Goal: Information Seeking & Learning: Learn about a topic

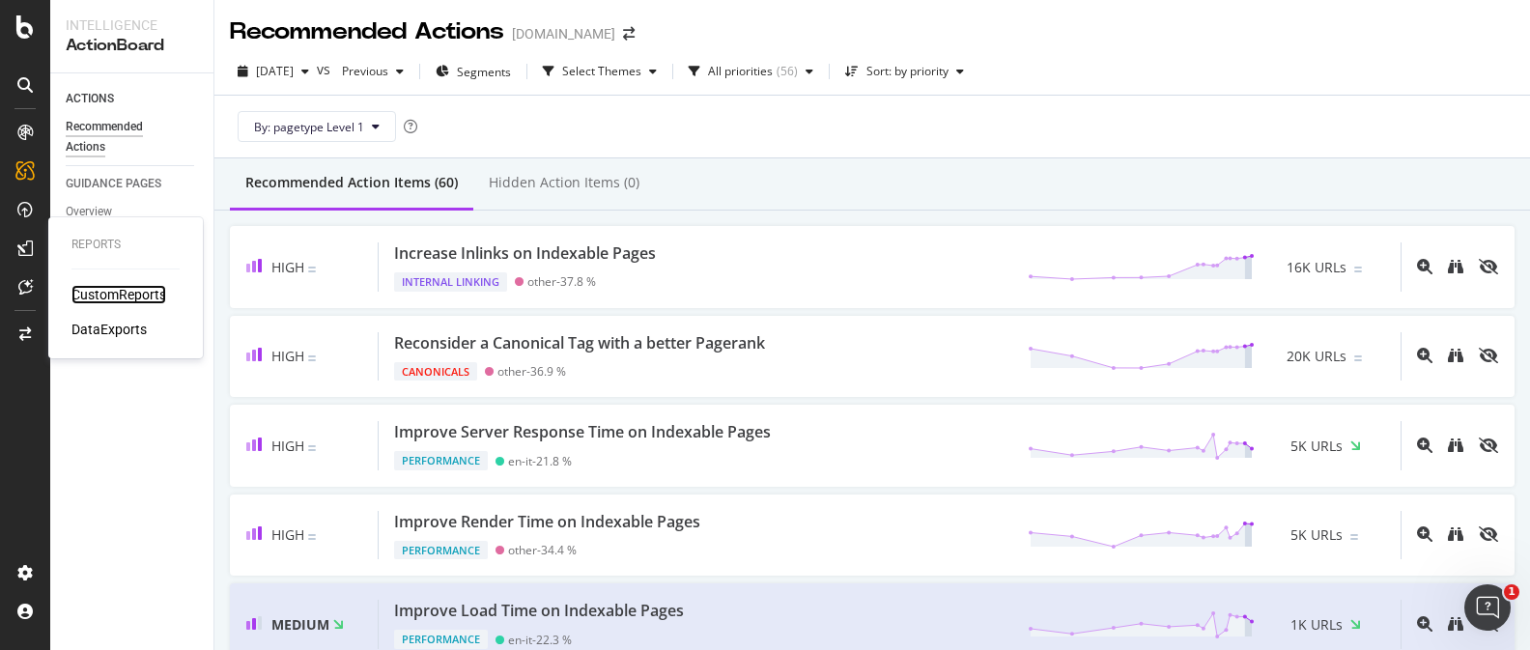
click at [147, 297] on div "CustomReports" at bounding box center [118, 294] width 95 height 19
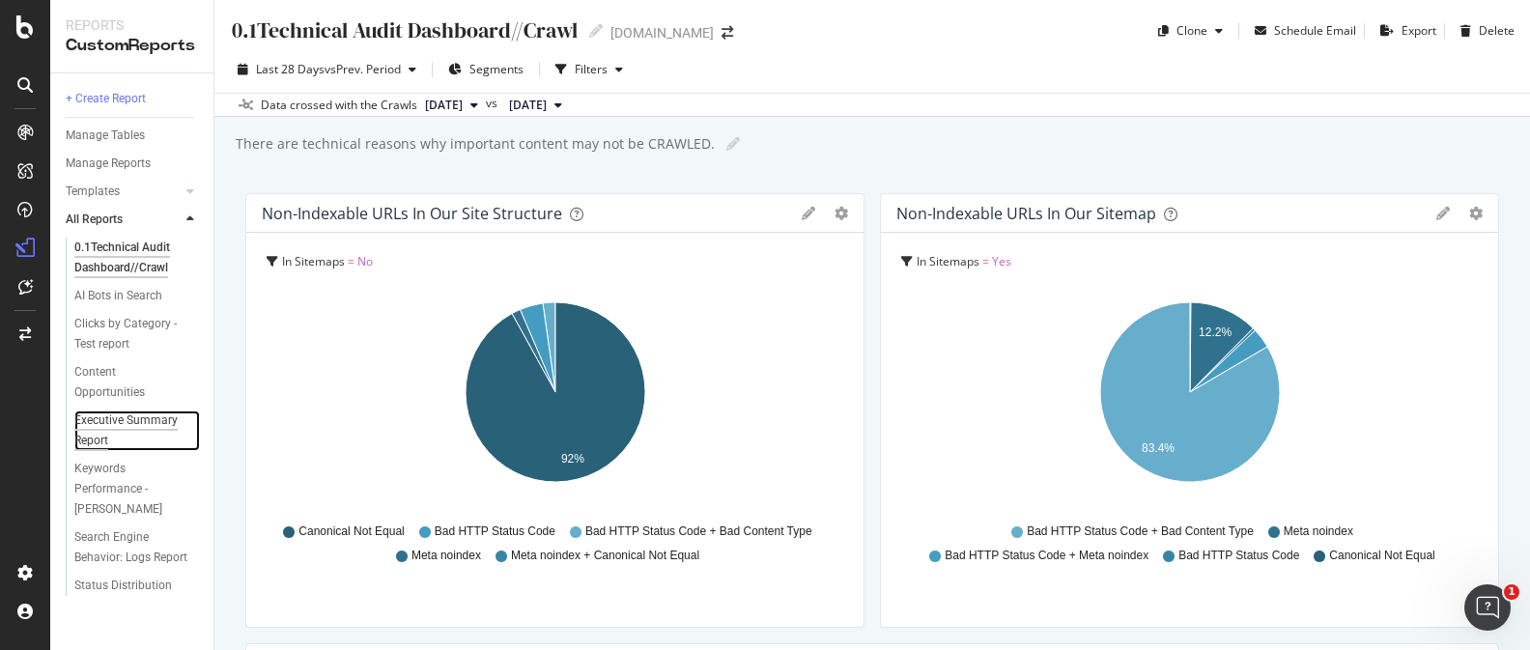
click at [113, 418] on div "Executive Summary Report" at bounding box center [129, 430] width 110 height 41
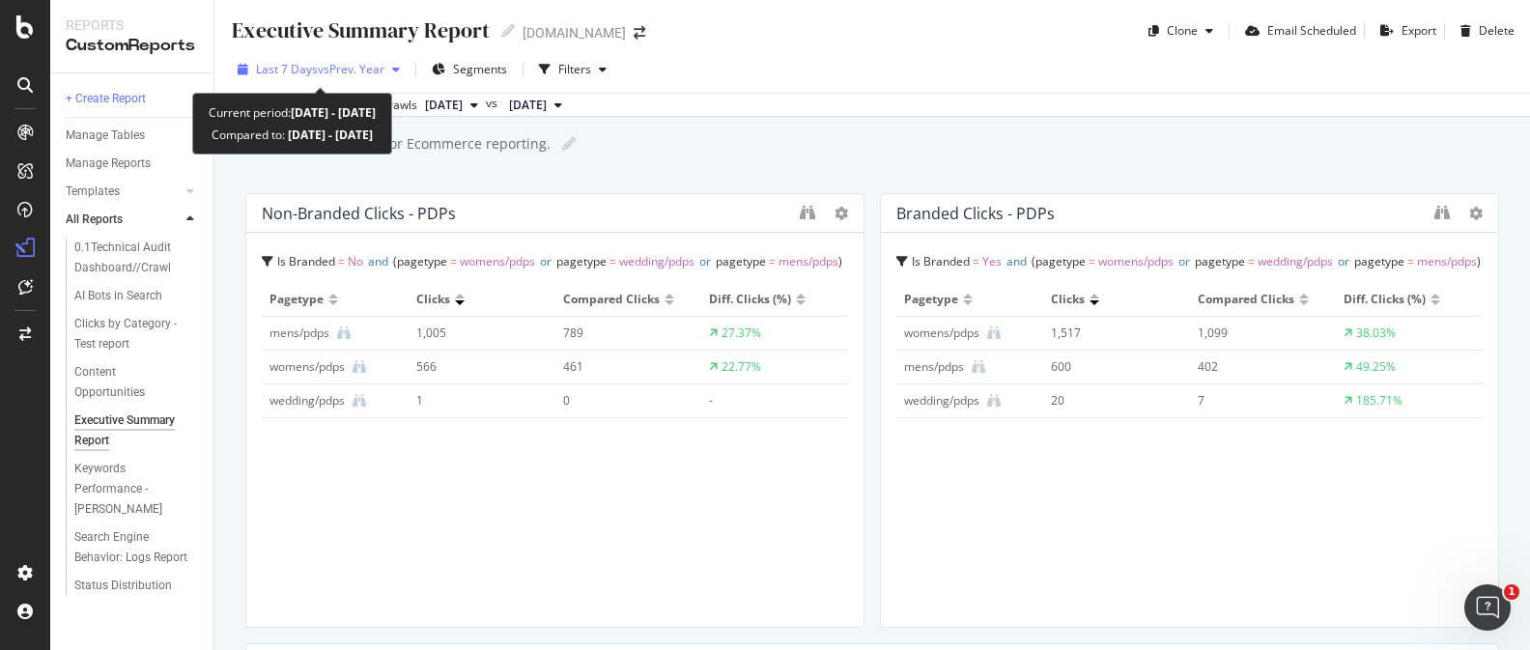
click at [385, 78] on div "Last 7 Days vs Prev. Year" at bounding box center [319, 69] width 178 height 29
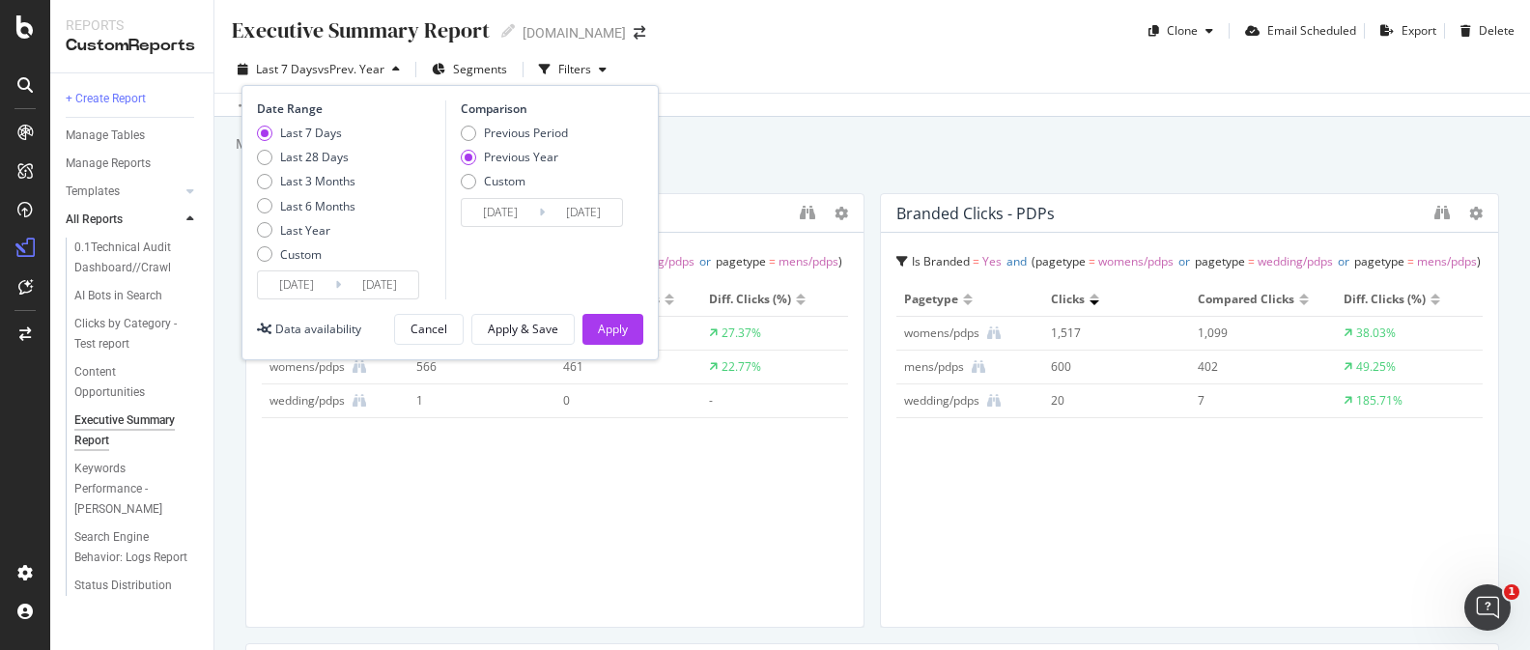
click at [714, 131] on div "Metrics shared weekly for Ecommerce reporting. Metrics shared weekly for Ecomme…" at bounding box center [882, 143] width 1296 height 29
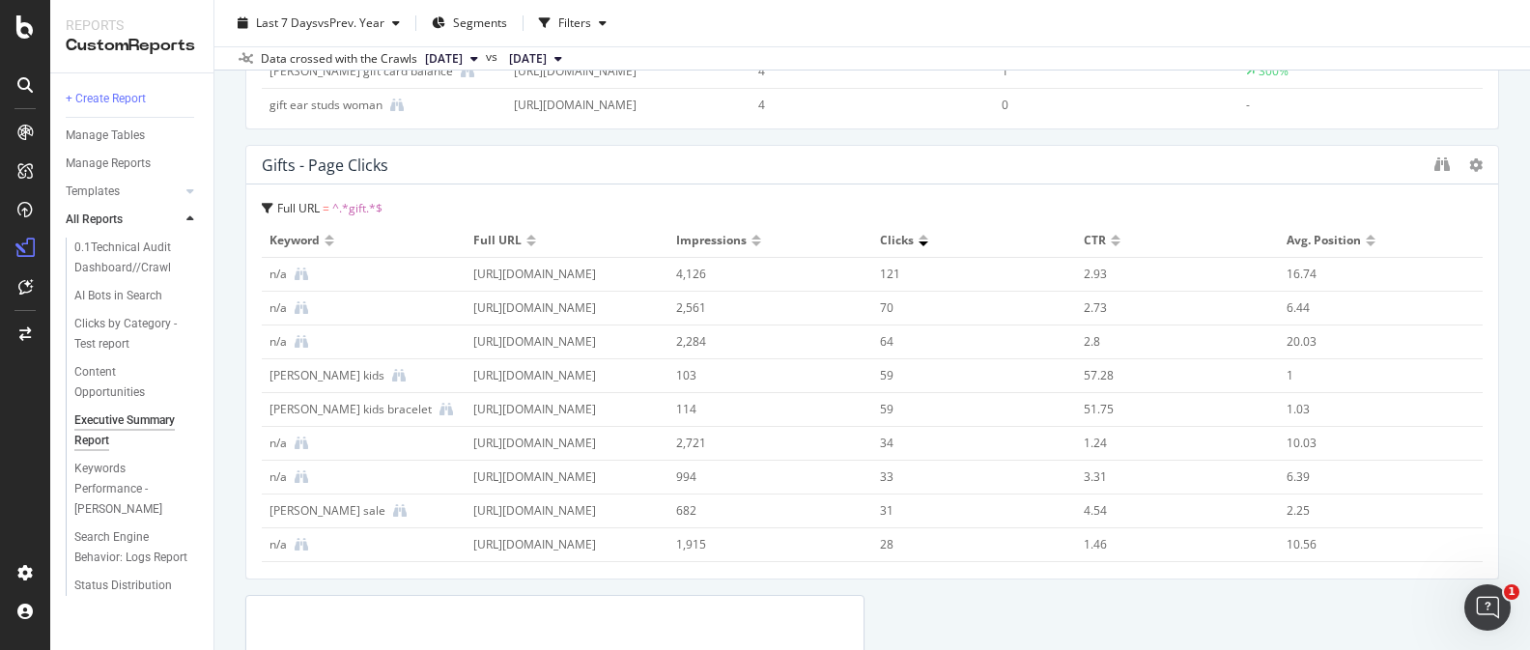
scroll to position [4996, 0]
click at [1442, 162] on icon "binoculars" at bounding box center [1441, 166] width 15 height 15
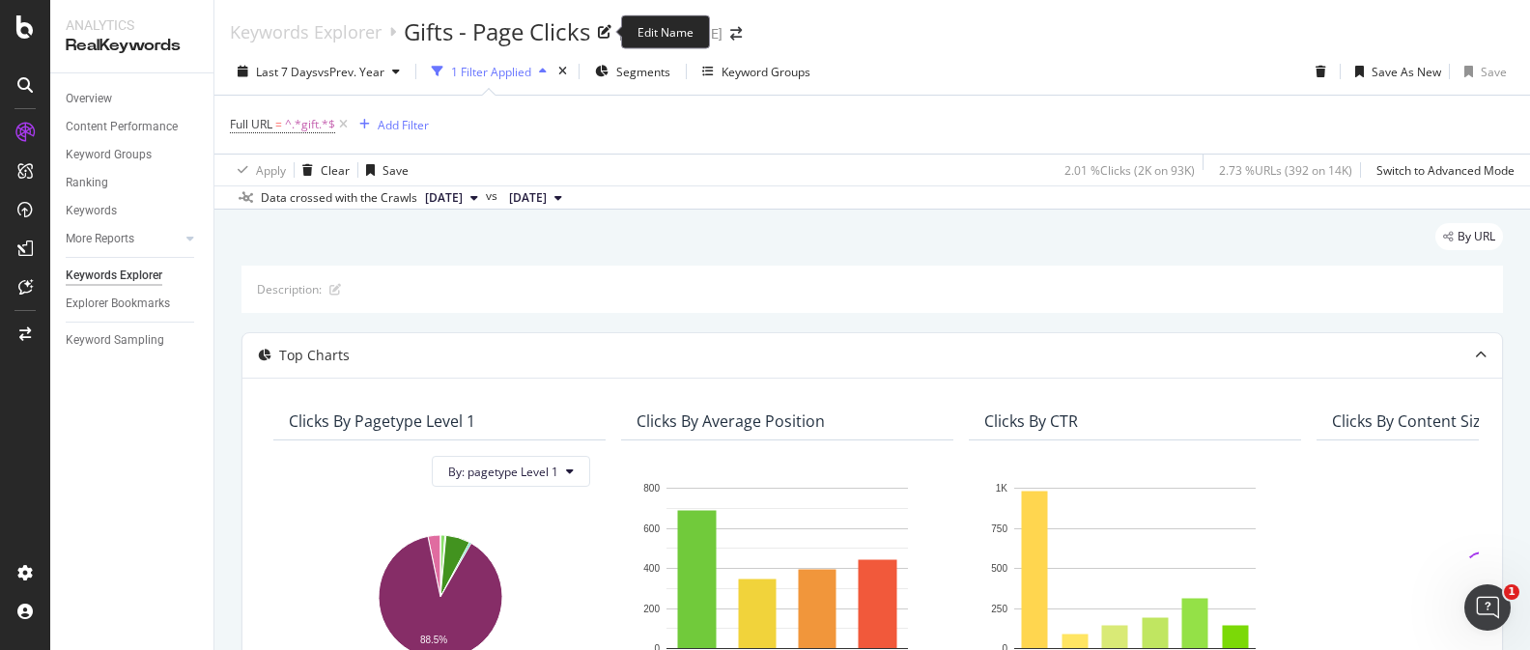
click at [515, 37] on div "Gifts - Page Clicks" at bounding box center [497, 31] width 186 height 33
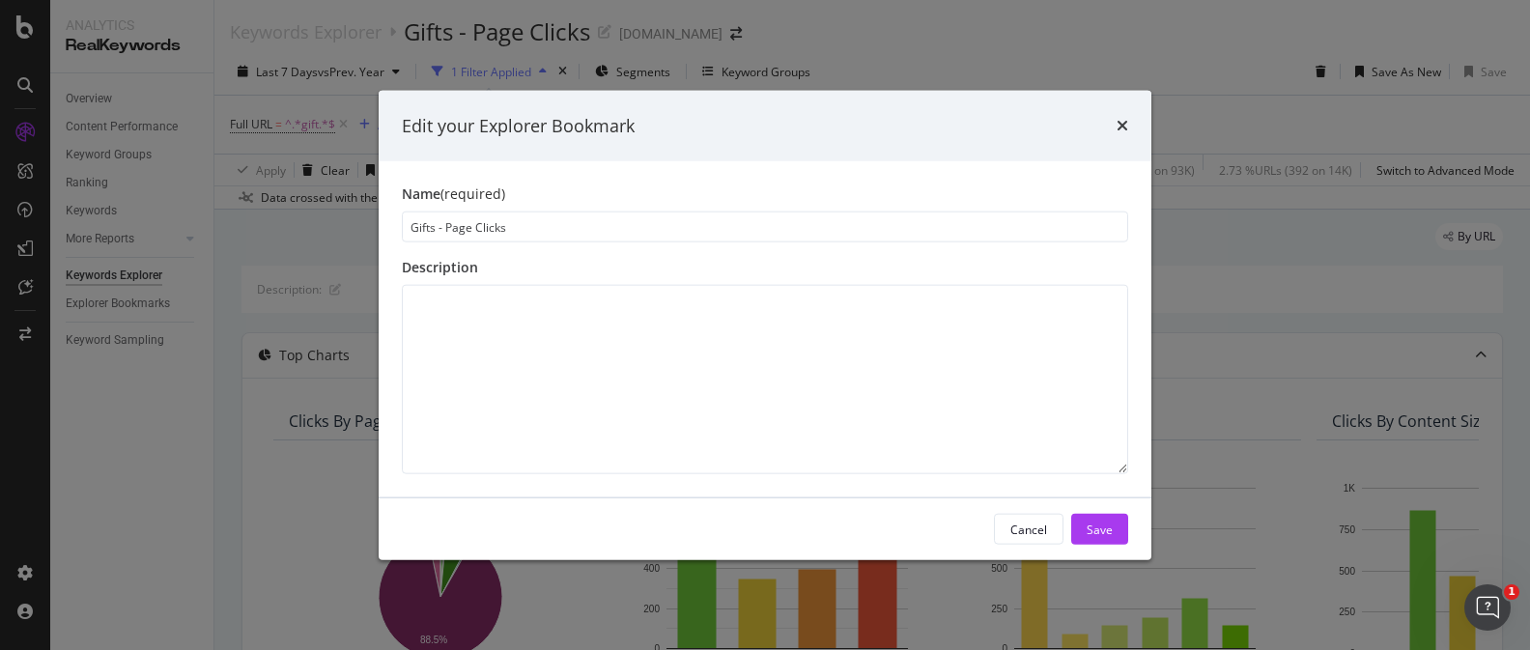
click at [423, 224] on input "Gifts - Page Clicks" at bounding box center [765, 226] width 726 height 31
type input "Stories - Page Clicks"
click at [1040, 517] on div "Cancel" at bounding box center [1028, 529] width 37 height 27
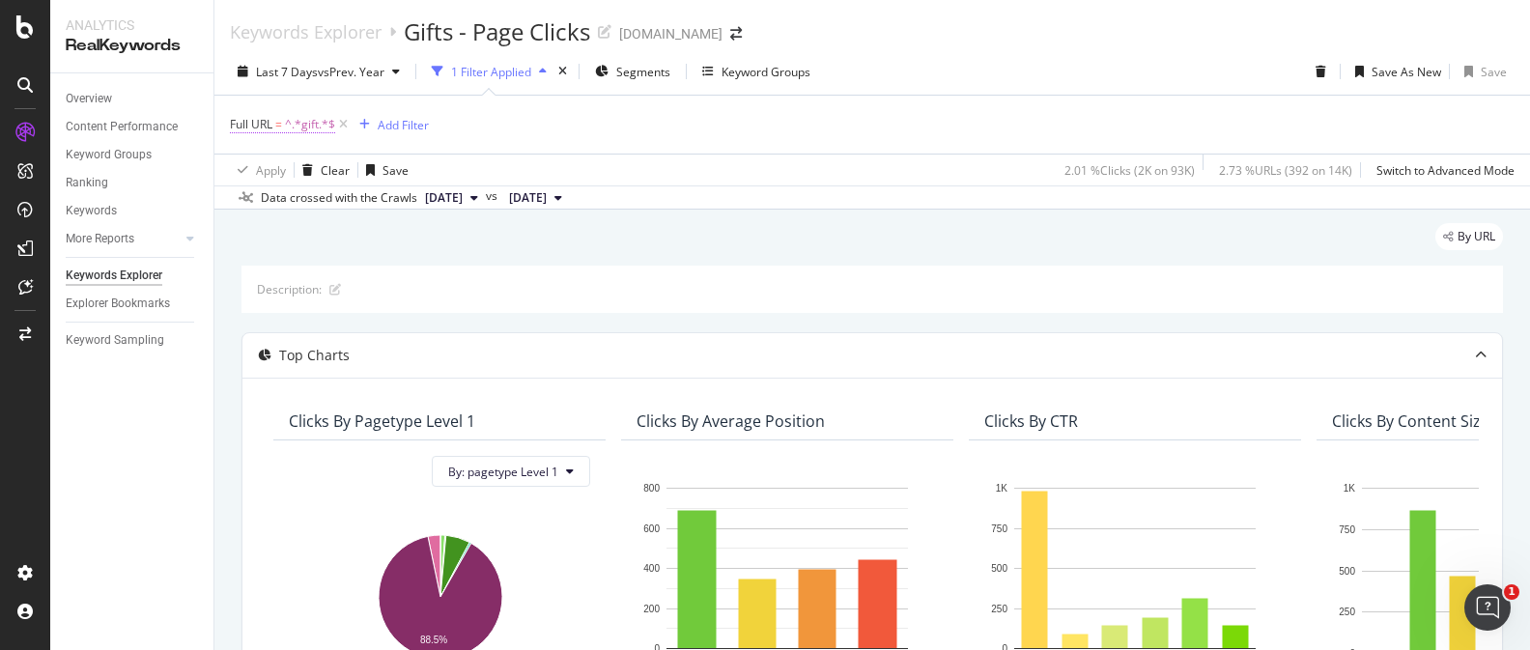
click at [318, 131] on span "^.*gift.*$" at bounding box center [310, 124] width 50 height 27
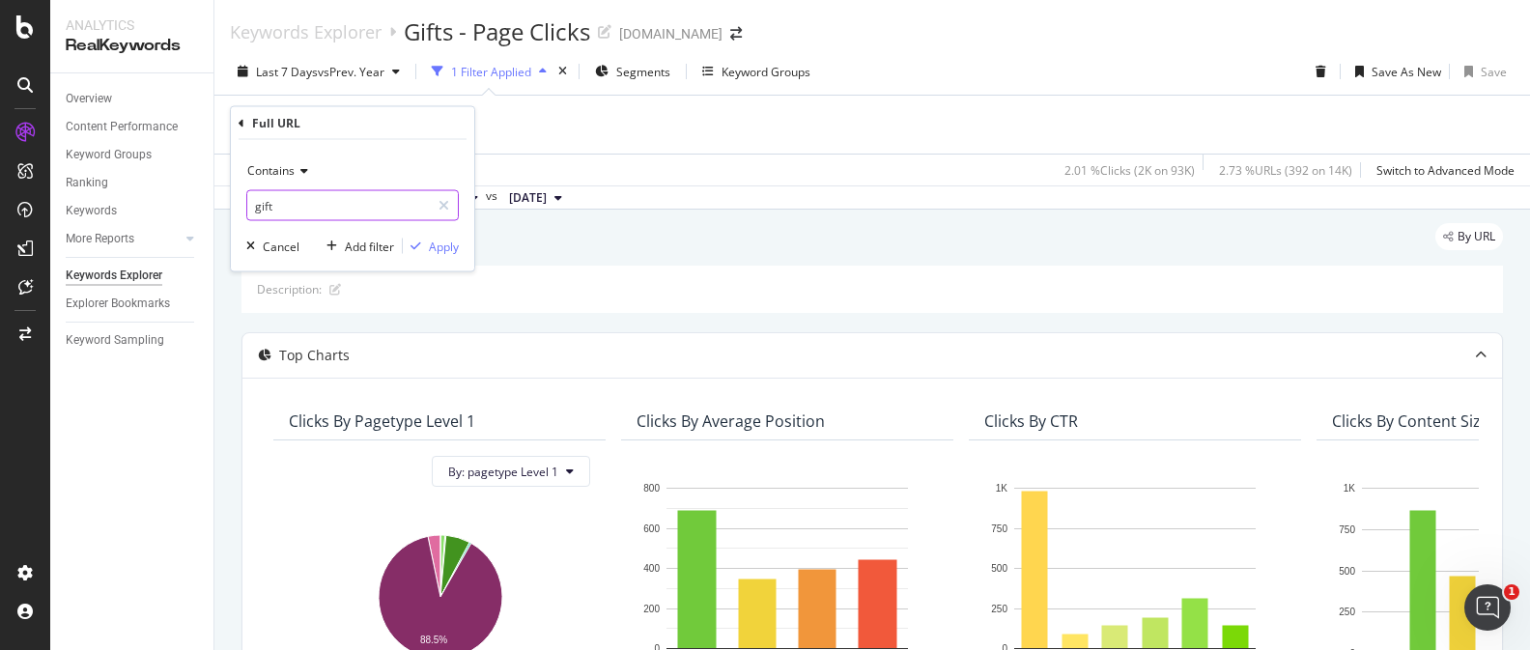
click at [270, 202] on input "gift" at bounding box center [338, 205] width 183 height 31
type input "/stories/"
click at [422, 247] on div "button" at bounding box center [416, 246] width 26 height 12
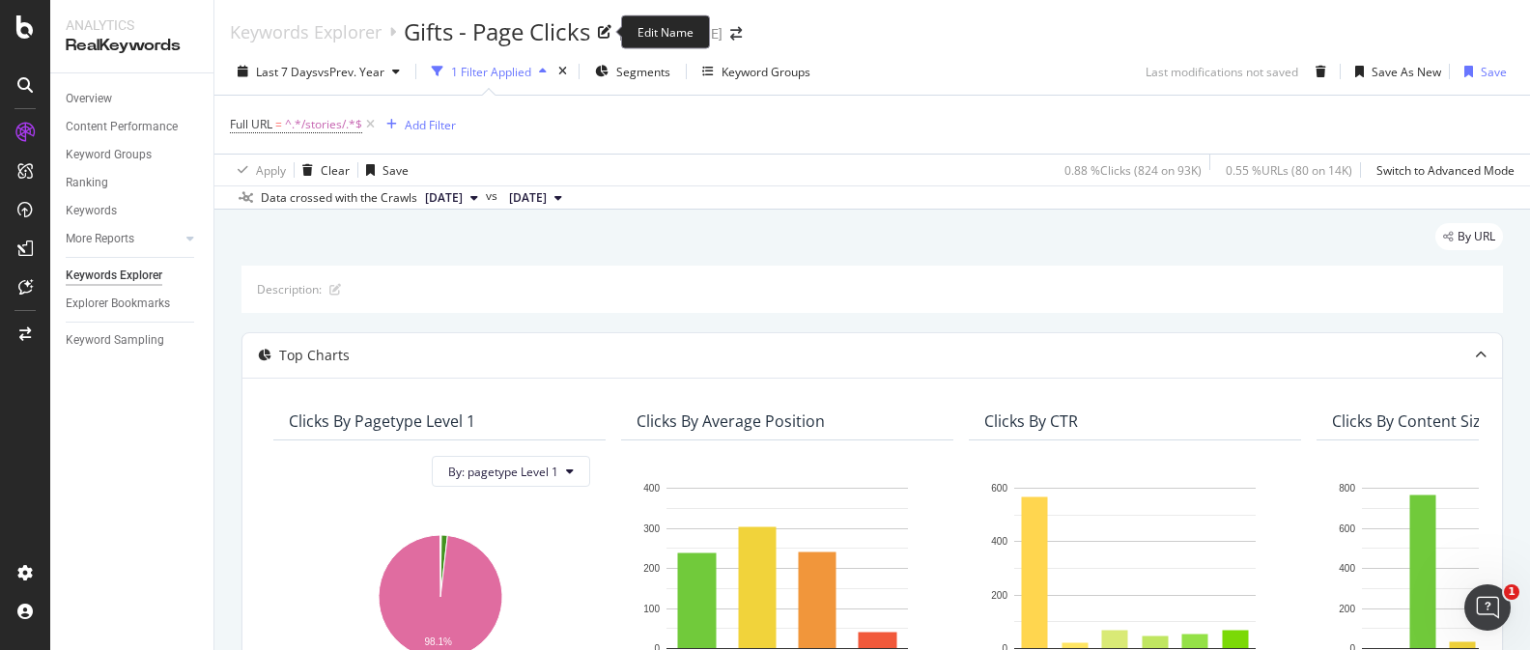
click at [512, 22] on div "Gifts - Page Clicks" at bounding box center [497, 31] width 186 height 33
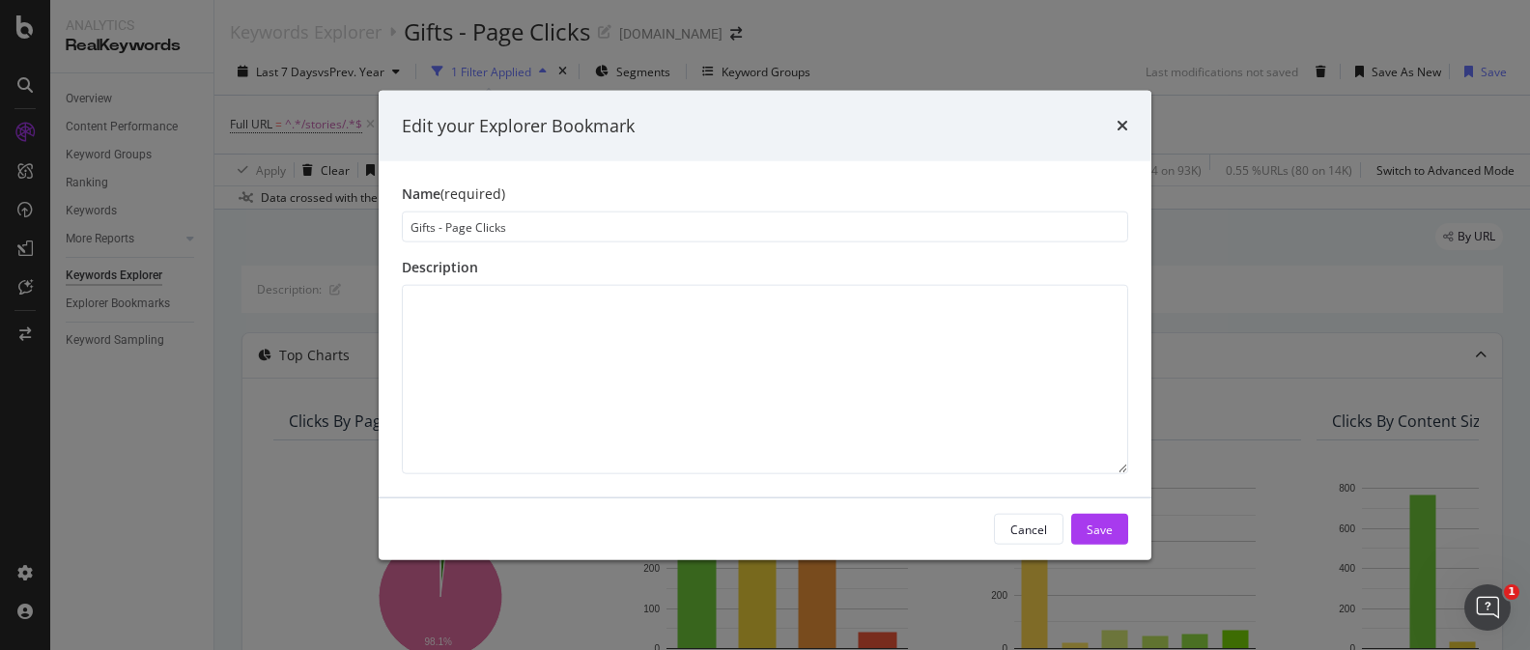
click at [419, 218] on input "Gifts - Page Clicks" at bounding box center [765, 226] width 726 height 31
type input "Stories - Page Clicks"
click at [1101, 520] on div "Save" at bounding box center [1099, 529] width 26 height 29
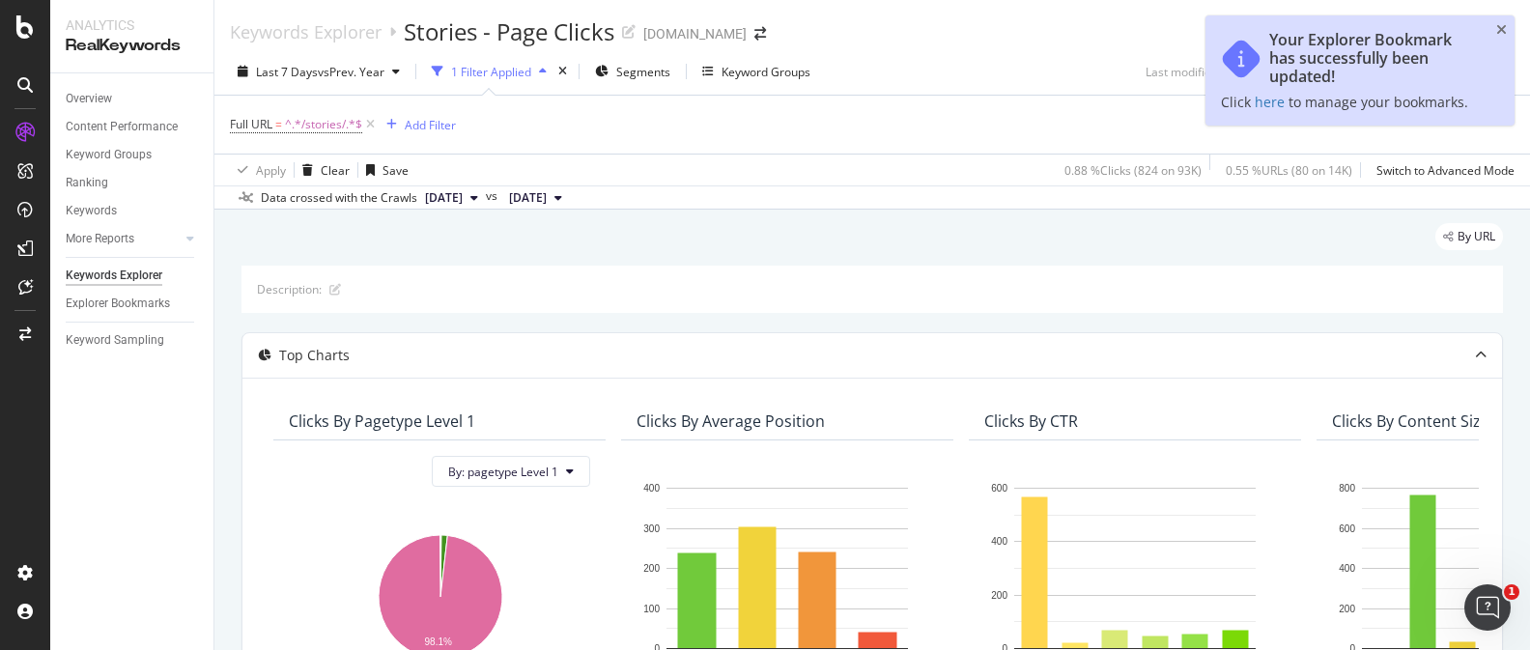
click at [1494, 32] on div "Your Explorer Bookmark has successfully been updated! Click here to manage your…" at bounding box center [1359, 70] width 309 height 110
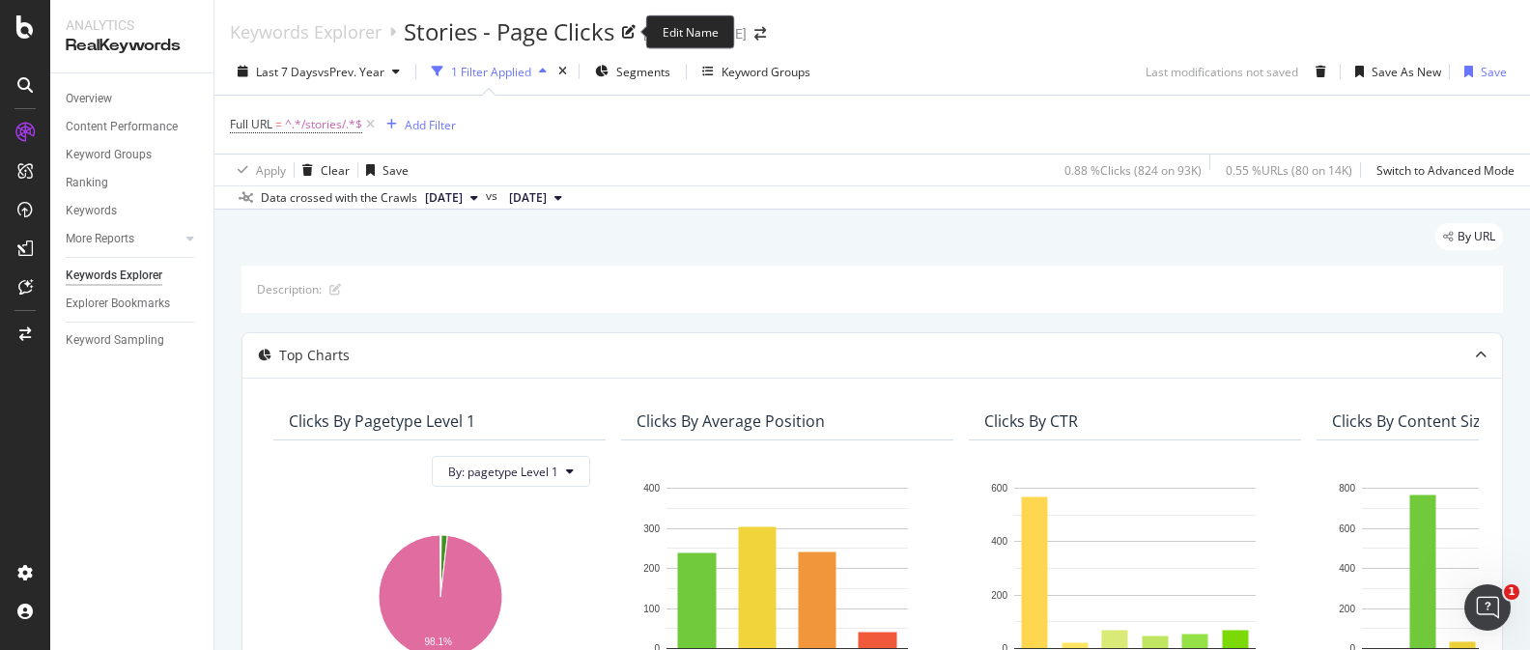
click at [510, 29] on div "Stories - Page Clicks" at bounding box center [509, 31] width 211 height 33
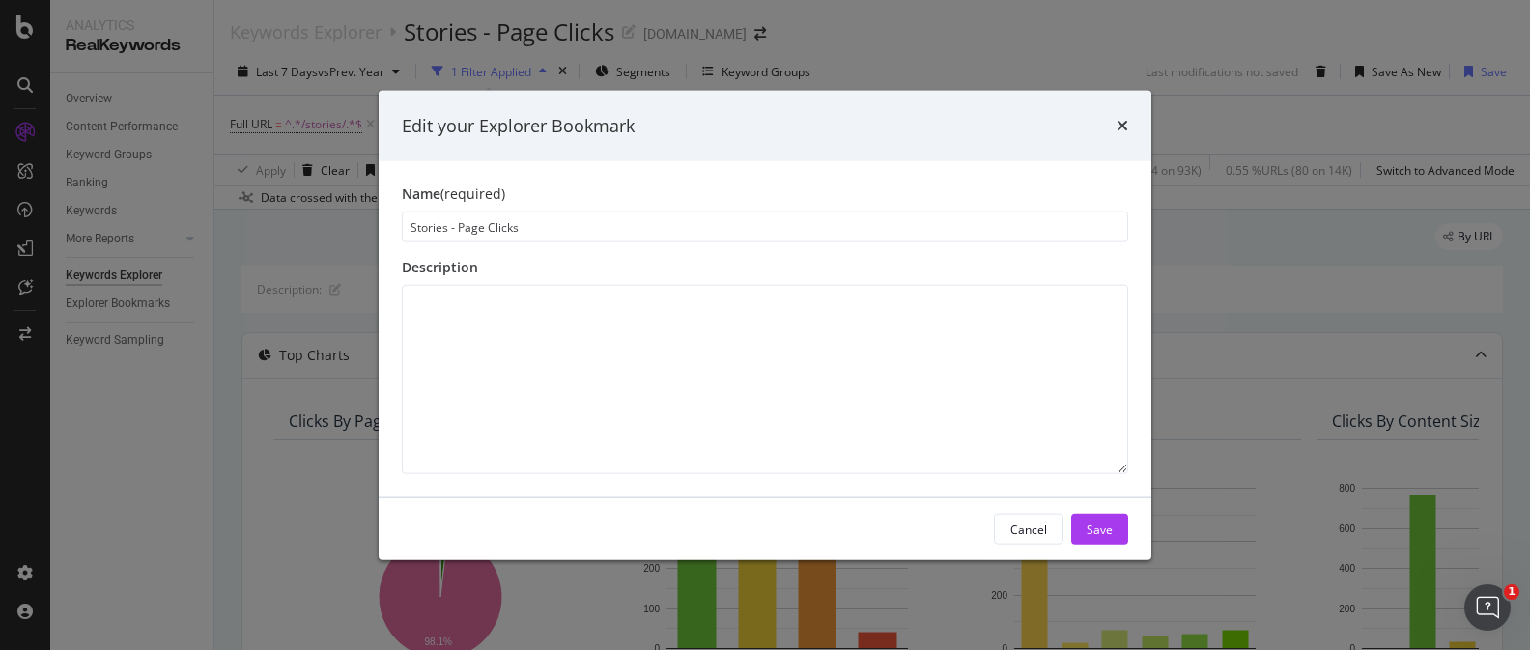
click at [431, 226] on input "Stories - Page Clicks" at bounding box center [765, 226] width 726 height 31
type input "Gifts - Page Clicks"
click at [1096, 530] on div "Save" at bounding box center [1099, 529] width 26 height 16
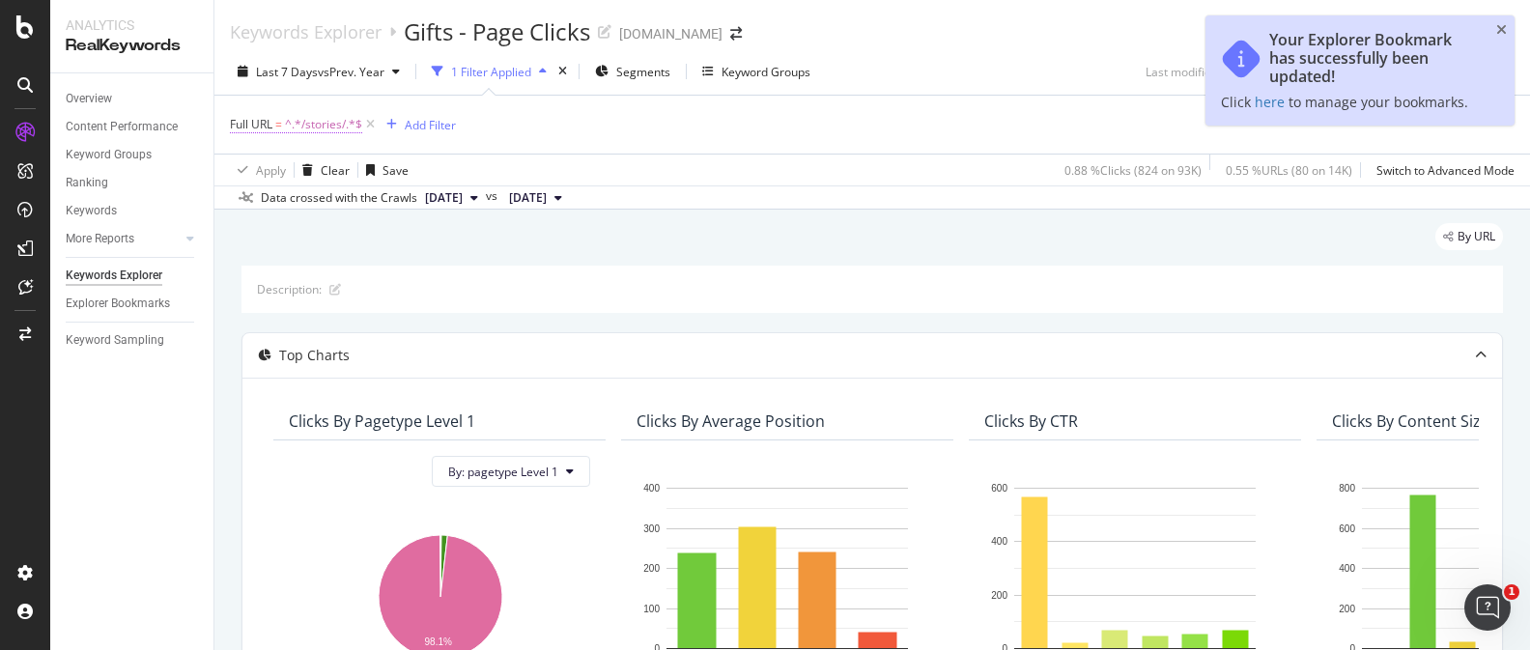
click at [313, 120] on span "^.*/stories/.*$" at bounding box center [323, 124] width 77 height 27
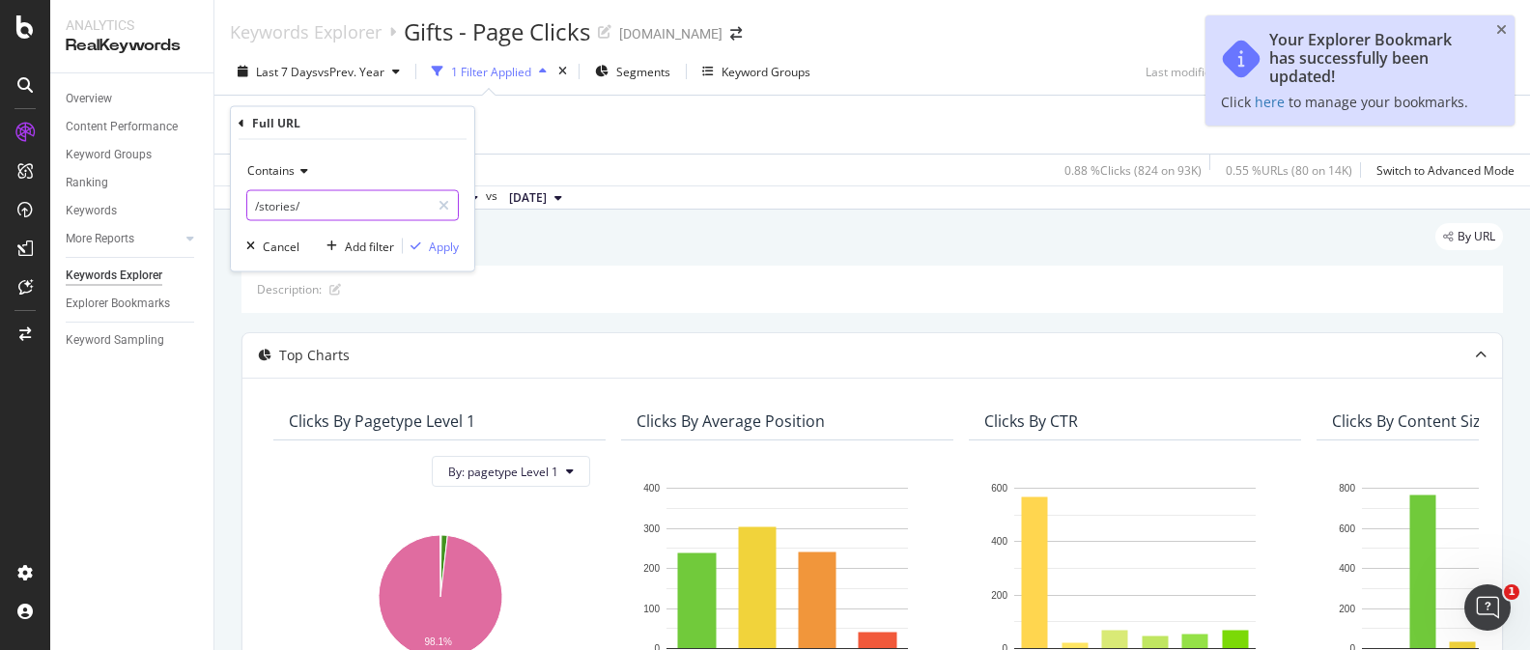
click at [270, 209] on input "/stories/" at bounding box center [338, 205] width 183 height 31
click at [277, 206] on input "/stories/" at bounding box center [338, 205] width 183 height 31
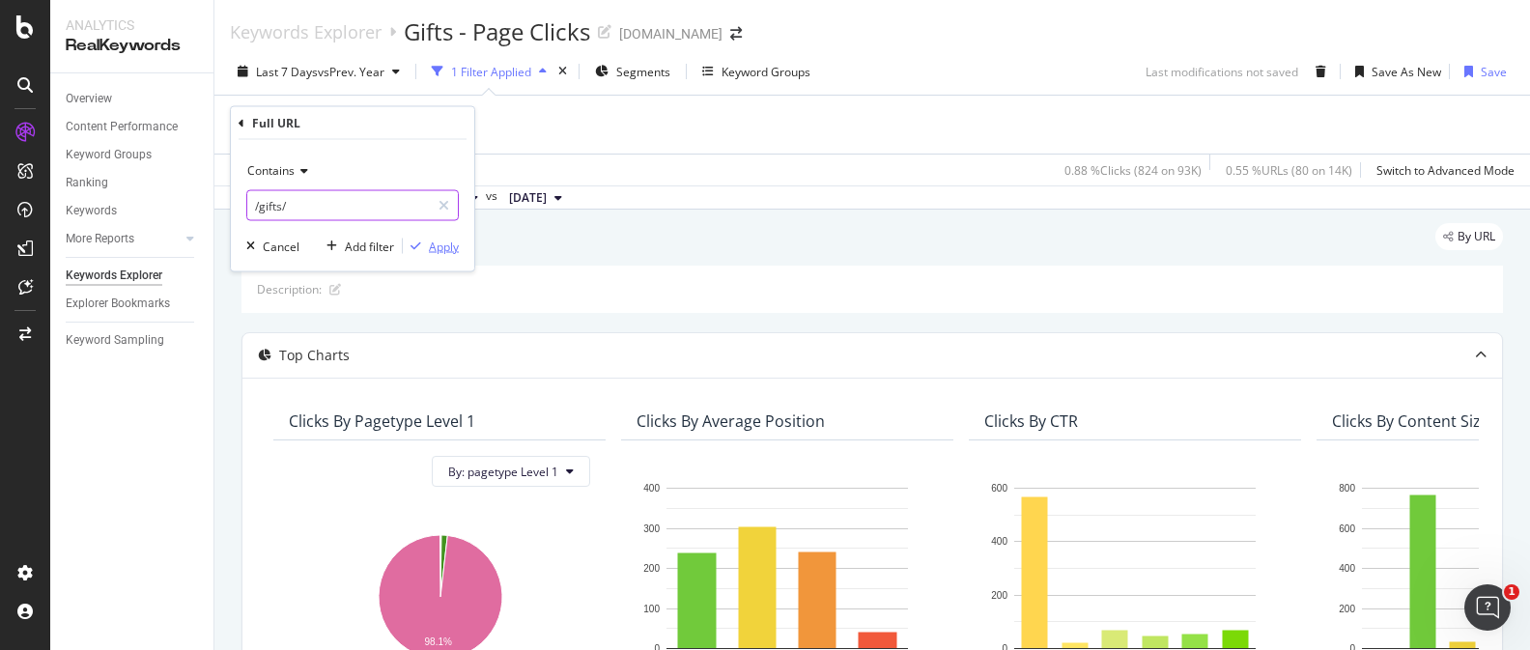
type input "/gifts/"
click at [456, 249] on div "Apply" at bounding box center [444, 246] width 30 height 16
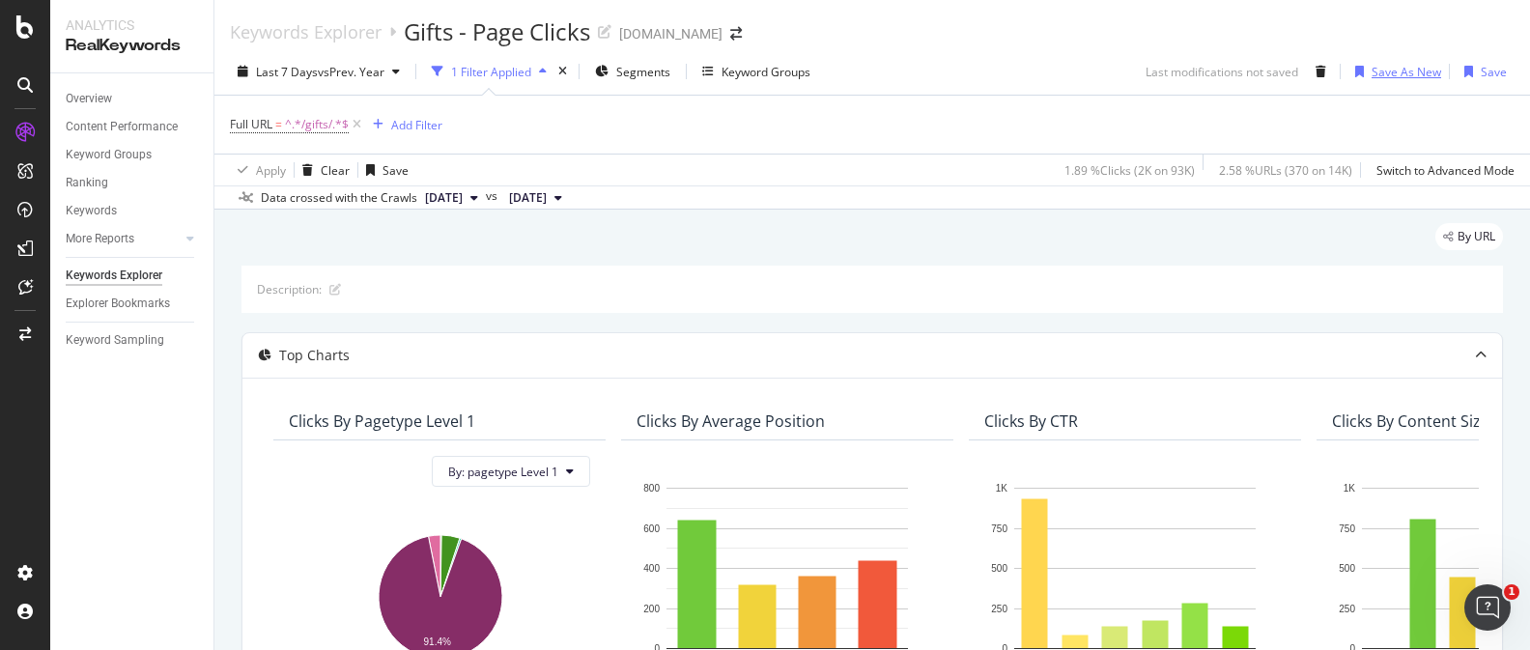
click at [1411, 75] on div "Save As New" at bounding box center [1406, 72] width 70 height 16
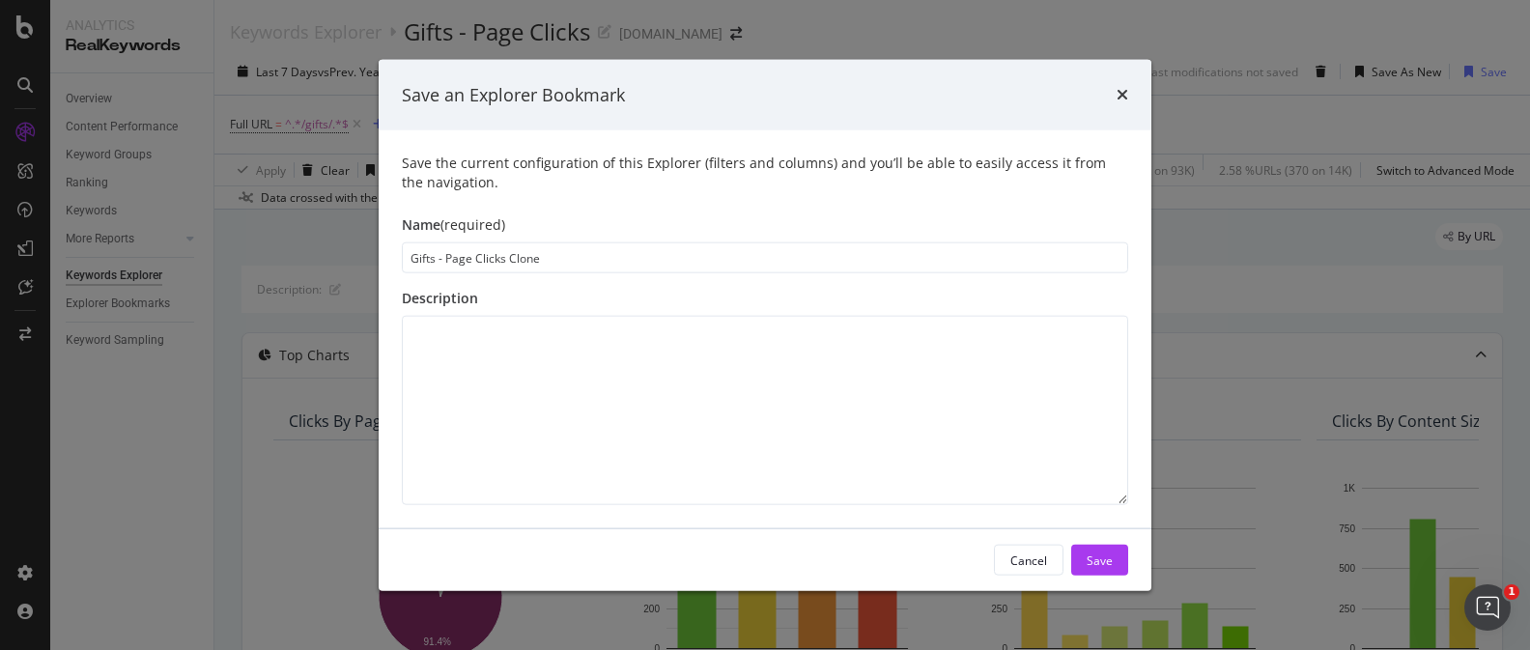
click at [418, 256] on input "Gifts - Page Clicks Clone" at bounding box center [765, 257] width 726 height 31
click at [534, 260] on input "Stories - Page Clicks Clone" at bounding box center [765, 257] width 726 height 31
type input "Stories - Page Clicks"
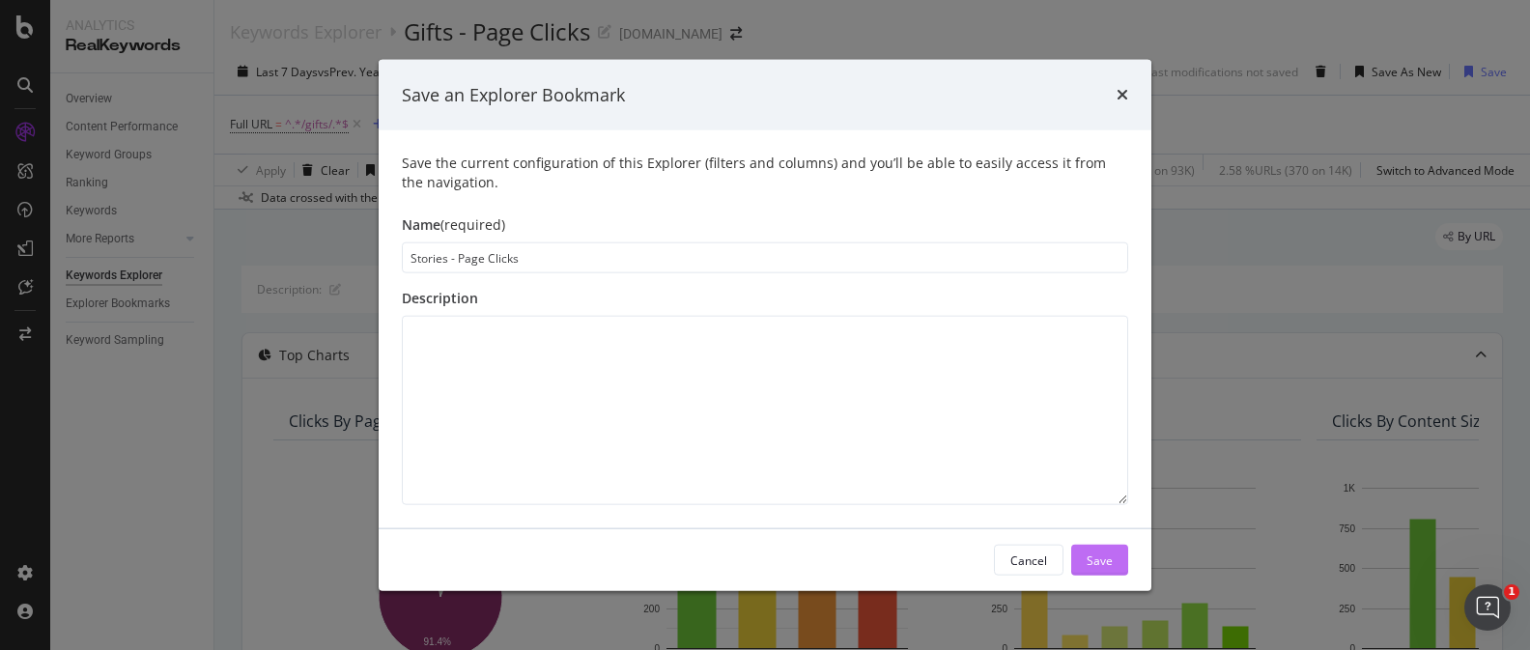
click at [1119, 567] on button "Save" at bounding box center [1099, 560] width 57 height 31
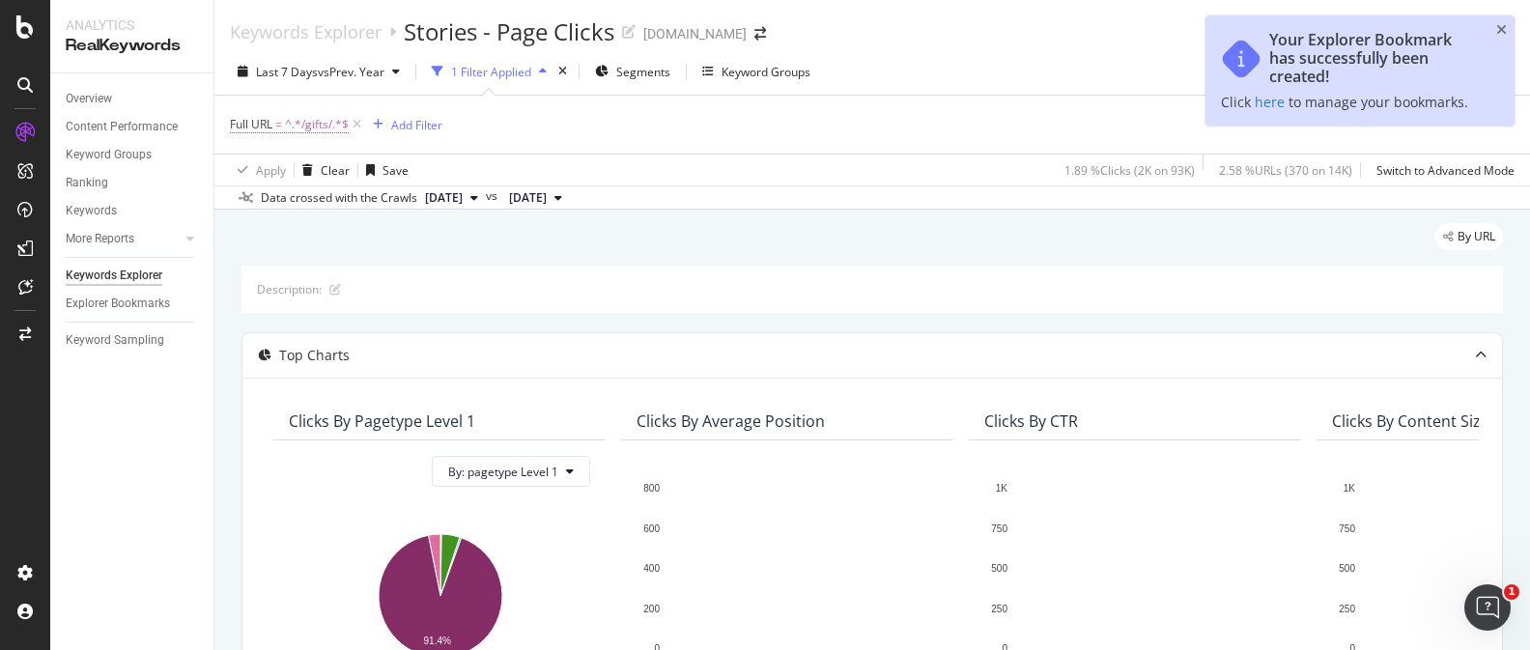
click at [324, 126] on span "^.*/gifts/.*$" at bounding box center [317, 124] width 64 height 27
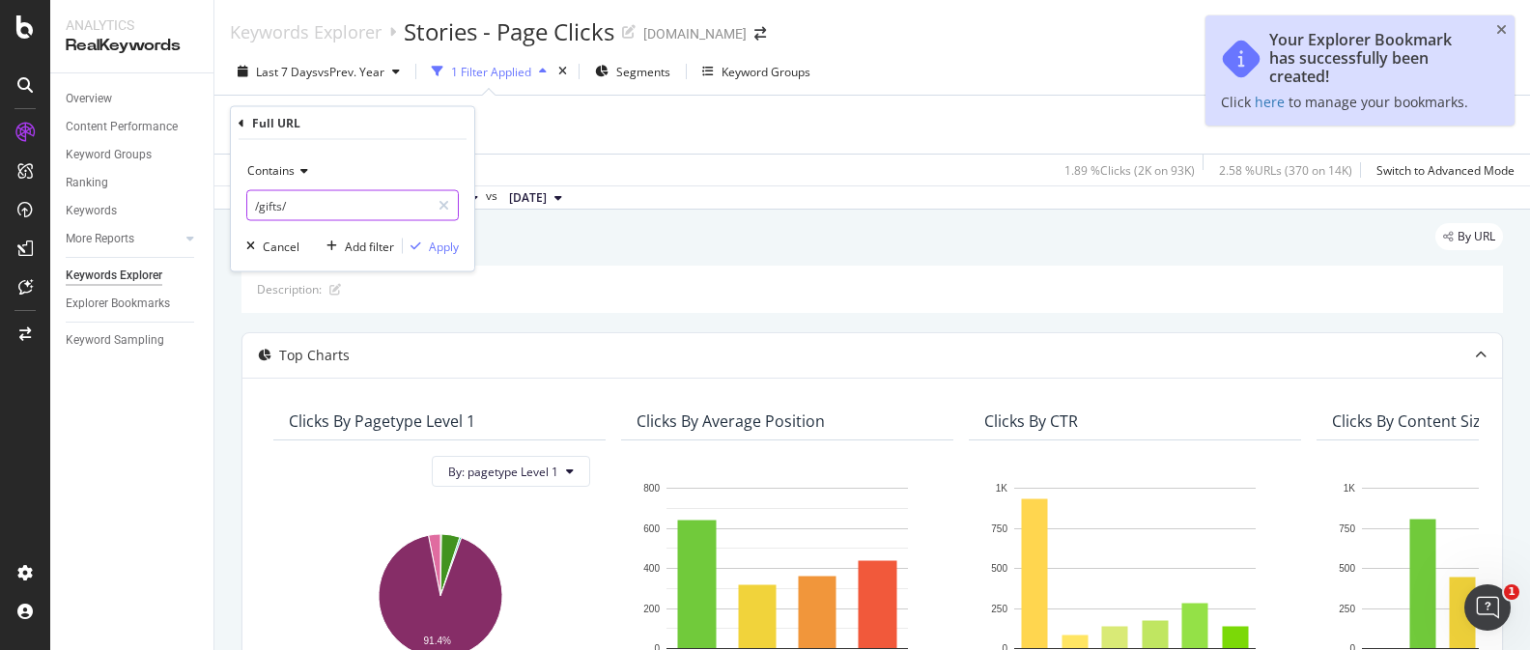
click at [276, 207] on input "/gifts/" at bounding box center [338, 205] width 183 height 31
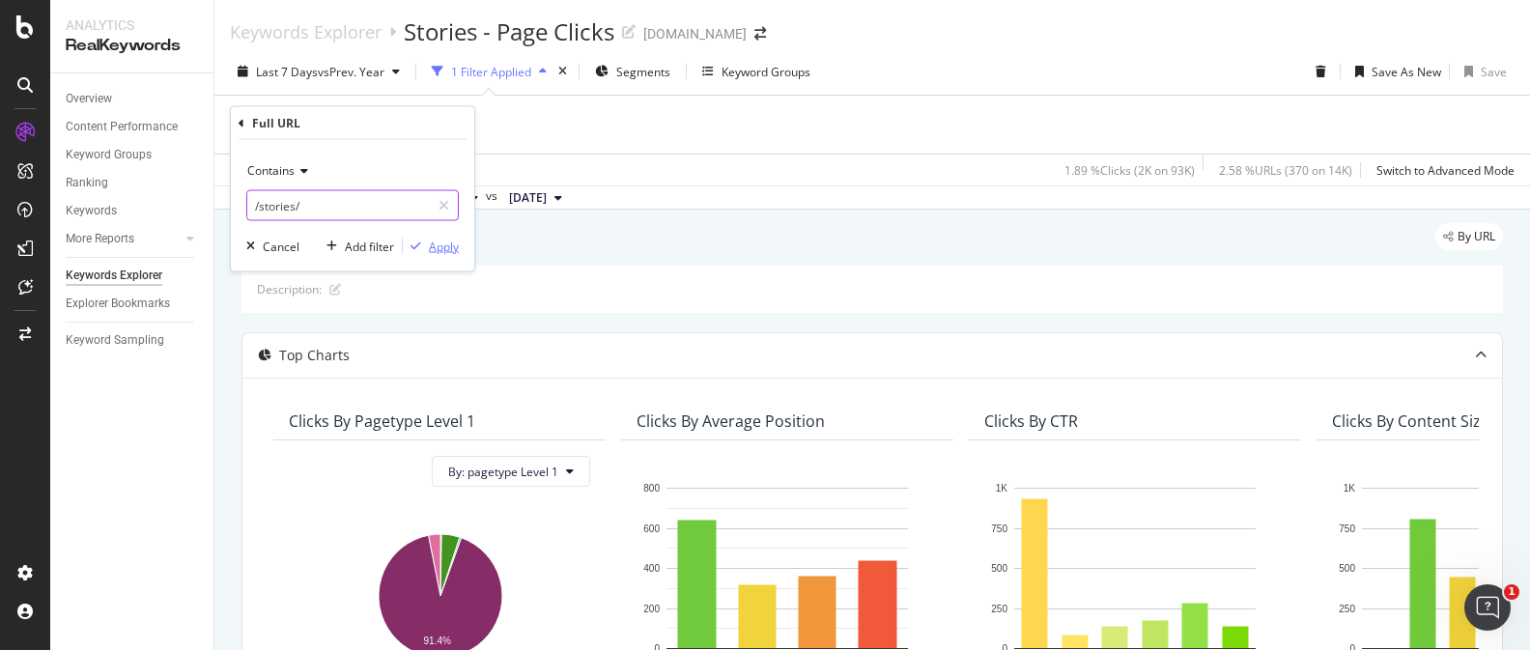
type input "/stories/"
click at [446, 250] on div "Apply" at bounding box center [444, 246] width 30 height 16
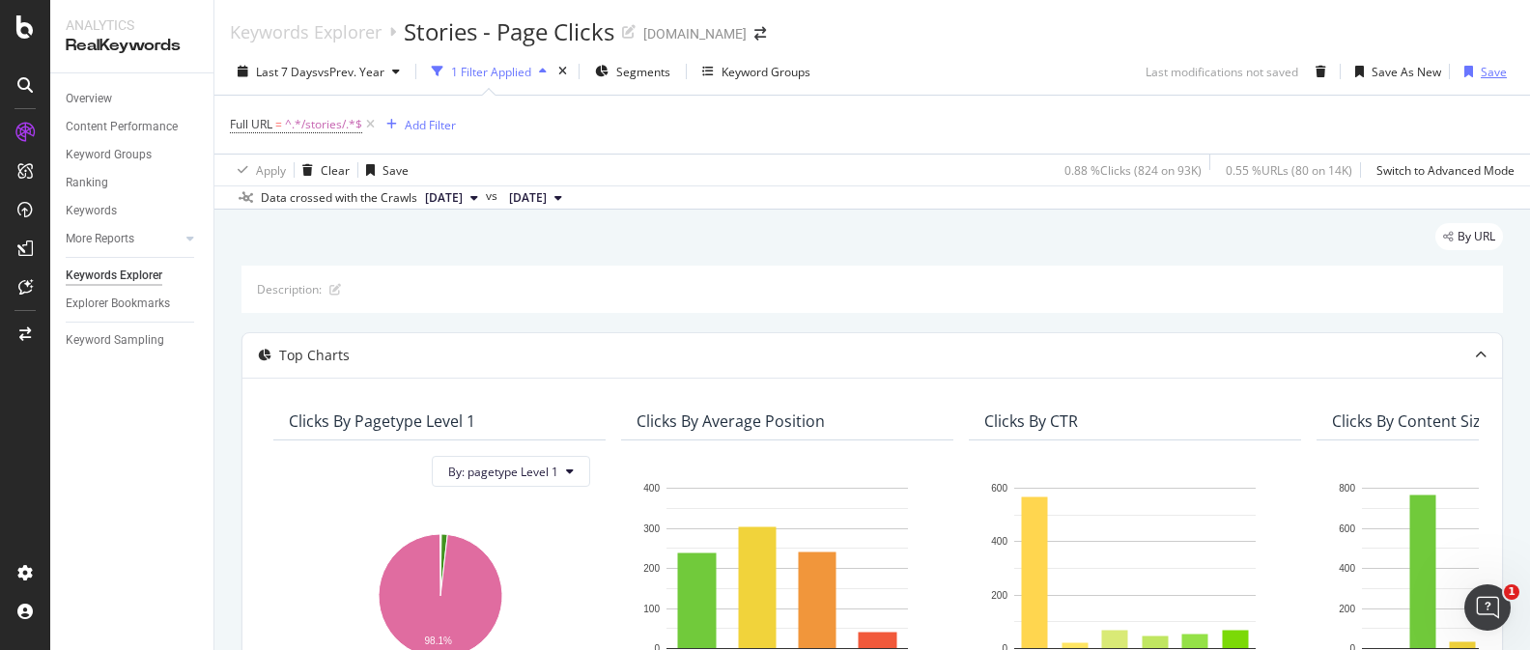
click at [1482, 75] on div "Save" at bounding box center [1493, 72] width 26 height 16
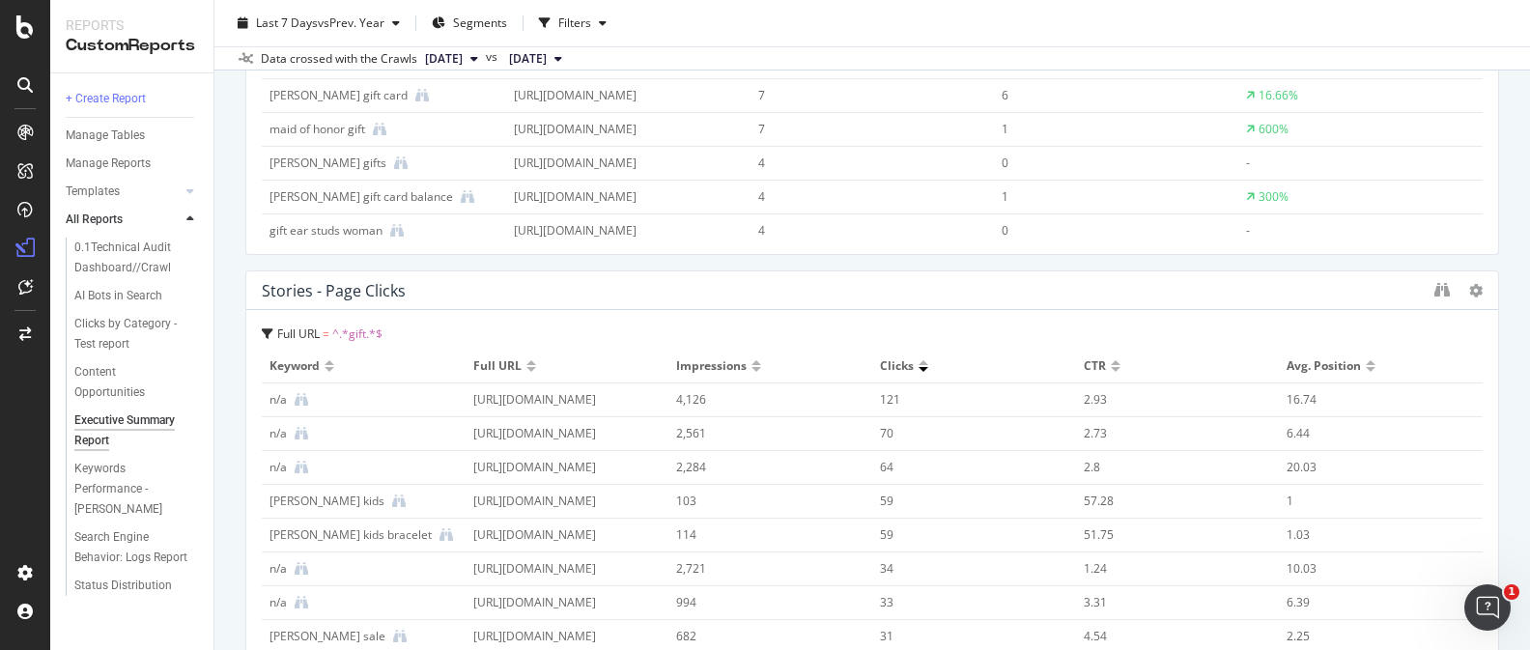
scroll to position [4865, 0]
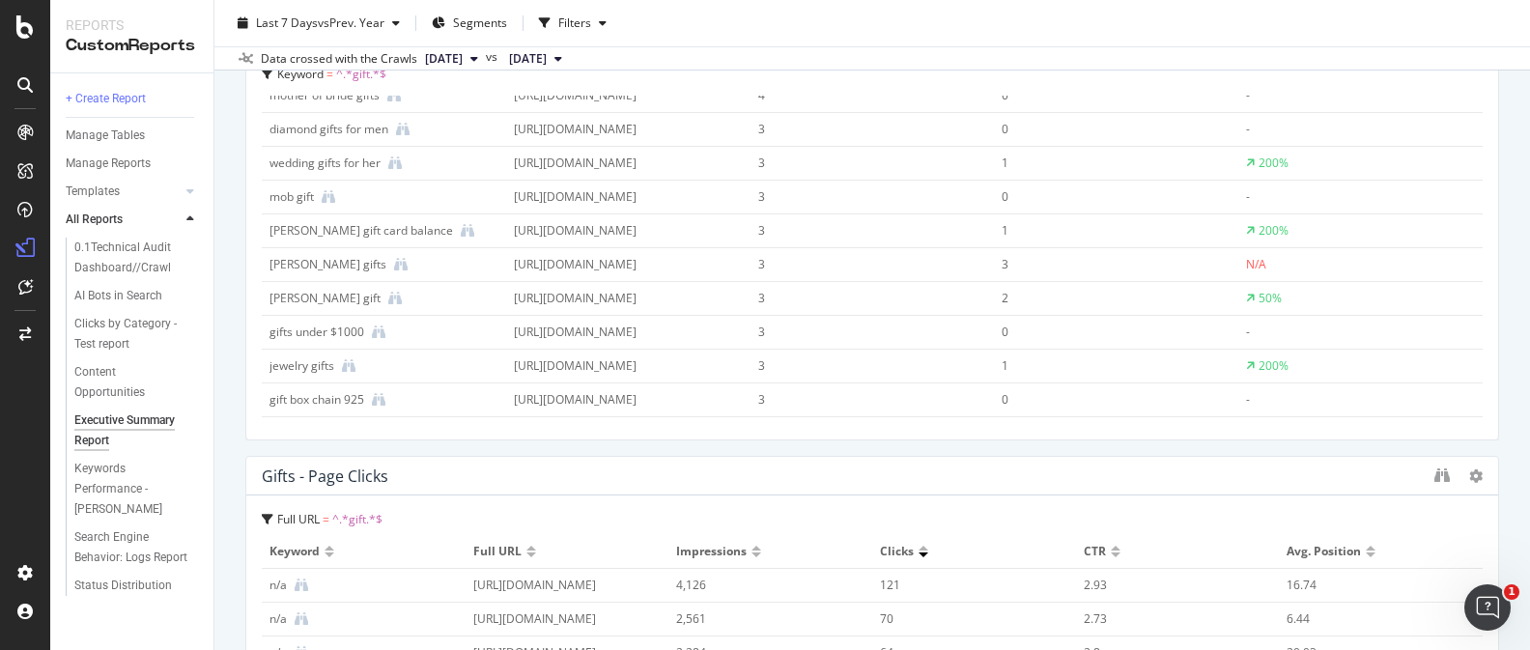
scroll to position [417, 0]
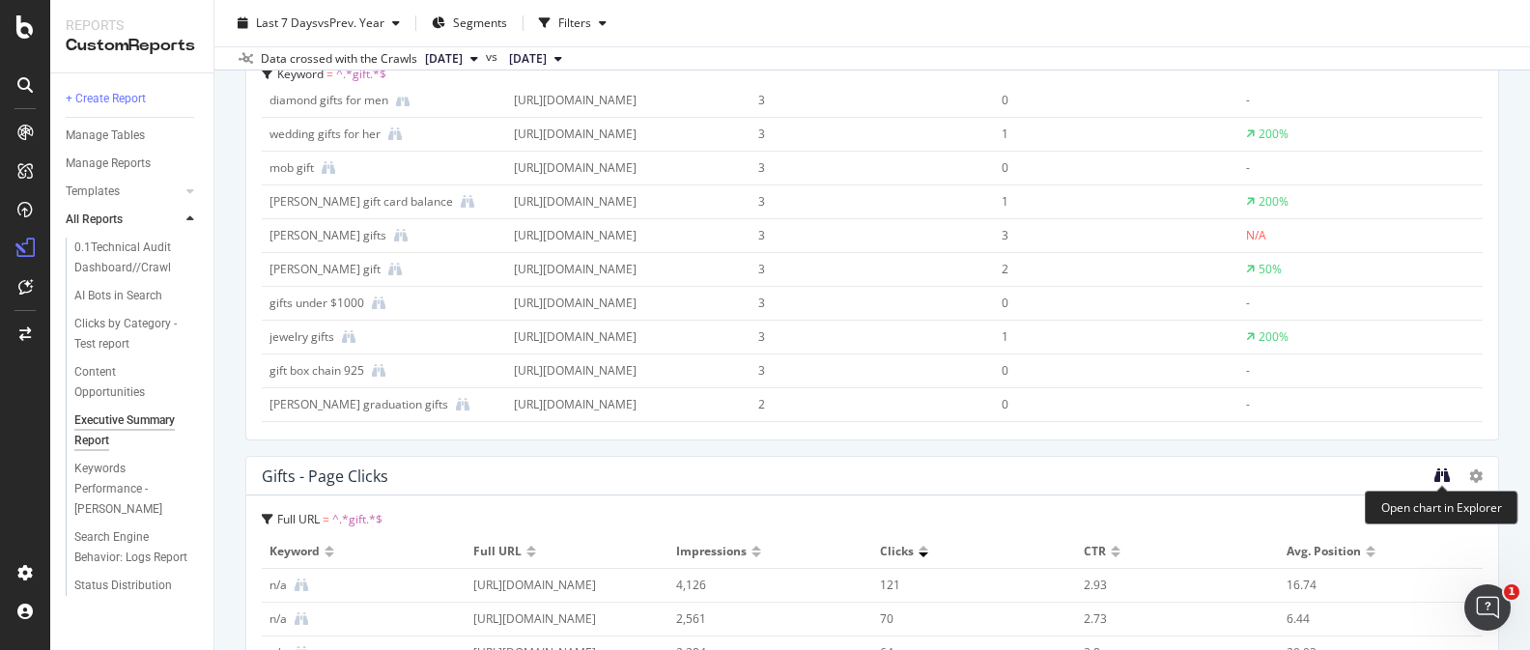
click at [1444, 478] on icon "binoculars" at bounding box center [1441, 474] width 15 height 15
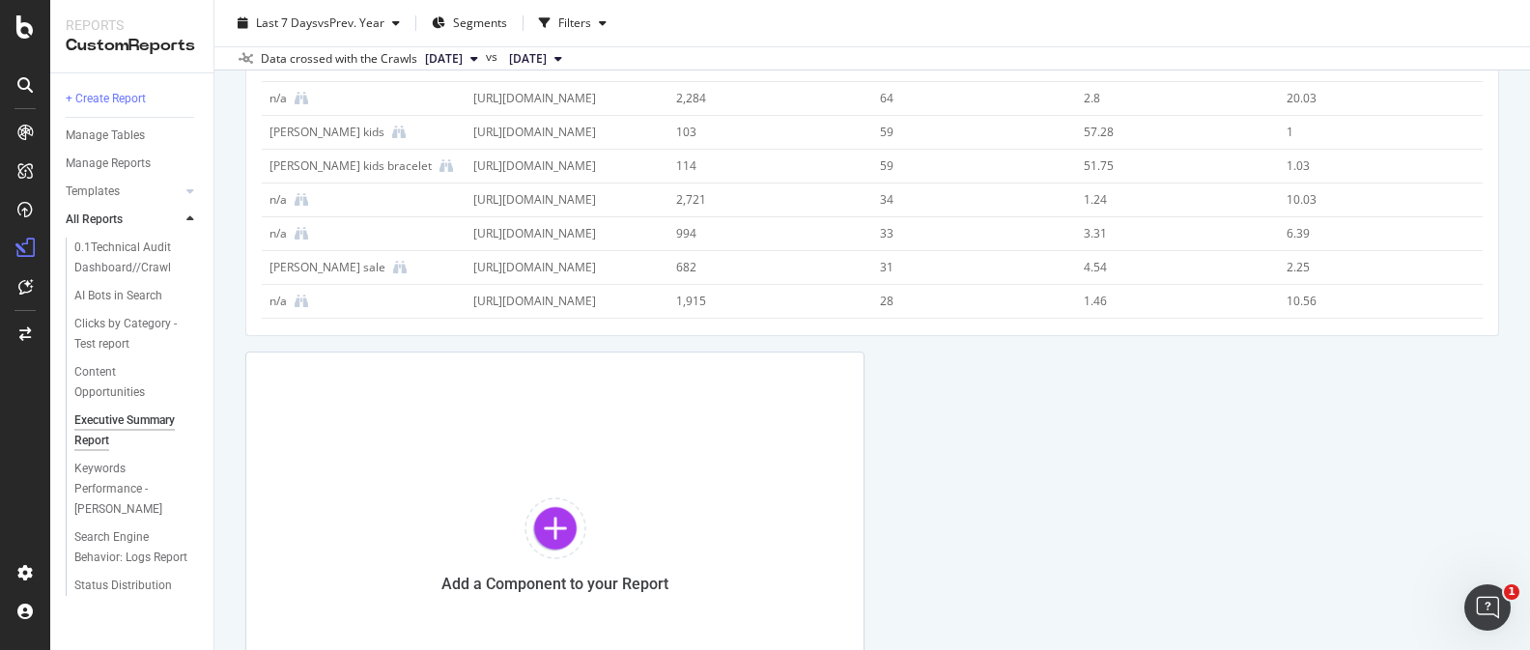
scroll to position [5428, 0]
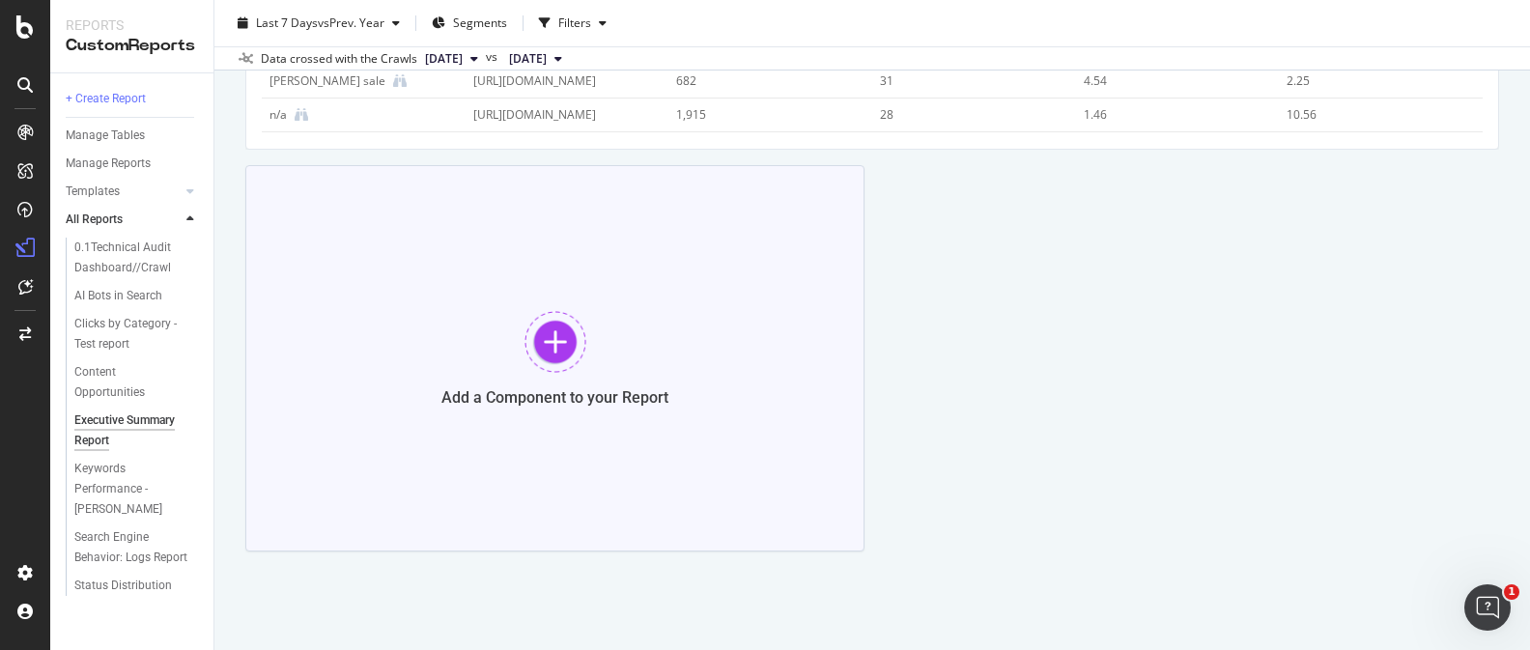
click at [548, 352] on div at bounding box center [555, 342] width 62 height 62
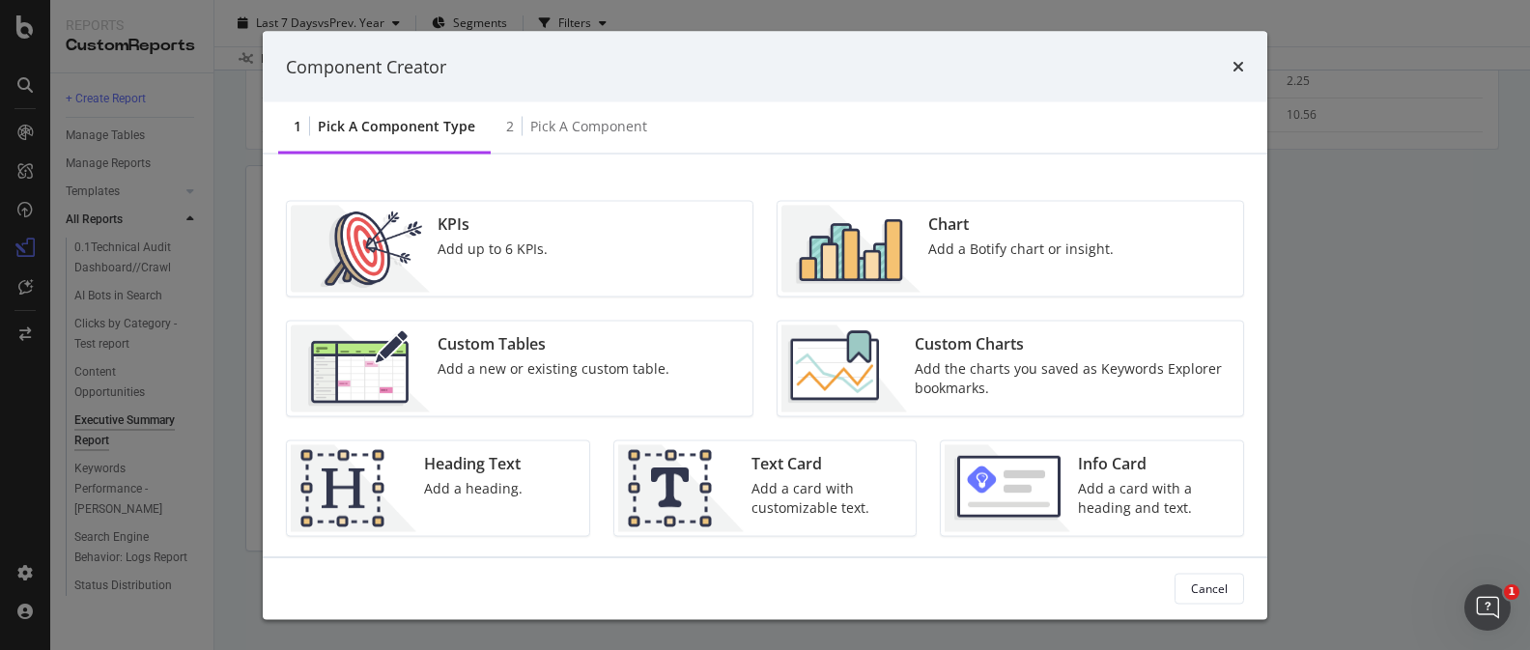
scroll to position [5426, 0]
click at [977, 352] on div "Custom Charts" at bounding box center [1073, 344] width 317 height 22
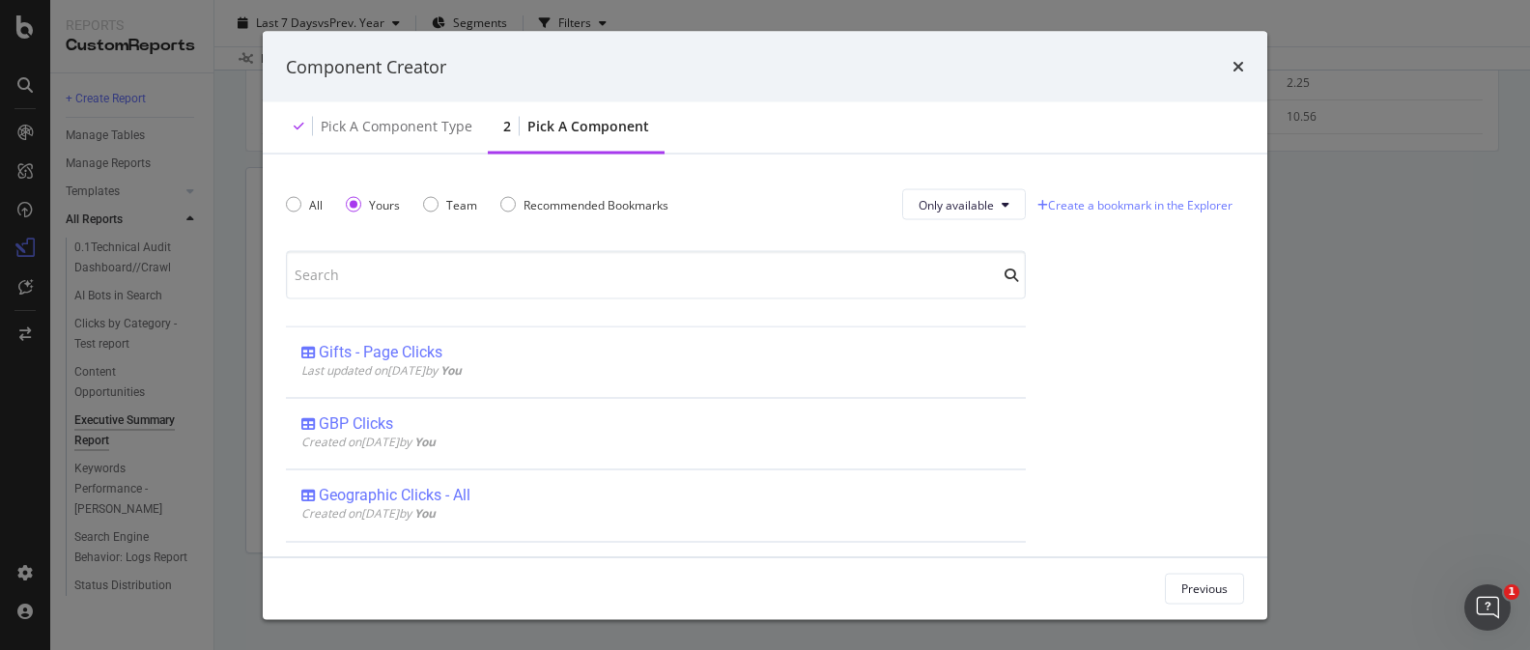
scroll to position [5428, 0]
drag, startPoint x: 1240, startPoint y: 64, endPoint x: 1198, endPoint y: 51, distance: 43.4
click at [1239, 64] on icon "times" at bounding box center [1238, 66] width 12 height 15
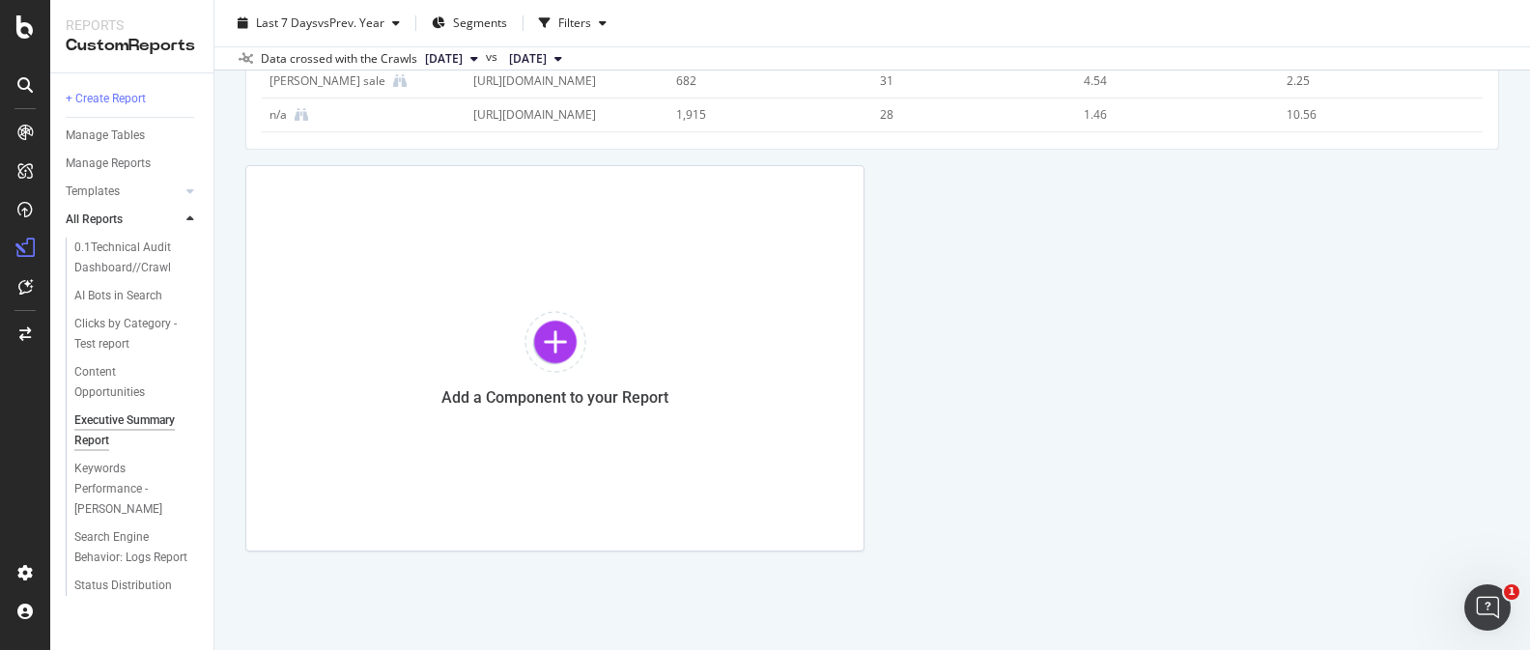
scroll to position [5425, 0]
click at [549, 378] on div "Add a Component to your Report" at bounding box center [554, 361] width 619 height 386
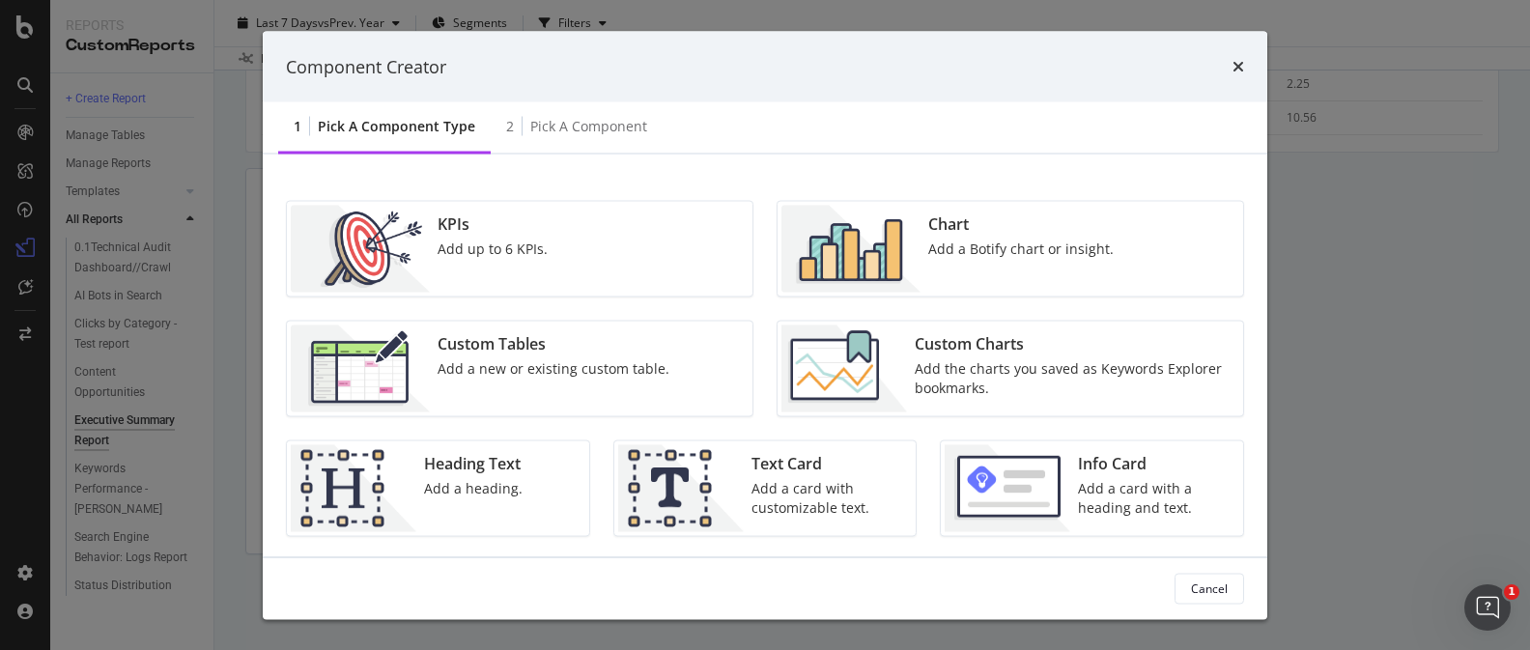
click at [1028, 362] on div "Add the charts you saved as Keywords Explorer bookmarks." at bounding box center [1073, 378] width 317 height 39
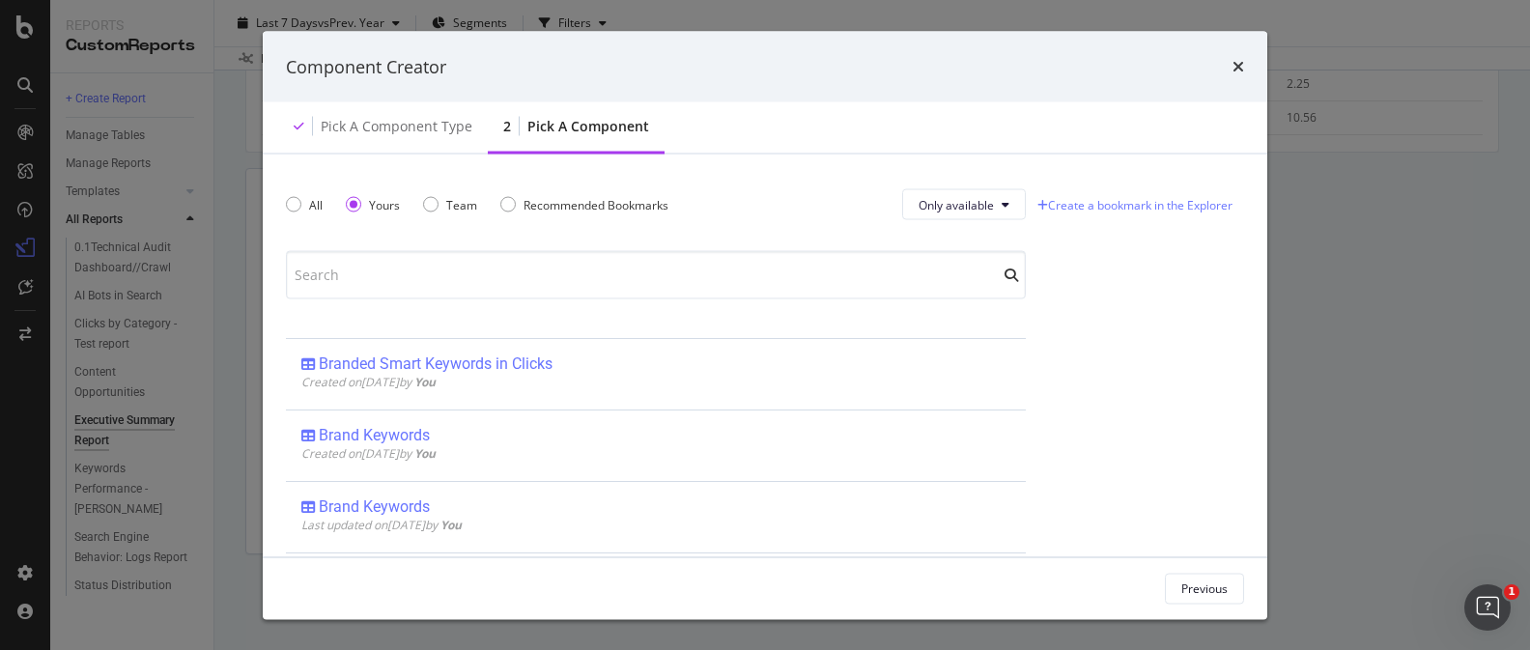
scroll to position [0, 0]
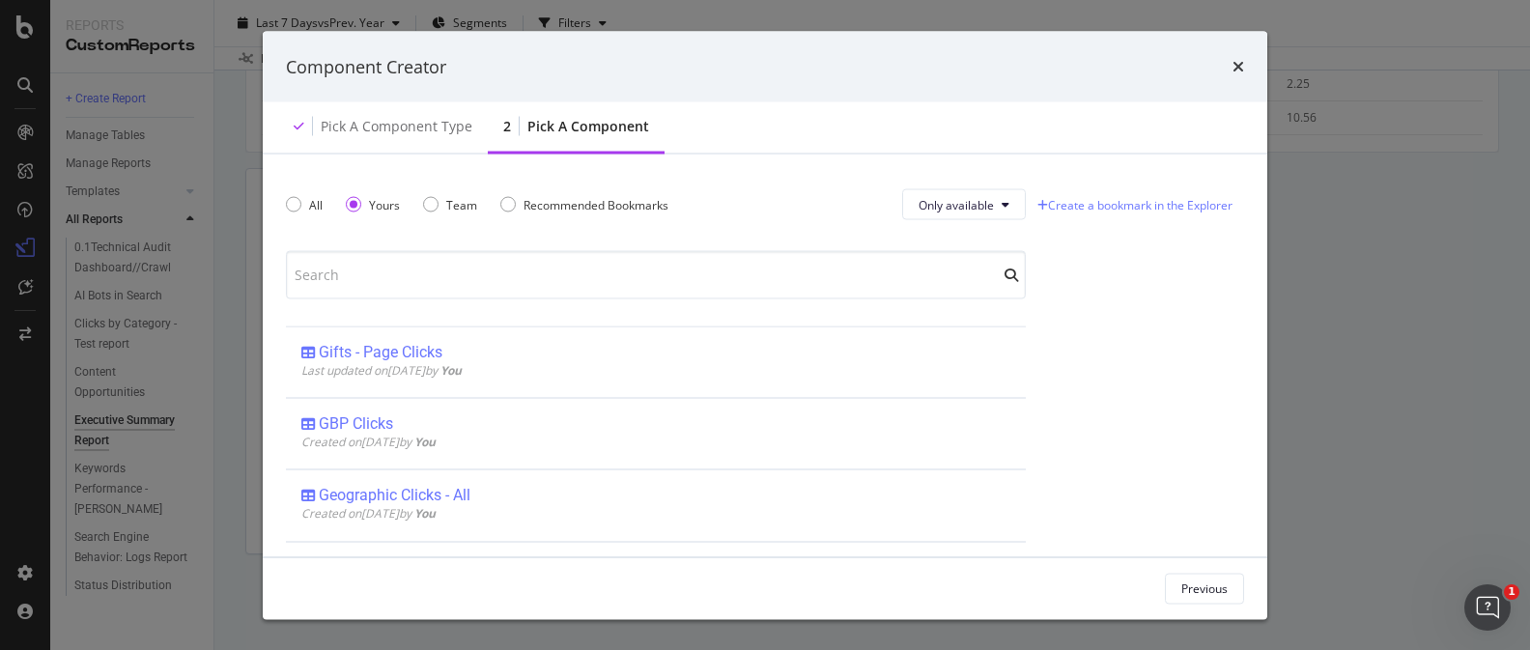
drag, startPoint x: 1235, startPoint y: 65, endPoint x: 922, endPoint y: 33, distance: 314.5
click at [1175, 64] on div "Component Creator" at bounding box center [765, 66] width 958 height 25
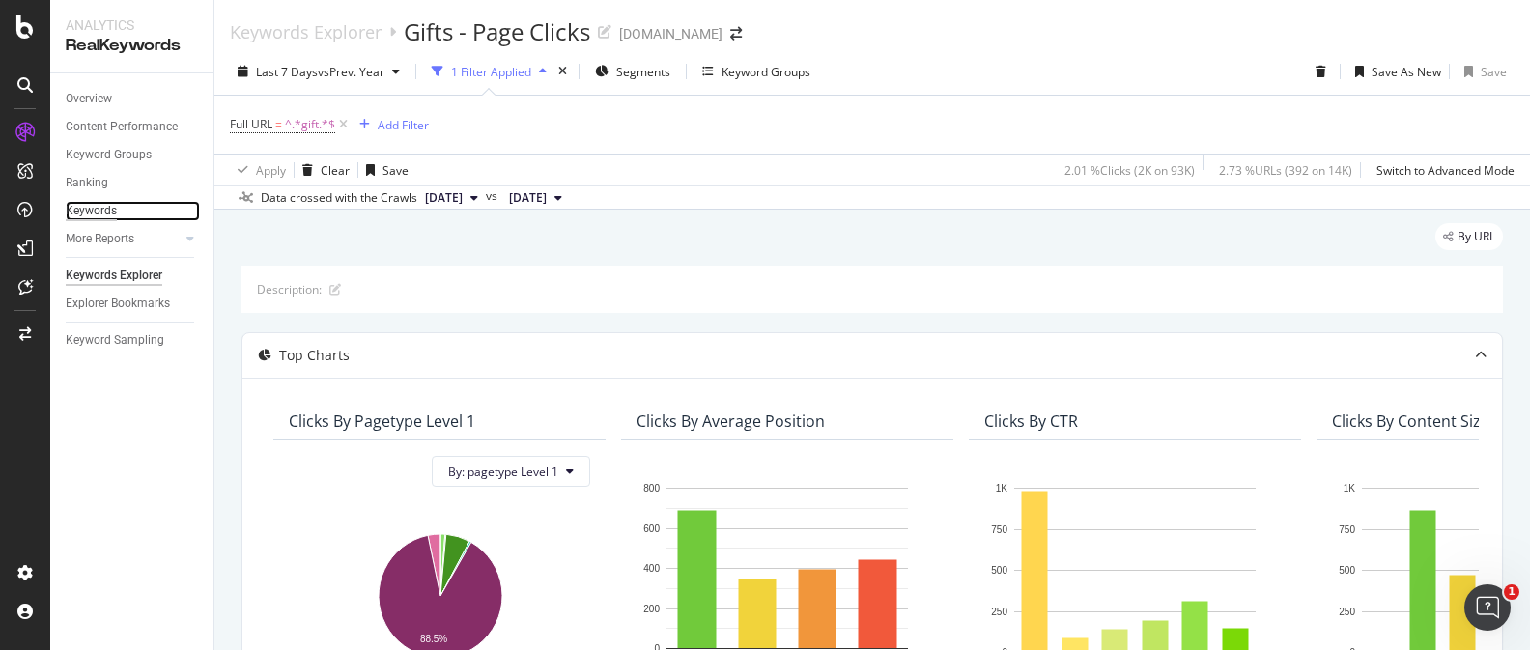
click at [107, 208] on div "Keywords" at bounding box center [91, 211] width 51 height 20
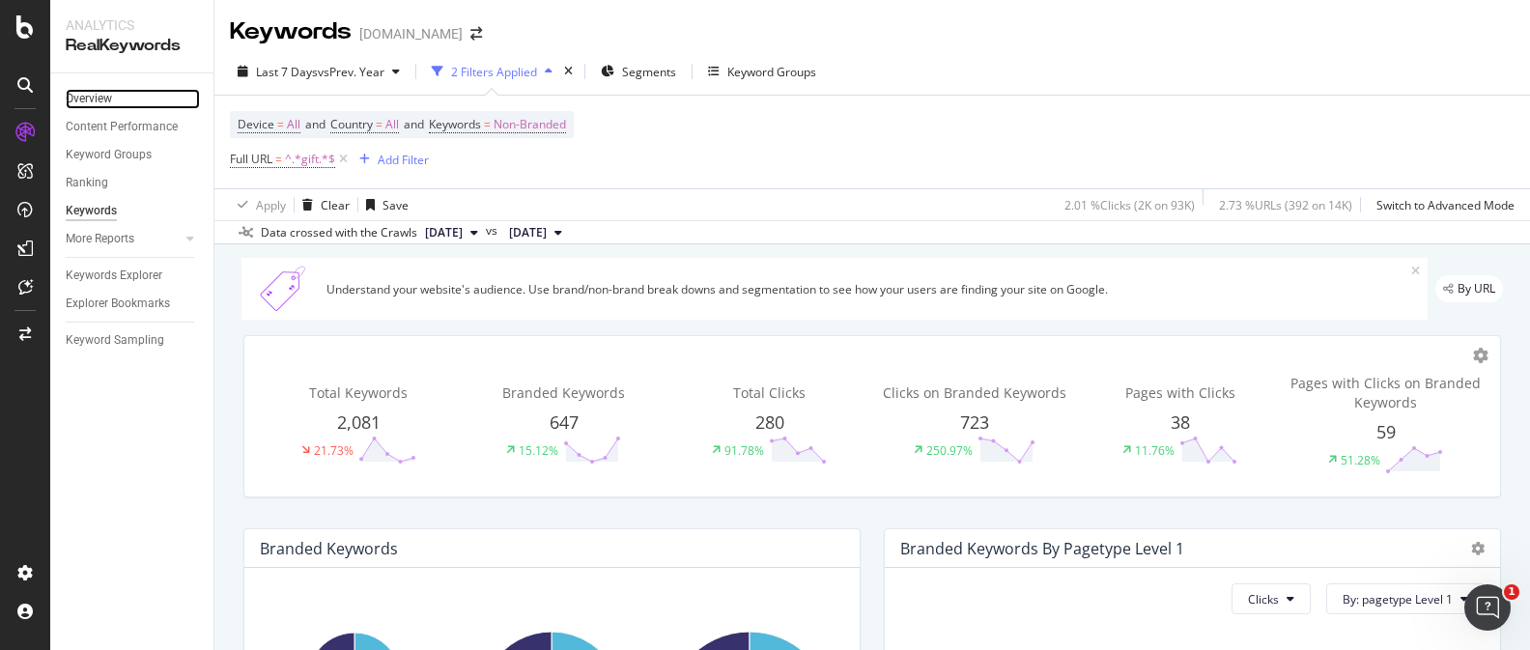
click at [115, 93] on link "Overview" at bounding box center [133, 99] width 134 height 20
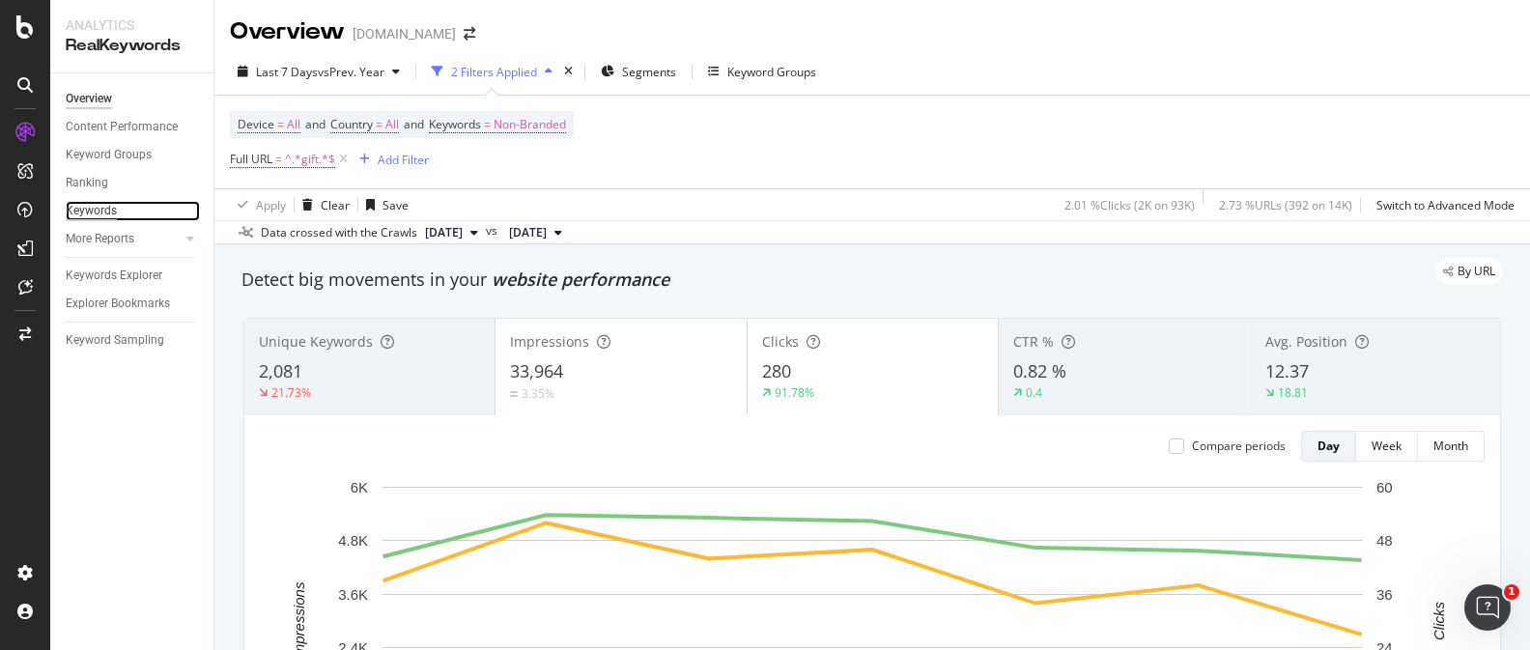
click at [111, 204] on div "Keywords" at bounding box center [91, 211] width 51 height 20
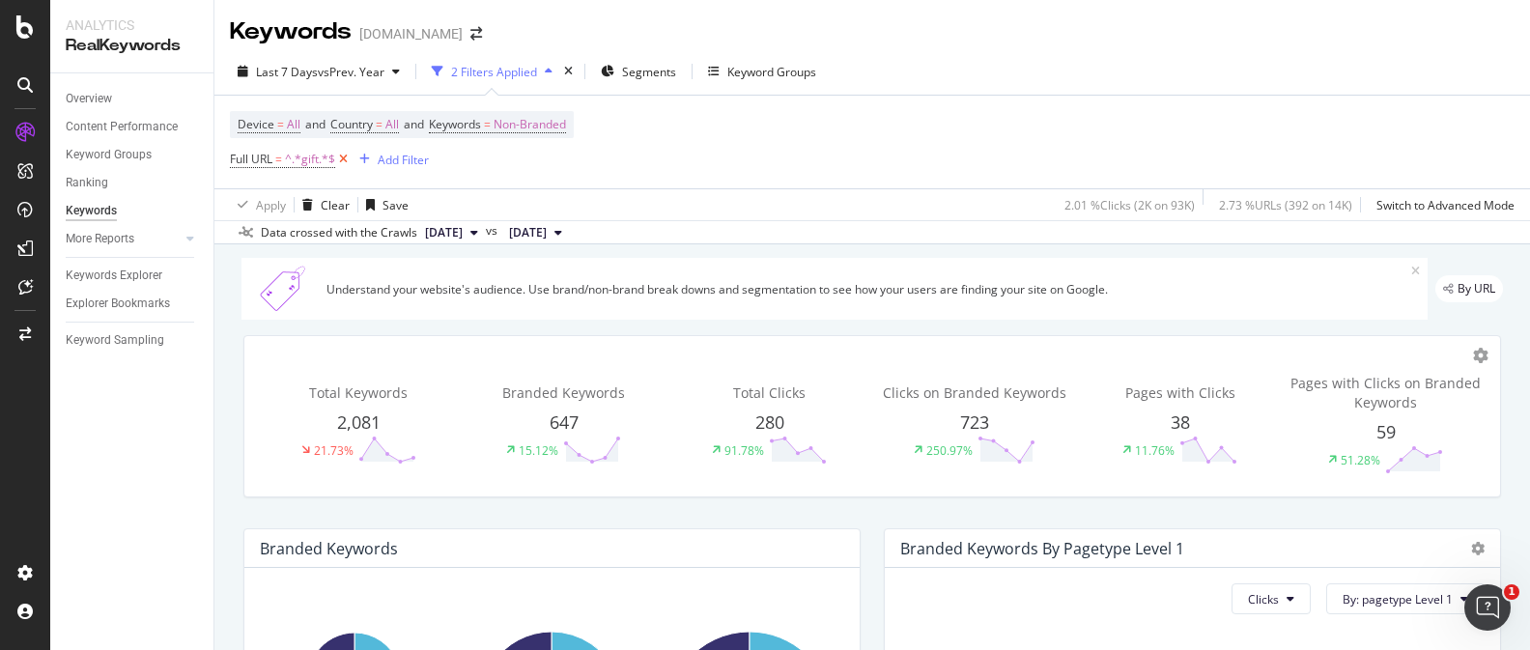
click at [339, 162] on icon at bounding box center [343, 159] width 16 height 19
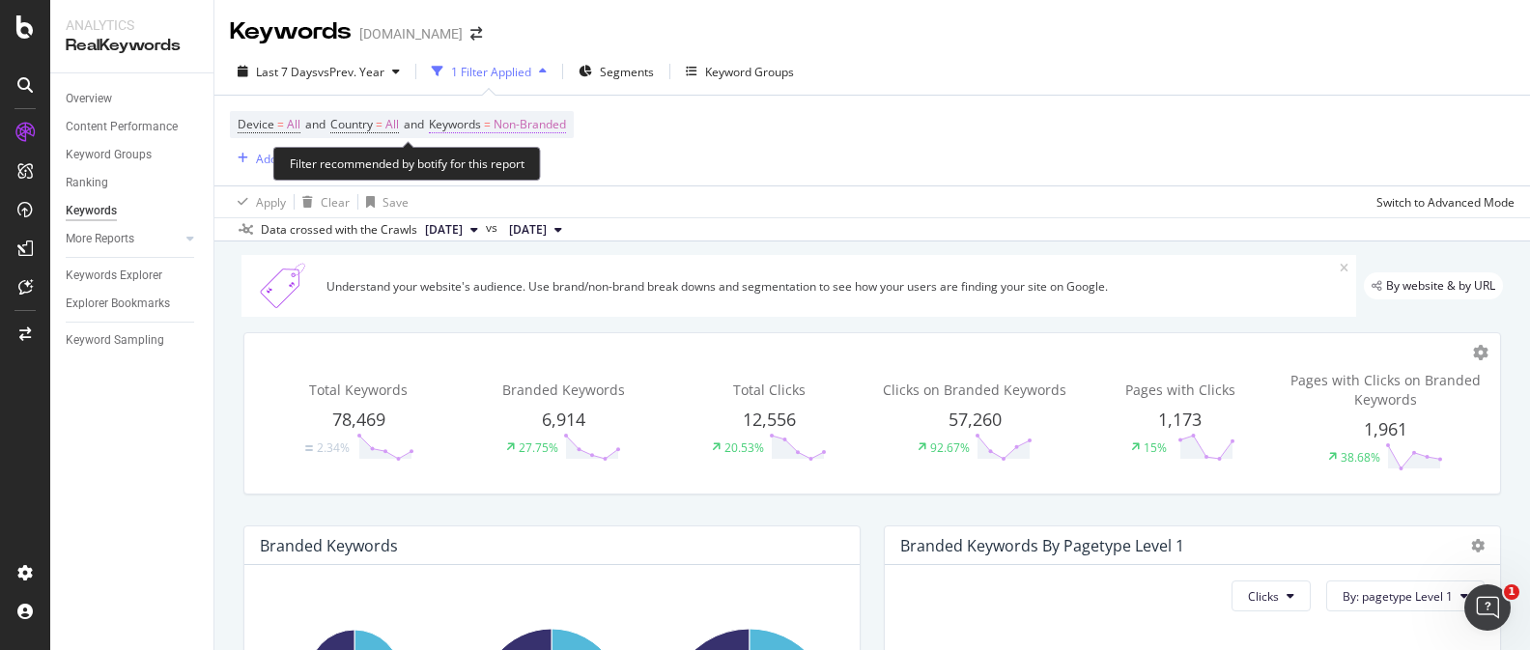
click at [535, 127] on span "Non-Branded" at bounding box center [529, 124] width 72 height 27
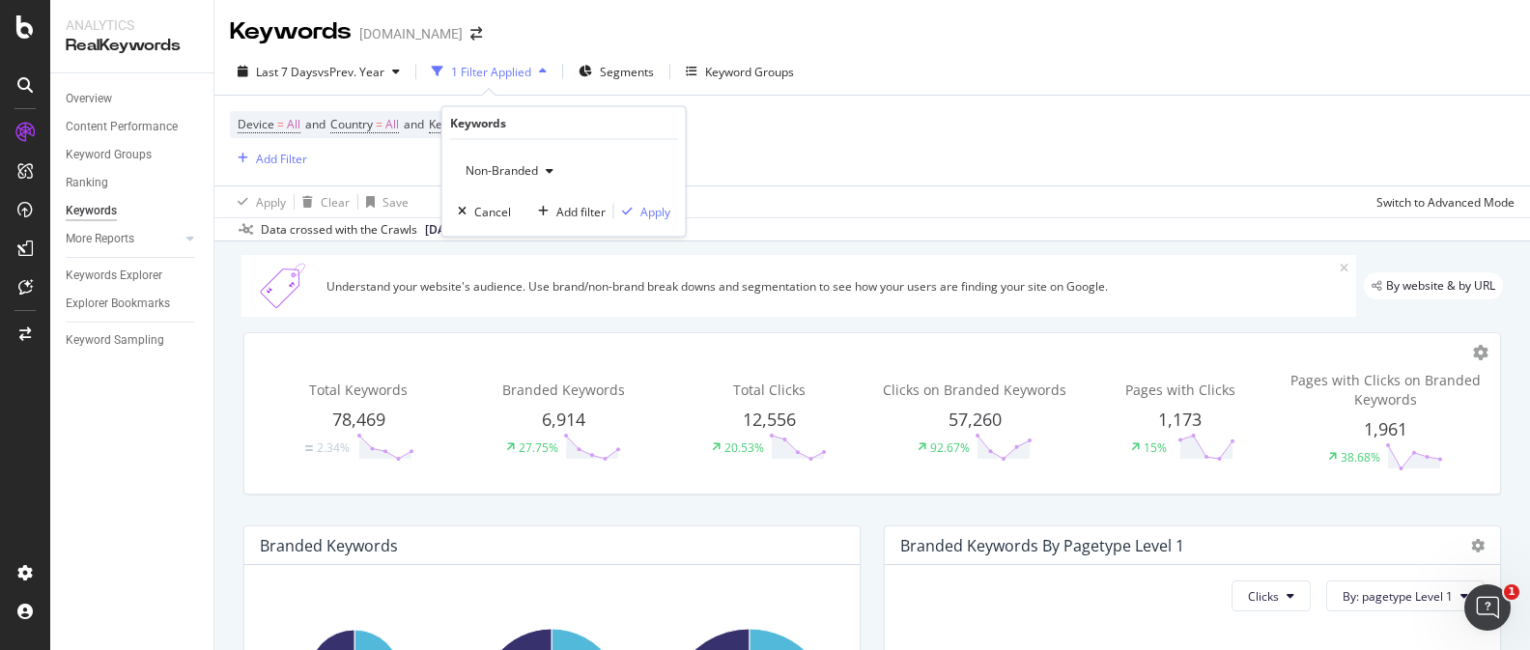
click at [533, 163] on span "Non-Branded" at bounding box center [498, 170] width 80 height 16
click at [523, 310] on div "All" at bounding box center [573, 321] width 228 height 28
click at [657, 214] on div "Apply" at bounding box center [655, 211] width 30 height 16
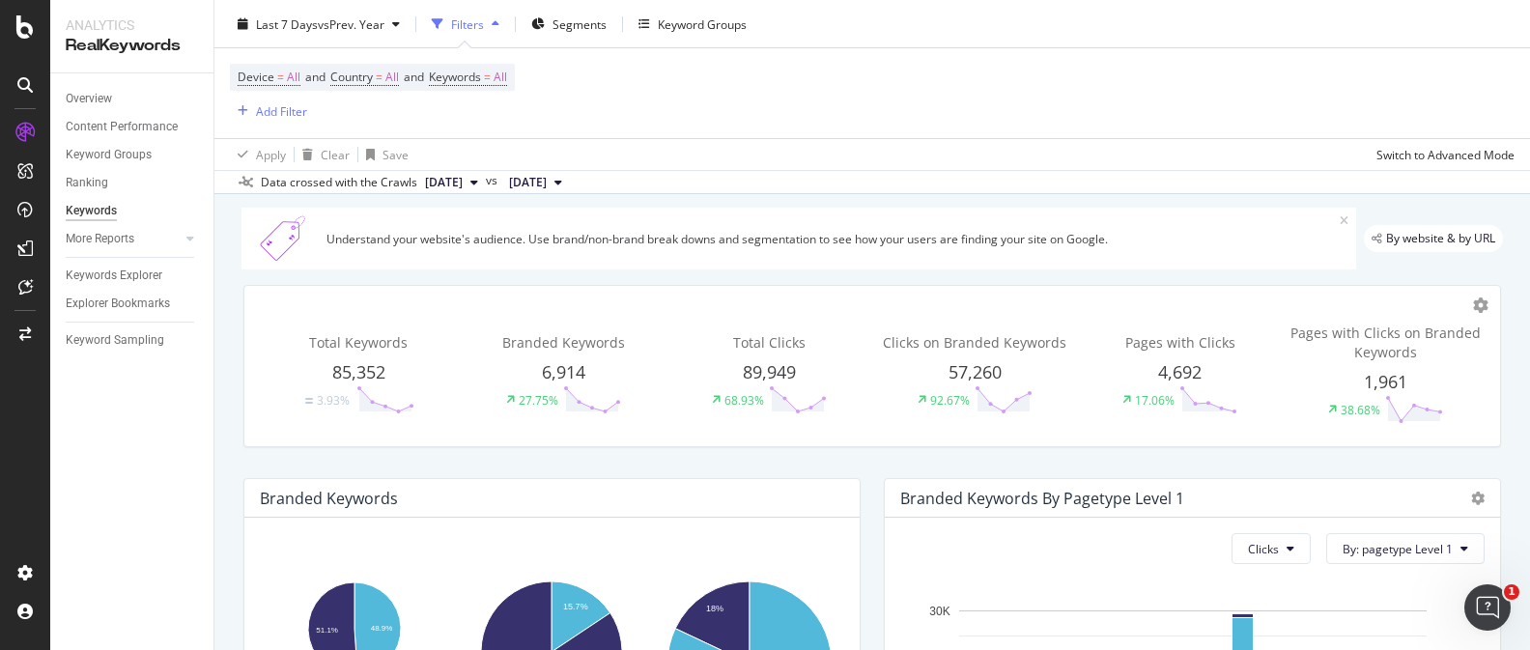
scroll to position [29, 0]
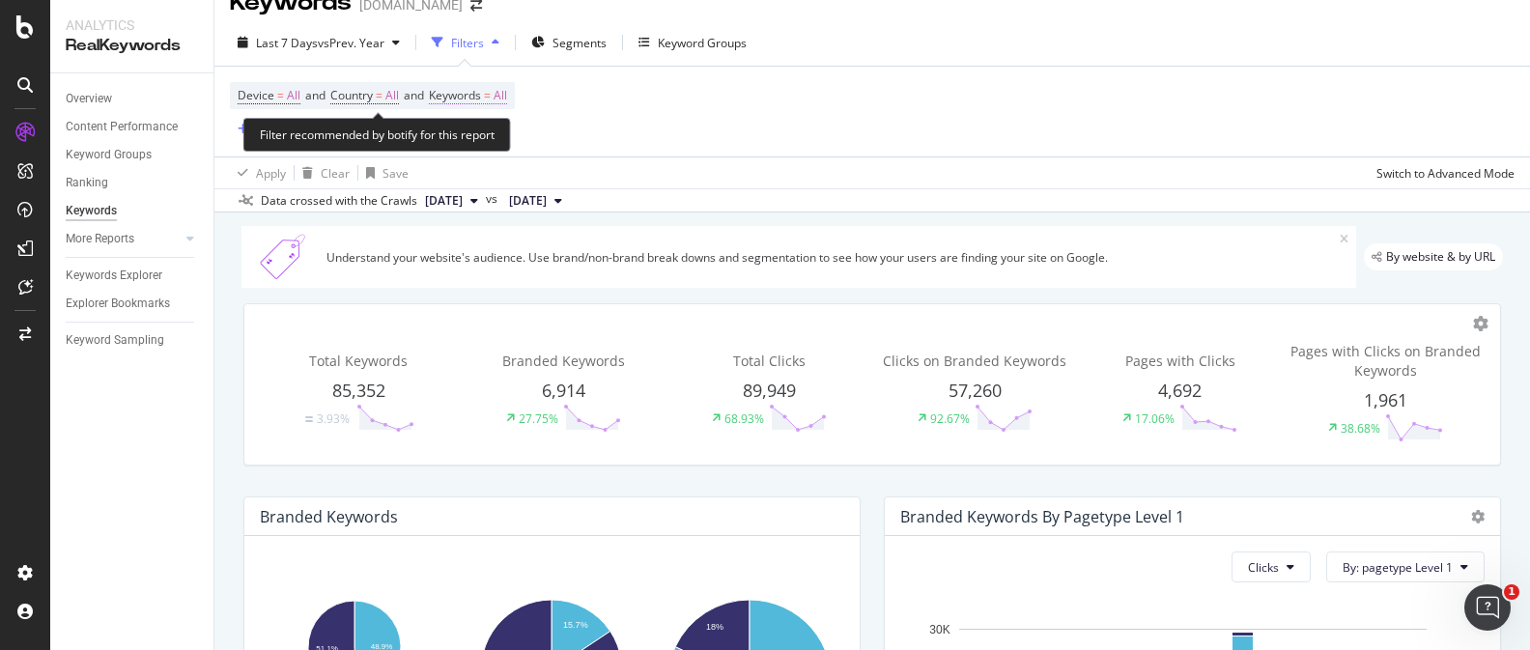
click at [453, 102] on span "Keywords" at bounding box center [455, 95] width 52 height 16
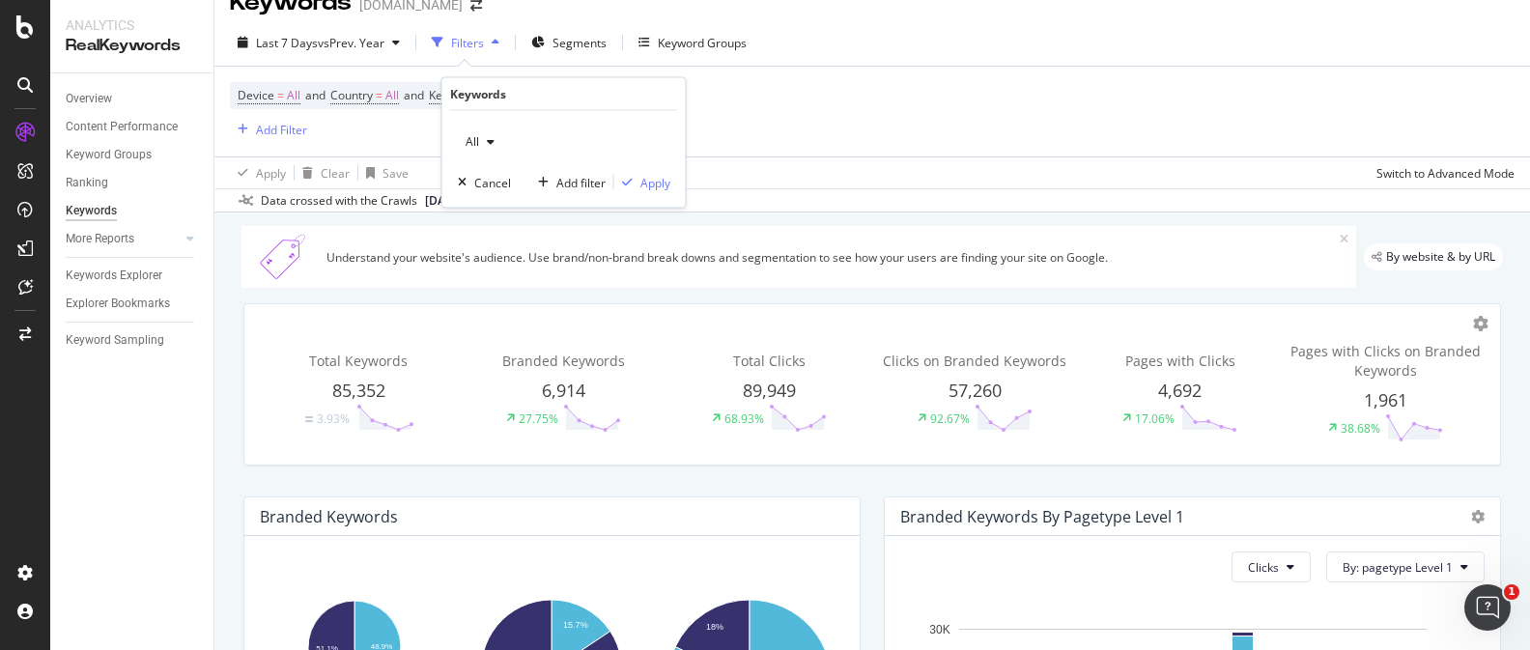
click at [470, 137] on span "All" at bounding box center [468, 141] width 21 height 16
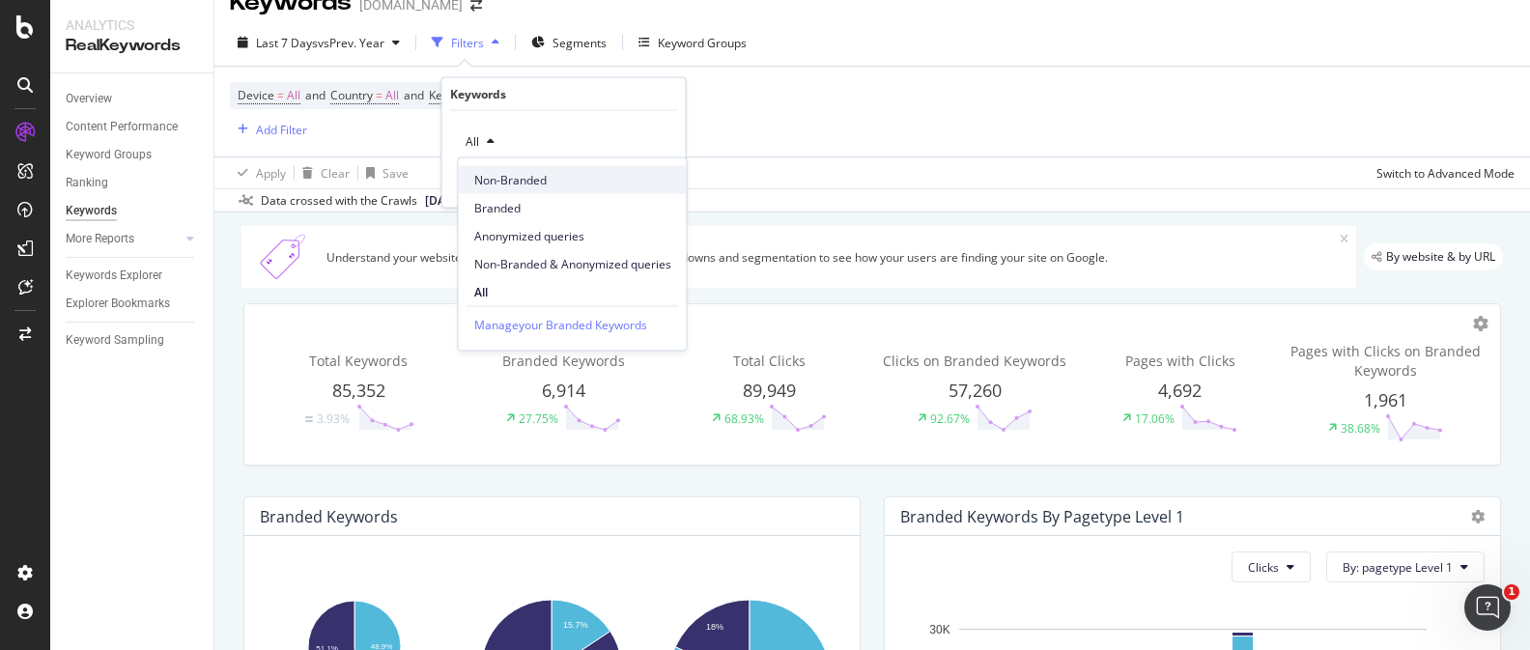
click at [549, 185] on span "Non-Branded" at bounding box center [572, 179] width 197 height 17
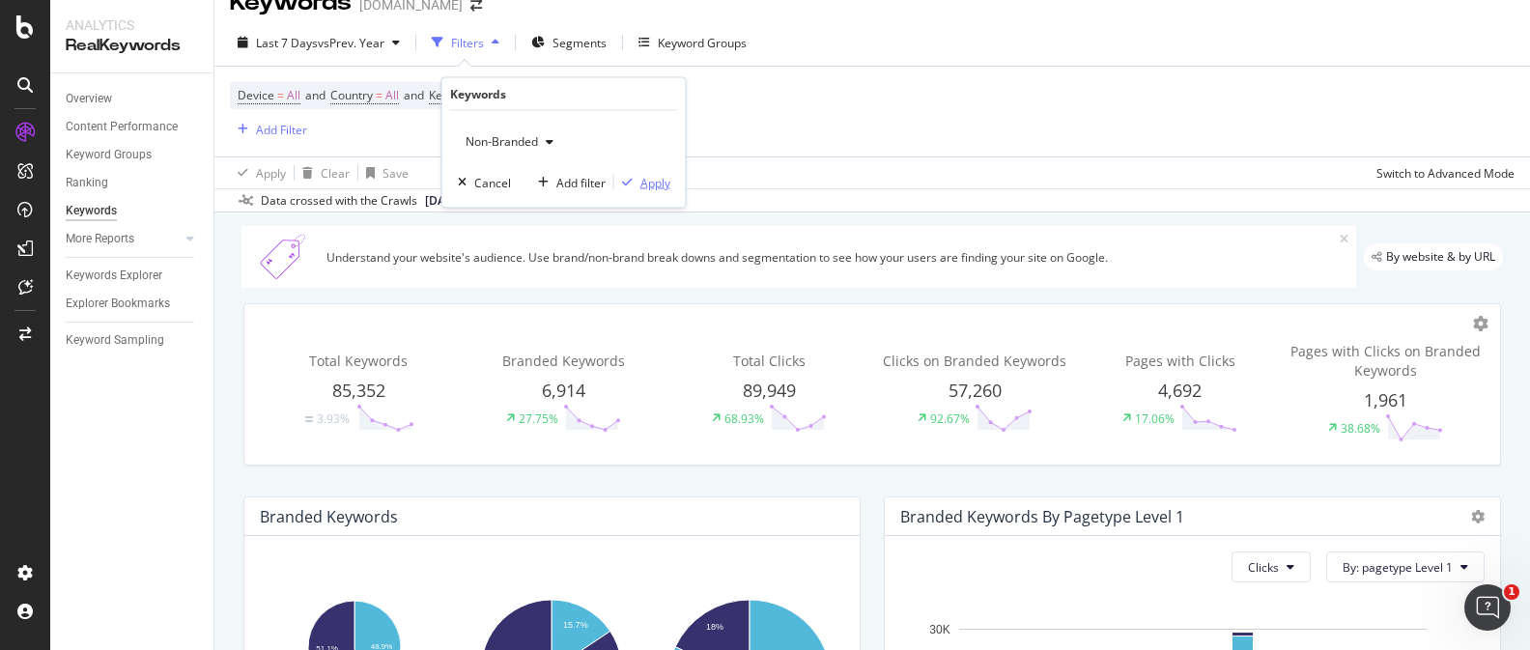
click at [633, 186] on div "button" at bounding box center [627, 183] width 26 height 12
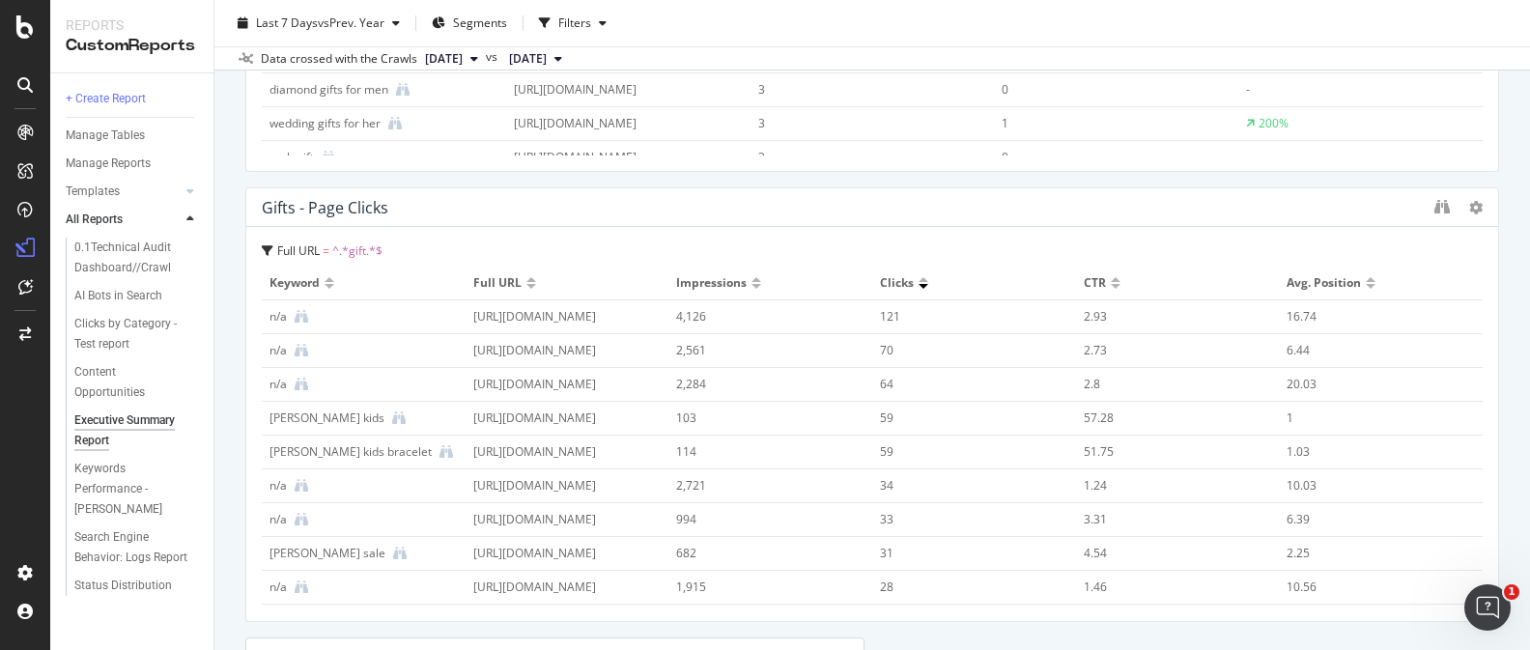
click at [529, 287] on div at bounding box center [531, 286] width 10 height 5
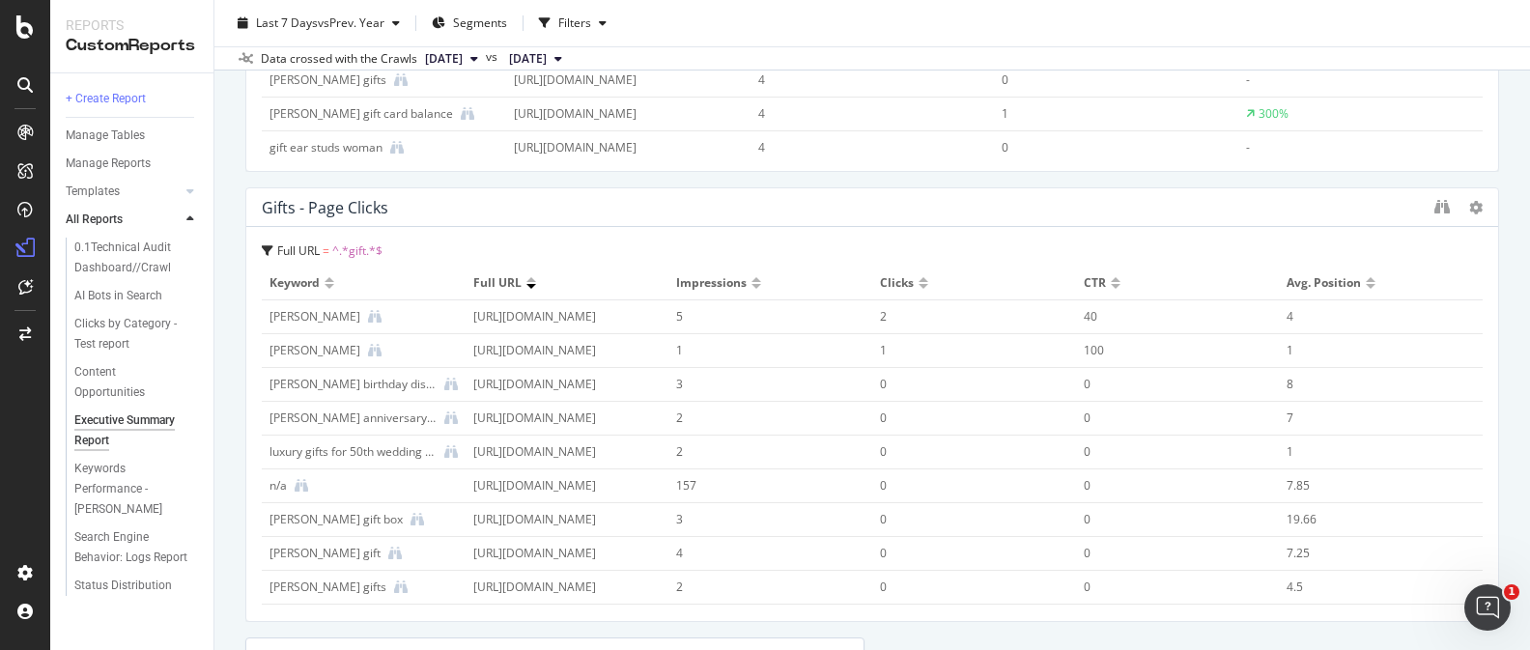
click at [529, 287] on div at bounding box center [531, 286] width 10 height 5
click at [529, 280] on div at bounding box center [531, 279] width 10 height 5
drag, startPoint x: 1513, startPoint y: 392, endPoint x: 594, endPoint y: 282, distance: 925.9
click at [1512, 392] on div "Executive Summary Report Executive Summary Report [DOMAIN_NAME] Clone Email Sch…" at bounding box center [871, 325] width 1315 height 650
click at [530, 278] on div at bounding box center [531, 279] width 10 height 5
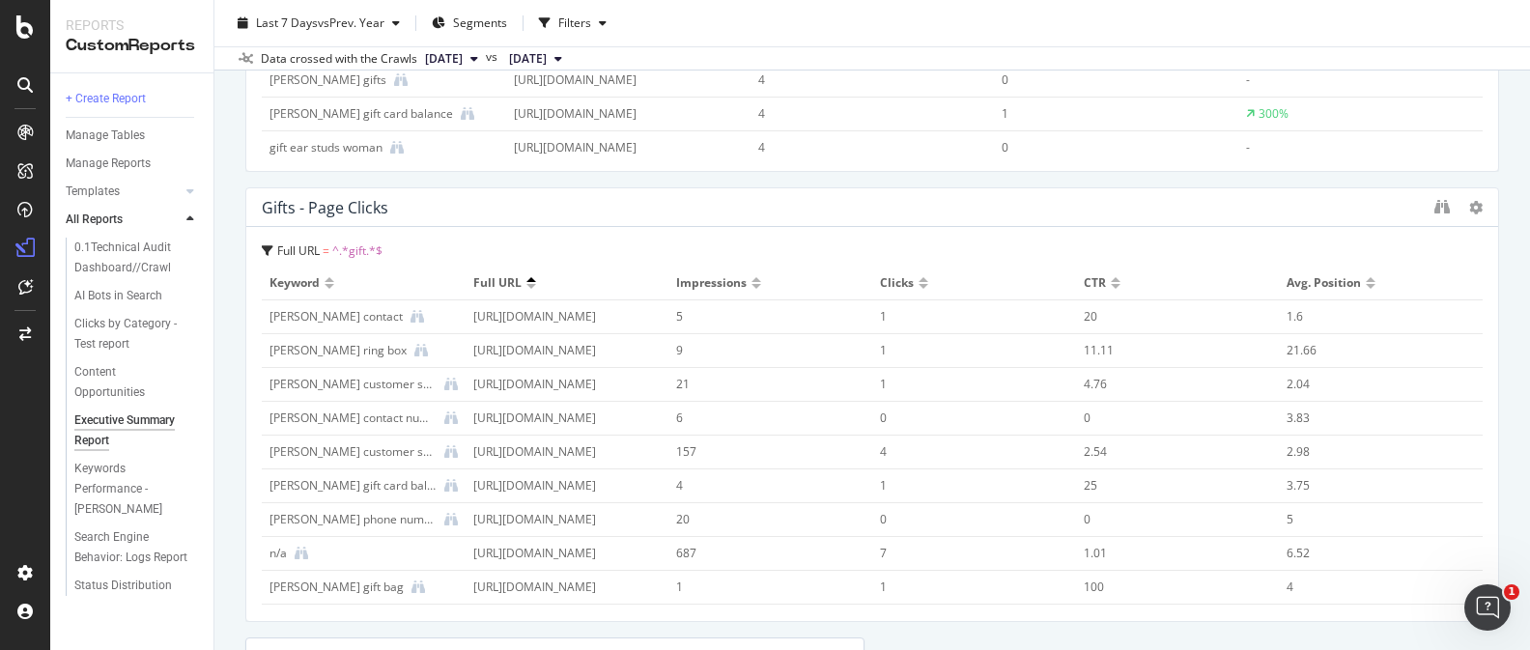
click at [926, 288] on div at bounding box center [923, 286] width 10 height 5
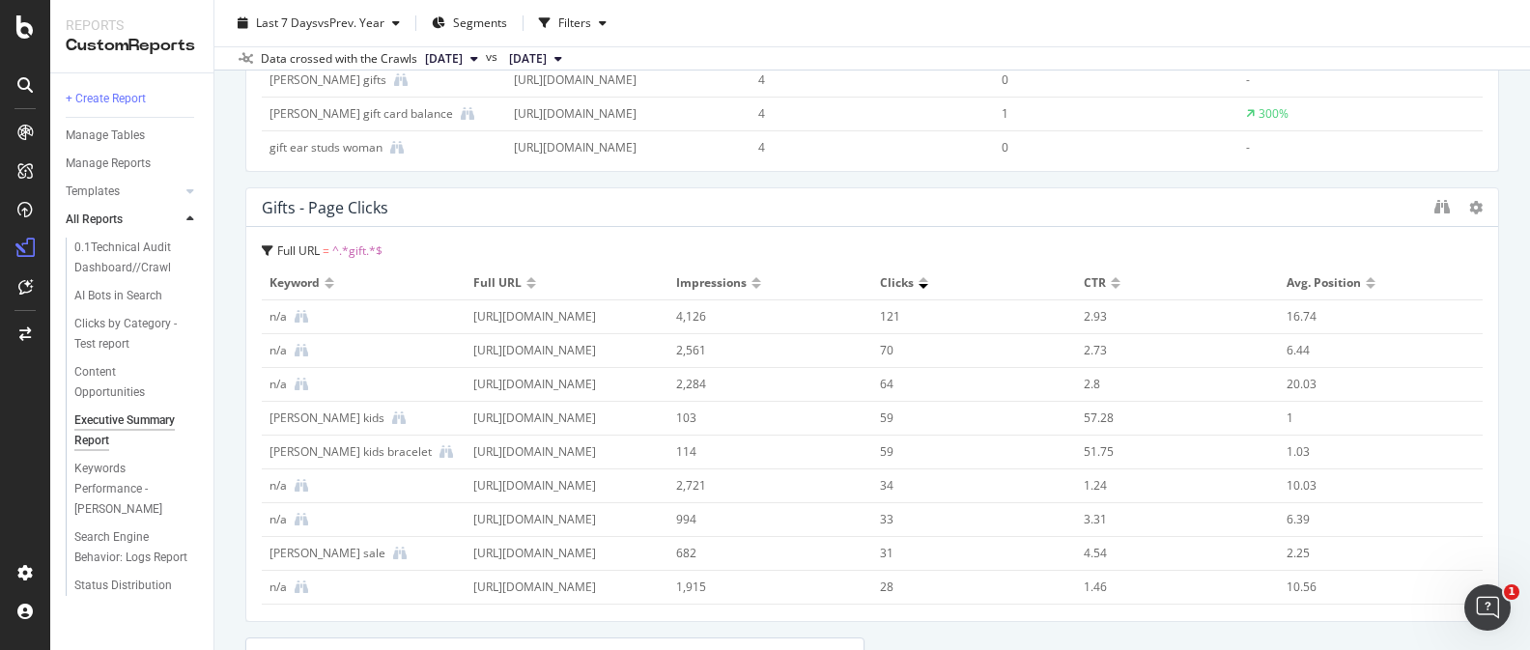
scroll to position [5428, 0]
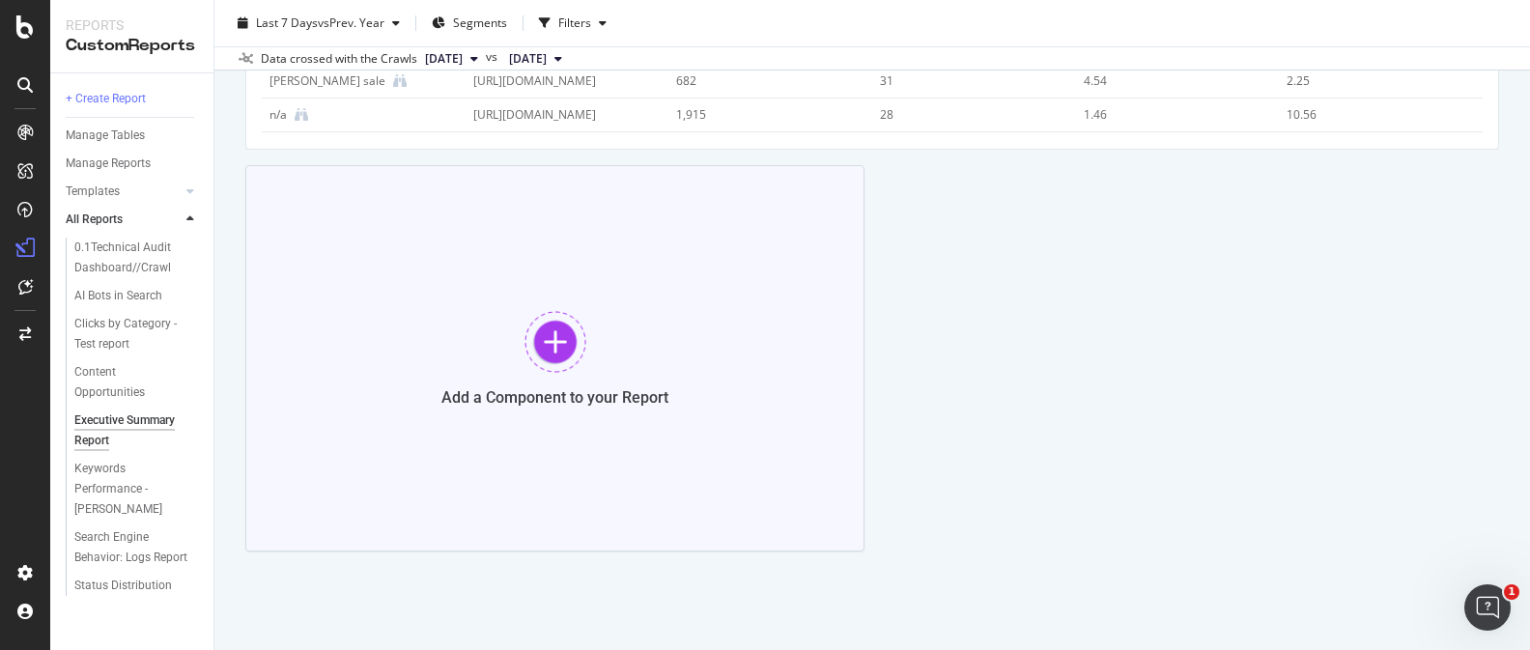
click at [556, 340] on div at bounding box center [555, 342] width 62 height 62
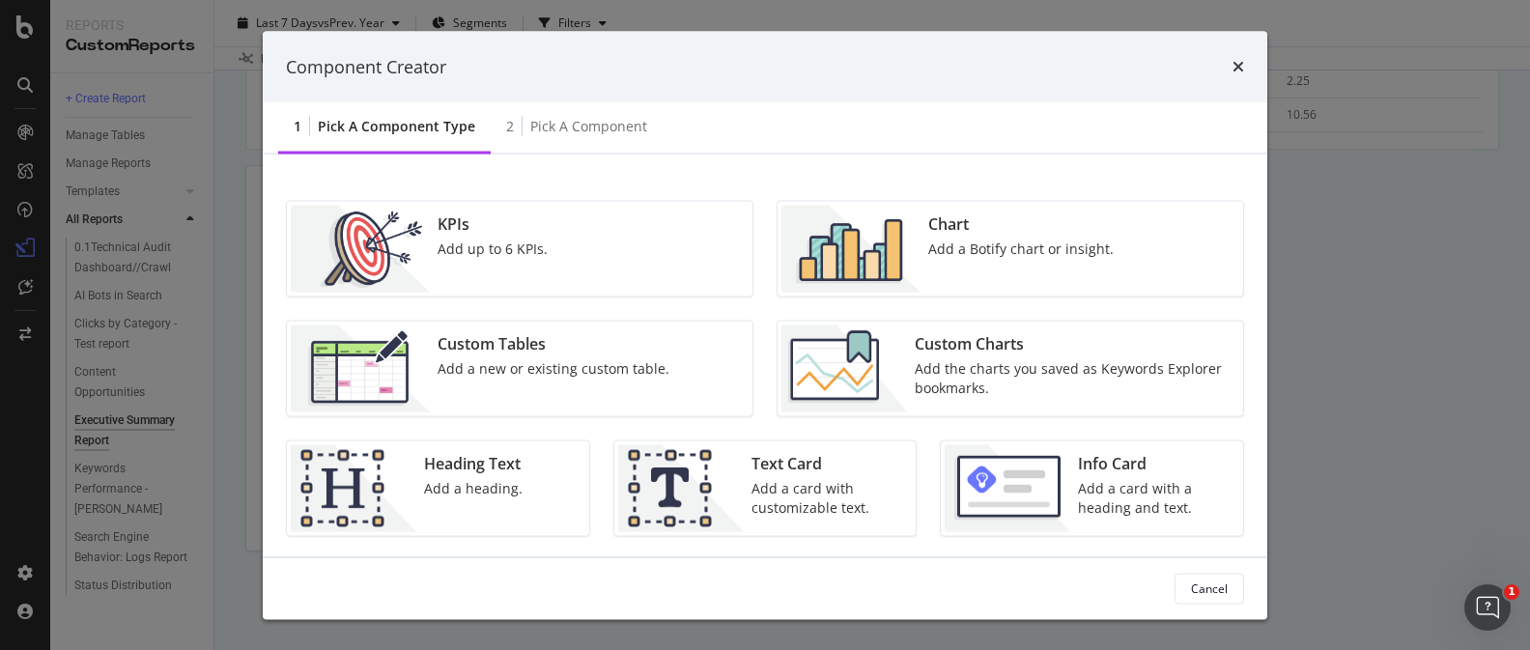
click at [1023, 356] on div "Custom Charts Add the charts you saved as Keywords Explorer bookmarks." at bounding box center [1073, 368] width 332 height 87
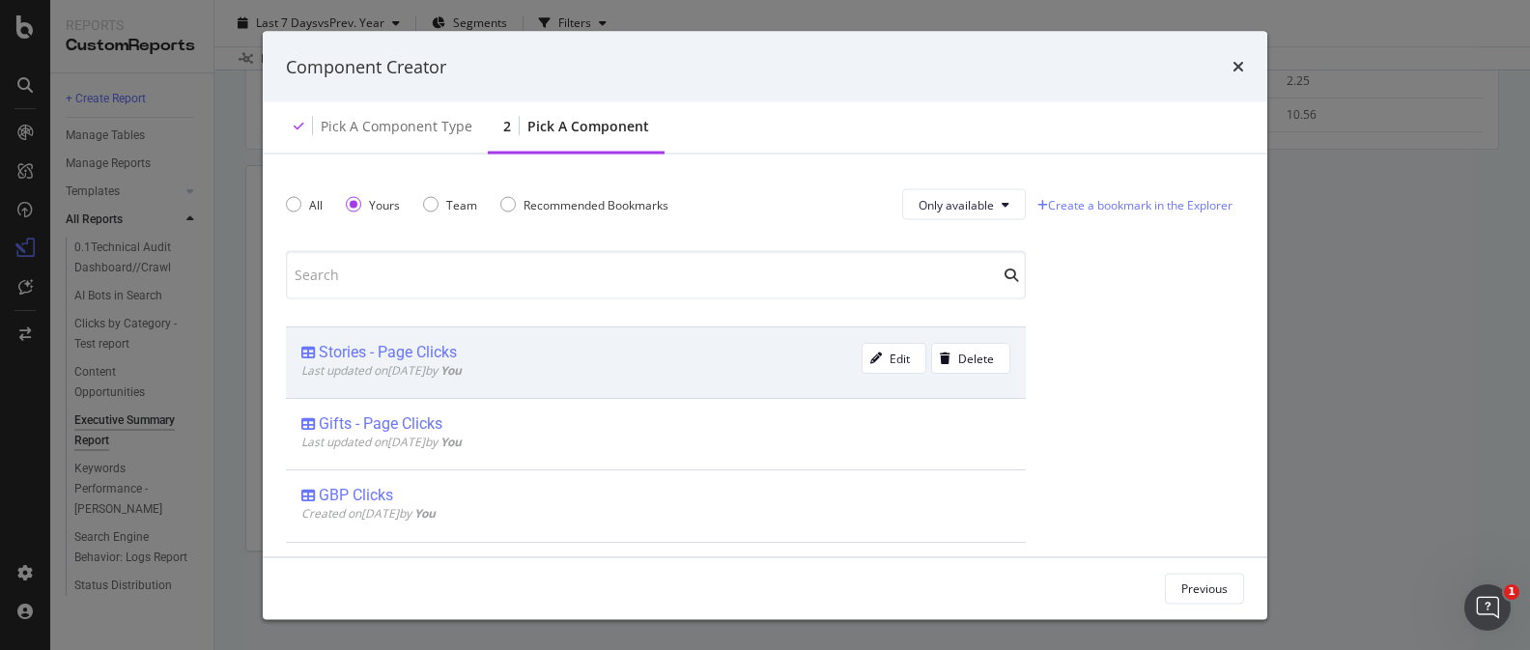
click at [680, 357] on div "Stories - Page Clicks" at bounding box center [581, 352] width 560 height 19
click at [1185, 574] on div "Add Component" at bounding box center [1184, 588] width 87 height 29
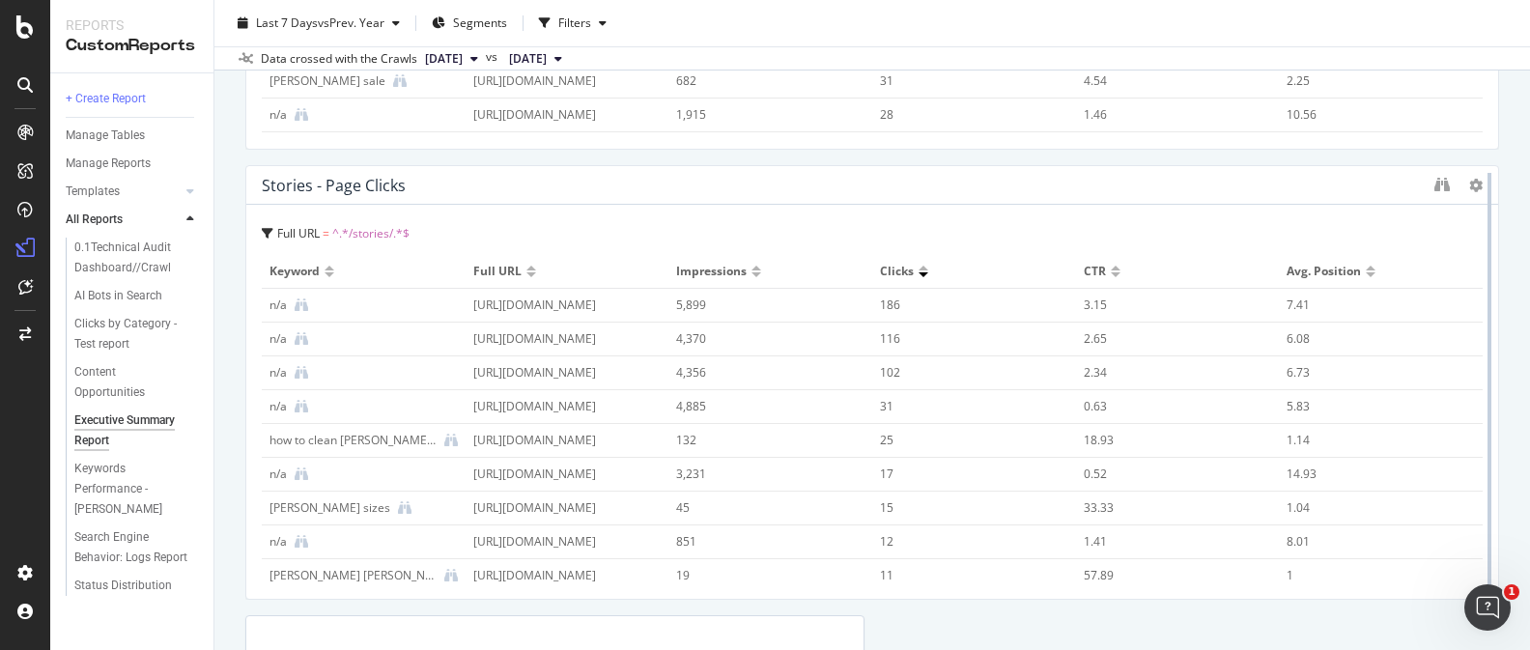
drag, startPoint x: 862, startPoint y: 442, endPoint x: 1485, endPoint y: 447, distance: 622.9
click at [1485, 447] on div at bounding box center [1488, 382] width 19 height 435
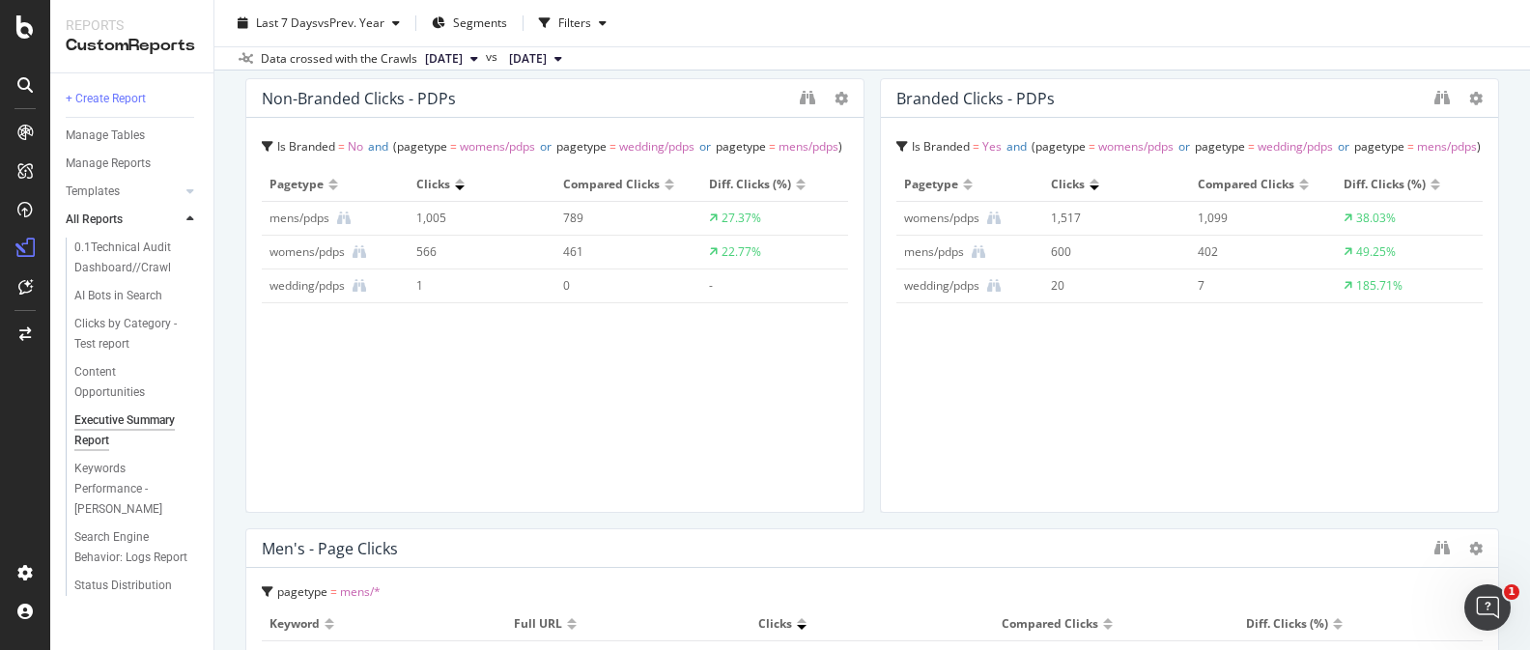
scroll to position [0, 0]
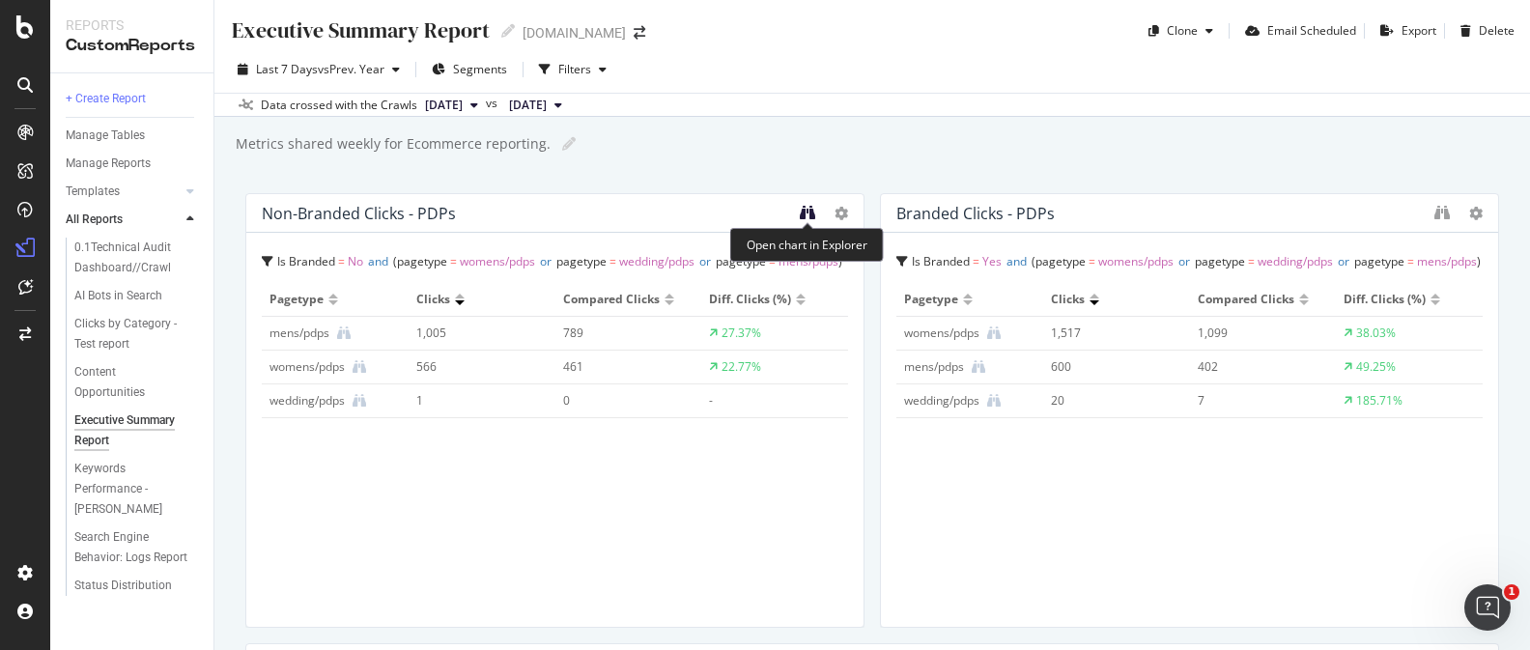
click at [803, 214] on icon "binoculars" at bounding box center [807, 212] width 15 height 15
click at [1477, 215] on icon at bounding box center [1476, 214] width 14 height 14
click at [1486, 159] on div "Executive Summary Report Executive Summary Report davidyurman.com Clone Email S…" at bounding box center [871, 325] width 1315 height 650
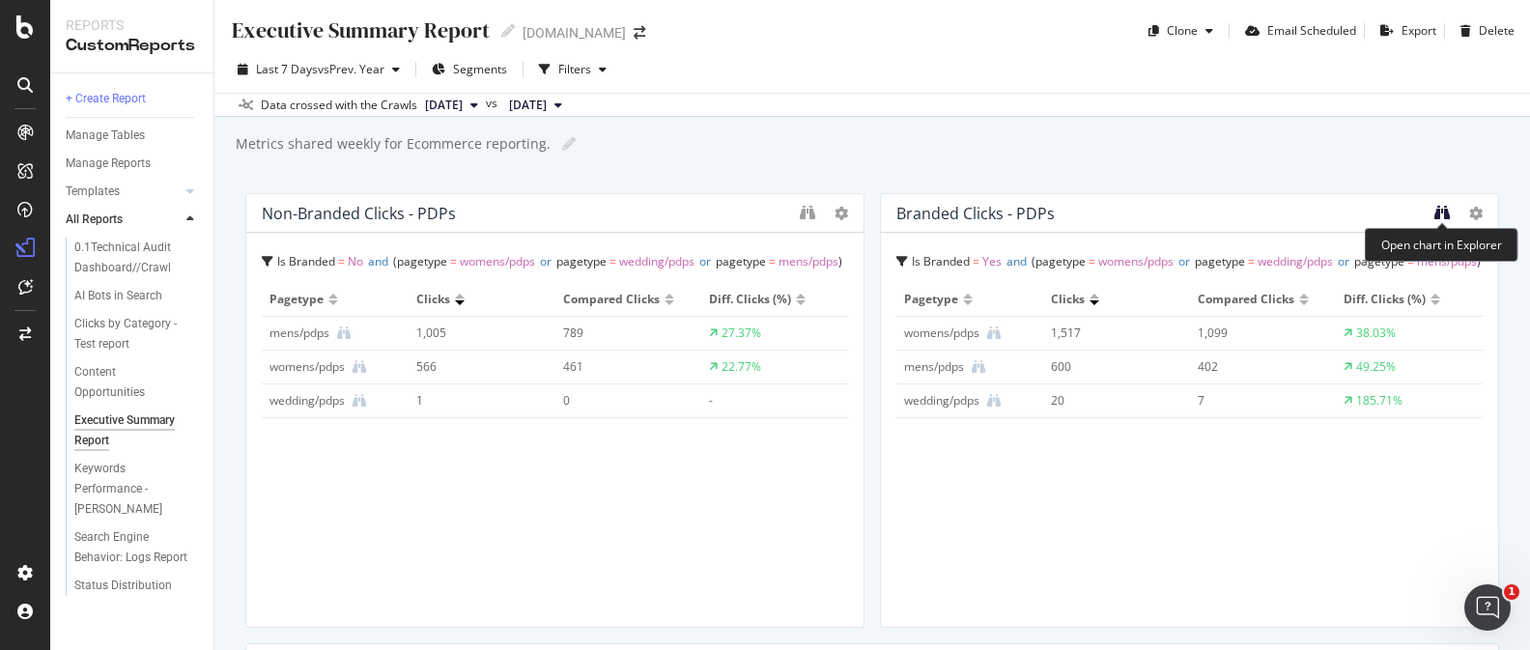
click at [1436, 211] on icon "binoculars" at bounding box center [1441, 212] width 15 height 15
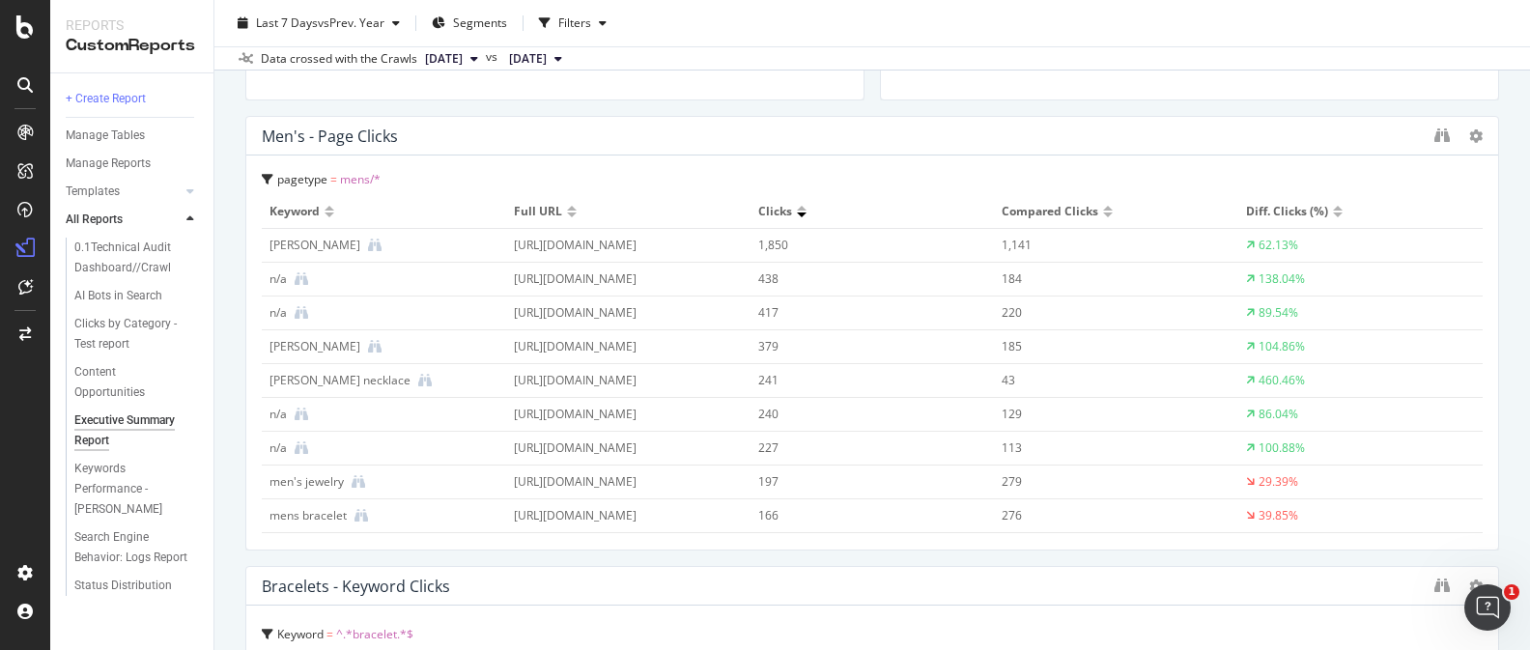
scroll to position [524, 0]
click at [1448, 130] on icon "binoculars" at bounding box center [1441, 137] width 15 height 15
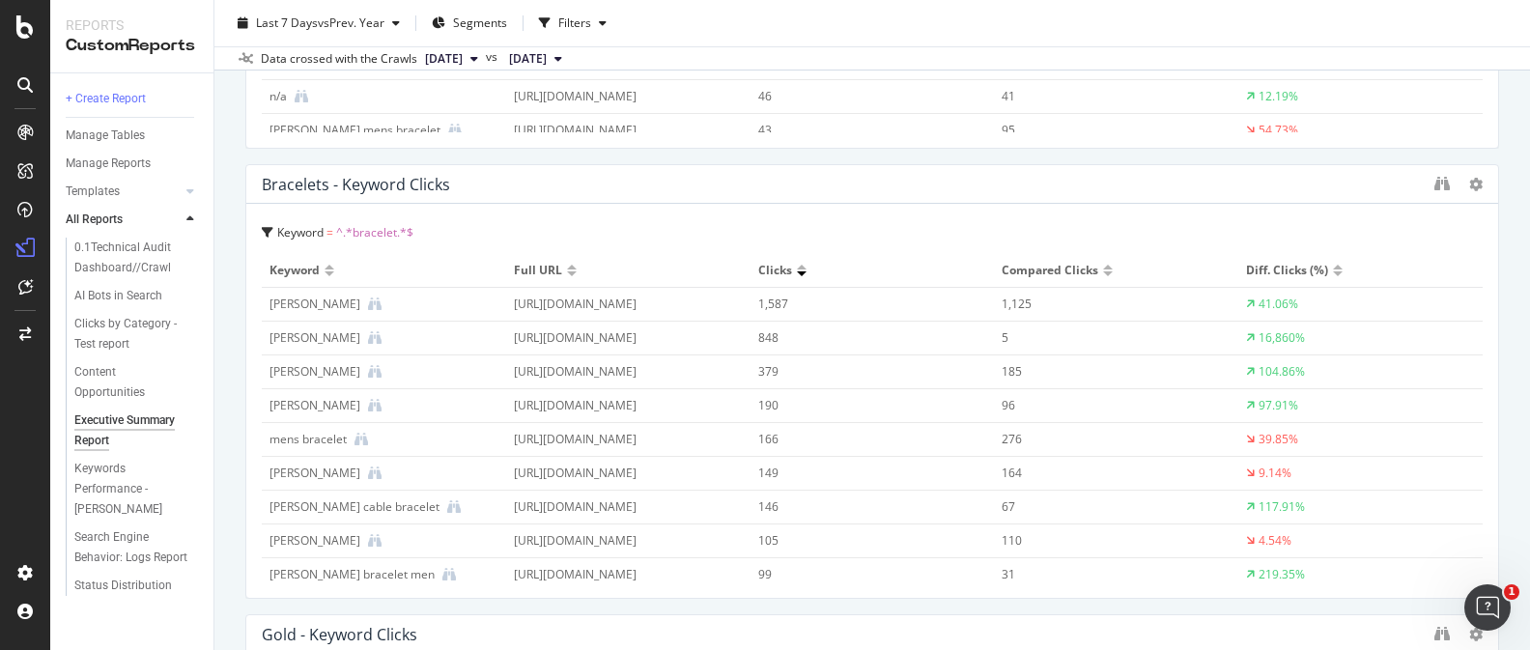
scroll to position [943, 0]
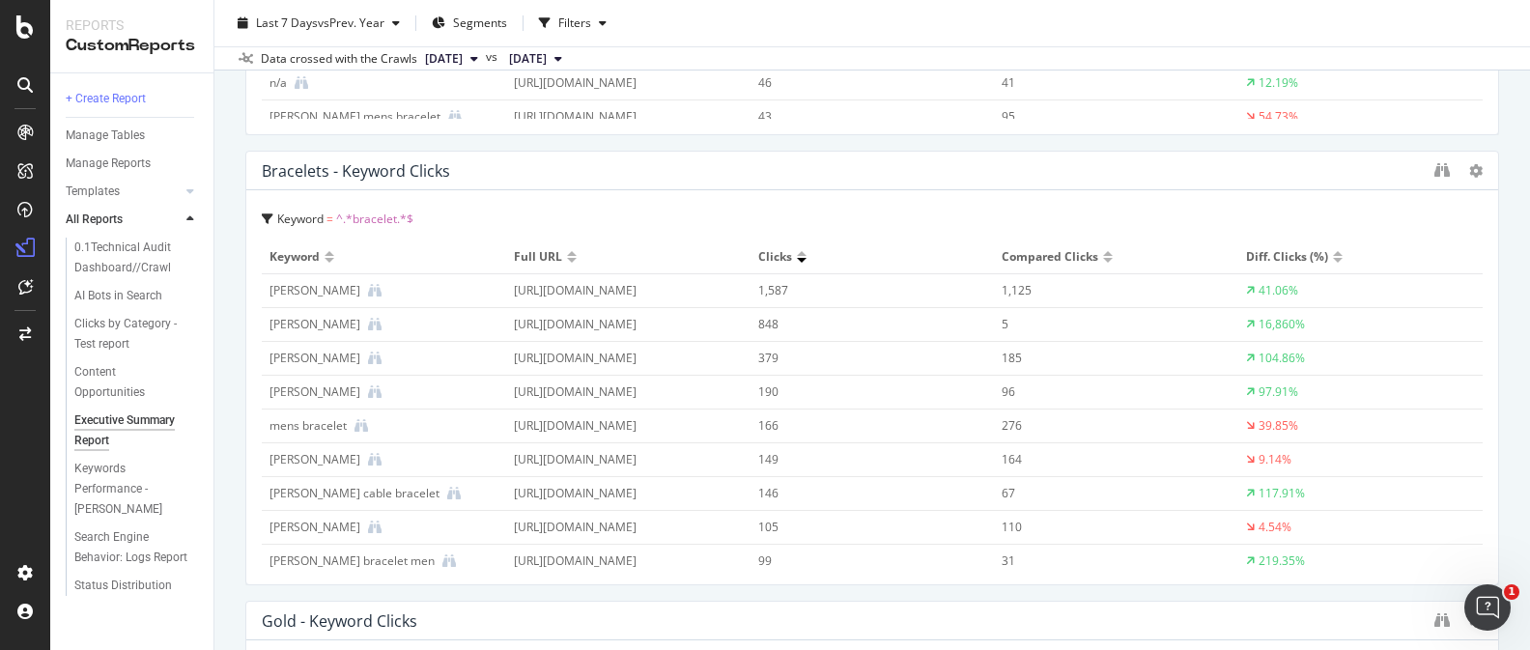
click at [1432, 169] on div "Bracelets - Keyword Clicks" at bounding box center [872, 171] width 1252 height 39
click at [1444, 164] on icon "binoculars" at bounding box center [1441, 169] width 15 height 15
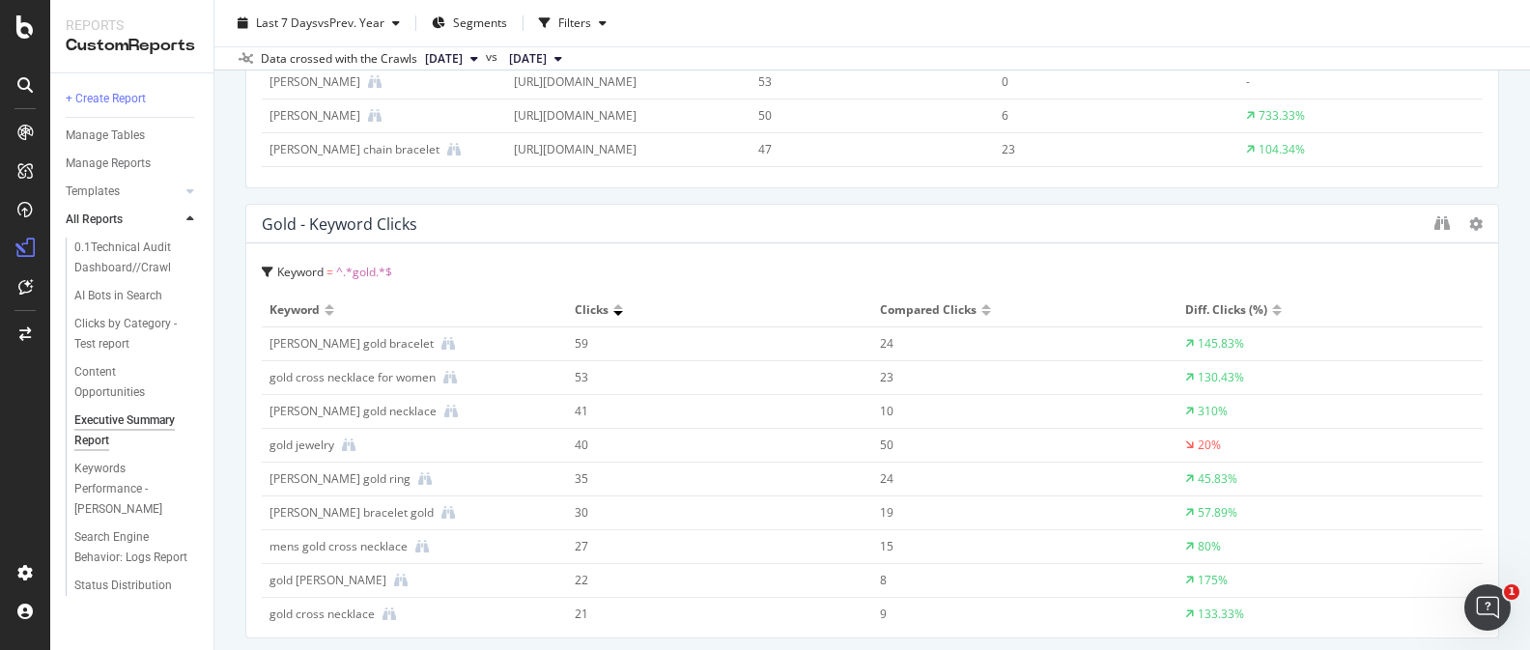
scroll to position [1353, 0]
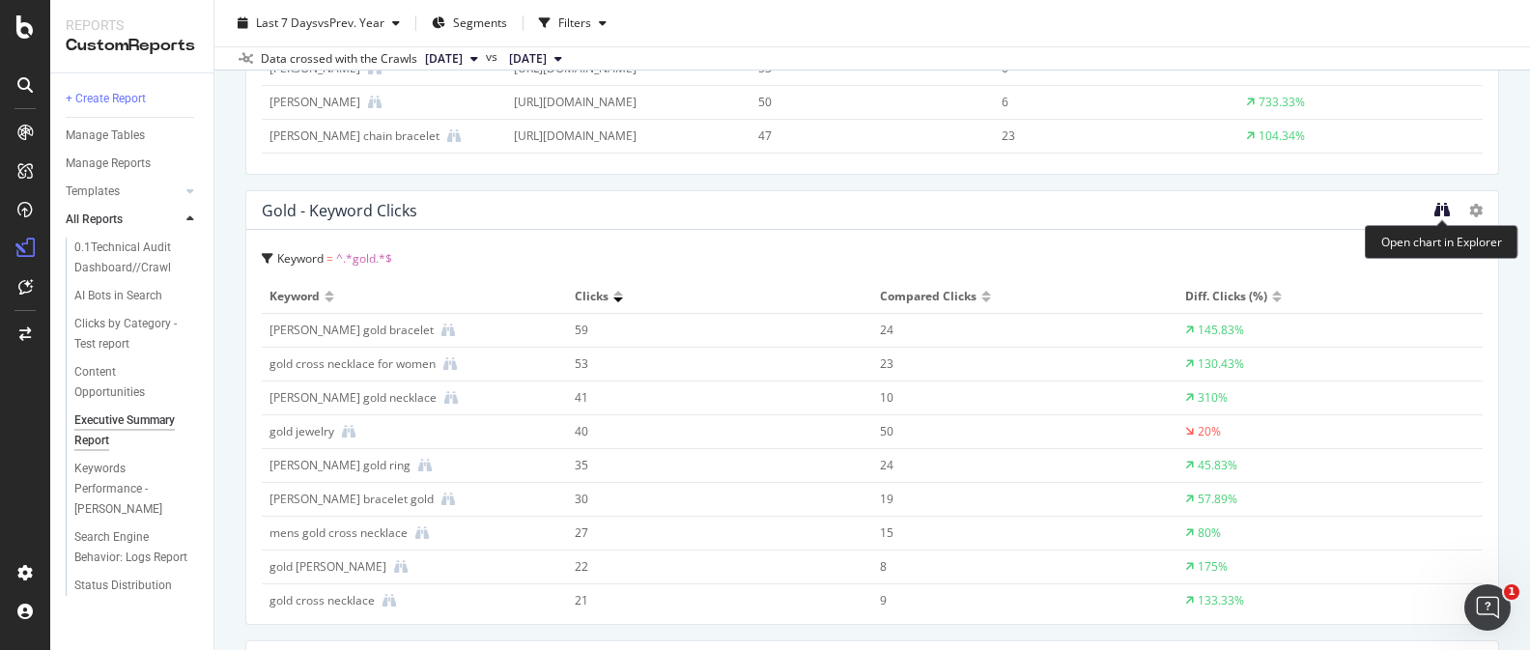
click at [1437, 211] on icon "binoculars" at bounding box center [1441, 209] width 15 height 15
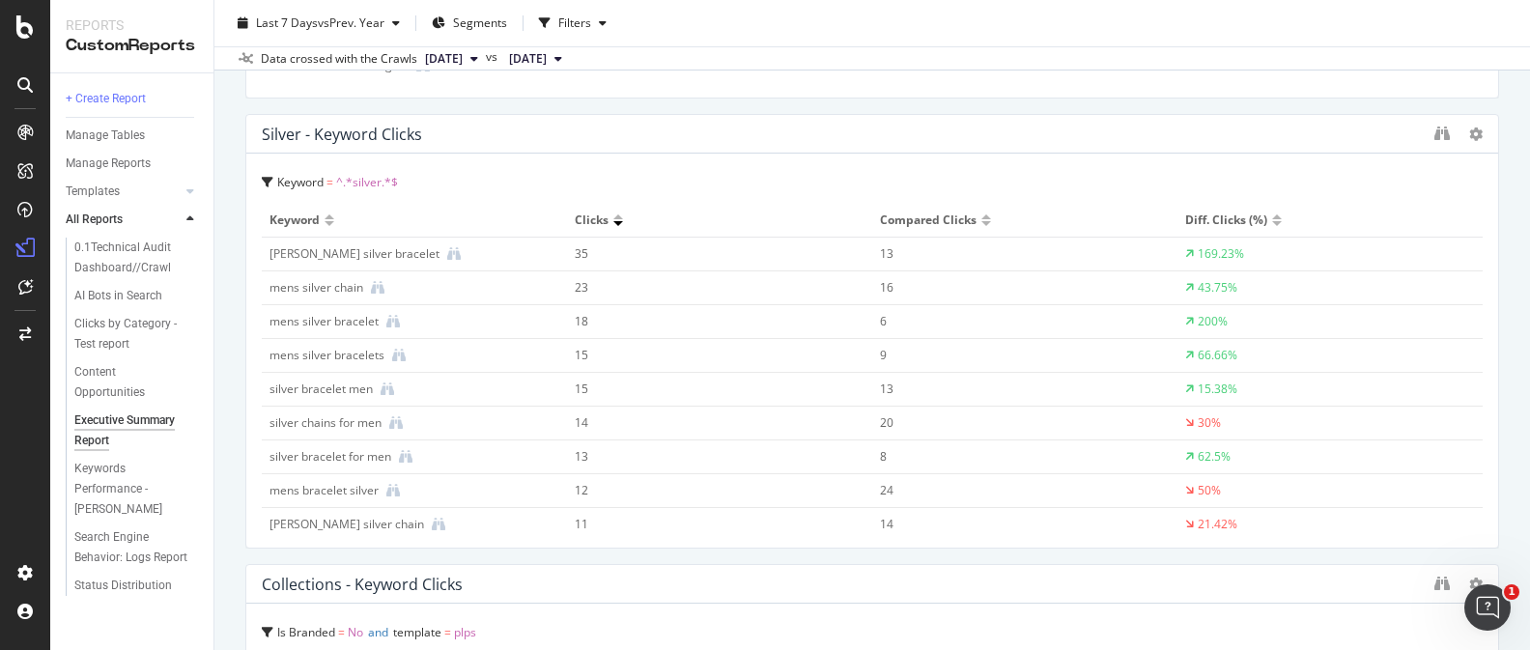
scroll to position [1874, 0]
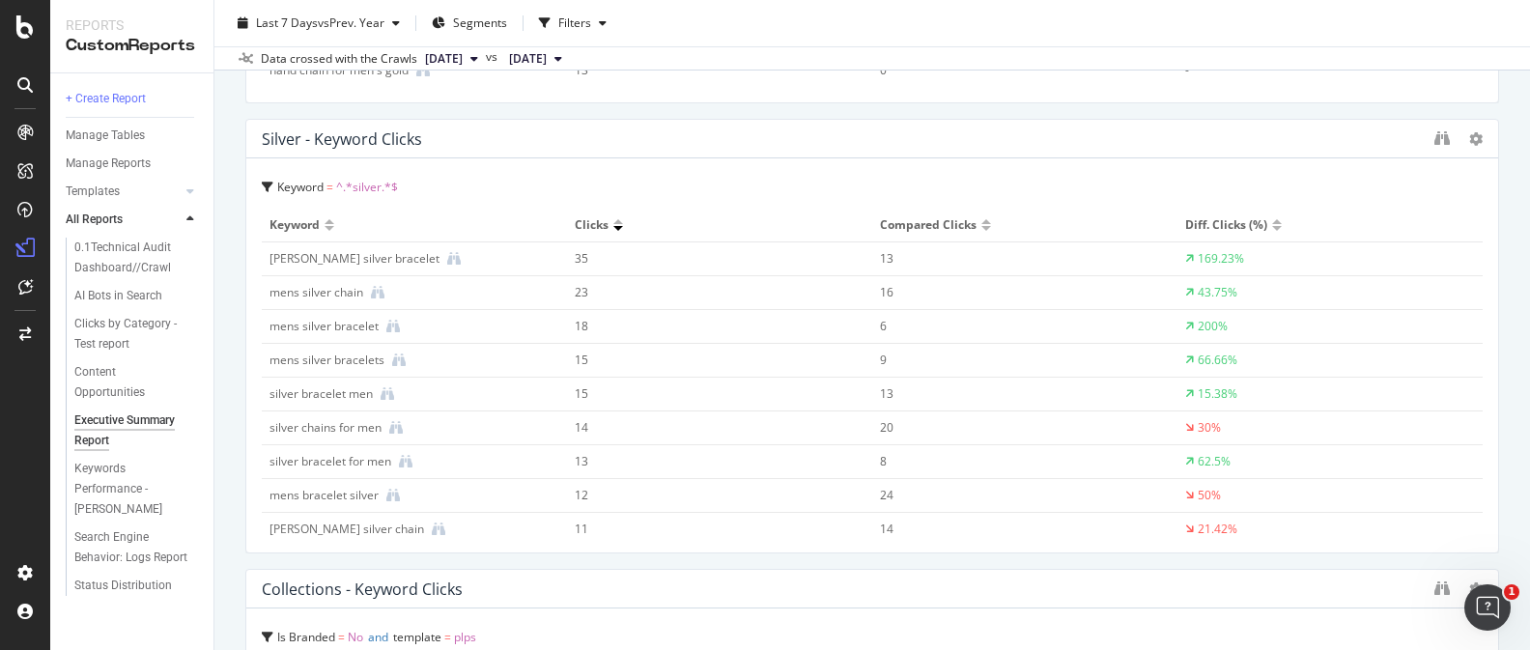
click at [1446, 146] on div at bounding box center [1441, 138] width 15 height 19
click at [1441, 138] on icon "binoculars" at bounding box center [1441, 137] width 15 height 15
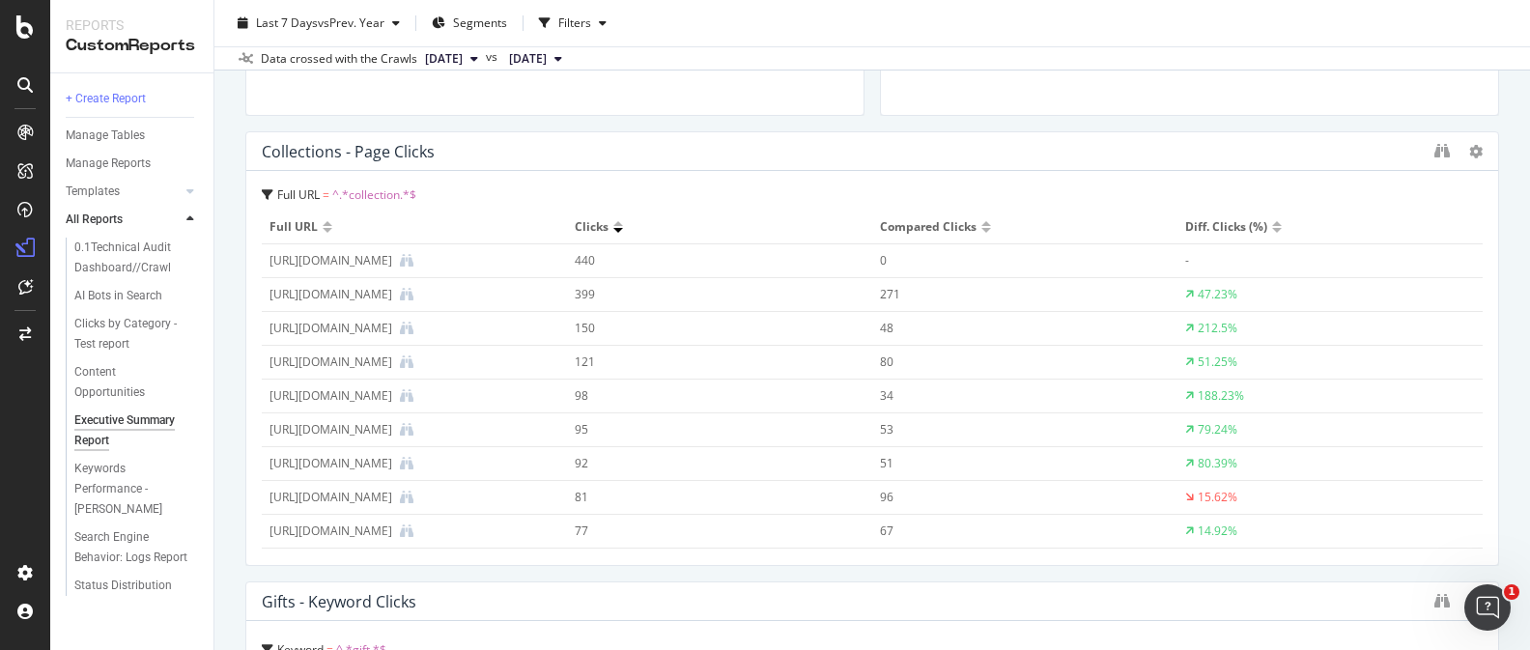
scroll to position [4108, 0]
click at [1443, 146] on div at bounding box center [1441, 155] width 15 height 19
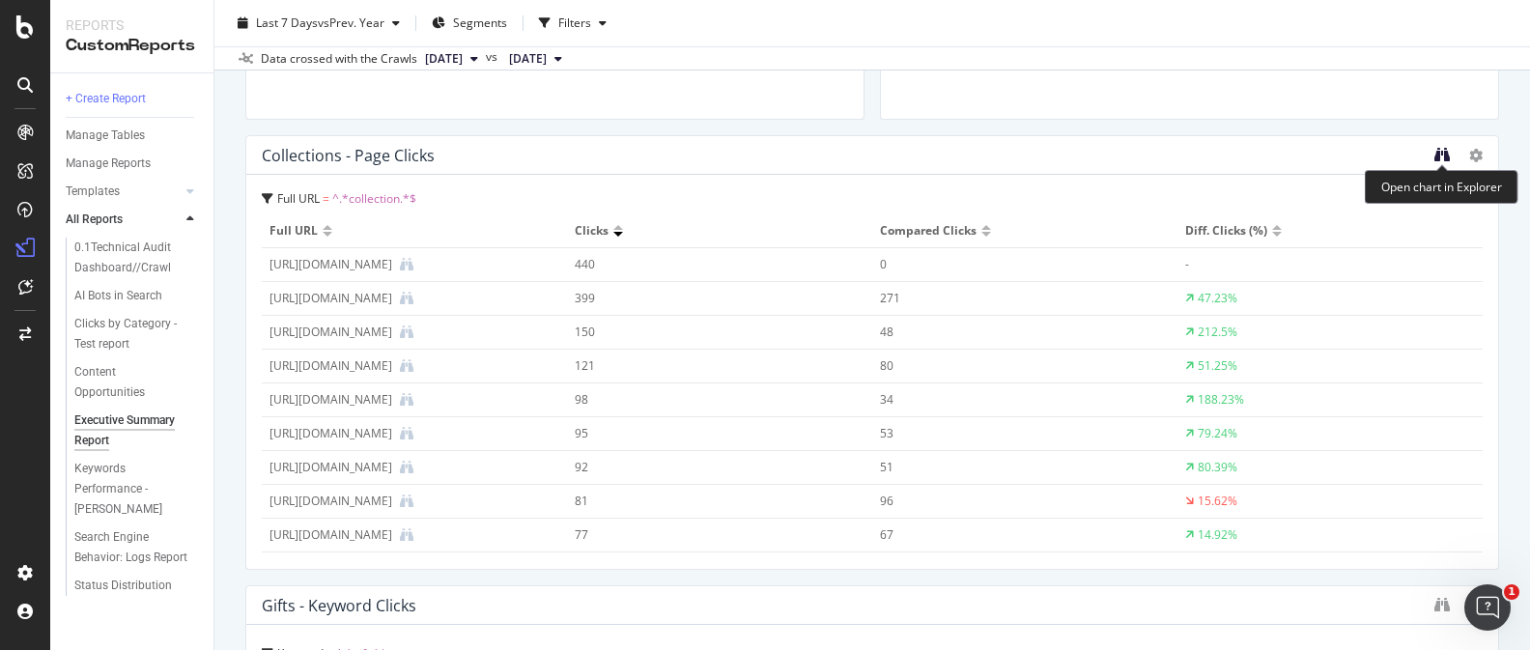
click at [1438, 154] on icon "binoculars" at bounding box center [1441, 154] width 15 height 15
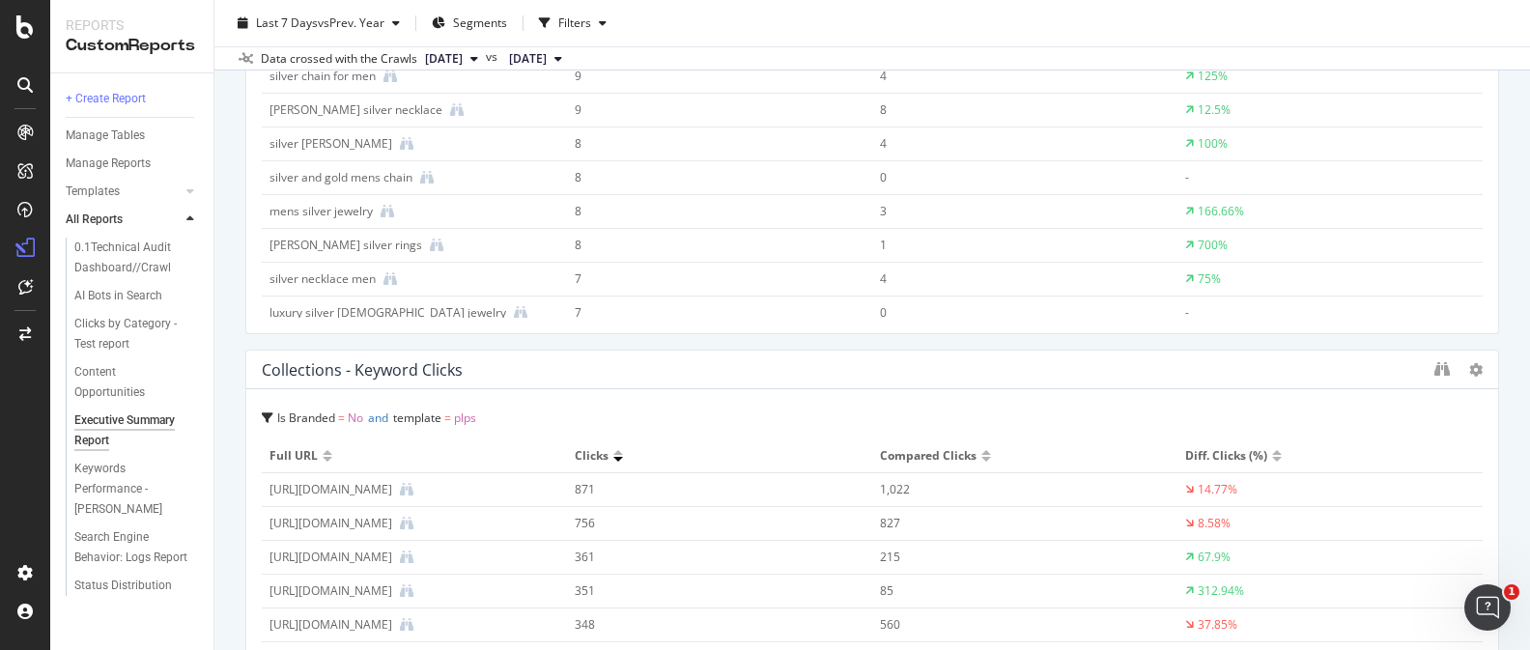
scroll to position [2088, 0]
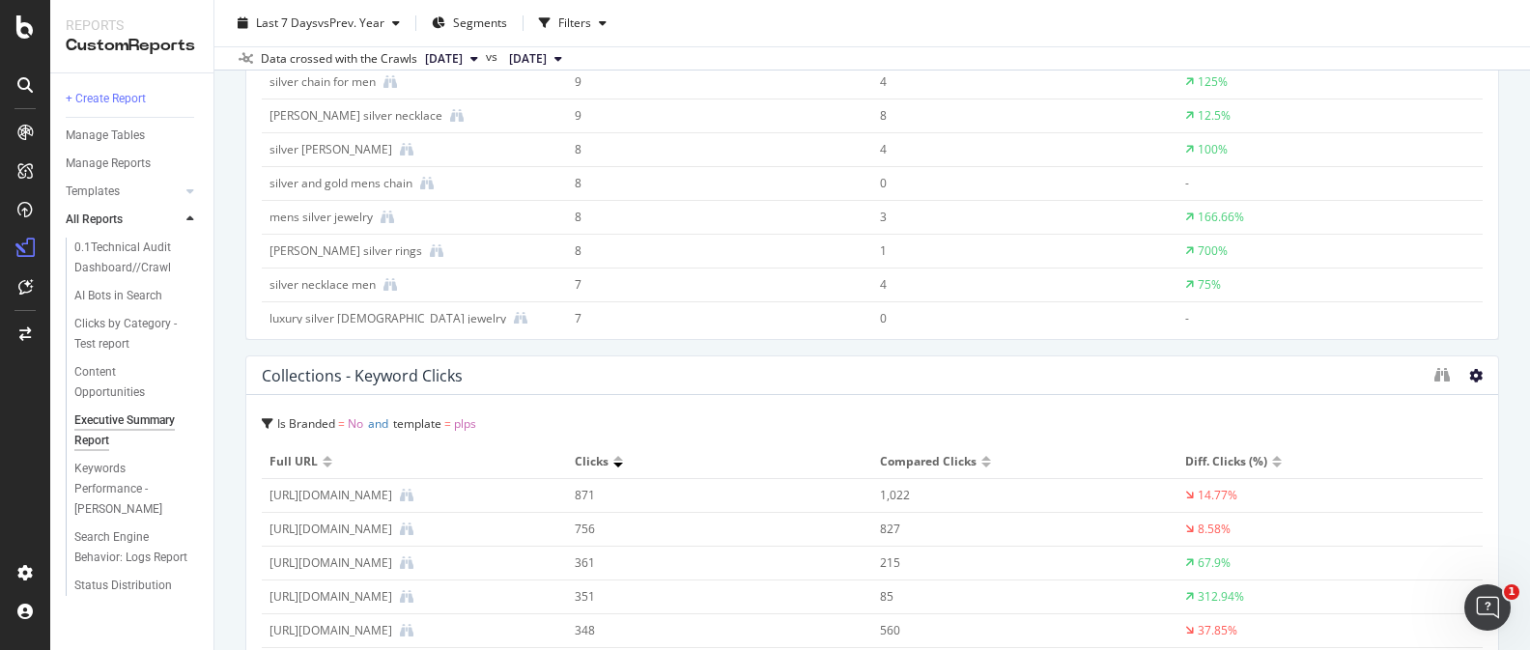
click at [1478, 375] on icon at bounding box center [1476, 376] width 14 height 14
click at [1446, 376] on span "Delete" at bounding box center [1435, 375] width 36 height 17
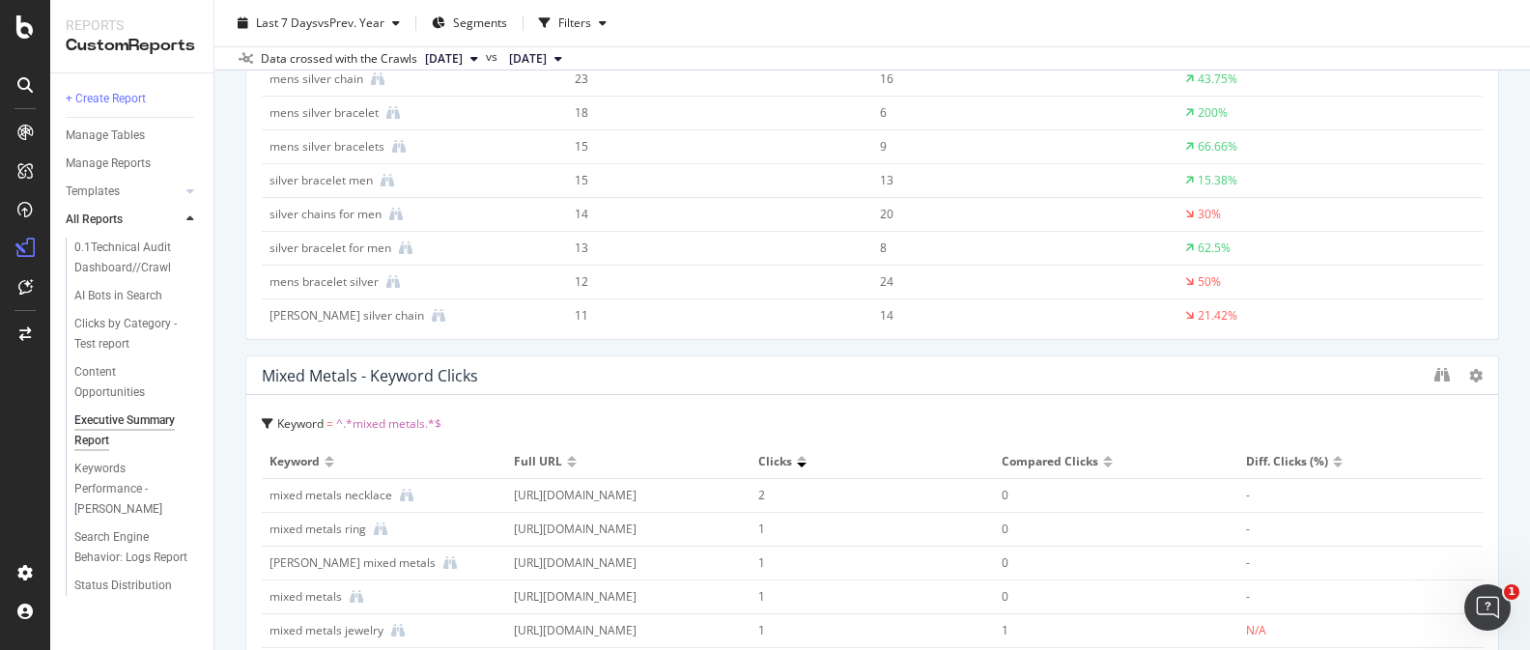
scroll to position [2087, 0]
click at [1444, 374] on icon "binoculars" at bounding box center [1441, 375] width 15 height 15
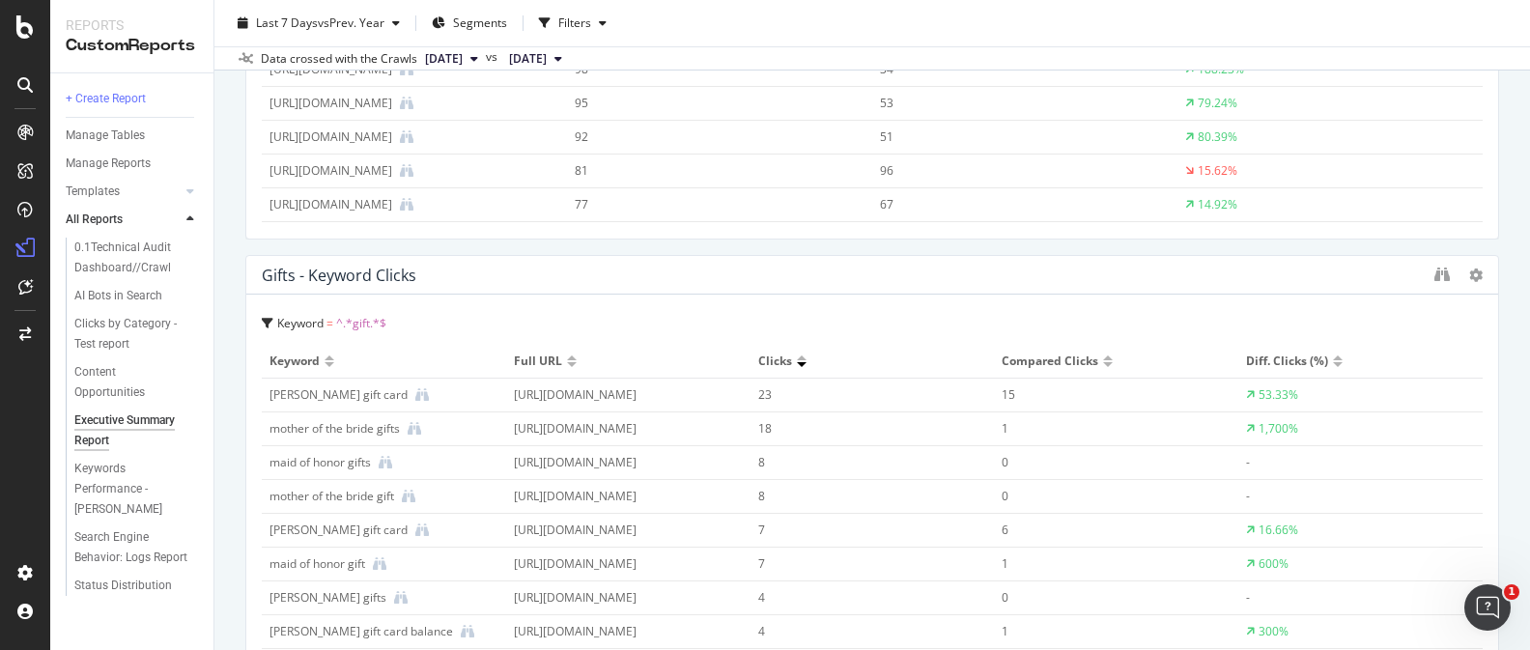
scroll to position [3990, 0]
click at [1435, 267] on icon "binoculars" at bounding box center [1441, 272] width 15 height 15
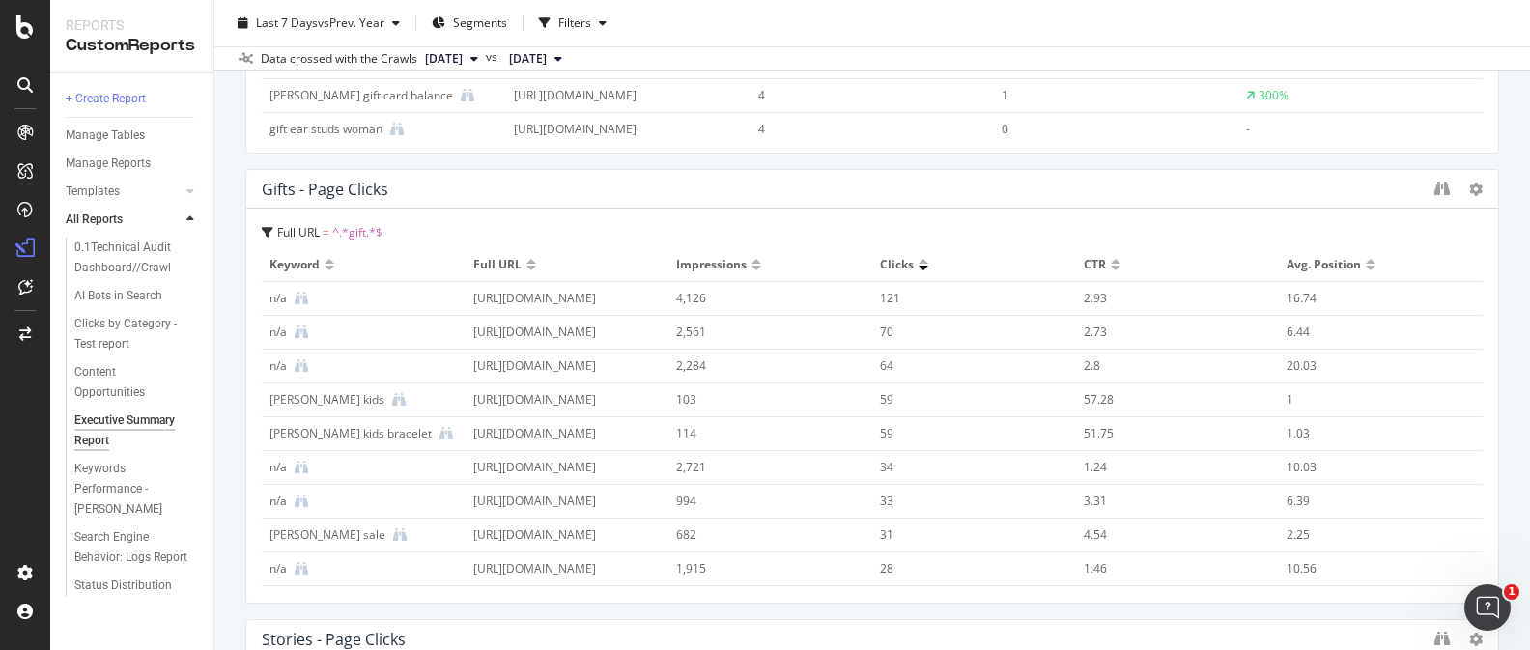
scroll to position [4540, 0]
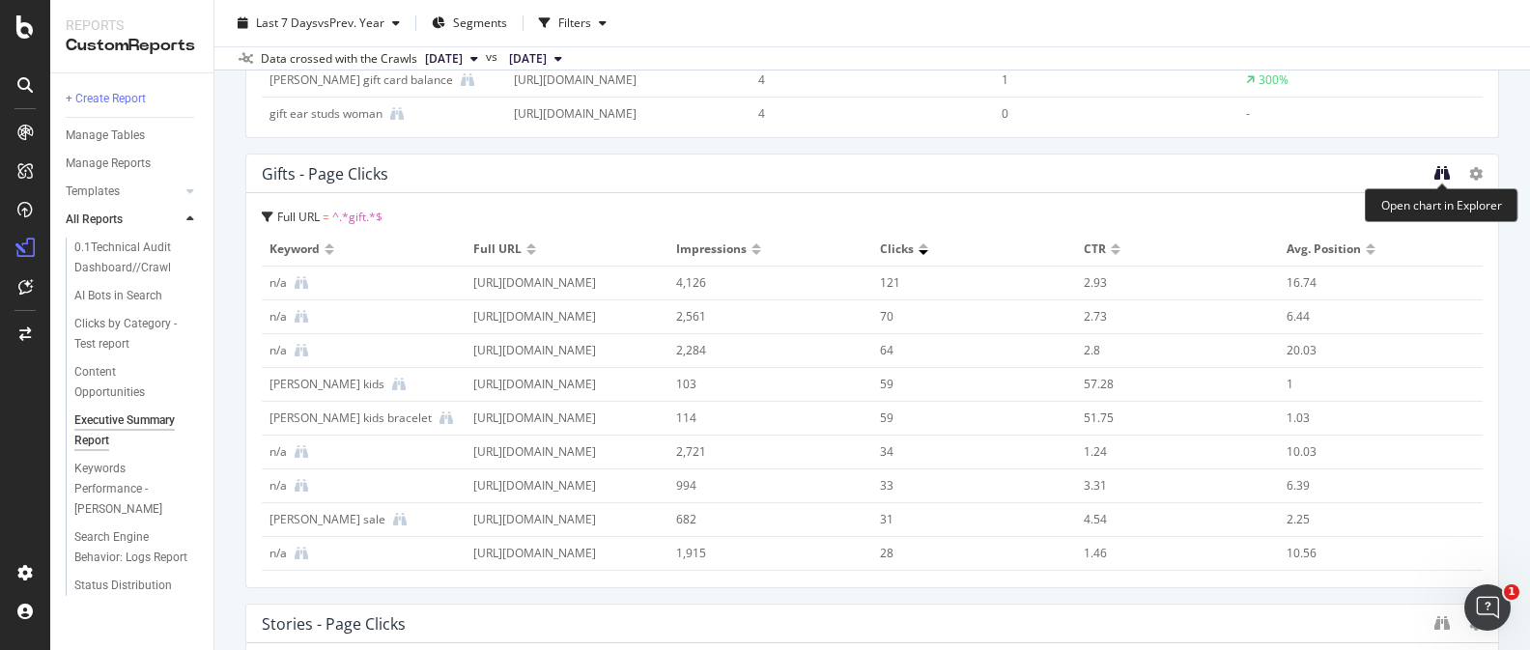
click at [1438, 176] on icon "binoculars" at bounding box center [1441, 172] width 15 height 15
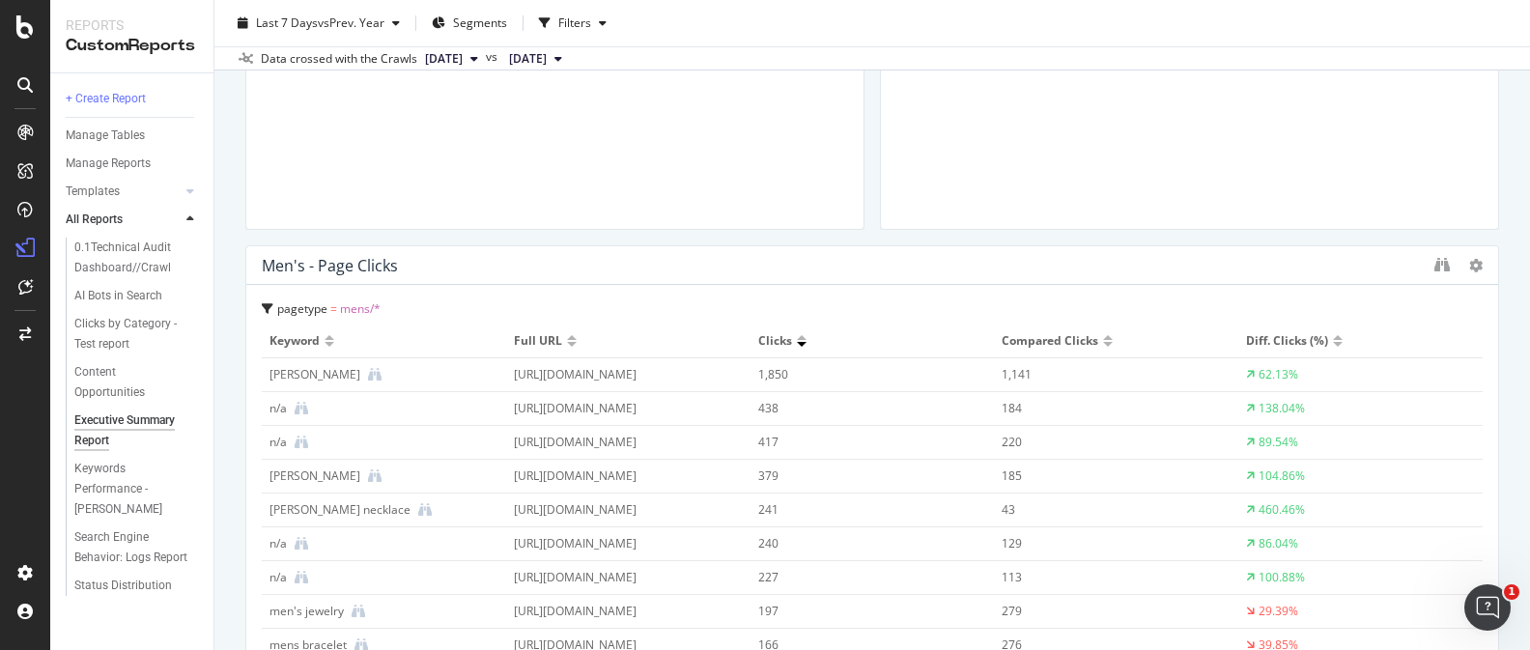
scroll to position [0, 0]
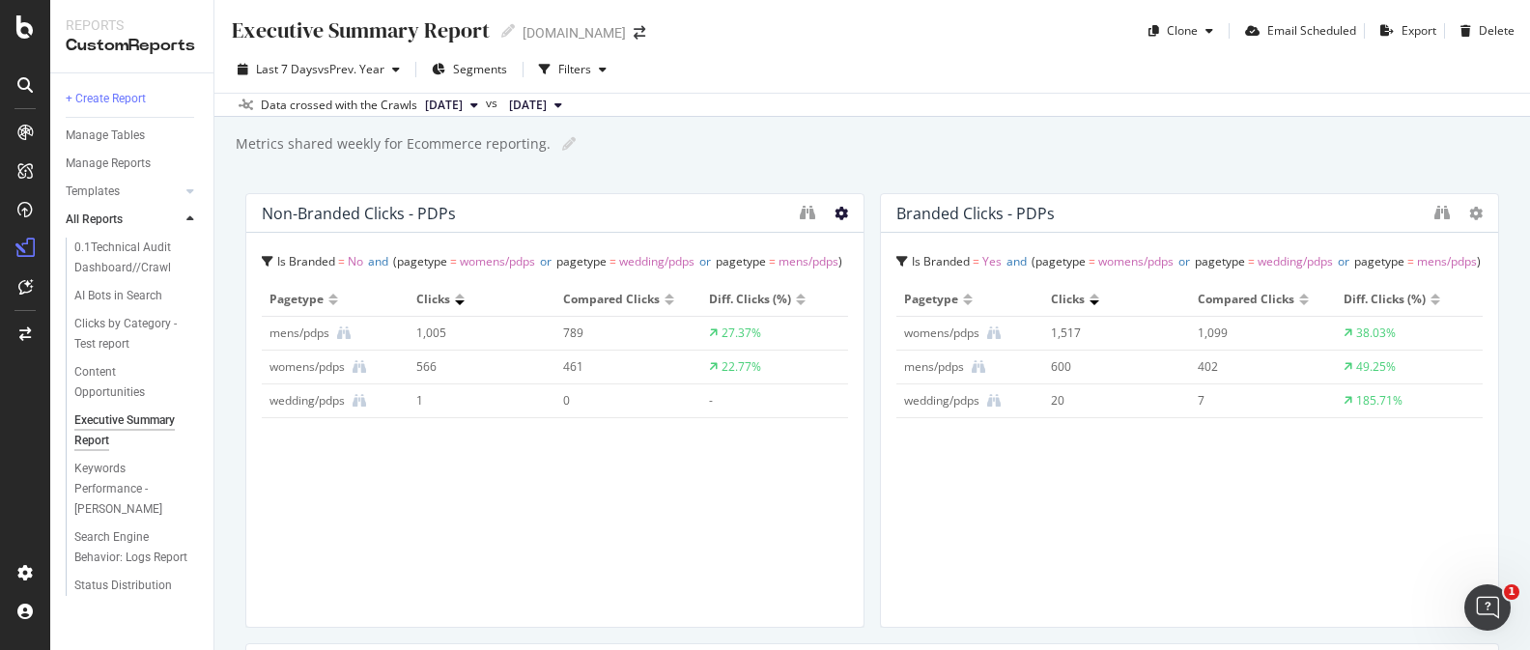
click at [841, 213] on icon at bounding box center [841, 214] width 14 height 14
click at [855, 160] on div "Executive Summary Report Executive Summary Report davidyurman.com Clone Email S…" at bounding box center [871, 325] width 1315 height 650
click at [804, 214] on icon "binoculars" at bounding box center [807, 212] width 15 height 15
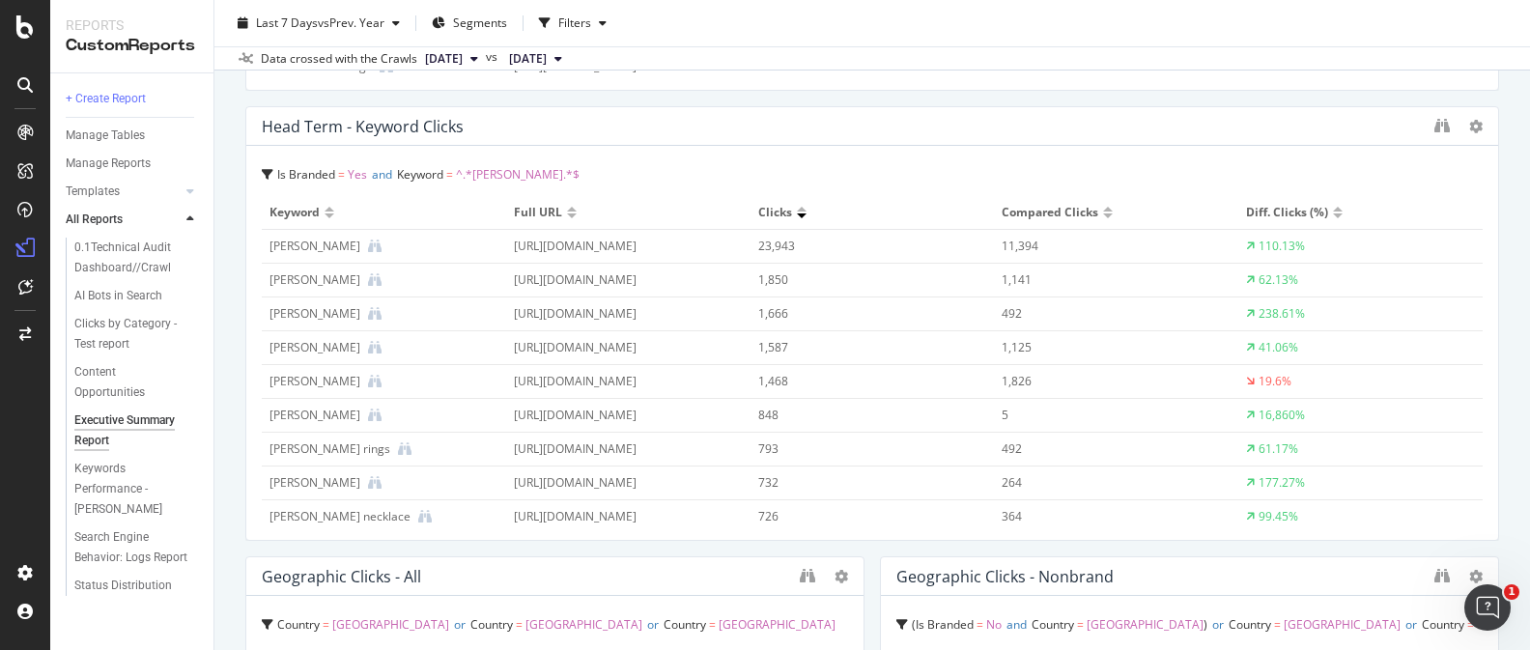
scroll to position [2785, 0]
click at [1433, 123] on div "Head Term - Keyword Clicks" at bounding box center [872, 128] width 1252 height 39
click at [1437, 125] on icon "binoculars" at bounding box center [1441, 127] width 15 height 15
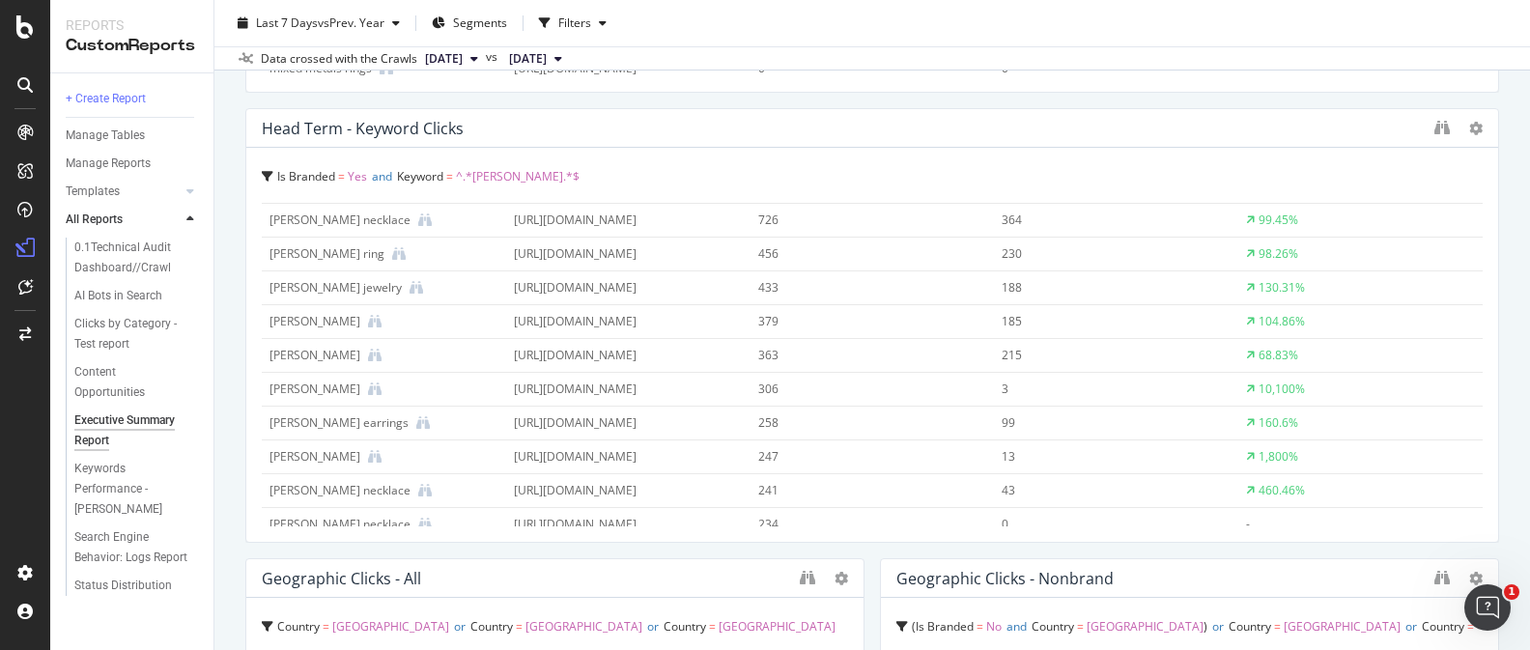
scroll to position [0, 0]
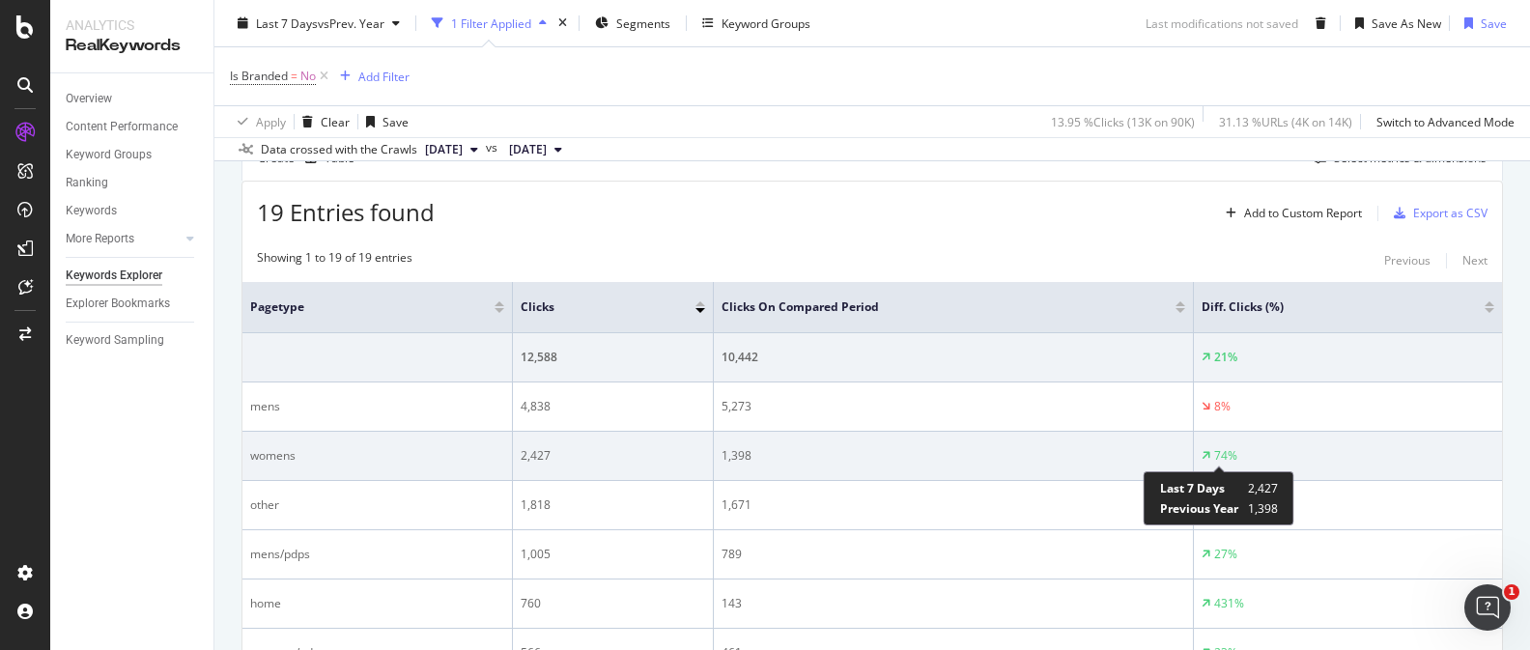
scroll to position [633, 0]
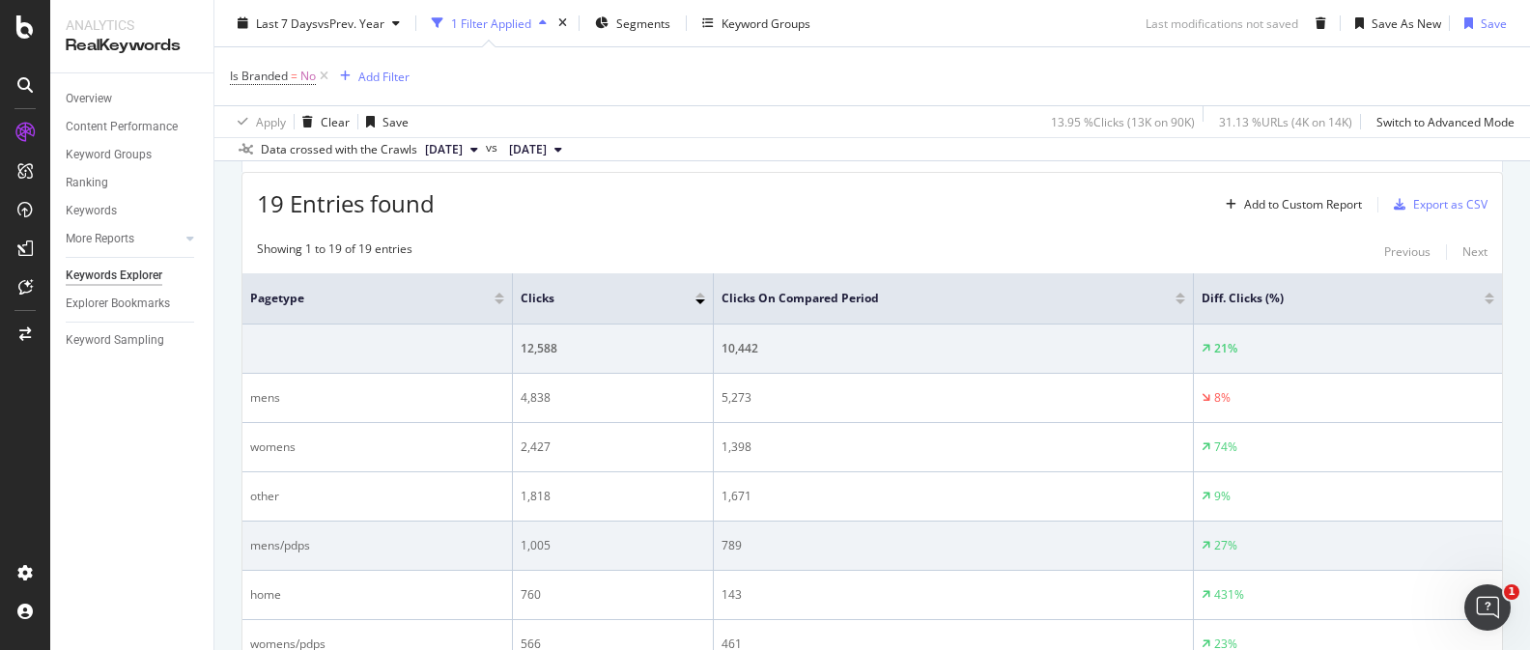
click at [296, 530] on td "mens/pdps" at bounding box center [377, 545] width 270 height 49
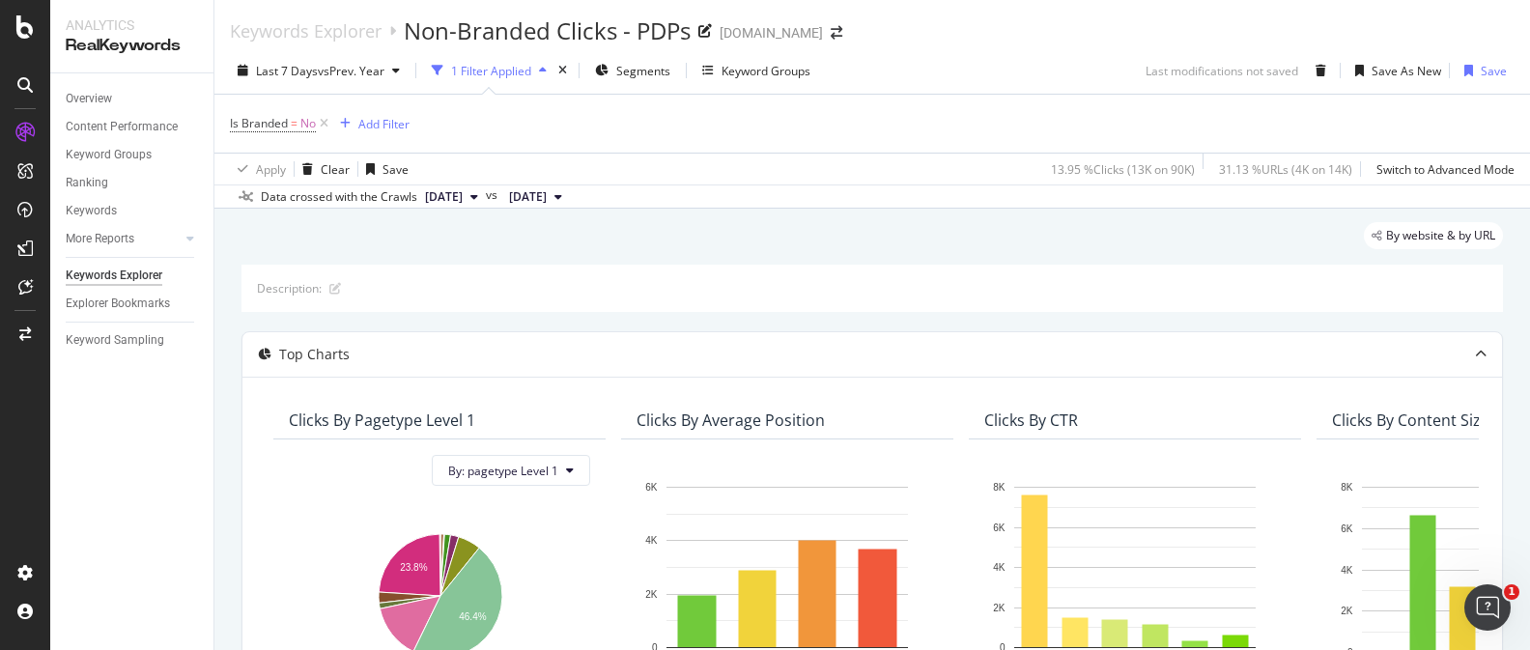
scroll to position [2, 0]
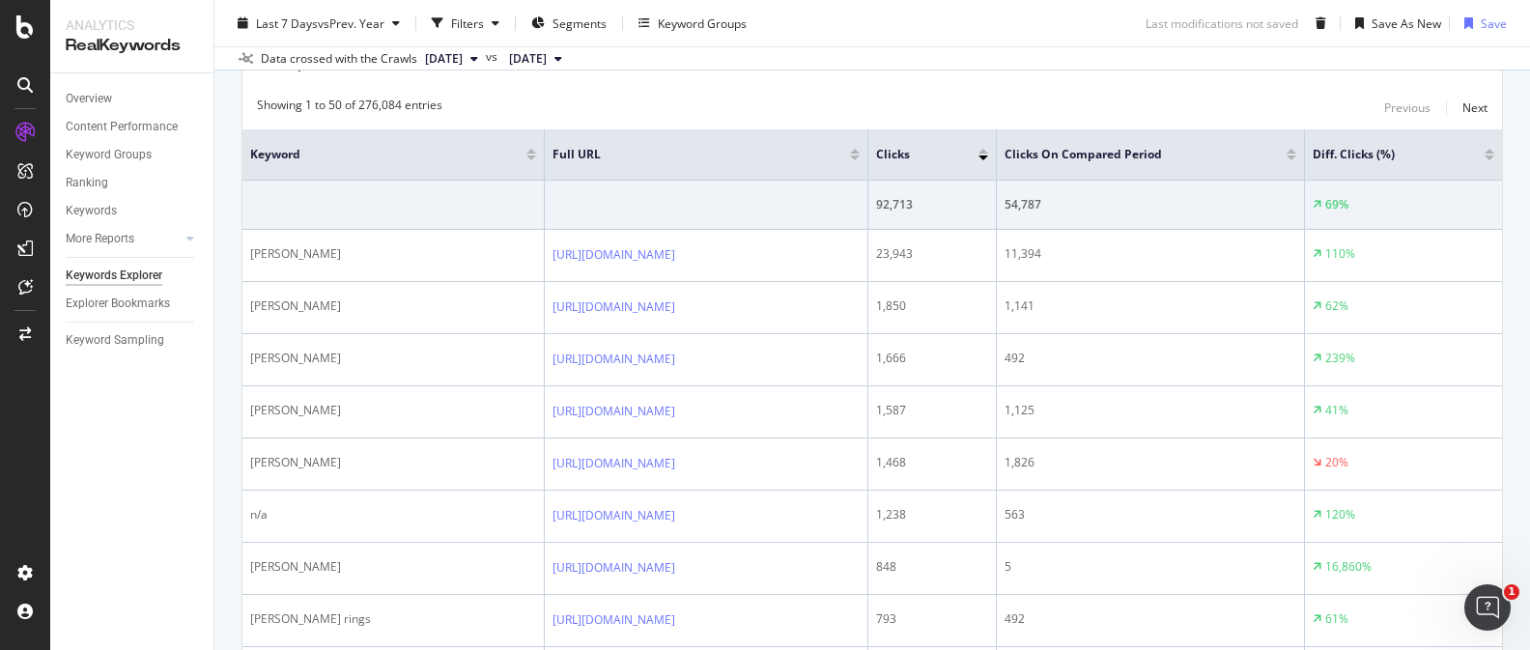
scroll to position [687, 0]
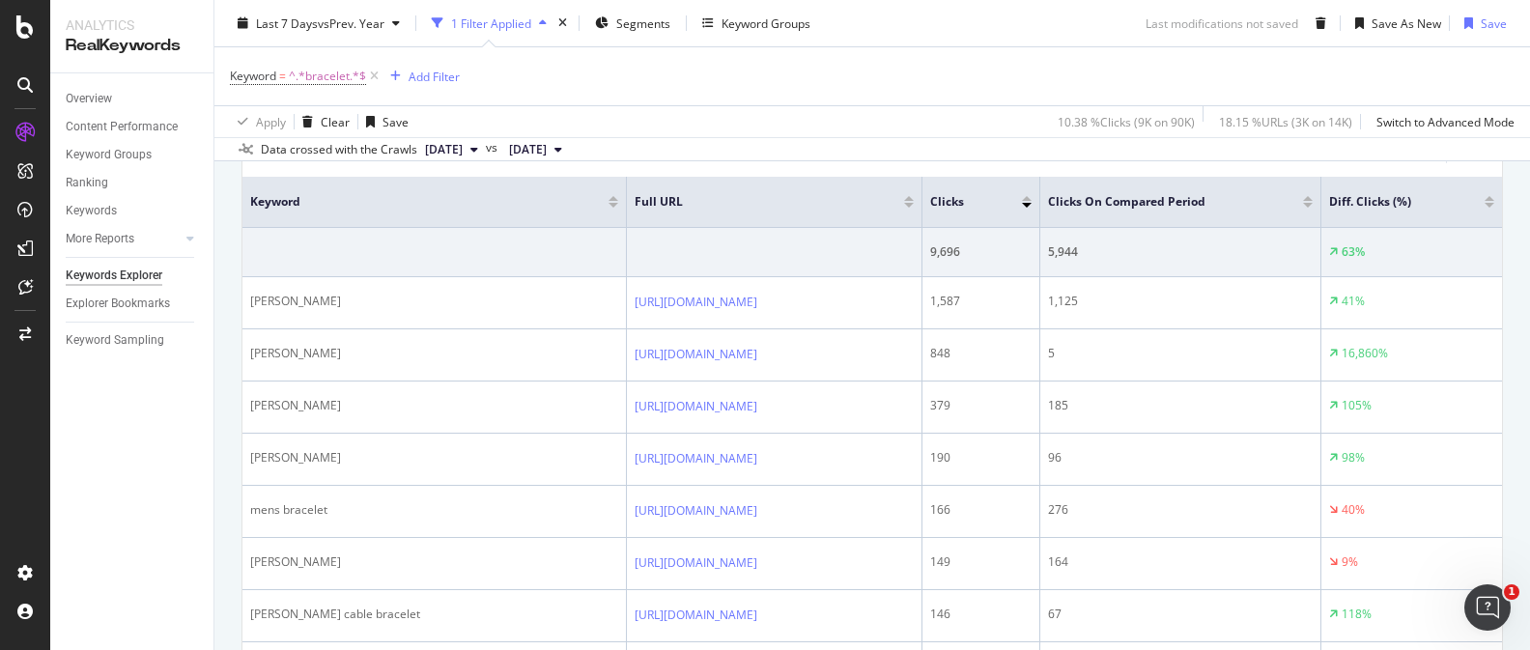
scroll to position [731, 0]
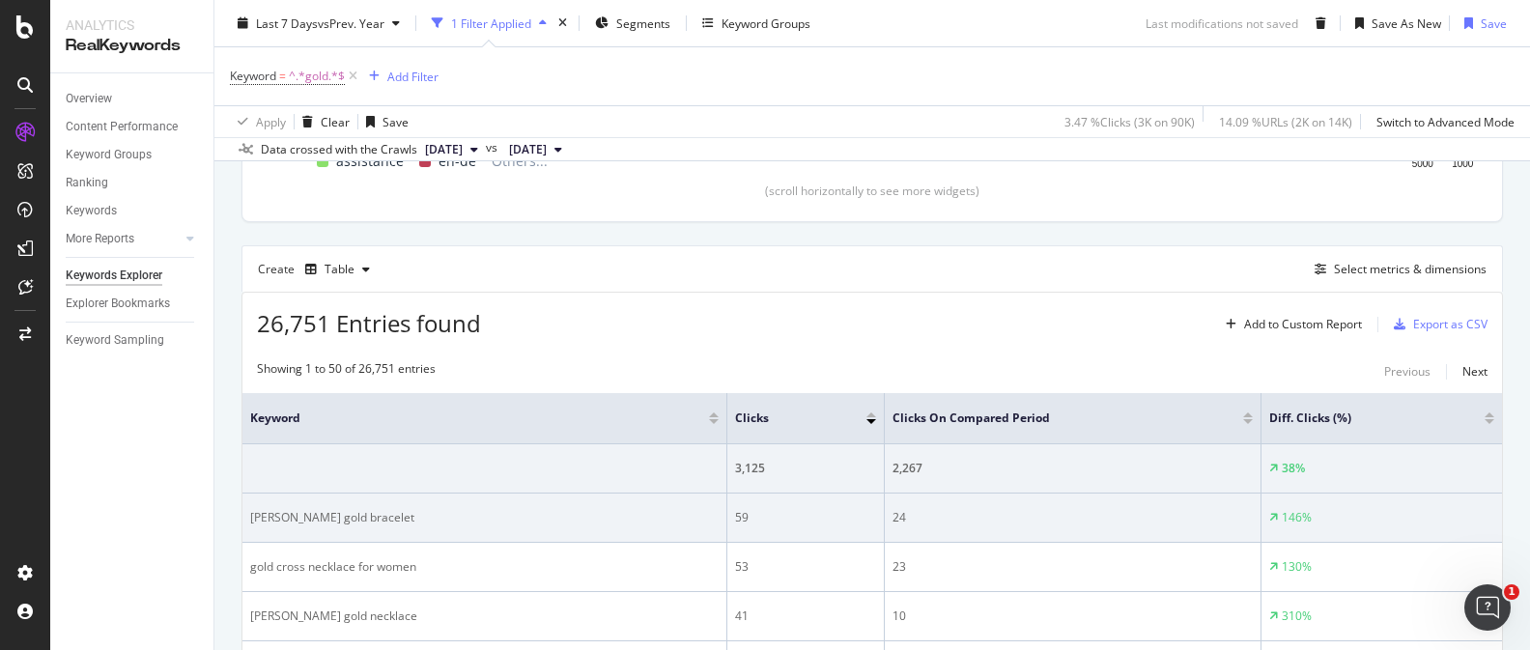
scroll to position [514, 0]
click at [1277, 329] on div "Add to Custom Report" at bounding box center [1303, 324] width 118 height 12
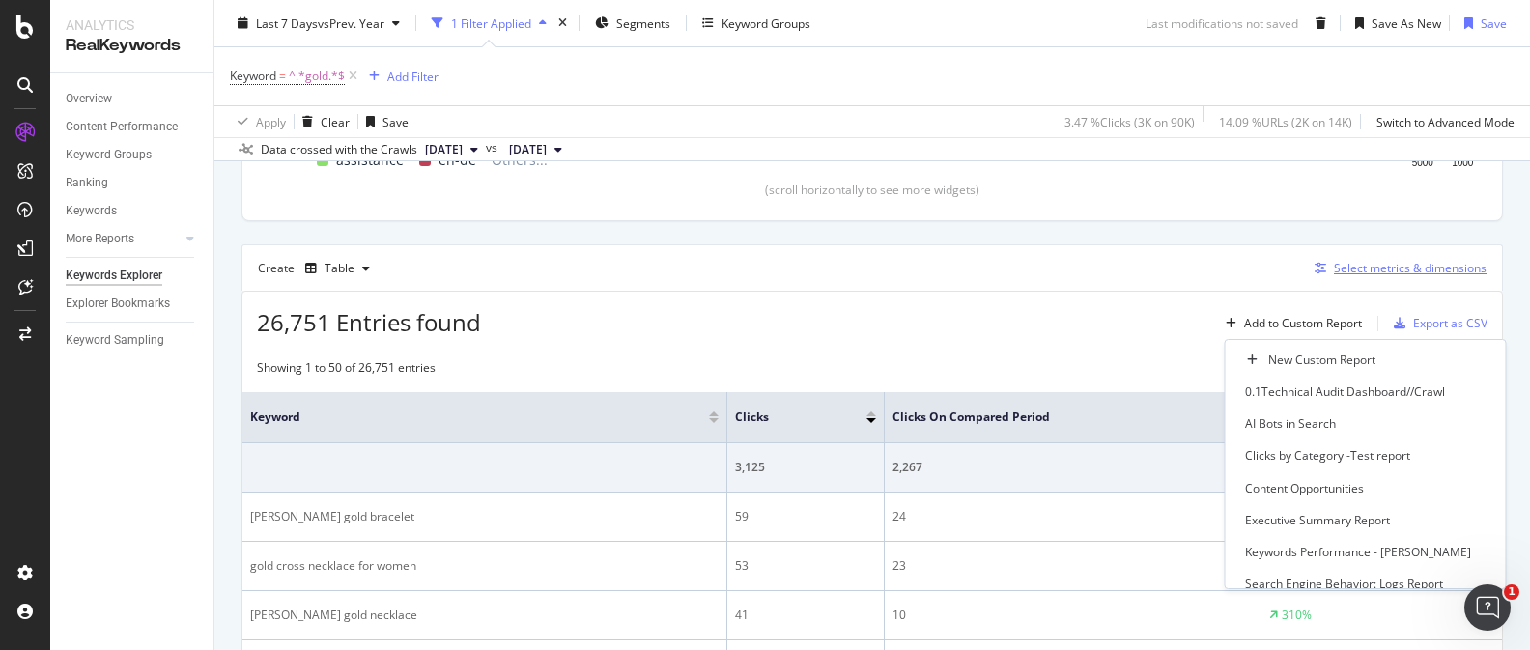
click at [1423, 267] on div "Select metrics & dimensions" at bounding box center [1410, 268] width 153 height 16
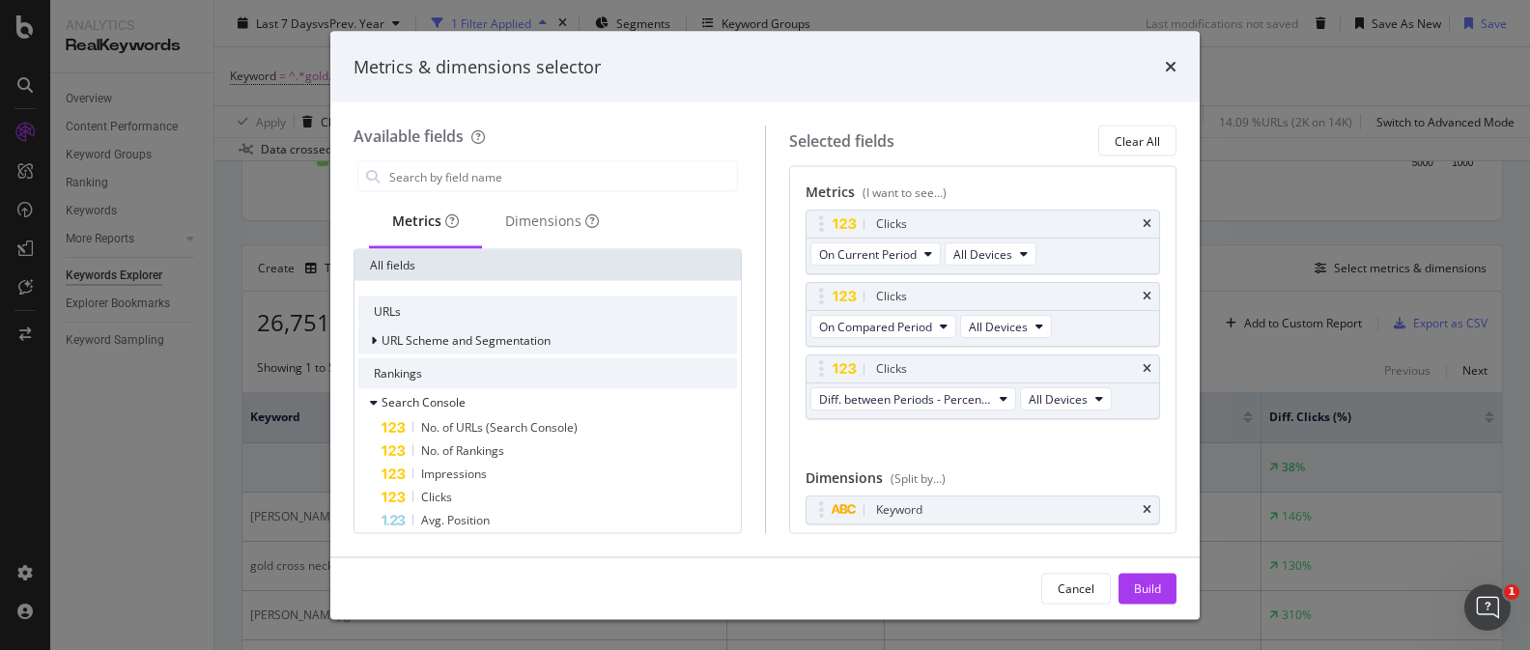
click at [548, 343] on span "URL Scheme and Segmentation" at bounding box center [465, 340] width 169 height 16
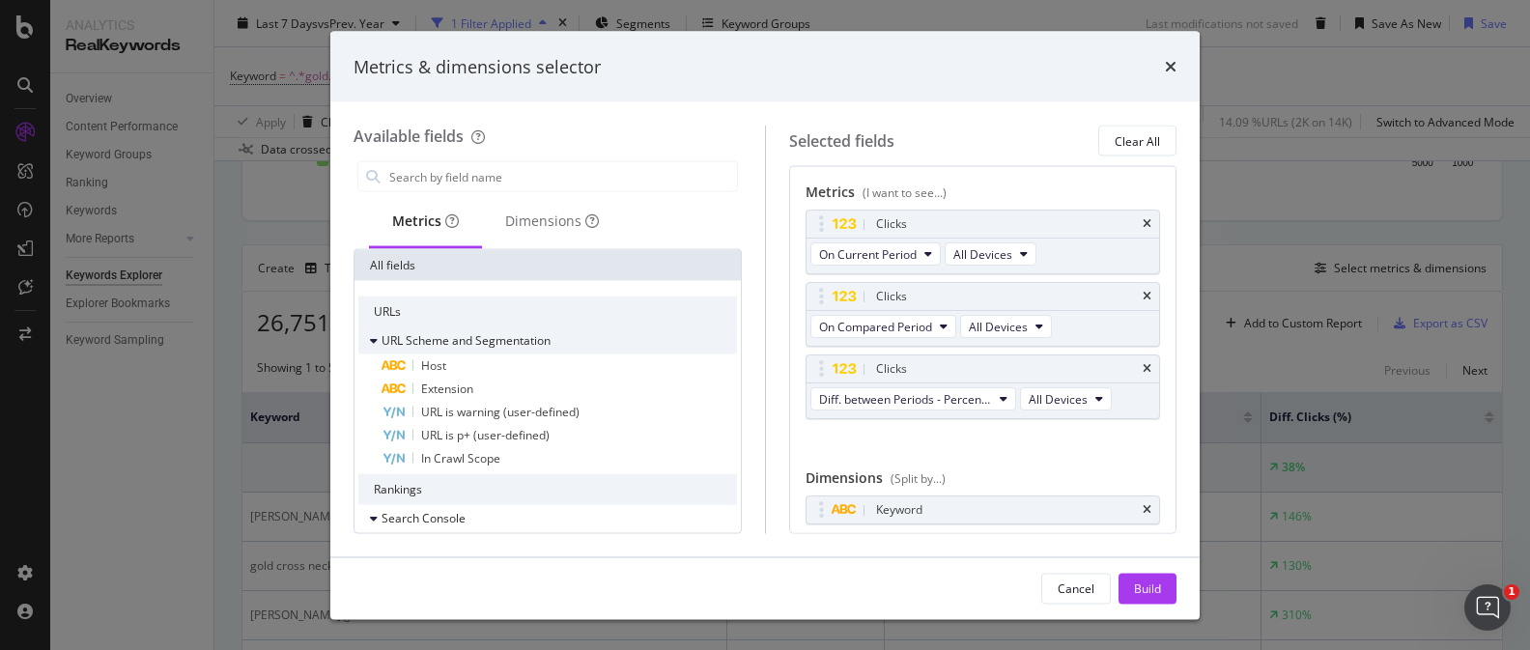
click at [547, 345] on span "URL Scheme and Segmentation" at bounding box center [465, 340] width 169 height 16
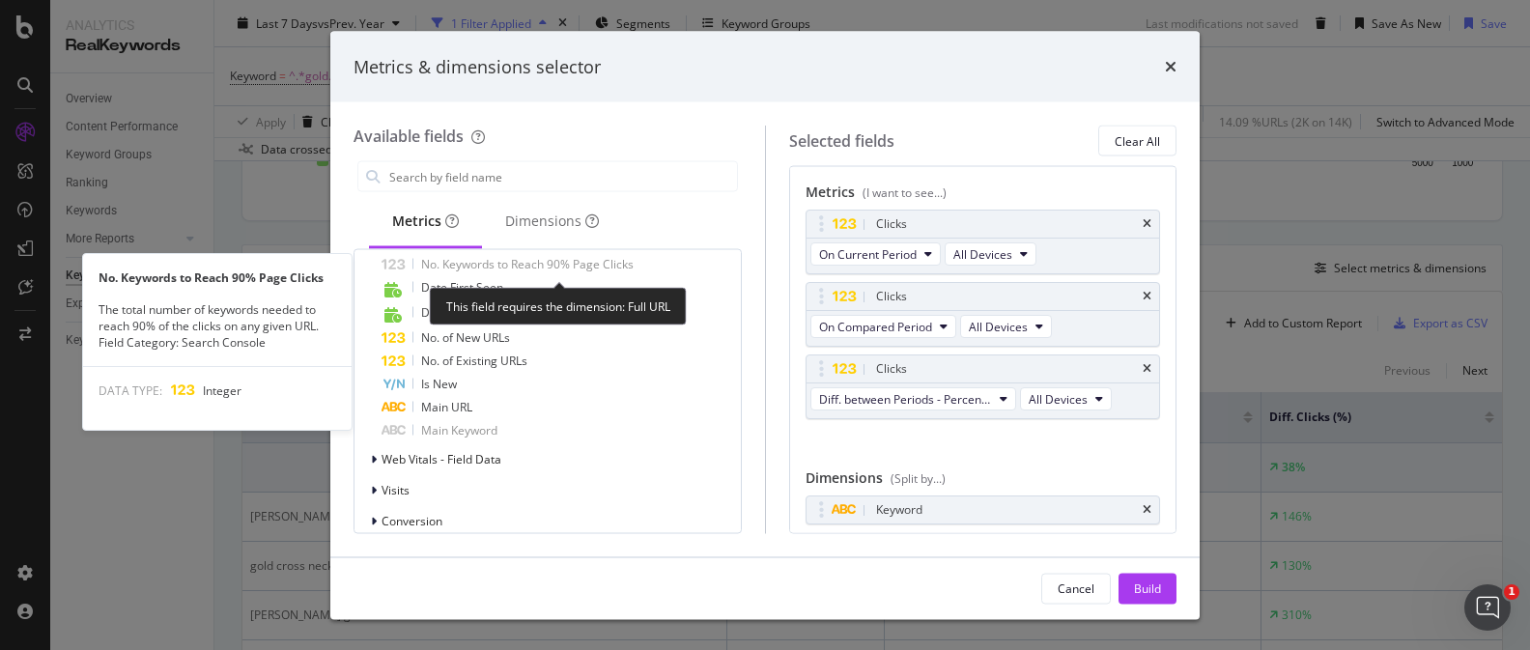
scroll to position [766, 0]
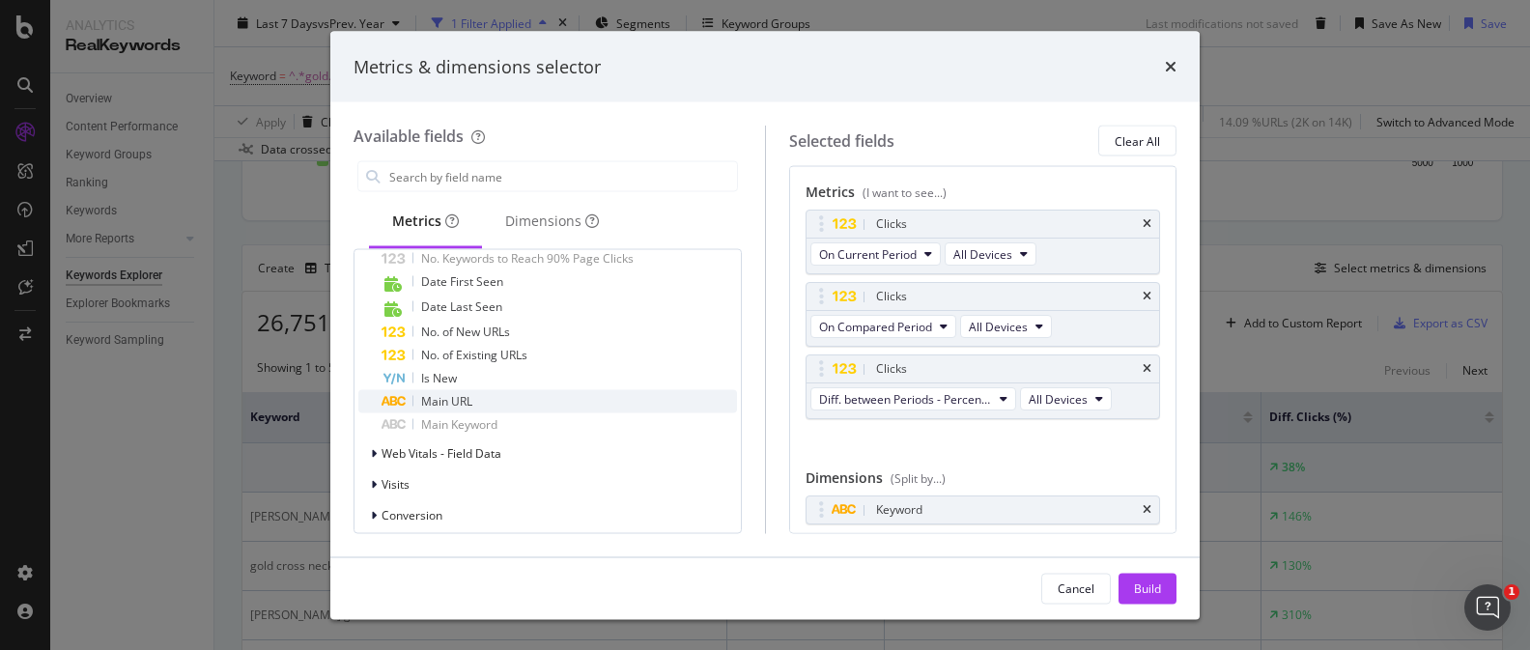
click at [589, 410] on div "Main URL" at bounding box center [558, 401] width 355 height 23
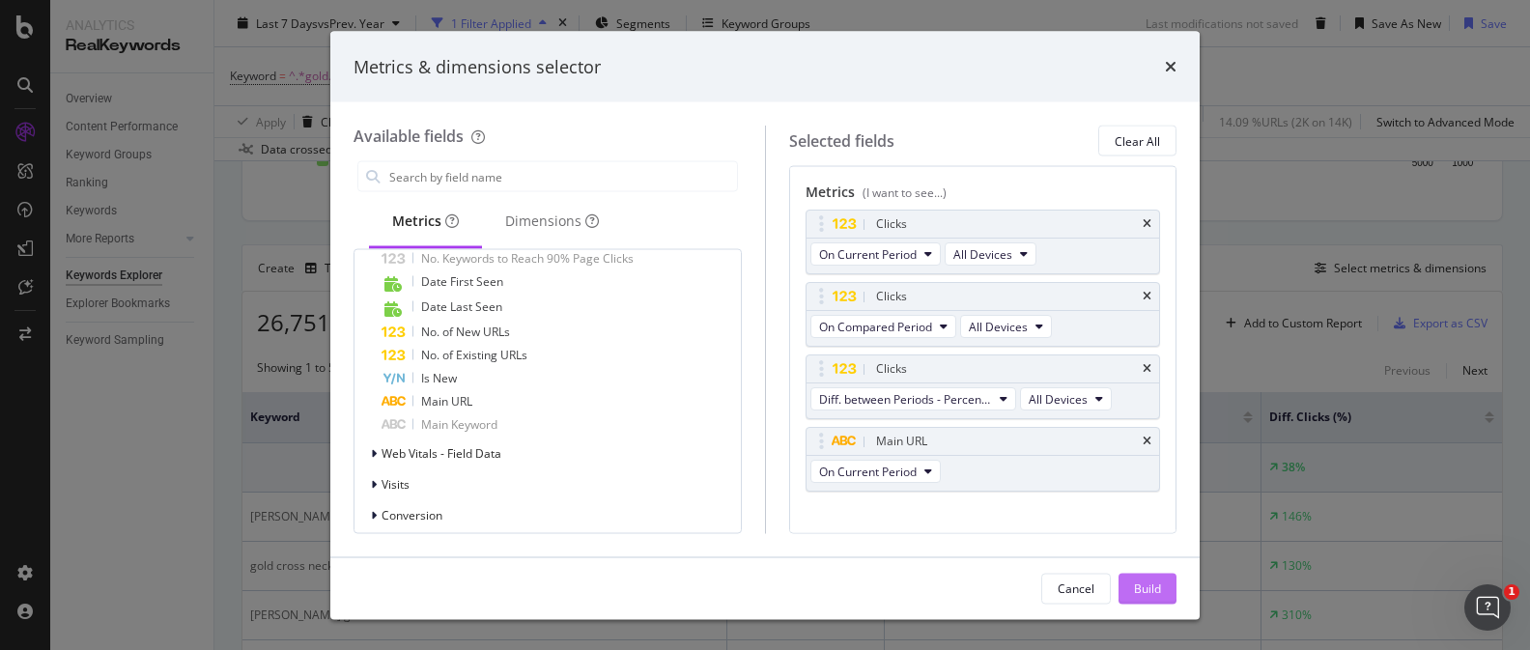
click at [1155, 580] on div "Build" at bounding box center [1147, 587] width 27 height 16
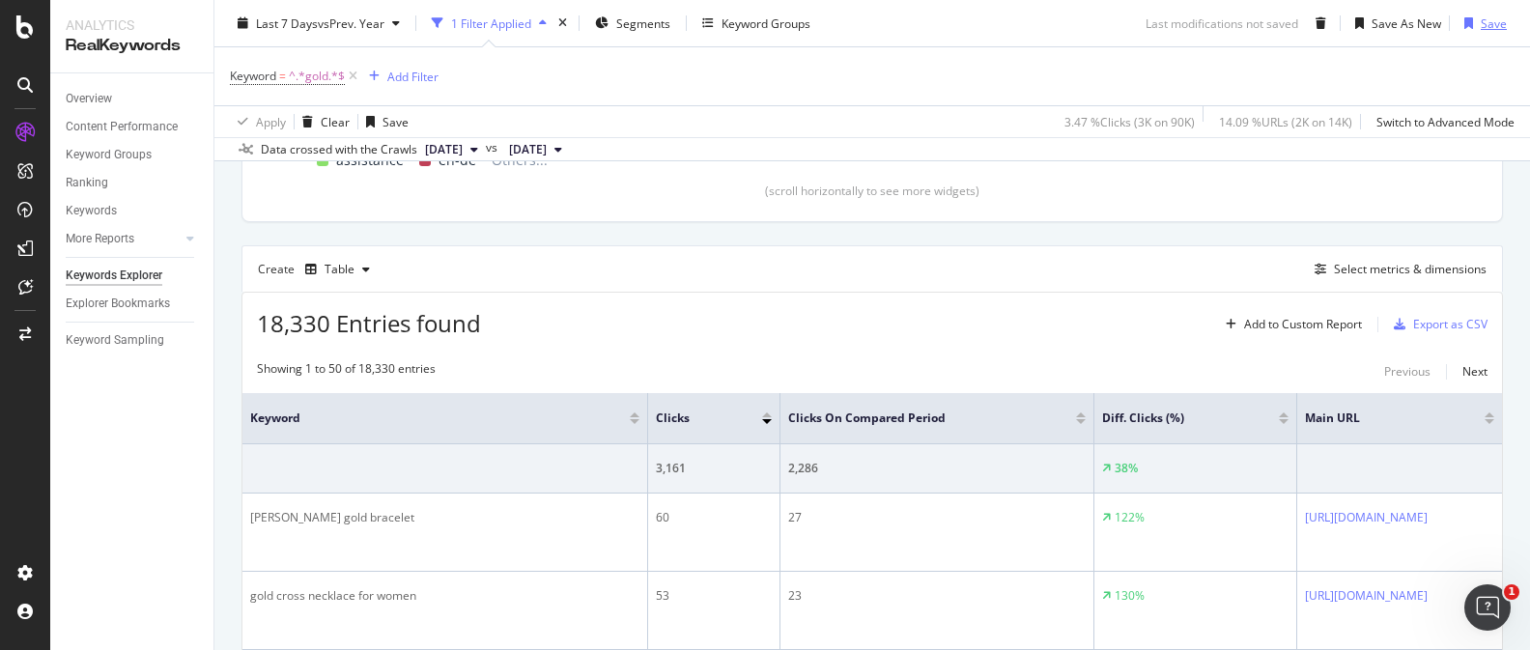
click at [1500, 16] on div "Save" at bounding box center [1493, 22] width 26 height 16
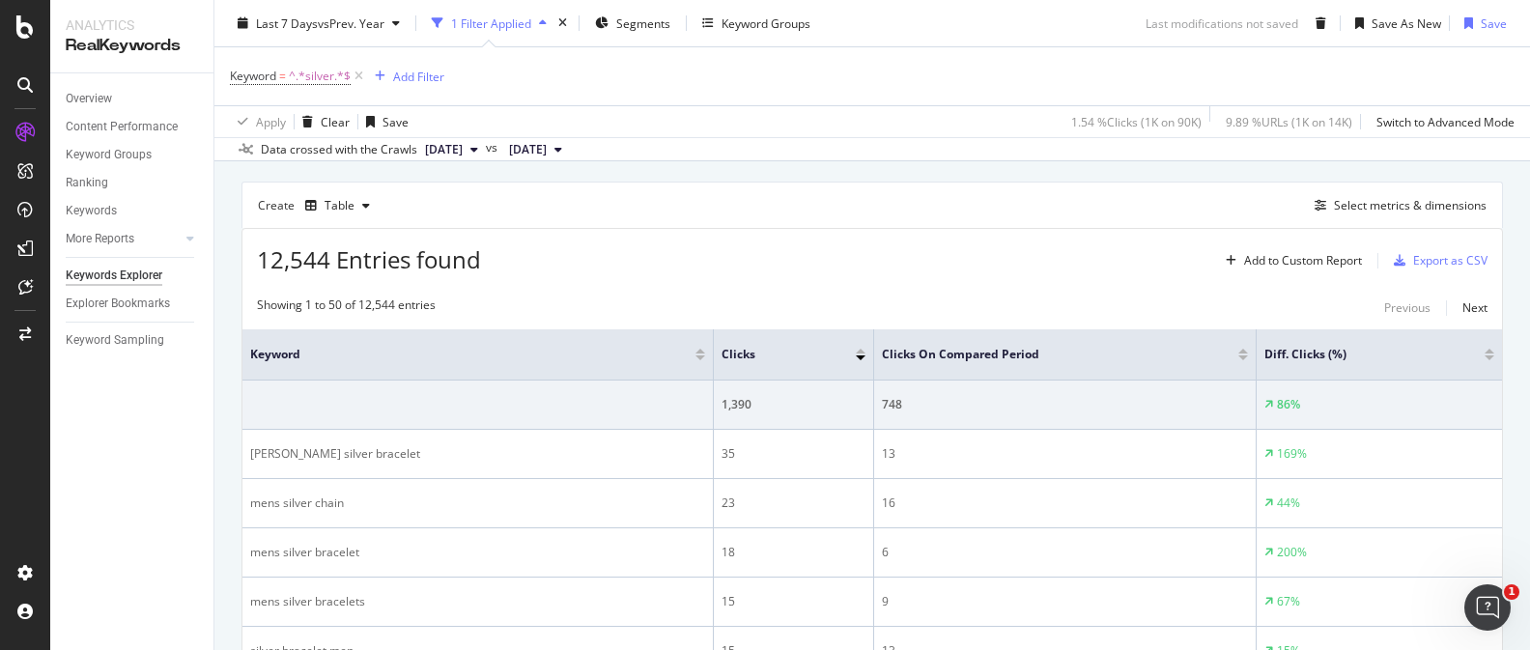
scroll to position [600, 0]
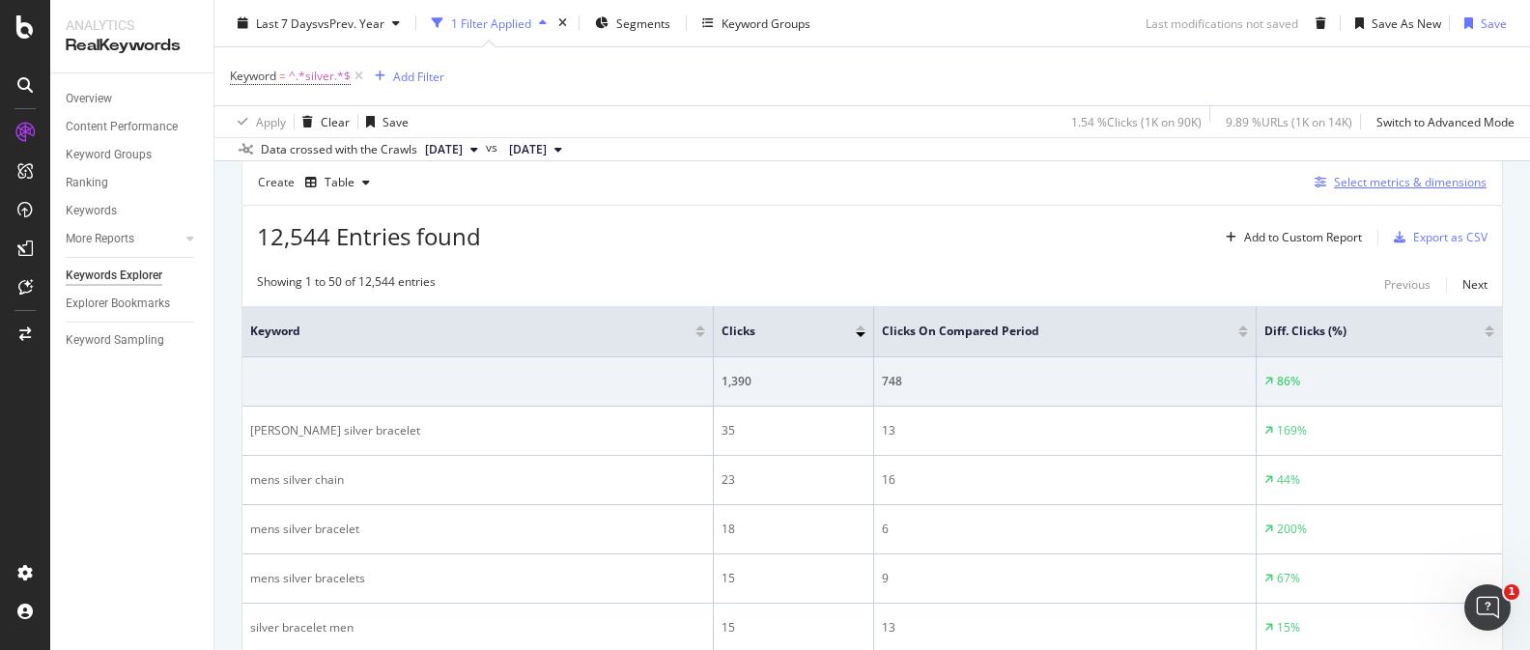
click at [1366, 185] on div "Select metrics & dimensions" at bounding box center [1410, 182] width 153 height 16
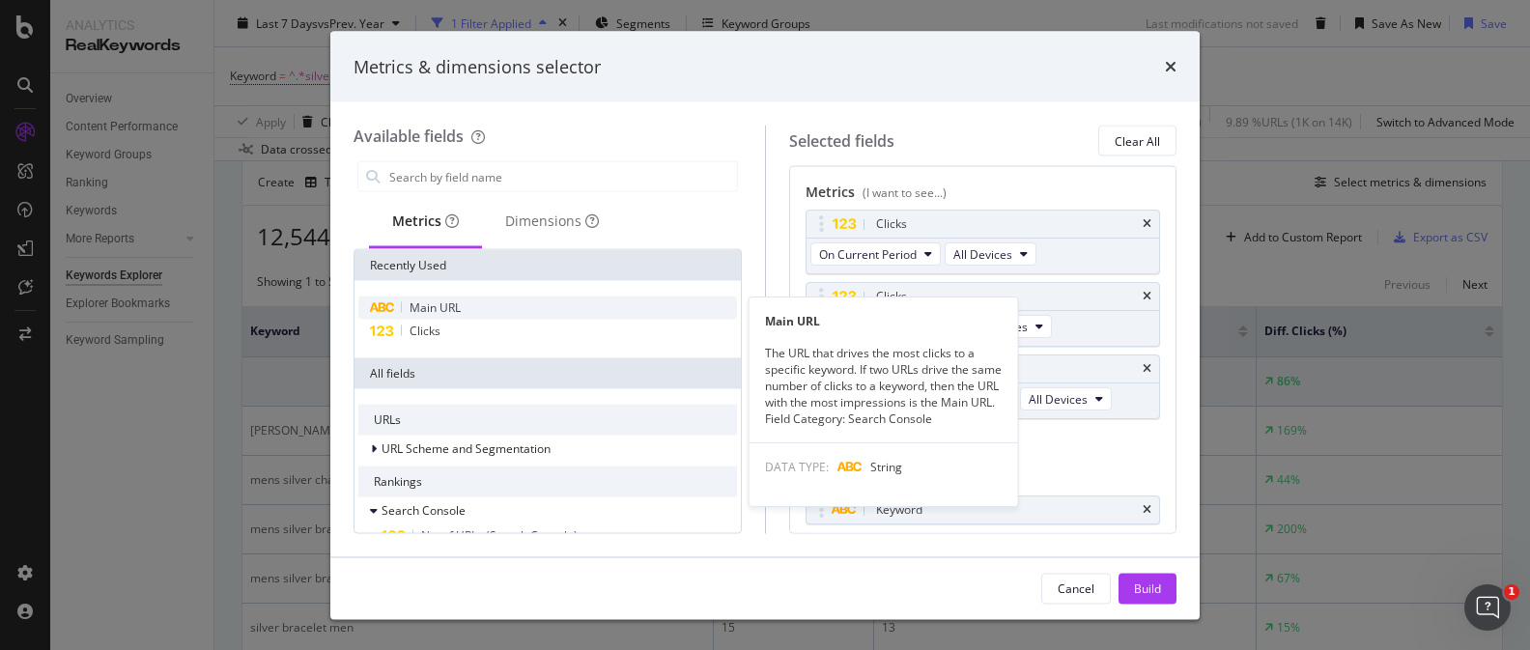
click at [675, 309] on div "Main URL" at bounding box center [547, 307] width 379 height 23
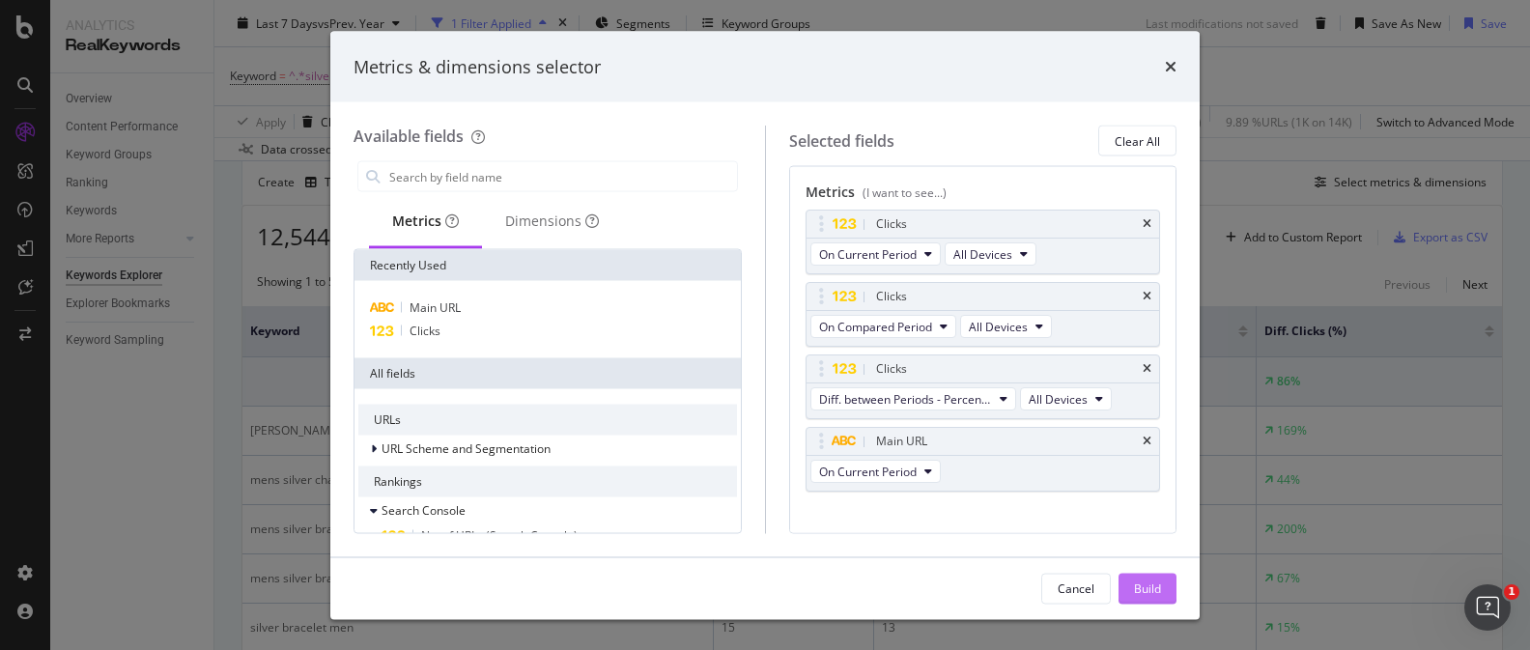
click at [1160, 591] on div "Build" at bounding box center [1147, 587] width 27 height 16
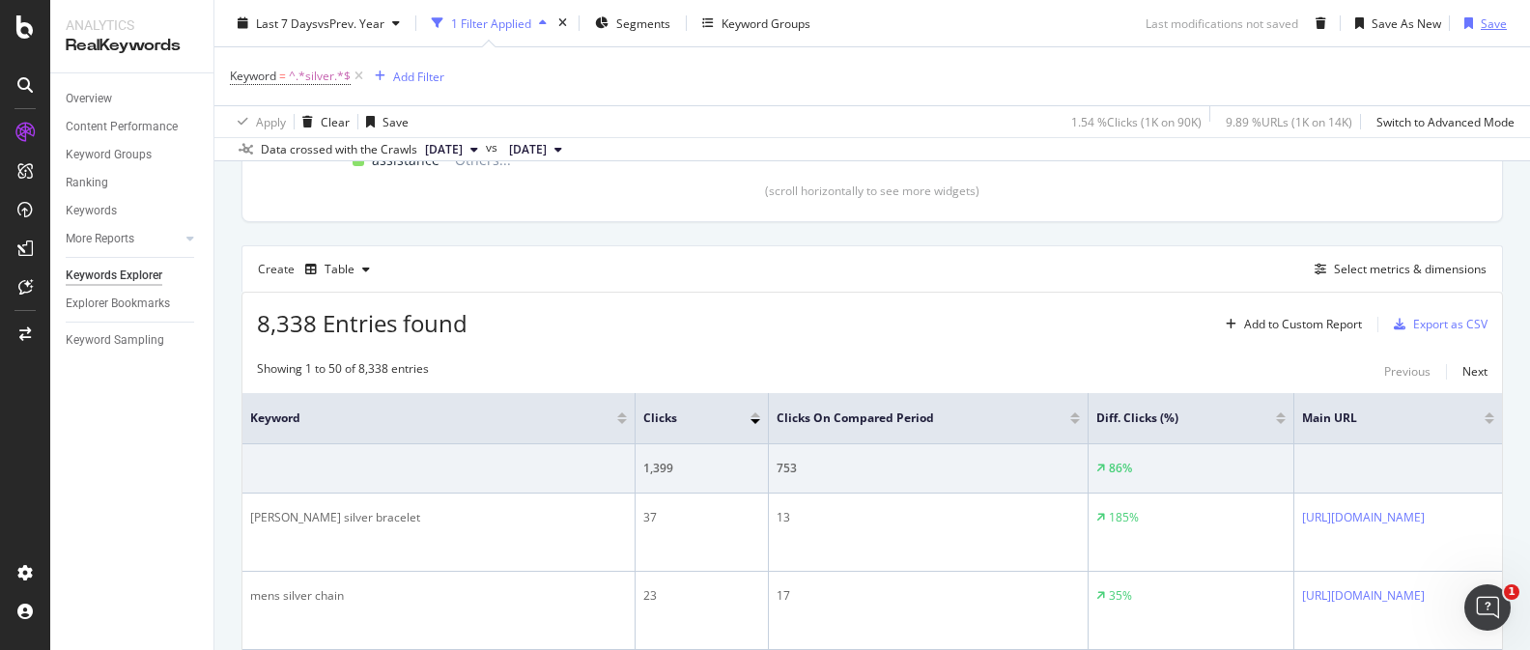
click at [1487, 21] on div "Save" at bounding box center [1493, 22] width 26 height 16
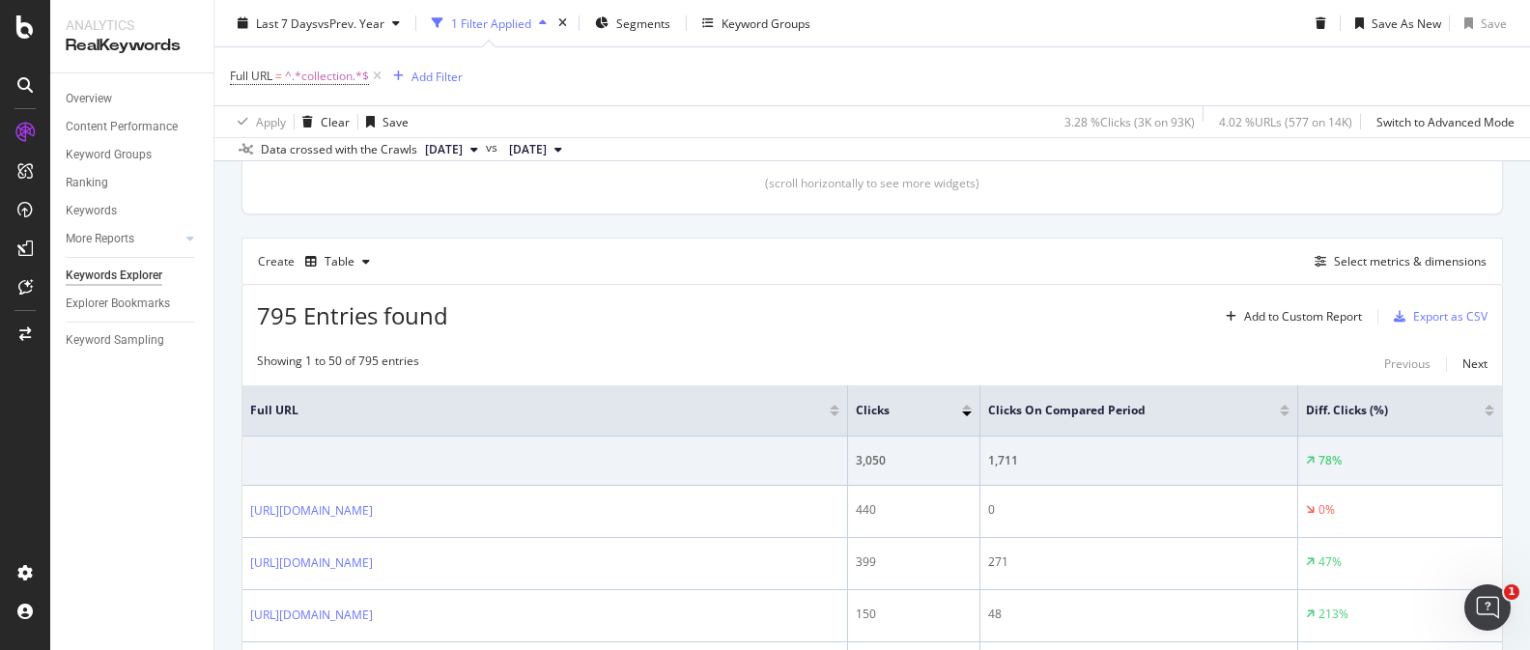
scroll to position [509, 0]
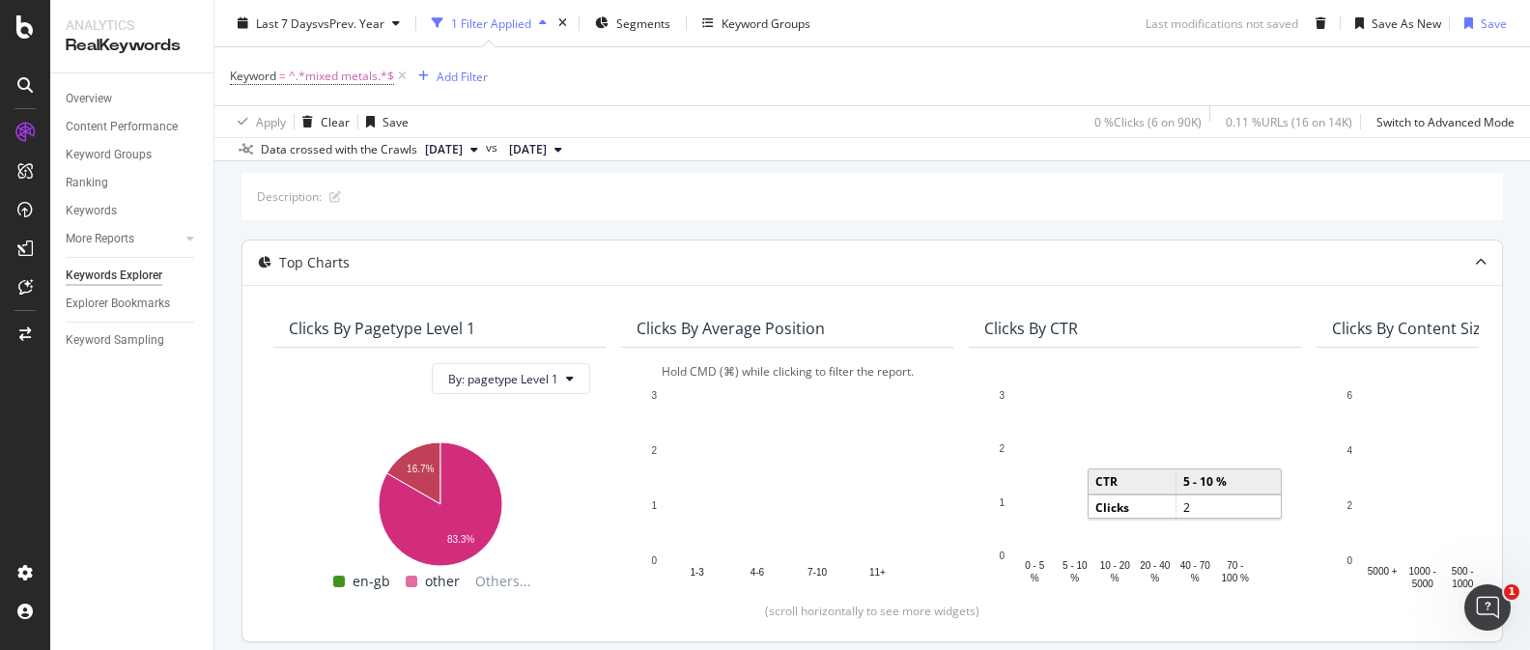
scroll to position [91, 0]
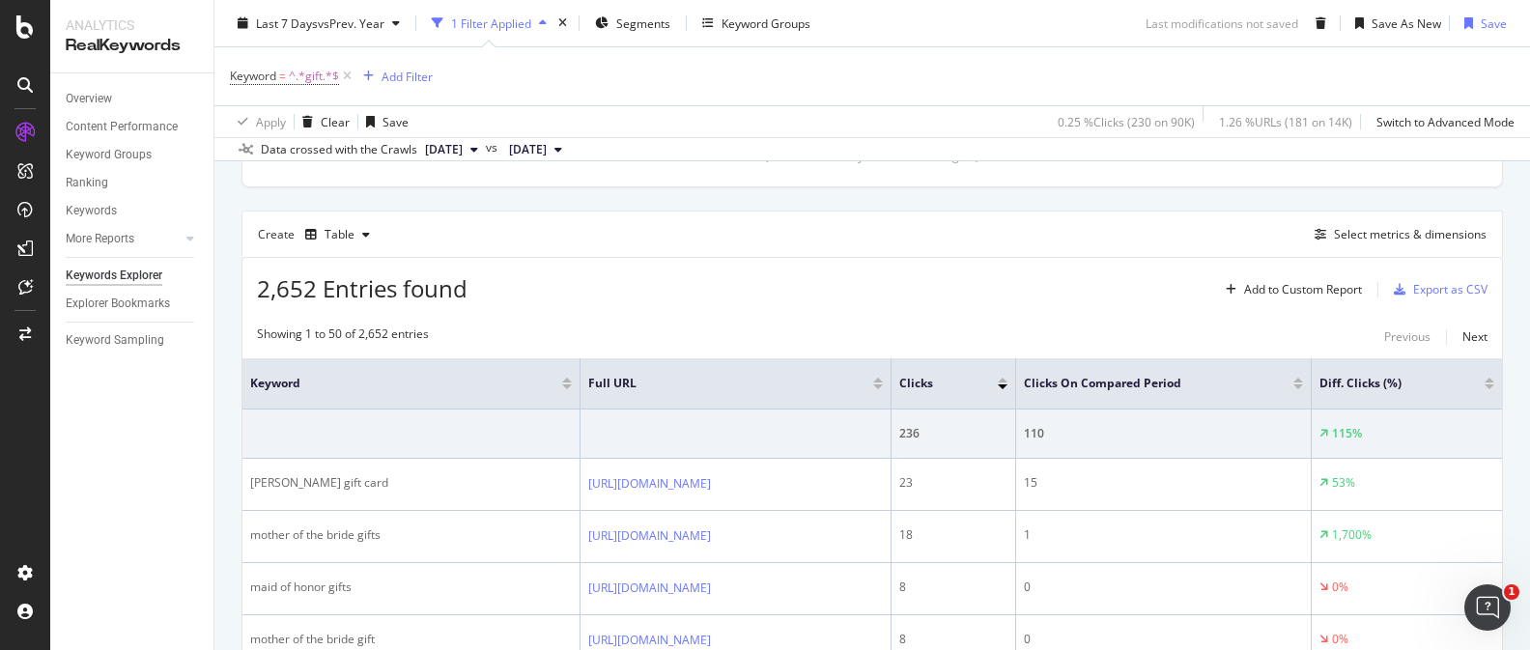
scroll to position [551, 0]
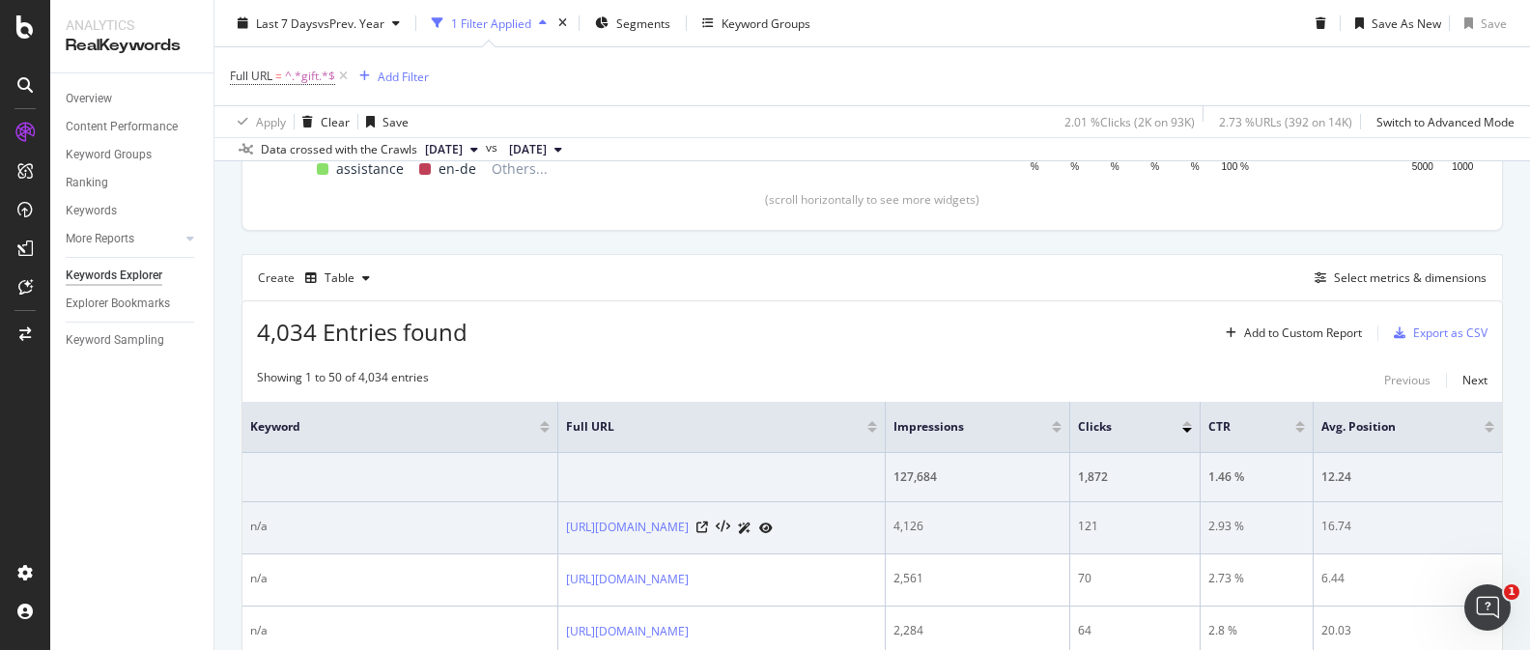
scroll to position [519, 0]
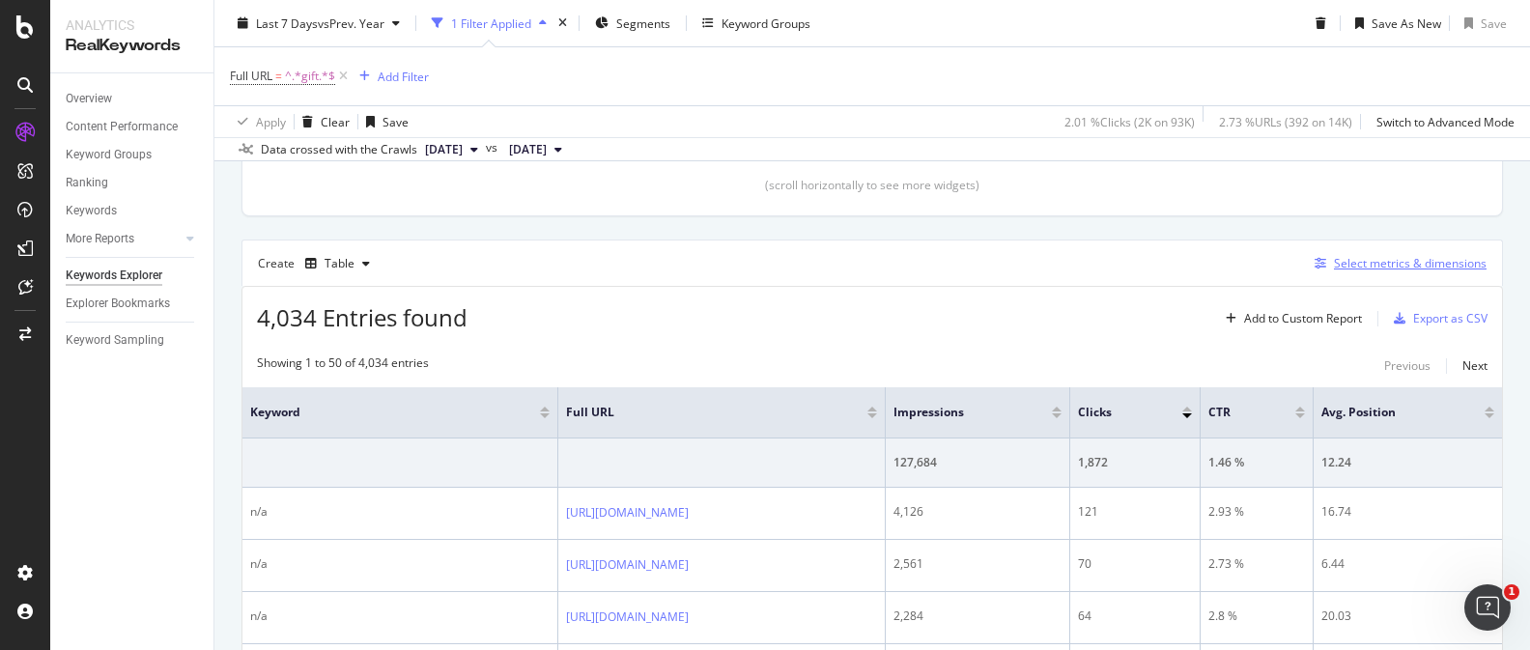
click at [1441, 256] on div "Select metrics & dimensions" at bounding box center [1410, 263] width 153 height 16
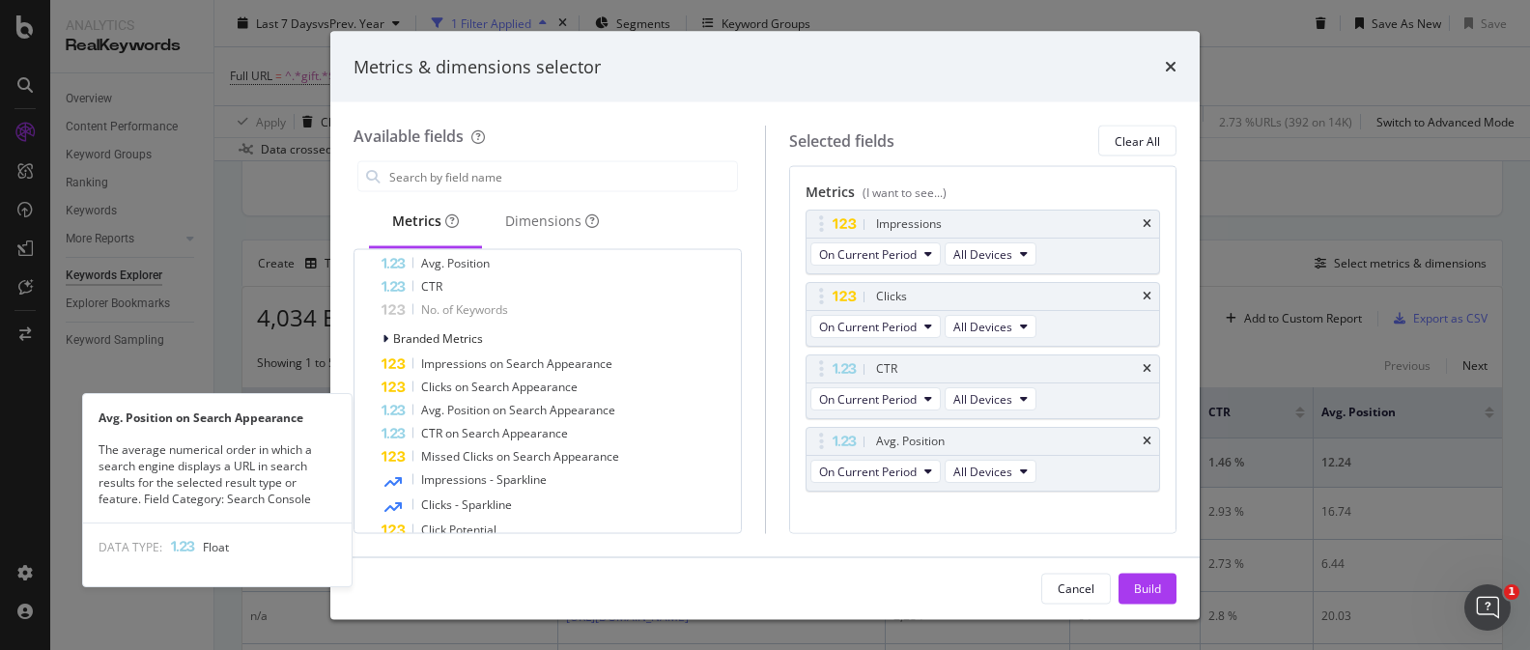
scroll to position [377, 0]
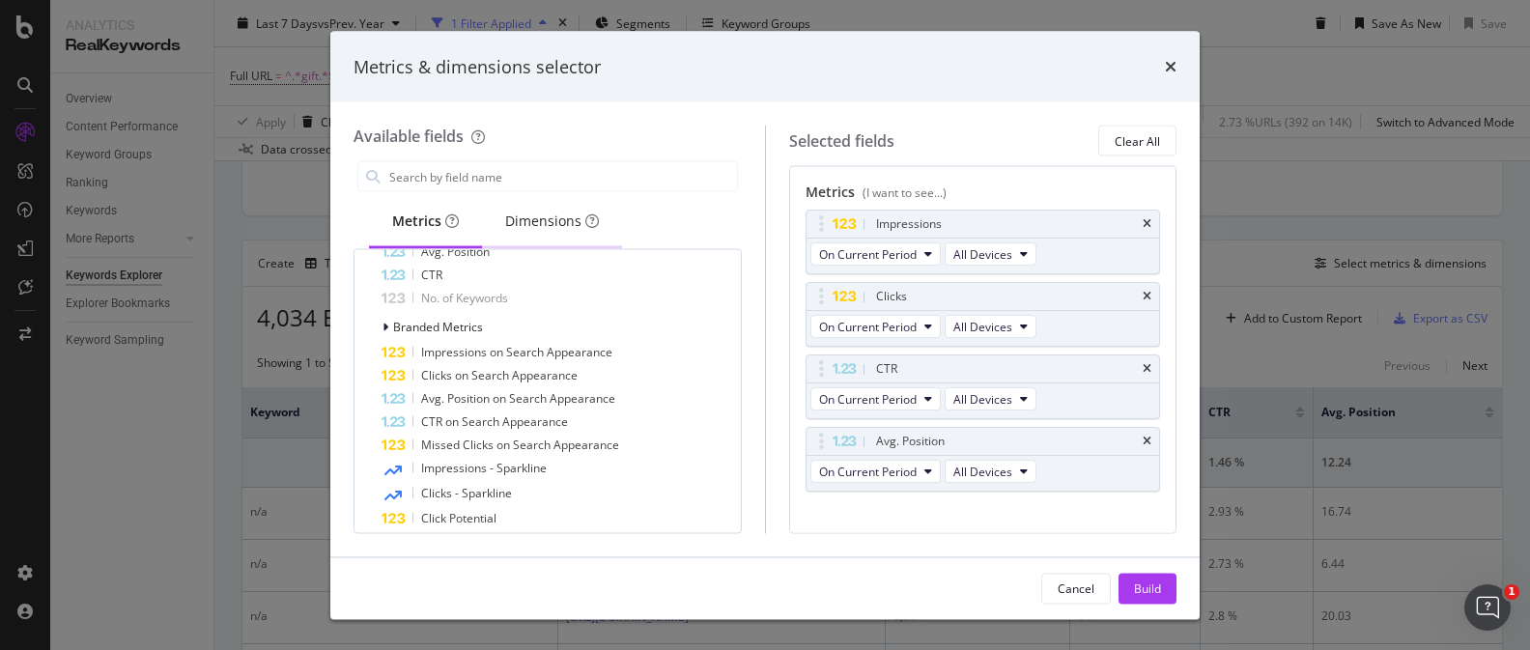
click at [554, 237] on div "Dimensions" at bounding box center [552, 222] width 140 height 53
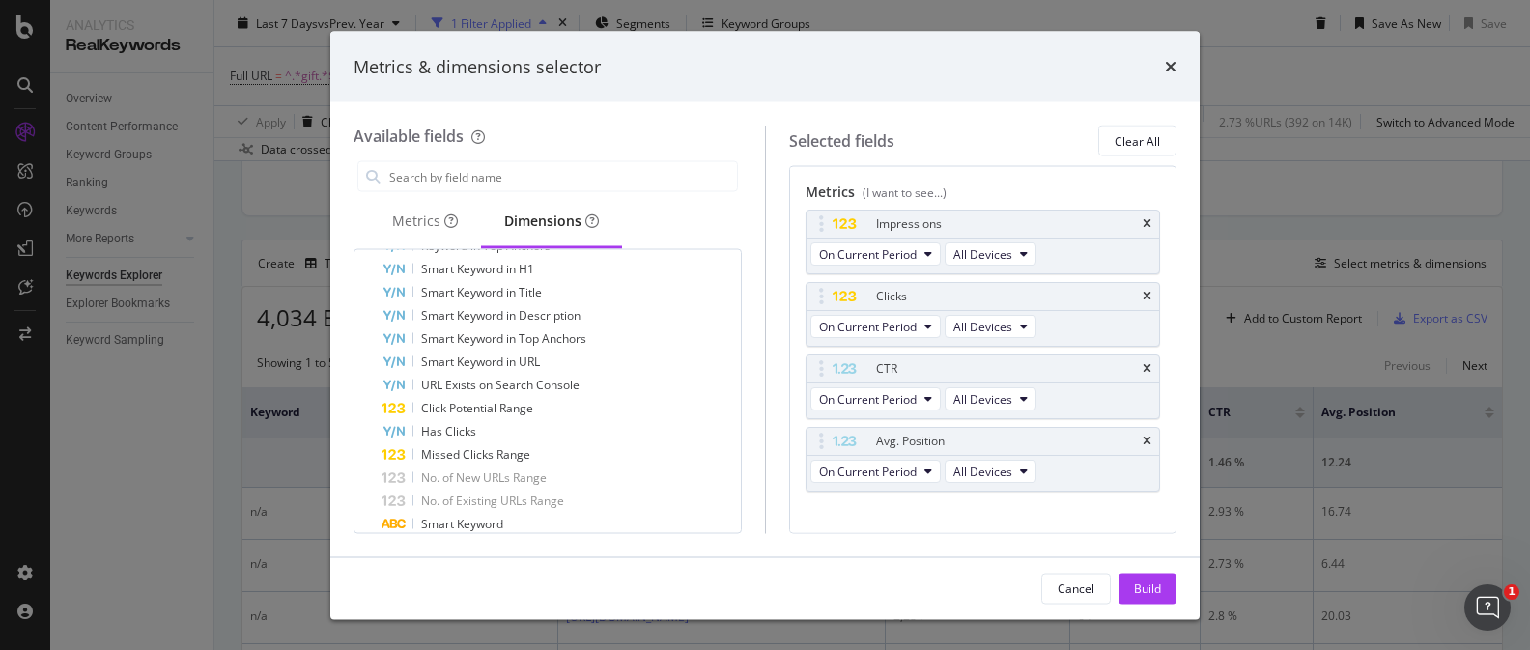
scroll to position [890, 0]
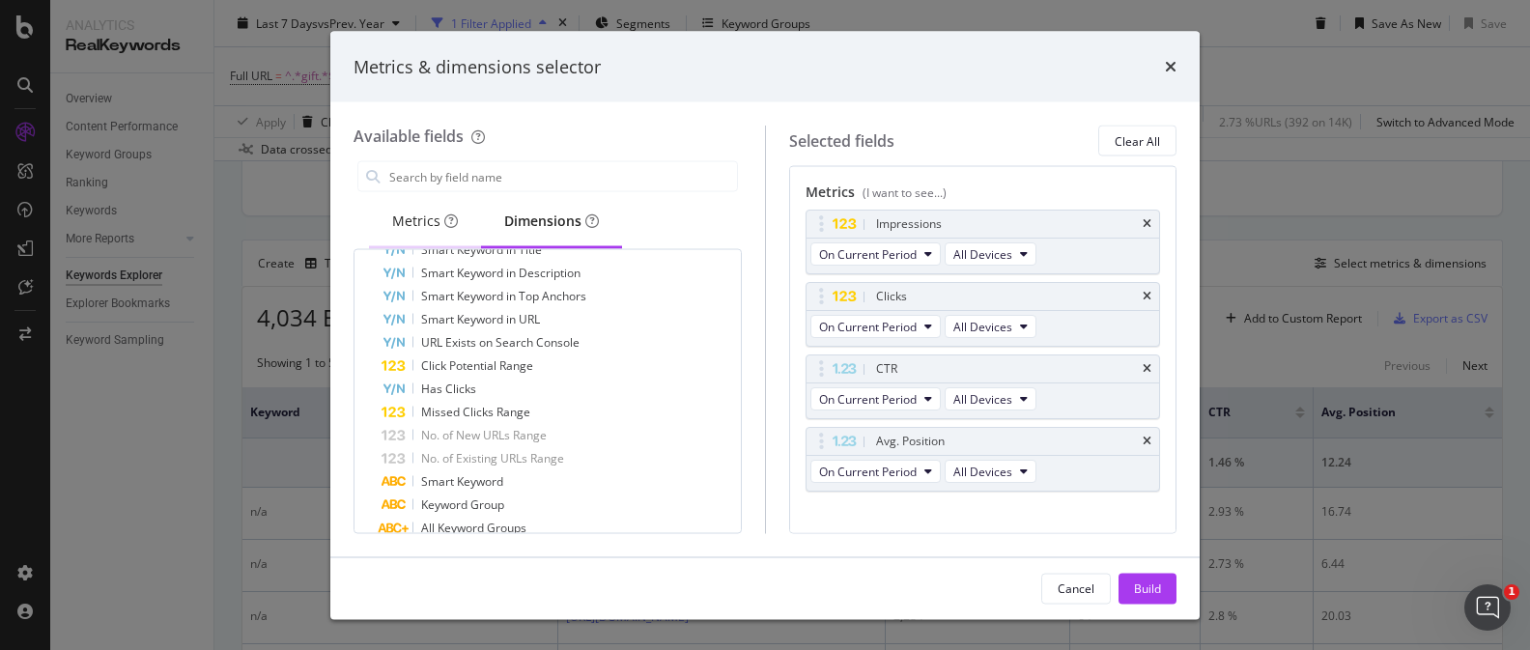
click at [456, 219] on div "Metrics" at bounding box center [425, 222] width 112 height 53
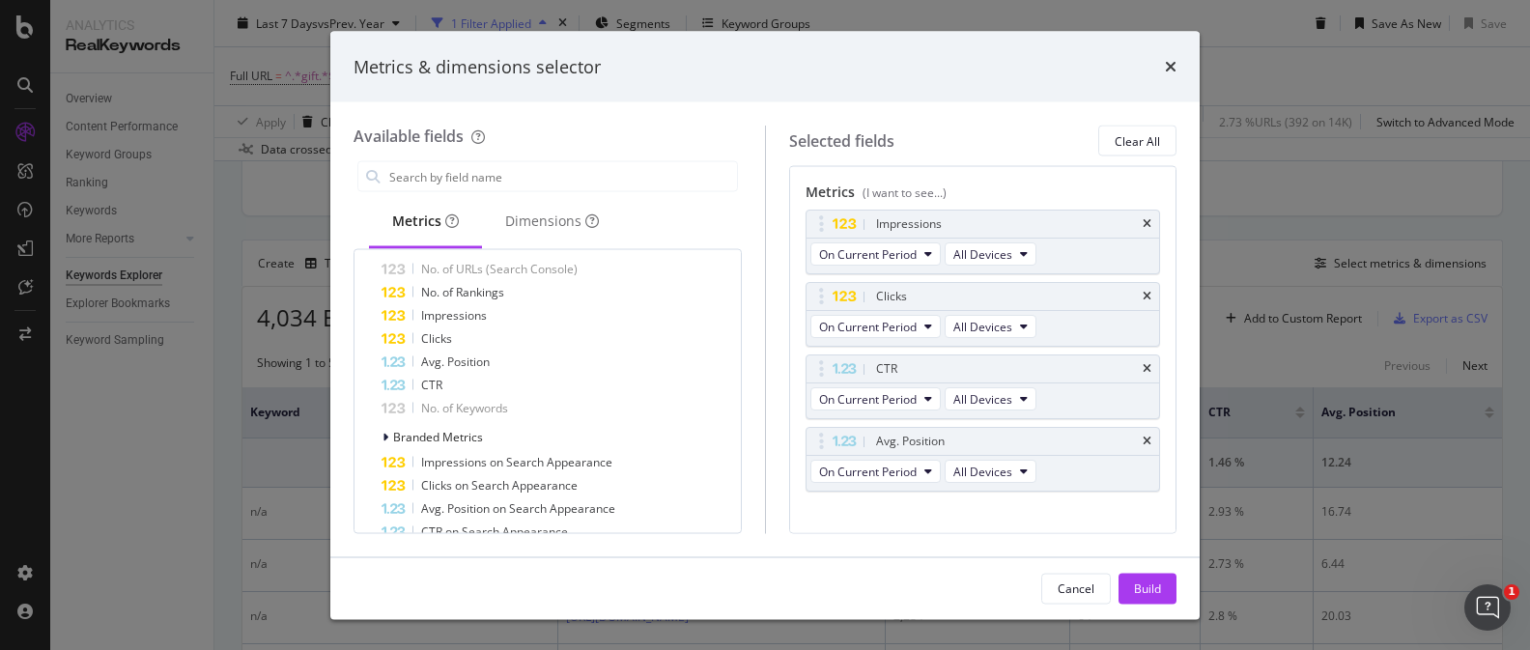
scroll to position [252, 0]
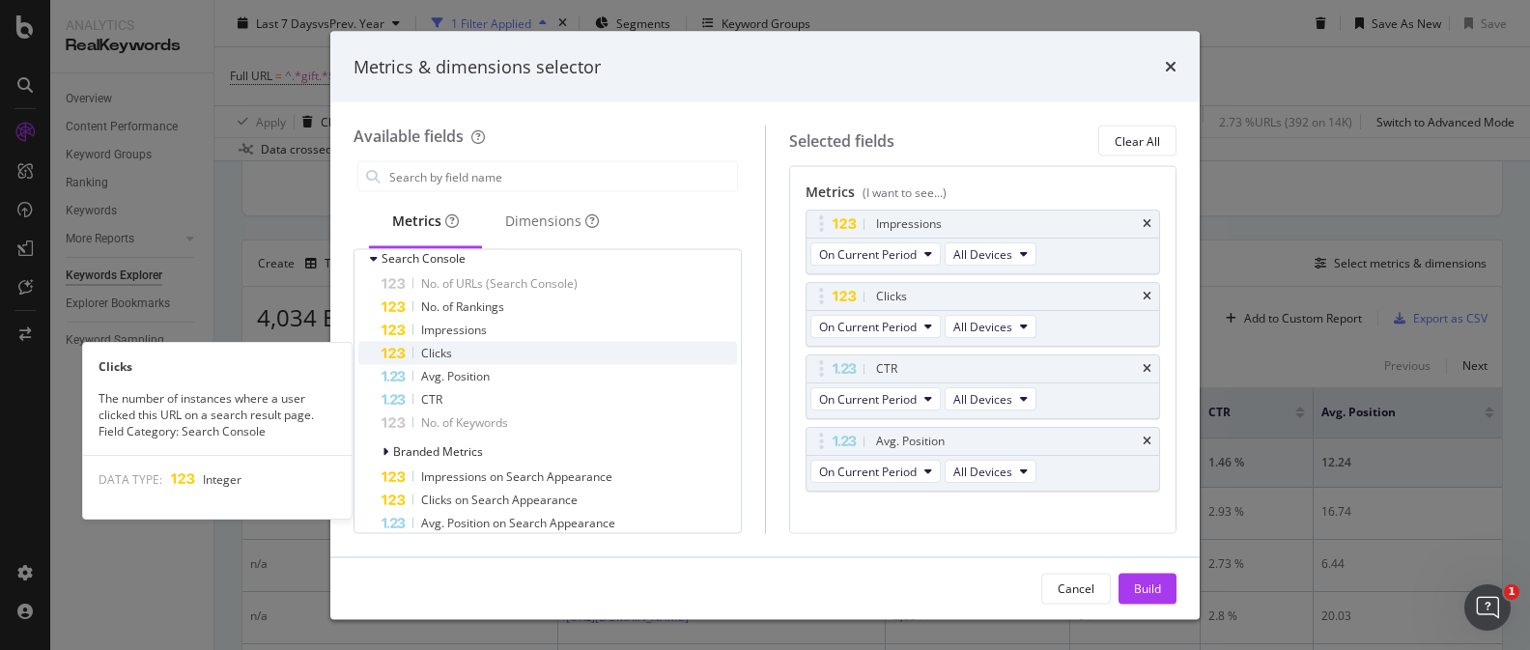
click at [581, 357] on div "Clicks" at bounding box center [558, 353] width 355 height 23
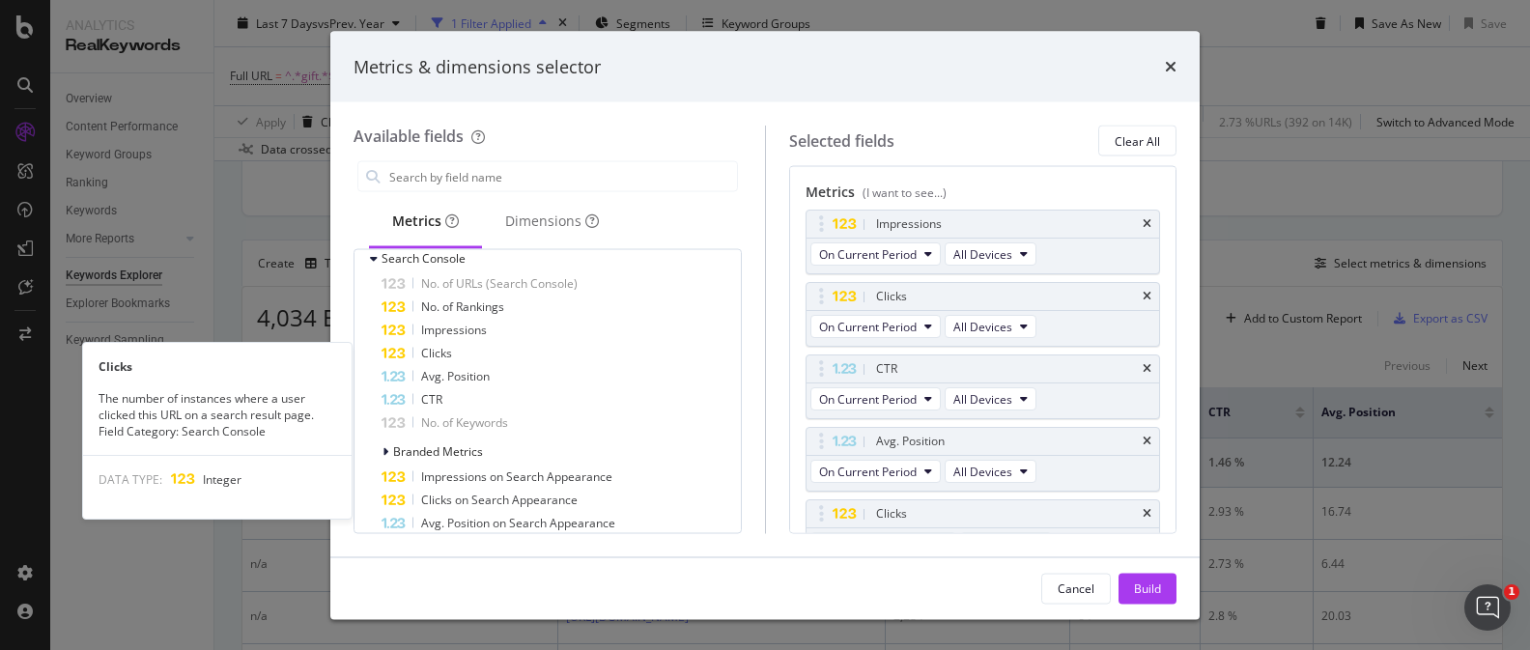
scroll to position [31, 0]
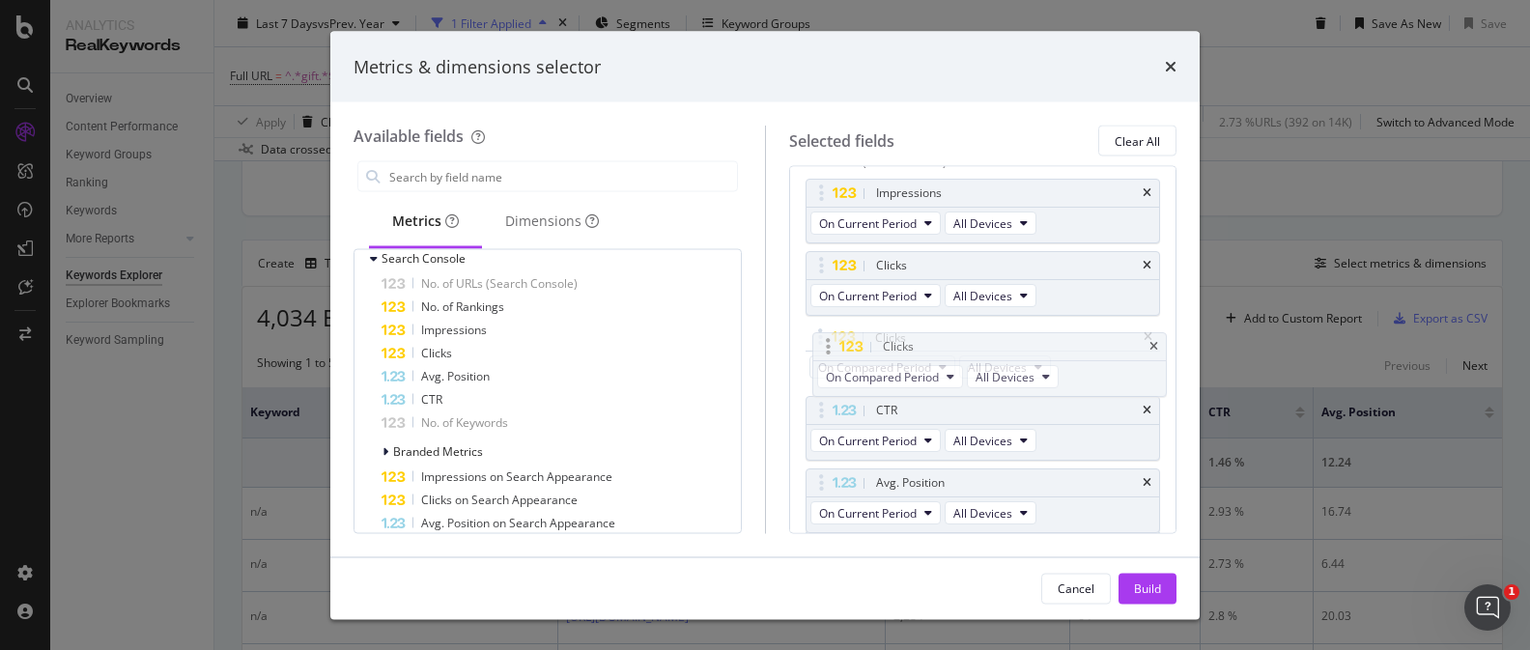
drag, startPoint x: 1059, startPoint y: 471, endPoint x: 1067, endPoint y: 340, distance: 131.6
click at [1066, 336] on body "Analytics RealKeywords Overview Content Performance Keyword Groups Ranking Keyw…" at bounding box center [765, 325] width 1530 height 650
click at [1136, 579] on div "Build" at bounding box center [1147, 587] width 27 height 16
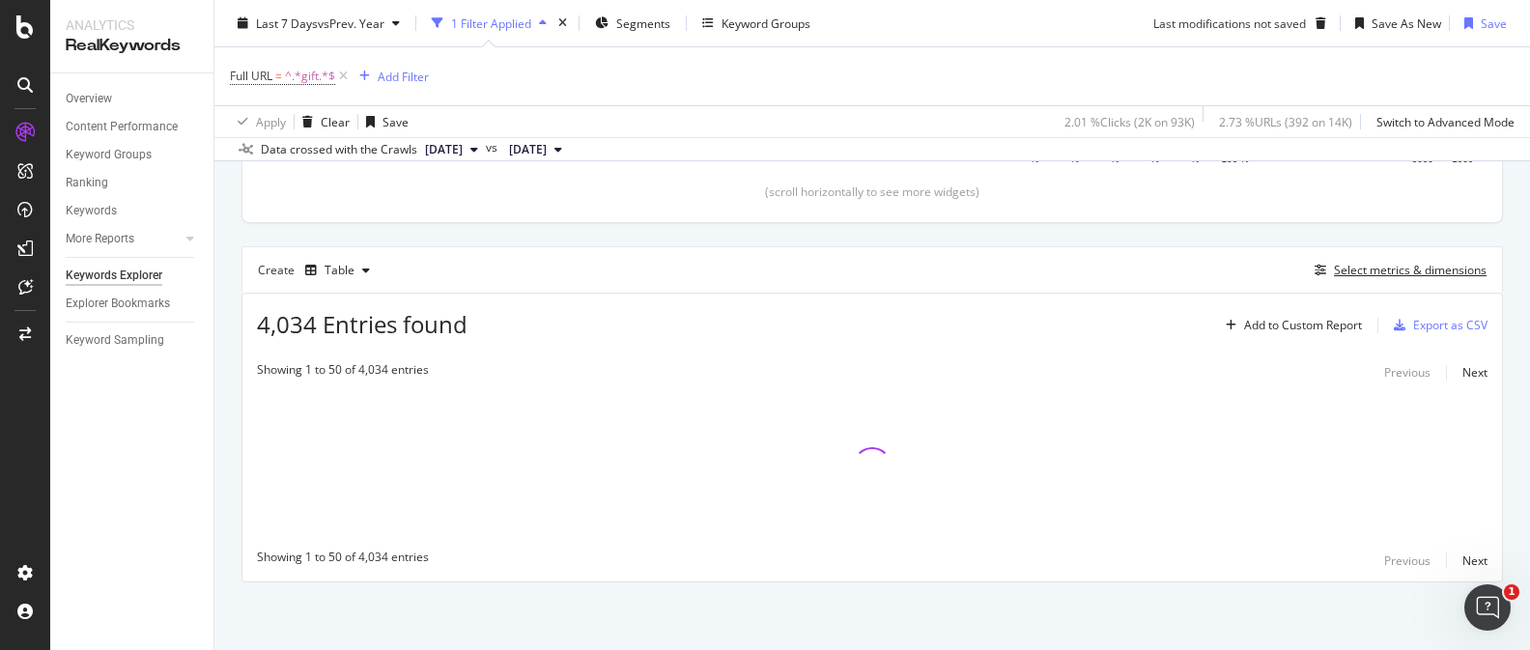
scroll to position [513, 0]
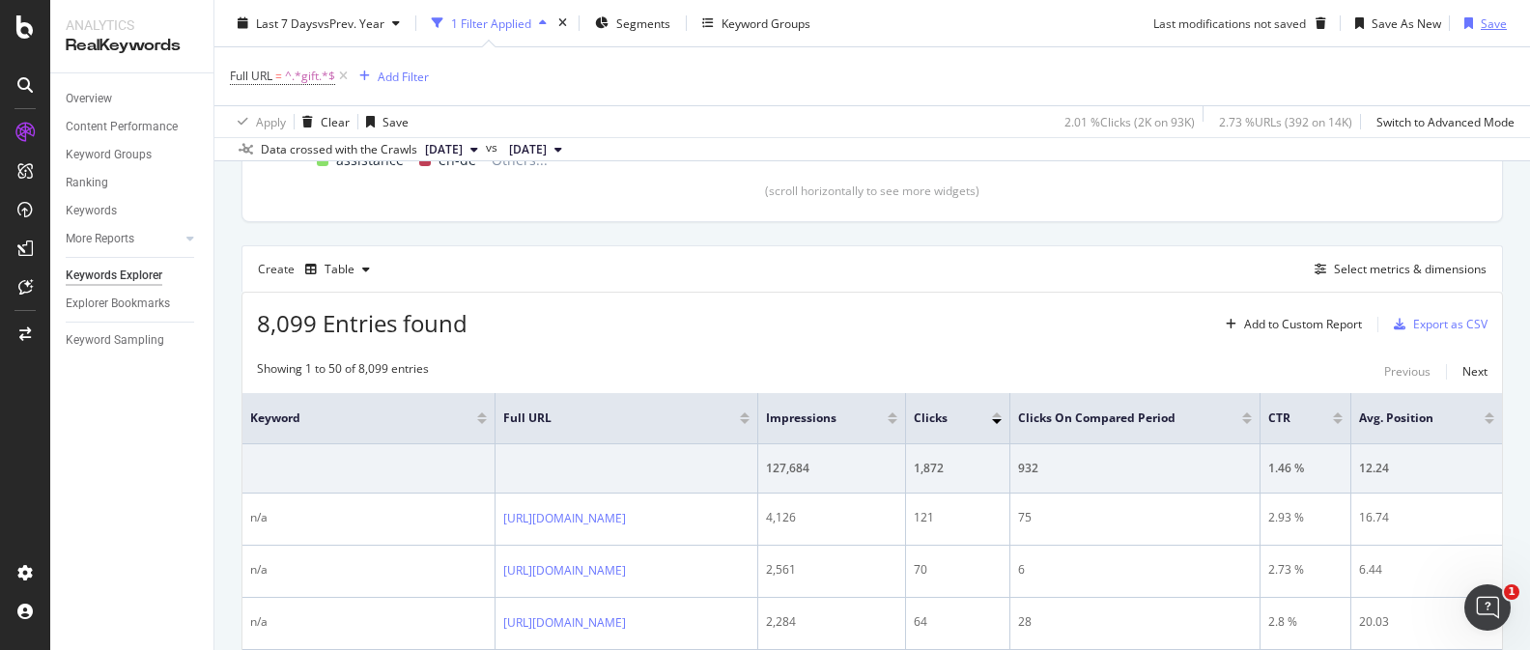
click at [1474, 26] on div "button" at bounding box center [1468, 23] width 24 height 12
click at [99, 104] on div "Overview" at bounding box center [89, 99] width 46 height 20
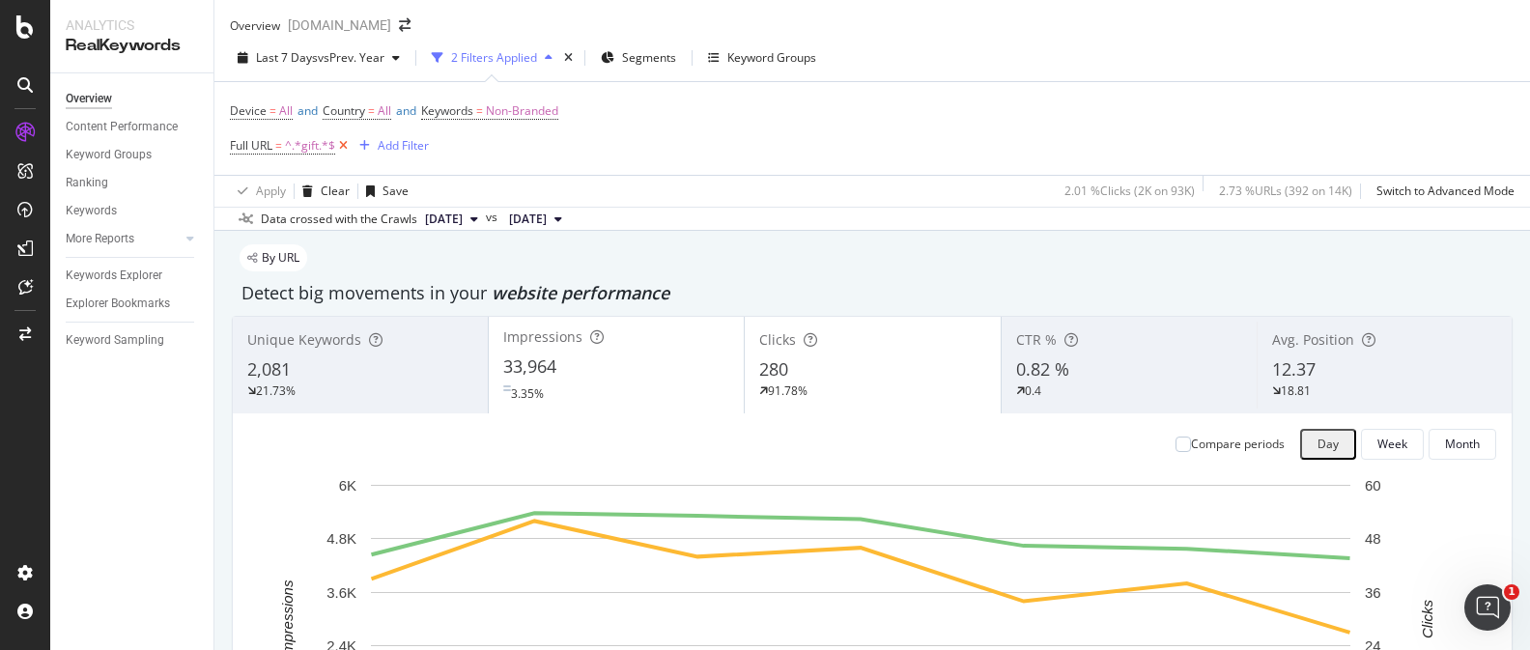
click at [335, 155] on icon at bounding box center [343, 145] width 16 height 19
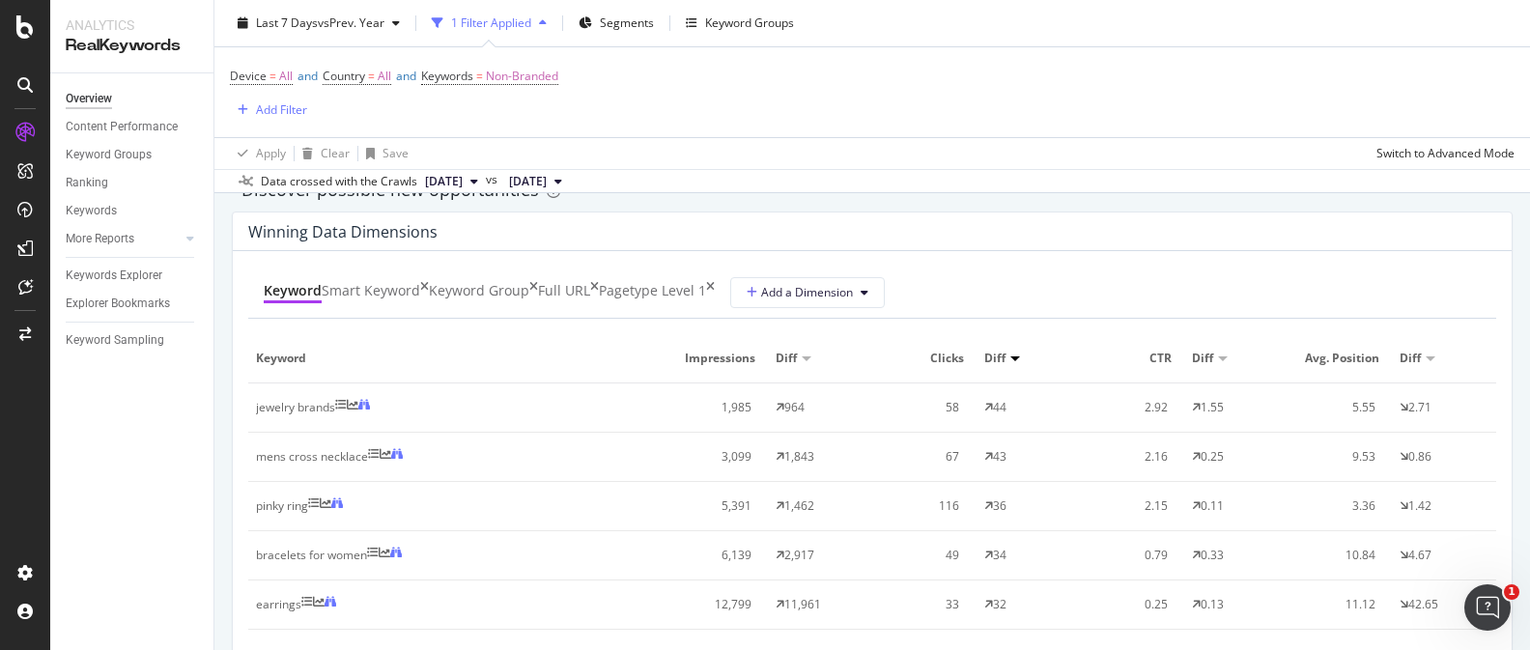
scroll to position [1736, 0]
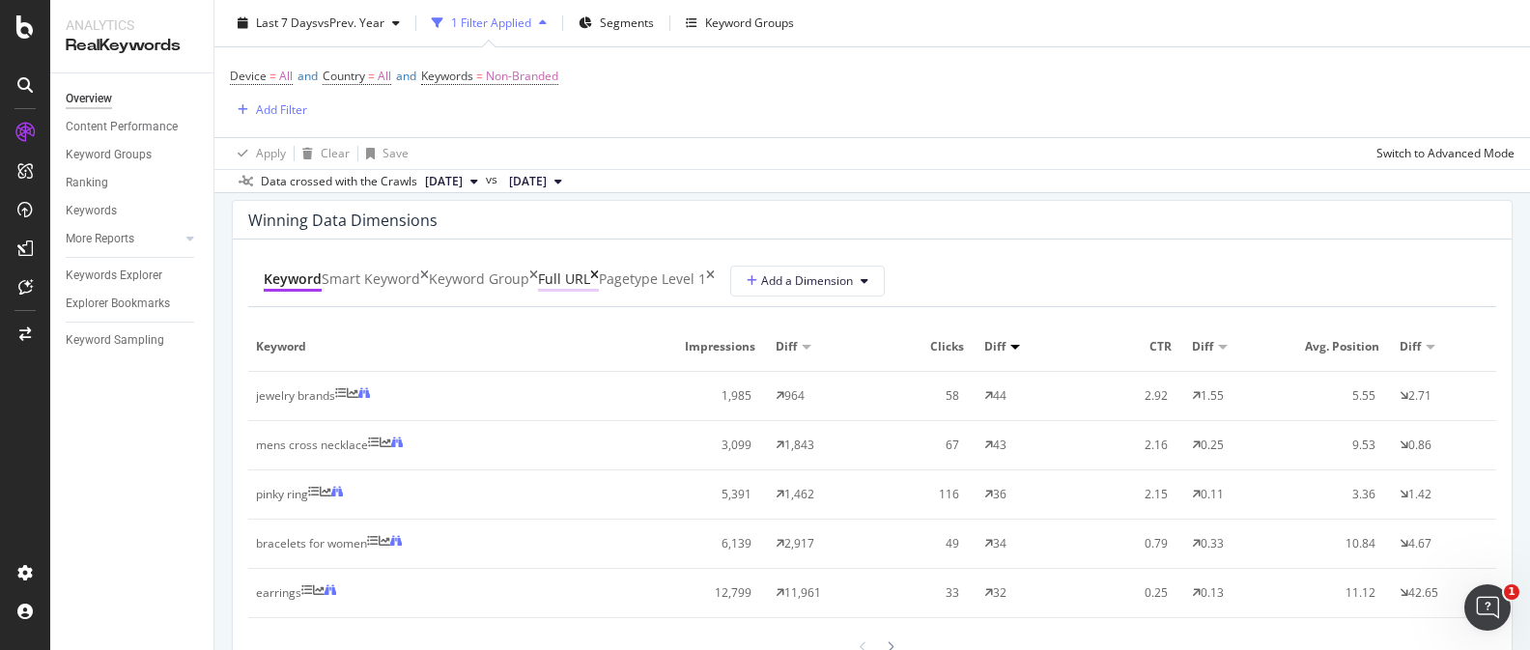
click at [590, 275] on div "Full URL" at bounding box center [564, 278] width 52 height 19
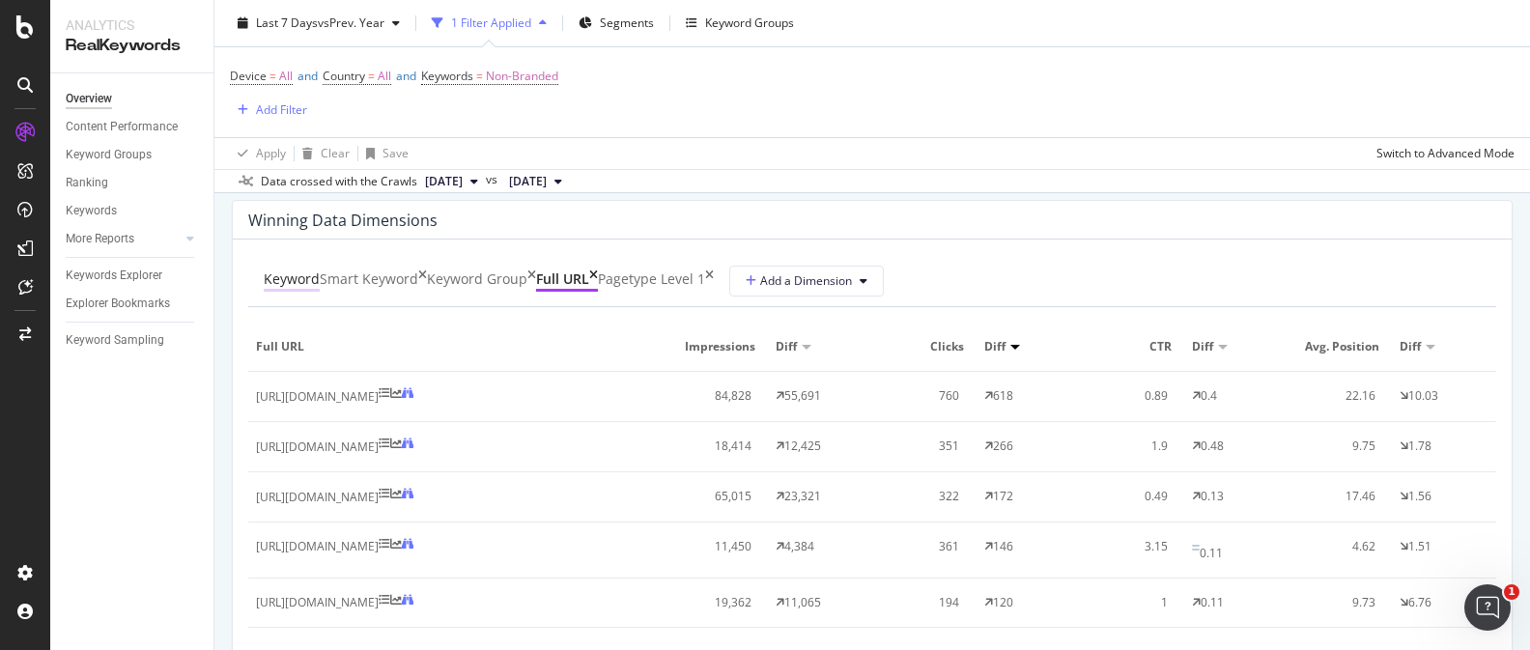
click at [286, 269] on div "Keyword" at bounding box center [292, 278] width 56 height 19
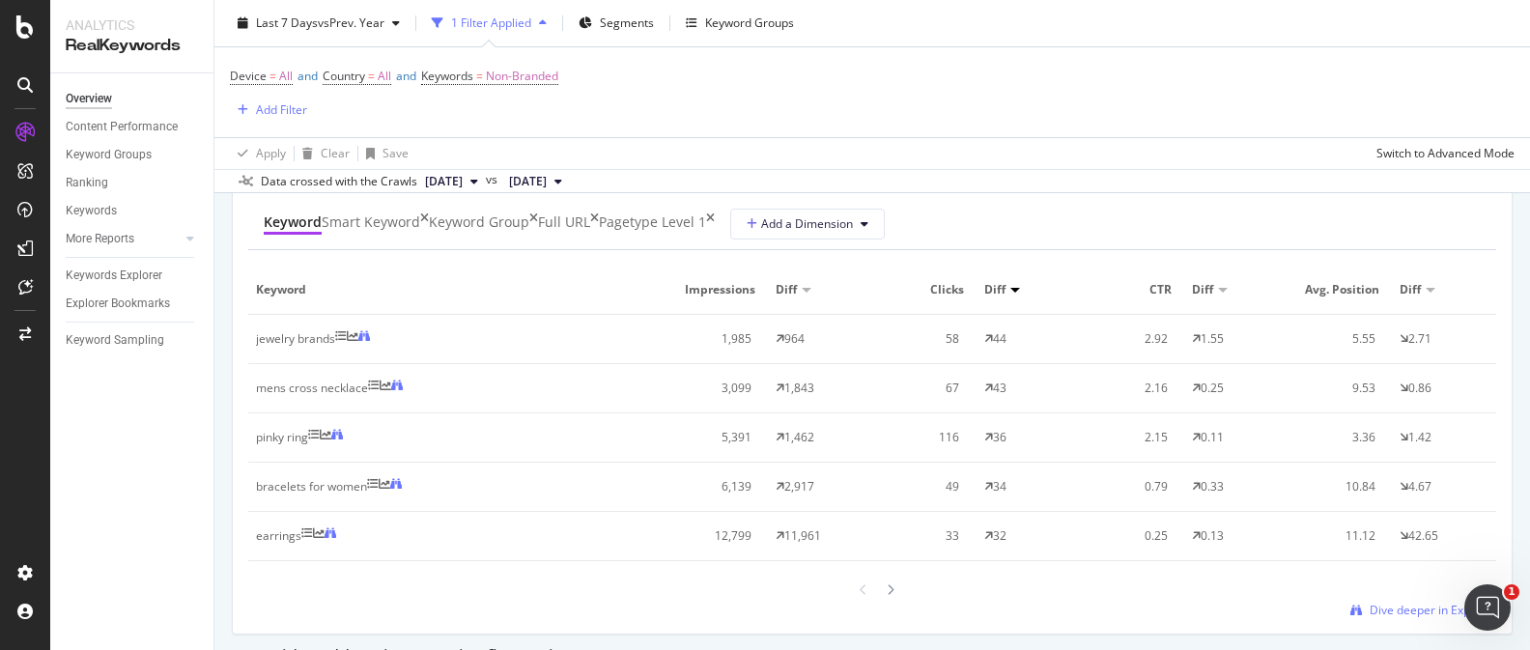
scroll to position [1805, 0]
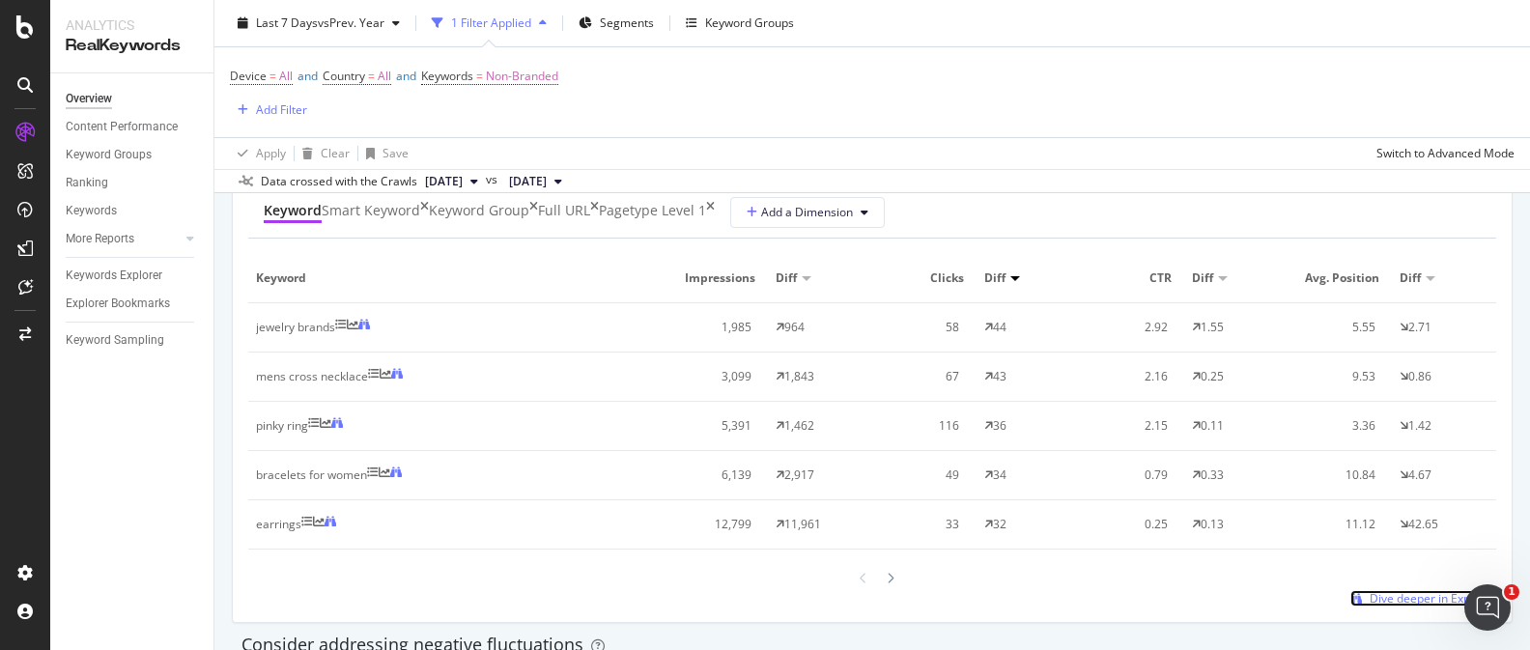
click at [1386, 591] on span "Dive deeper in Explorer" at bounding box center [1432, 598] width 127 height 16
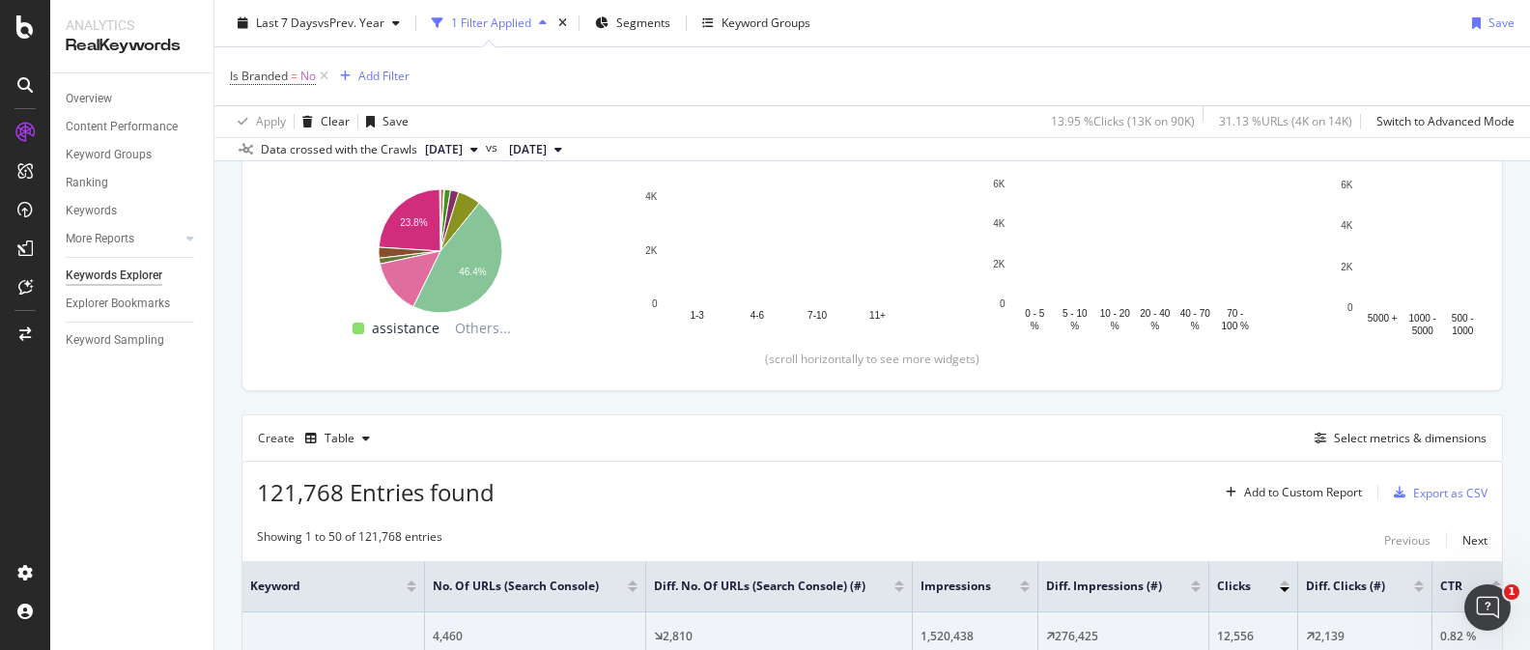
scroll to position [257, 0]
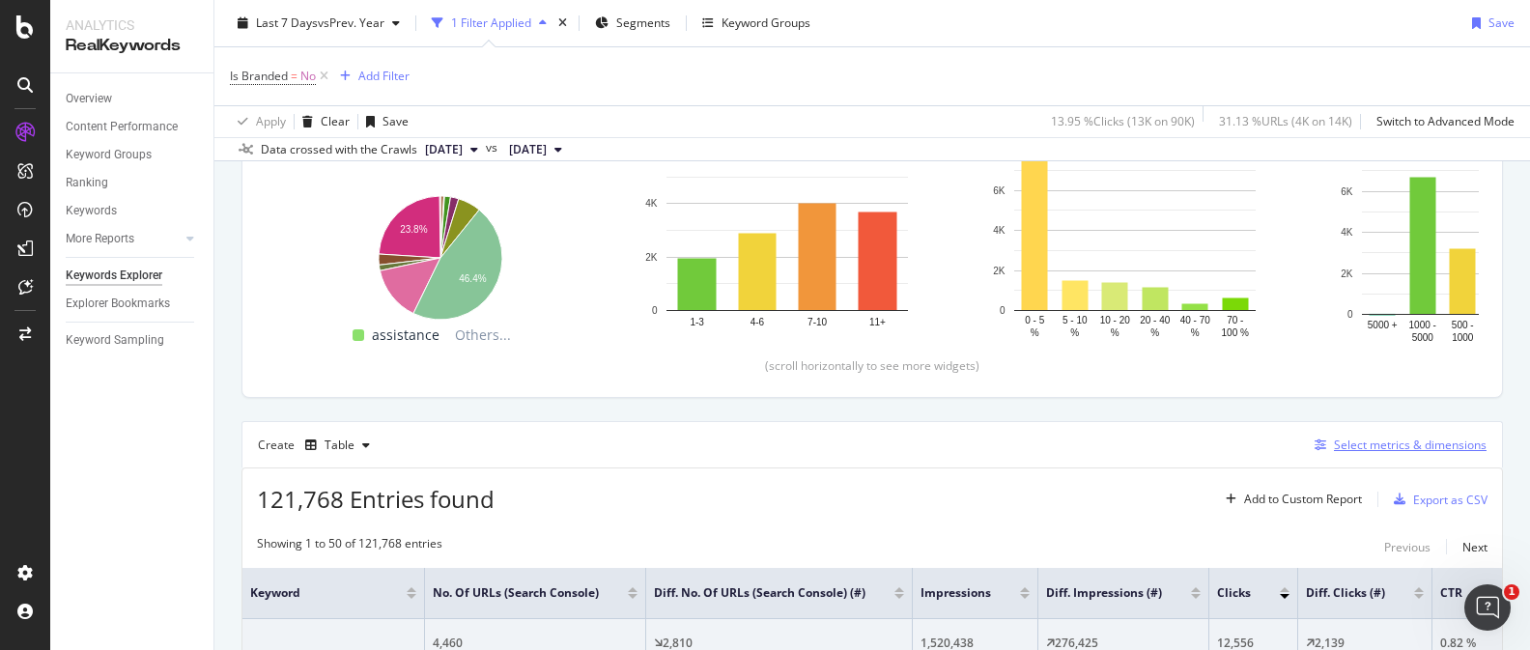
click at [1398, 452] on div "Select metrics & dimensions" at bounding box center [1410, 444] width 153 height 16
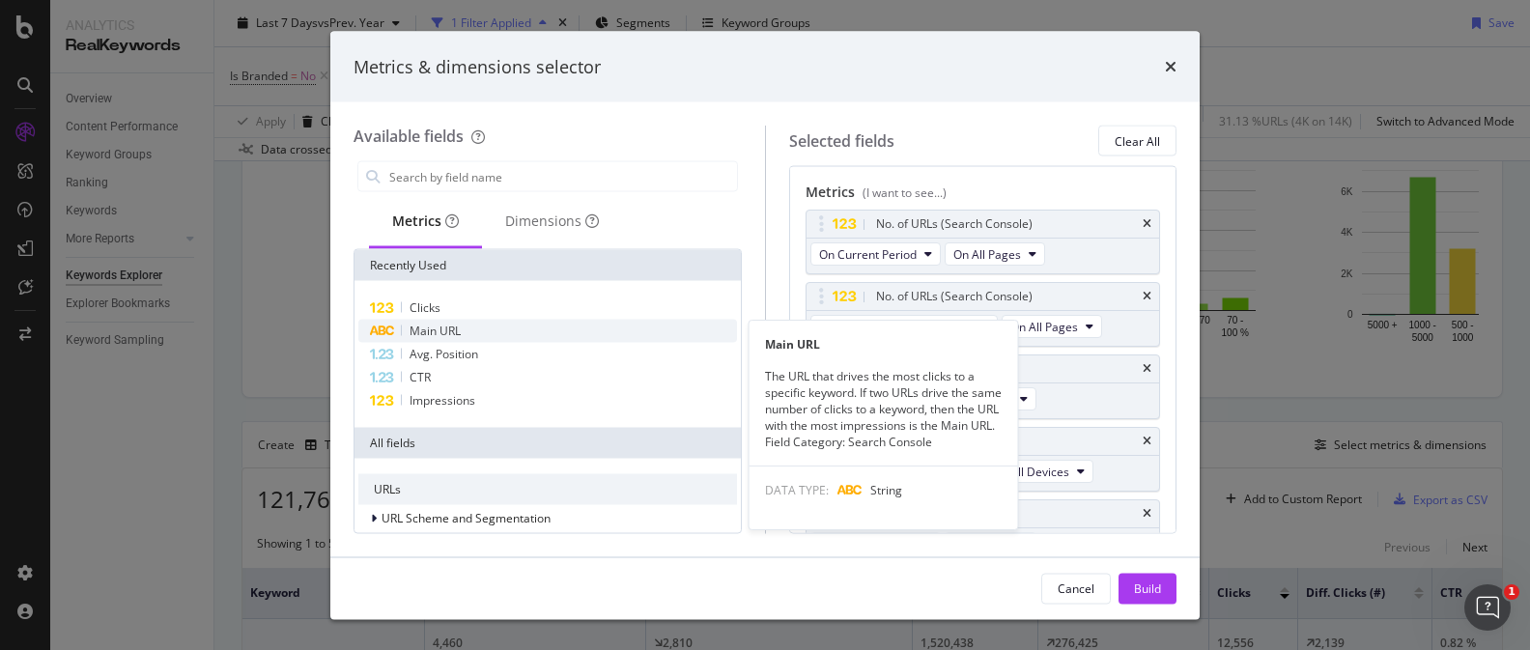
click at [471, 333] on div "Main URL" at bounding box center [547, 331] width 379 height 23
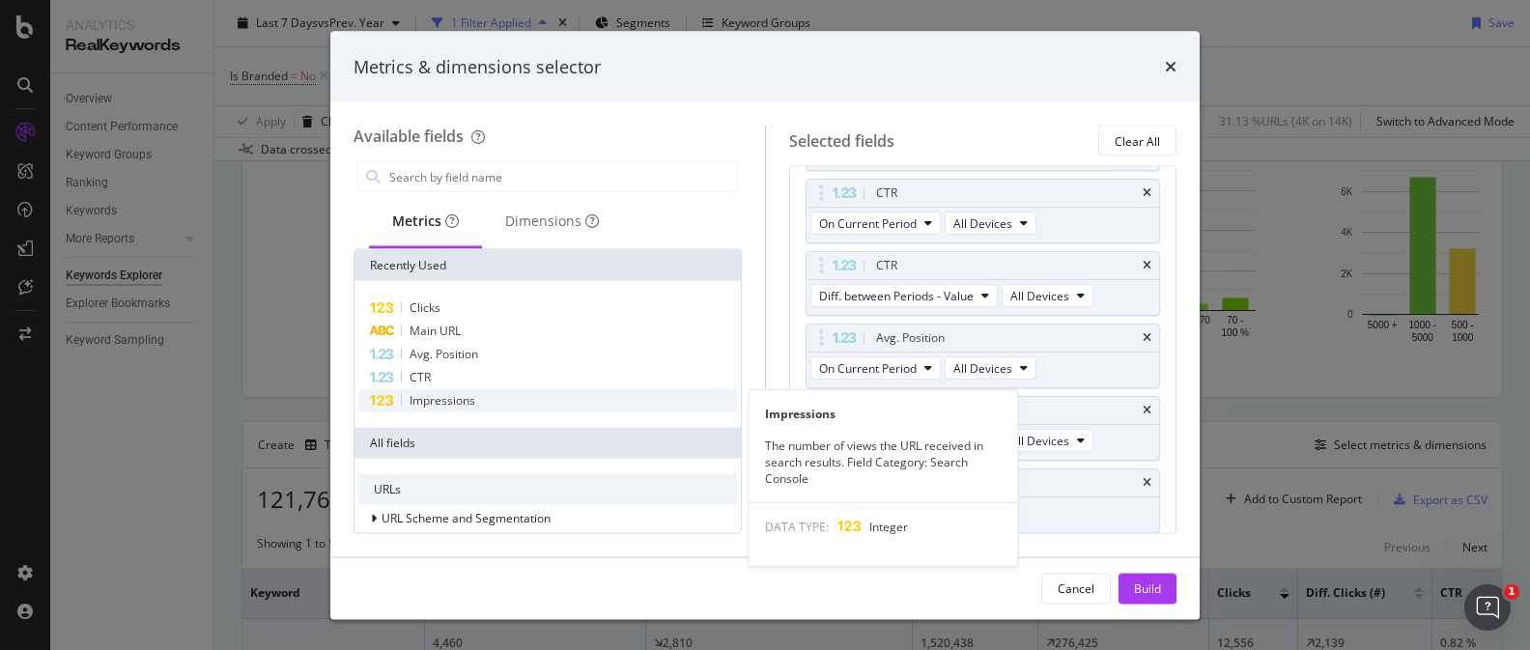
scroll to position [465, 0]
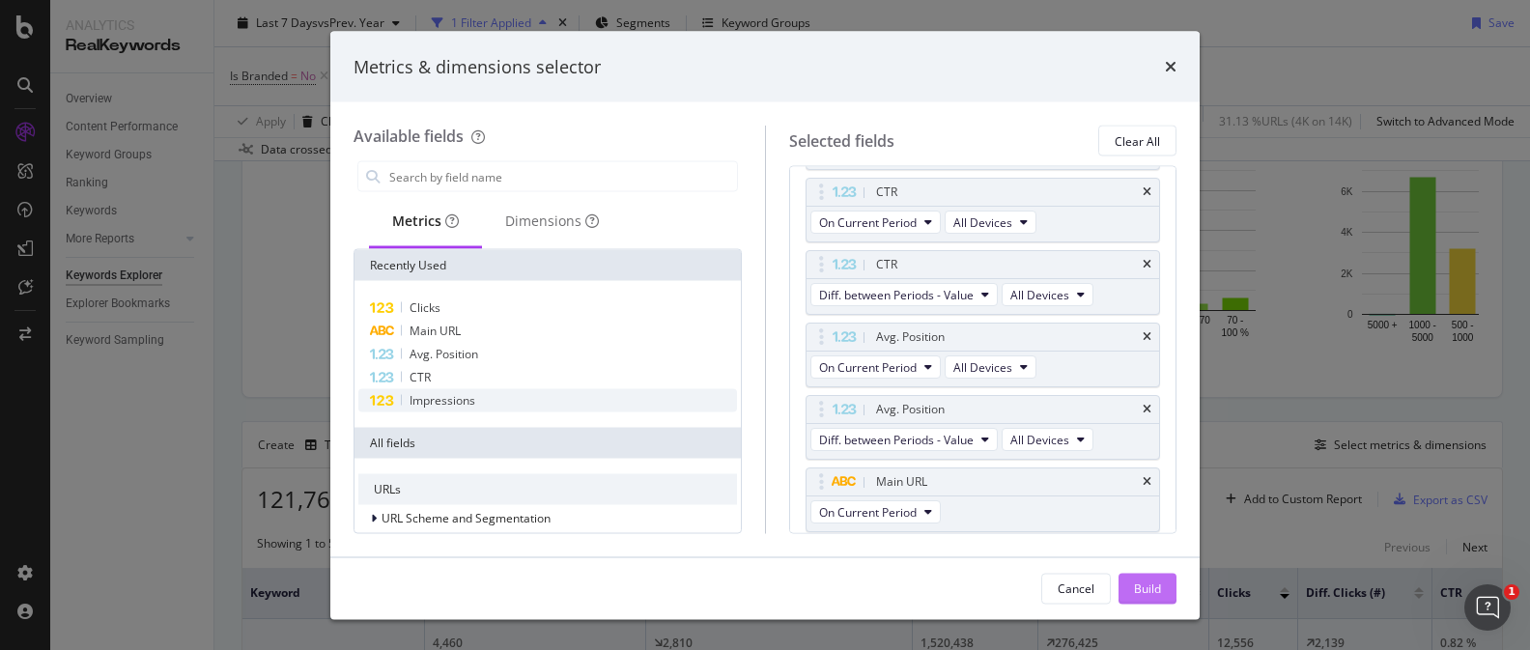
click at [1152, 584] on div "Build" at bounding box center [1147, 587] width 27 height 16
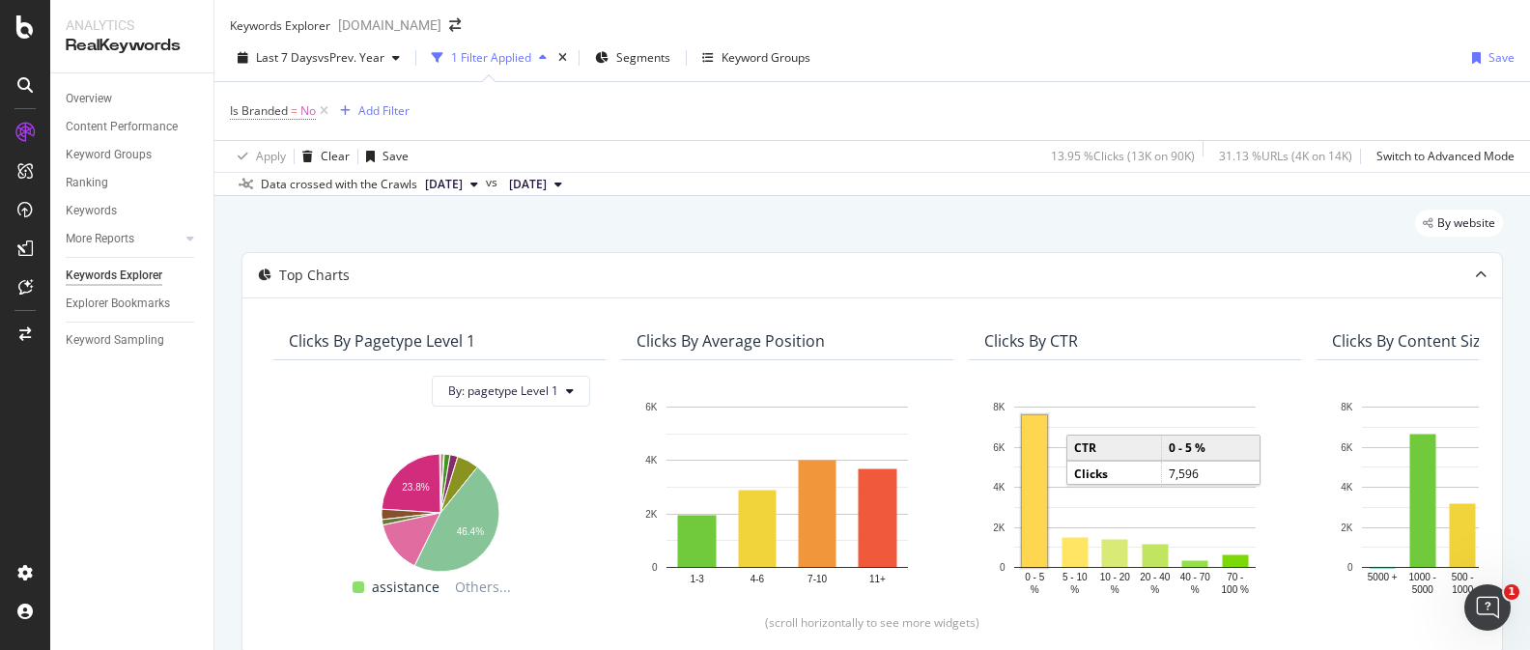
click at [297, 120] on span "Is Branded = No" at bounding box center [273, 110] width 86 height 17
drag, startPoint x: 273, startPoint y: 166, endPoint x: 278, endPoint y: 180, distance: 14.4
click at [269, 146] on icon at bounding box center [263, 140] width 14 height 12
click at [287, 175] on div "Yes" at bounding box center [259, 165] width 55 height 20
click at [492, 147] on div "Apply" at bounding box center [507, 138] width 30 height 16
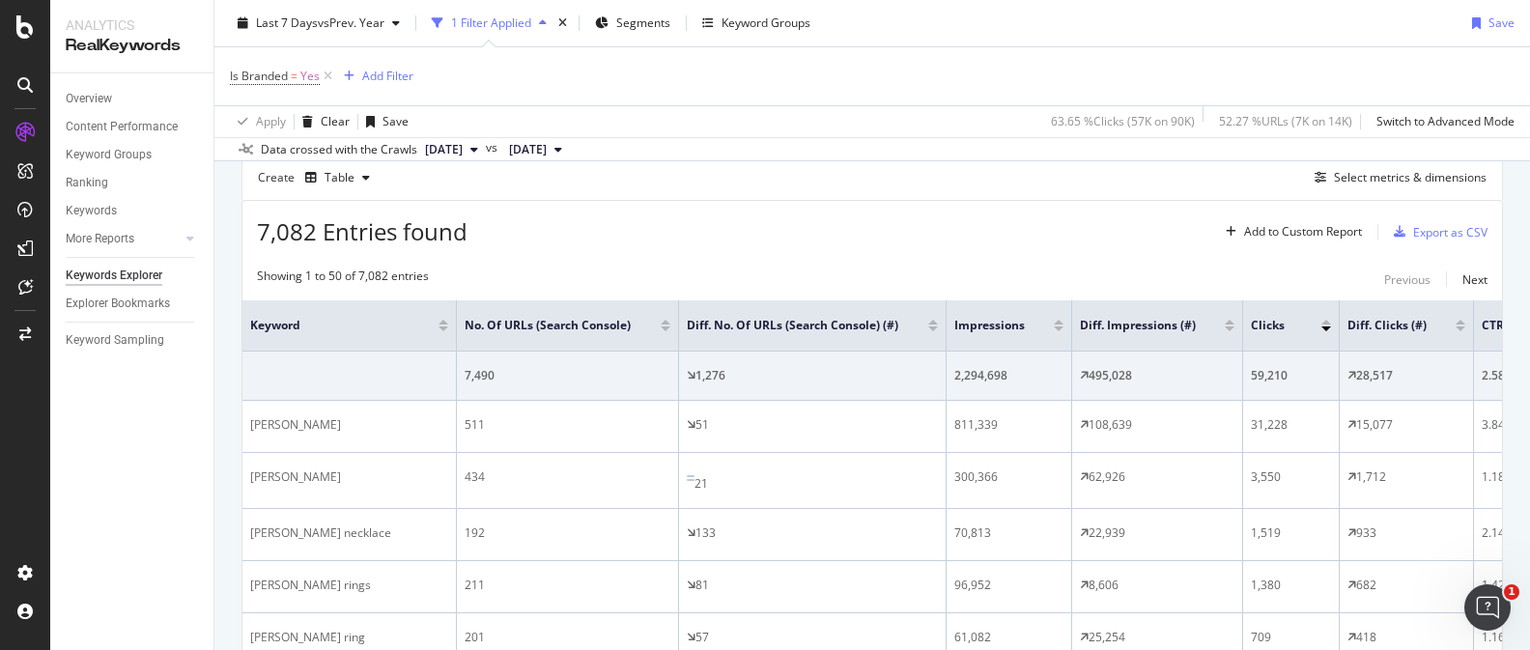
scroll to position [528, 0]
click at [371, 72] on div "Add Filter" at bounding box center [387, 76] width 51 height 16
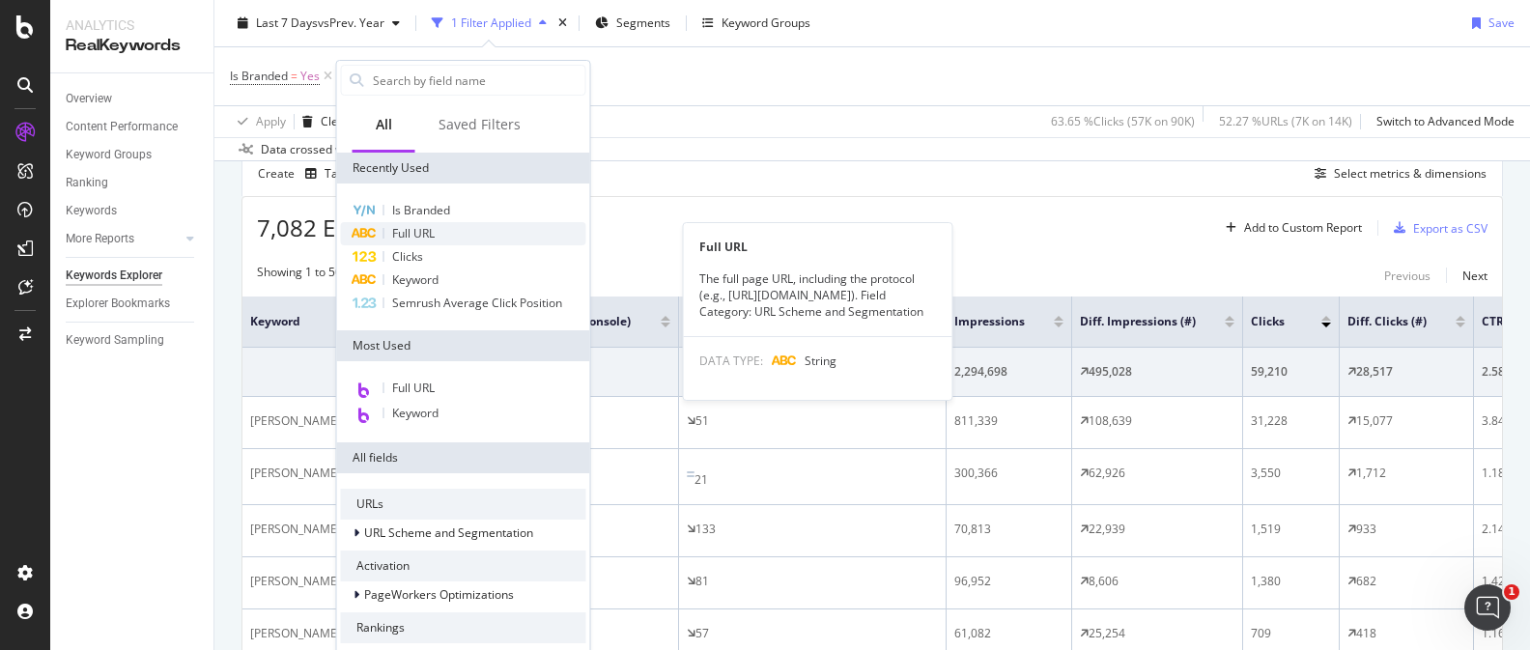
click at [485, 224] on div "Full URL" at bounding box center [463, 233] width 245 height 23
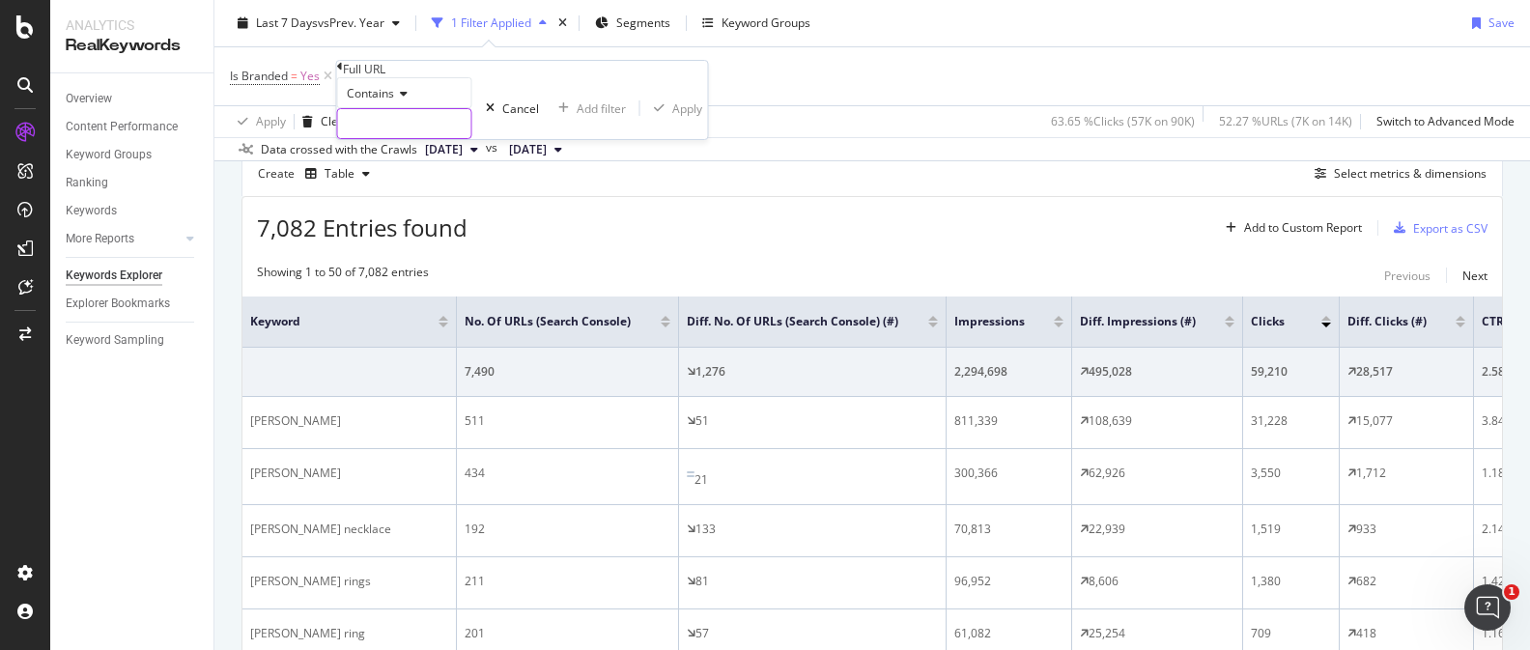
click at [460, 138] on input "text" at bounding box center [404, 123] width 133 height 29
click at [471, 138] on input "text" at bounding box center [404, 123] width 133 height 29
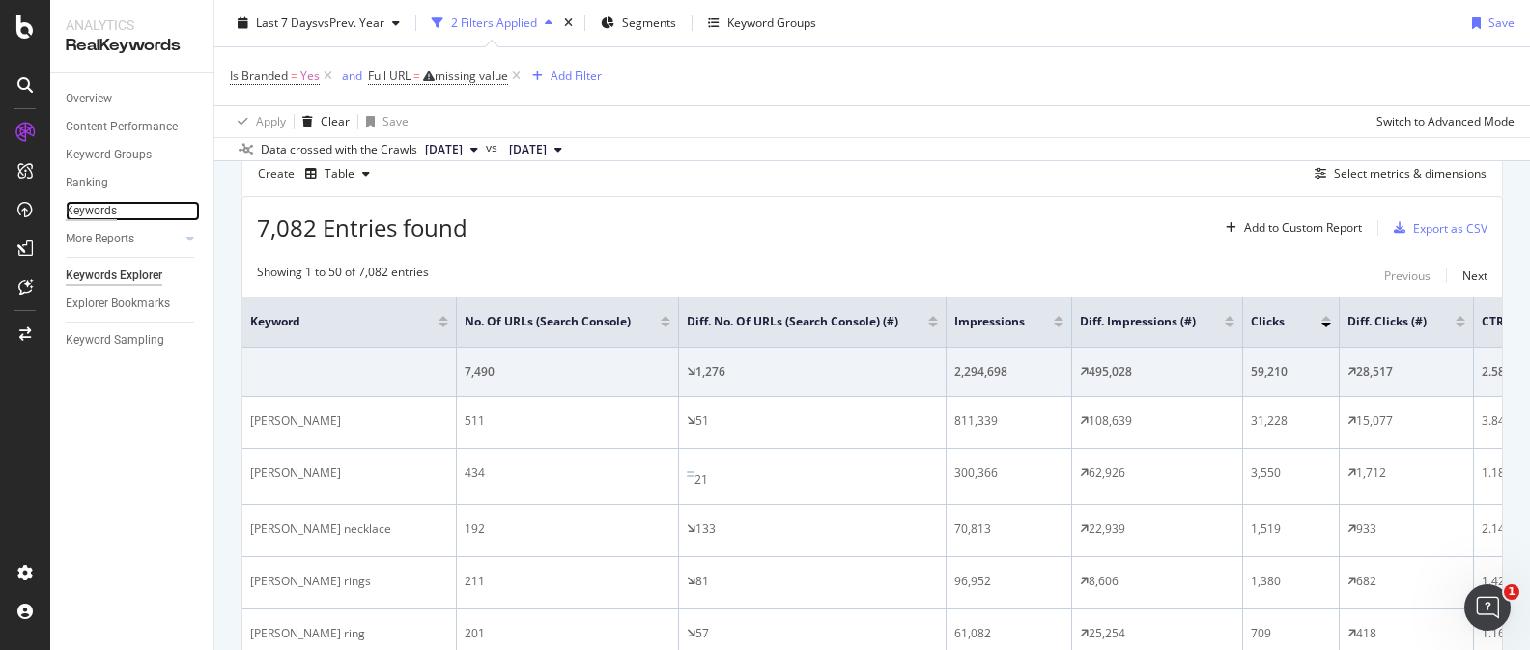
click at [101, 204] on div "Keywords" at bounding box center [91, 211] width 51 height 20
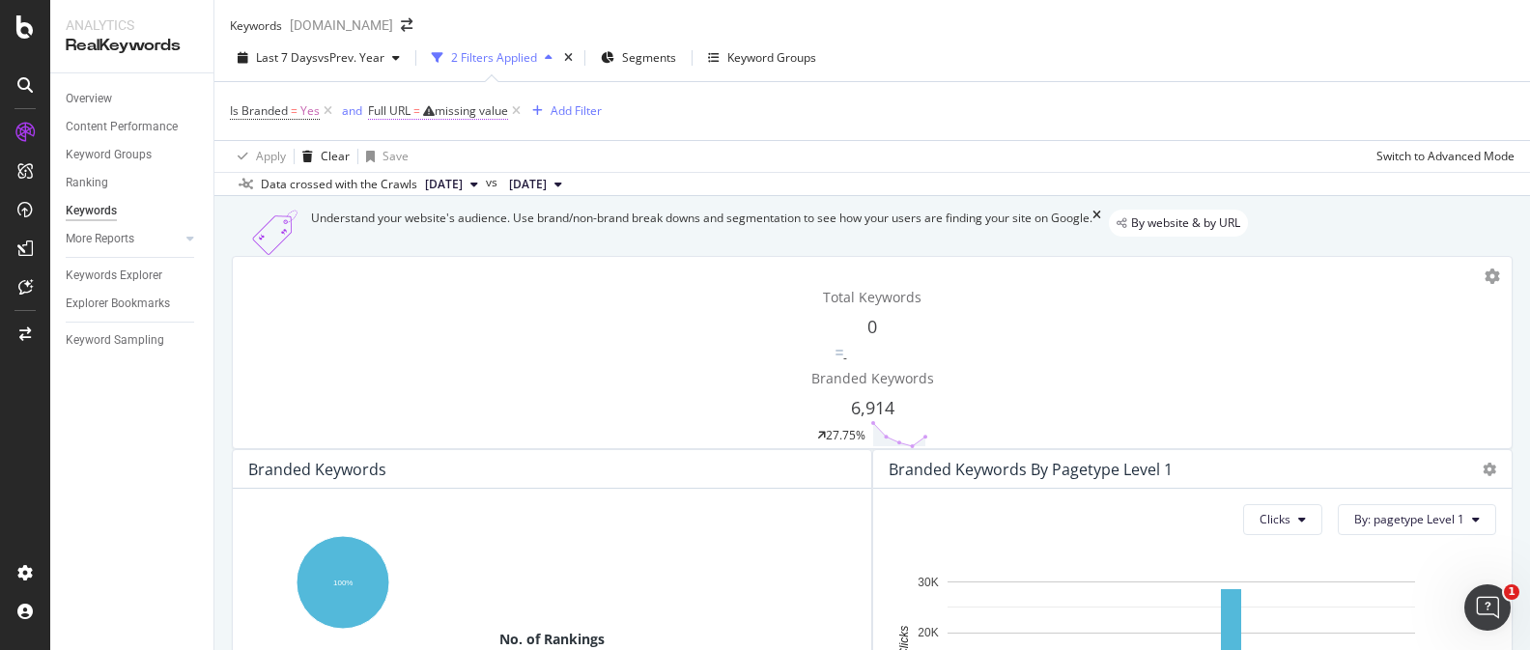
click at [485, 119] on div "missing value" at bounding box center [471, 110] width 73 height 16
click at [451, 184] on input "text" at bounding box center [436, 169] width 133 height 29
type input "-in-"
click at [715, 162] on div "Apply" at bounding box center [730, 154] width 30 height 16
click at [101, 281] on div "Keywords Explorer" at bounding box center [114, 276] width 97 height 20
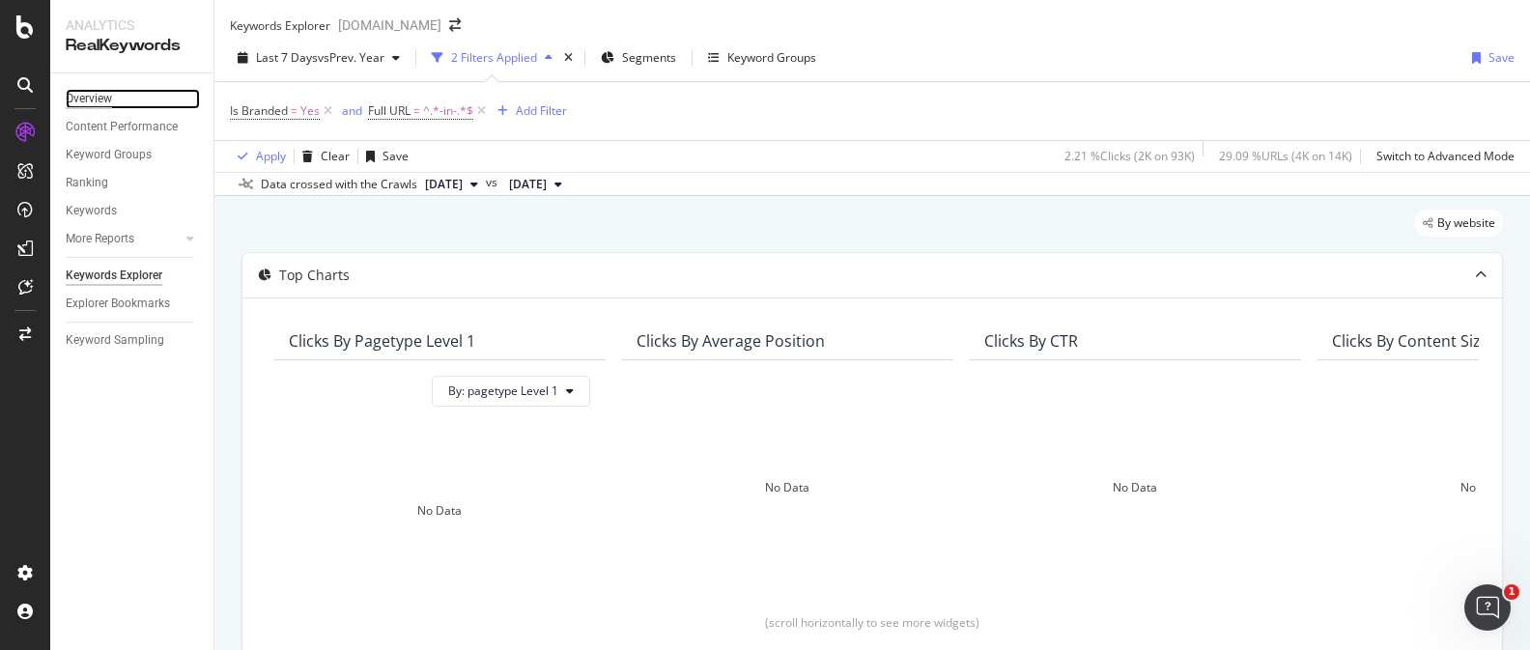
click at [99, 96] on div "Overview" at bounding box center [89, 99] width 46 height 20
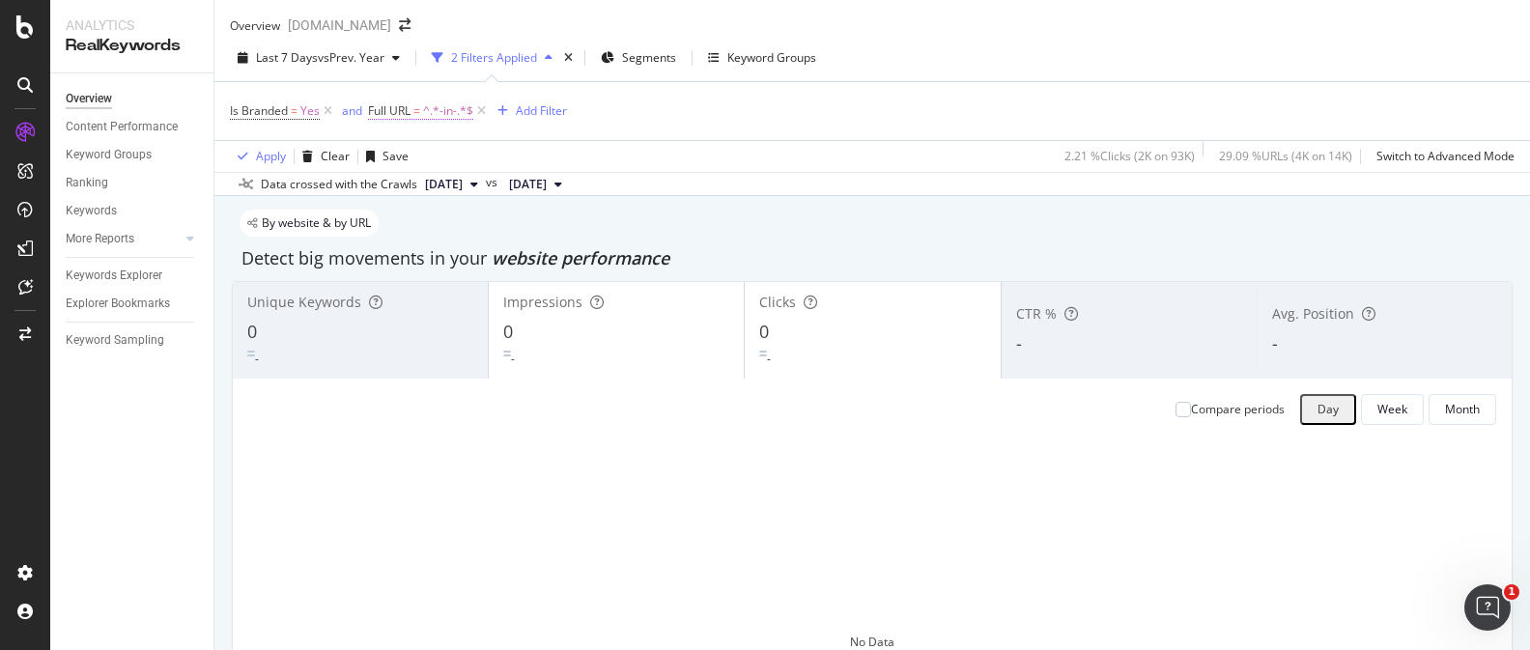
click at [442, 125] on span "^.*-in-.*$" at bounding box center [448, 111] width 50 height 27
drag, startPoint x: 658, startPoint y: 145, endPoint x: 497, endPoint y: 135, distance: 160.6
click at [642, 140] on div "Is Branded = Yes and Full URL = ^.*-in-.*$ Add Filter" at bounding box center [872, 111] width 1284 height 58
click at [329, 121] on icon at bounding box center [328, 110] width 16 height 19
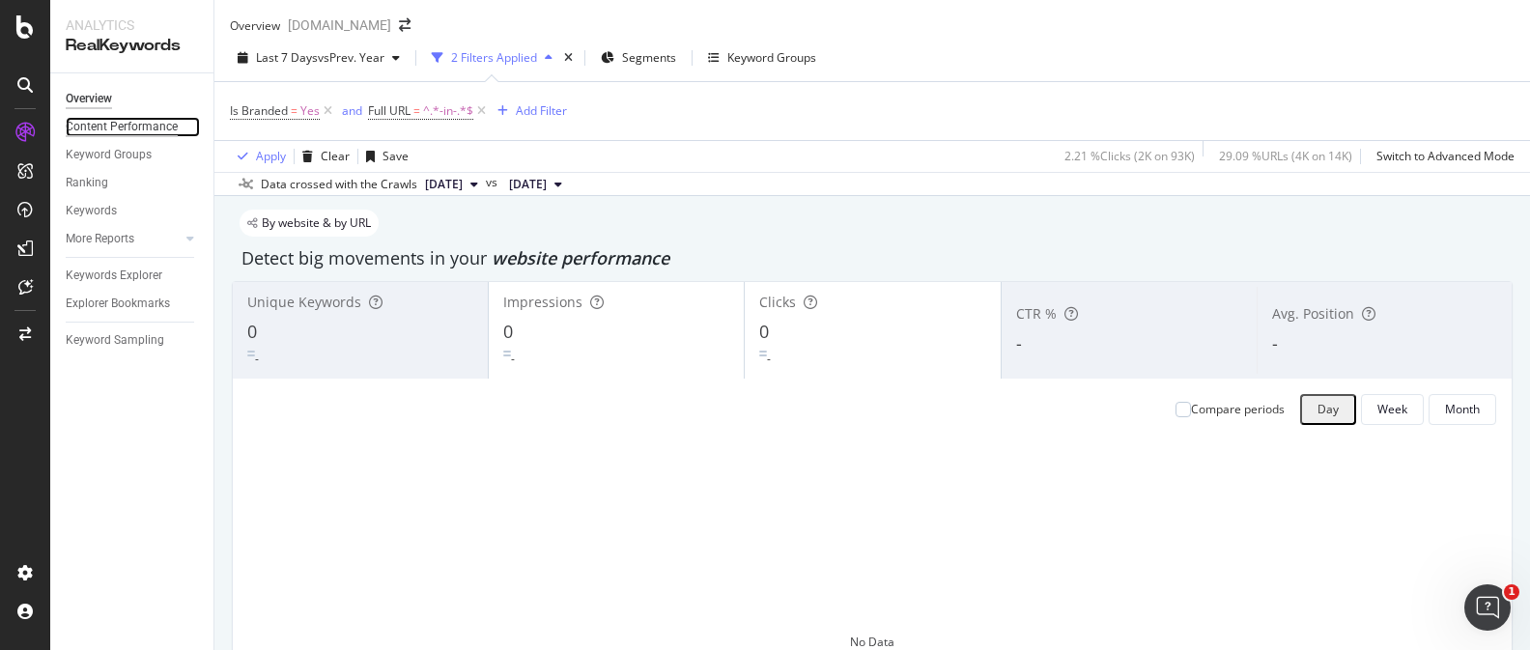
click at [170, 129] on div "Content Performance" at bounding box center [122, 127] width 112 height 20
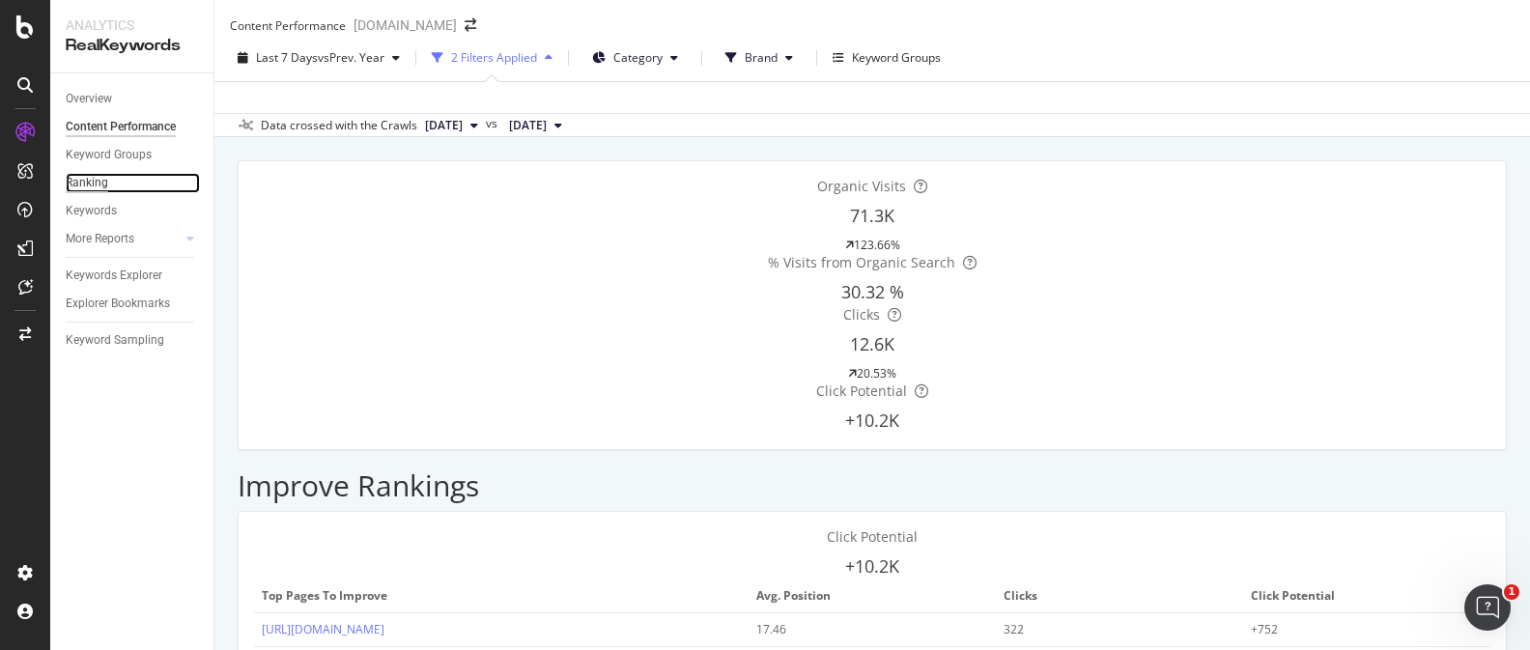
click at [97, 185] on div "Ranking" at bounding box center [87, 183] width 42 height 20
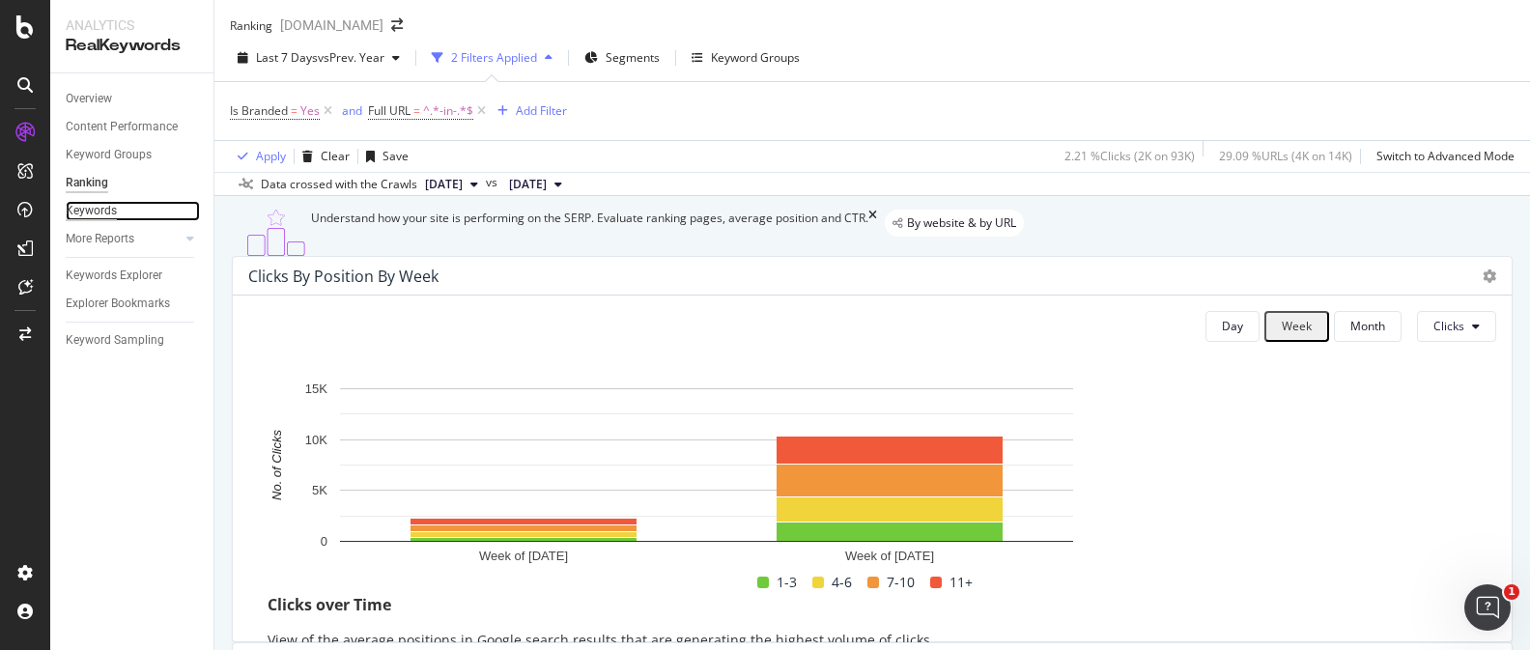
click at [99, 210] on div "Keywords" at bounding box center [91, 211] width 51 height 20
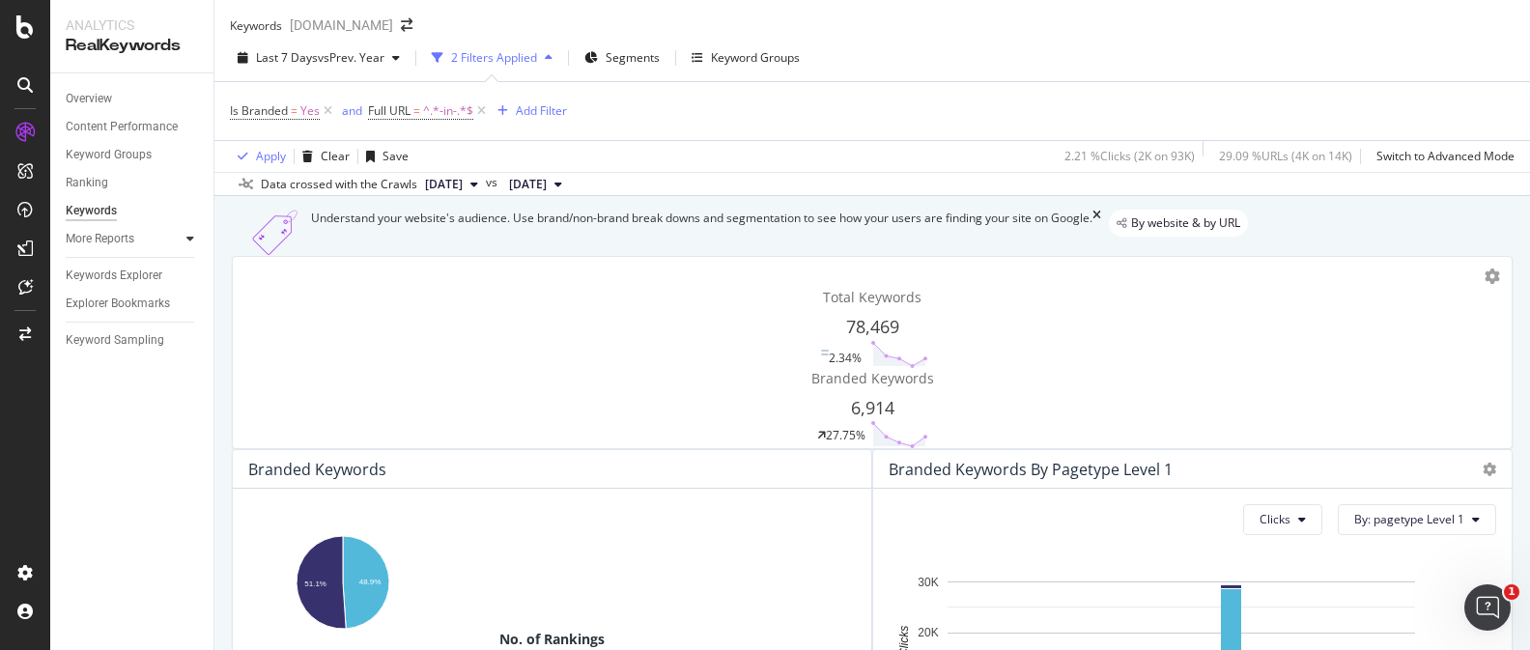
click at [186, 238] on icon at bounding box center [190, 239] width 8 height 12
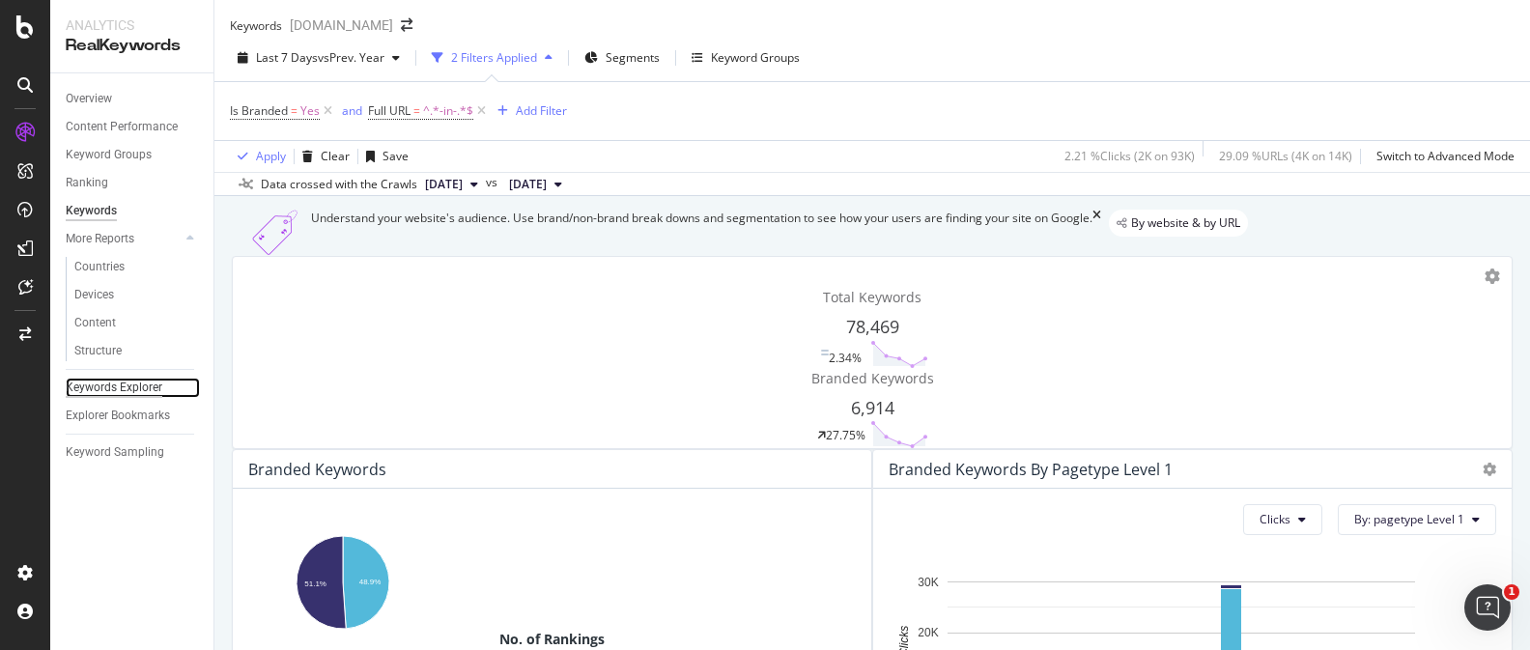
click at [122, 385] on div "Keywords Explorer" at bounding box center [114, 388] width 97 height 20
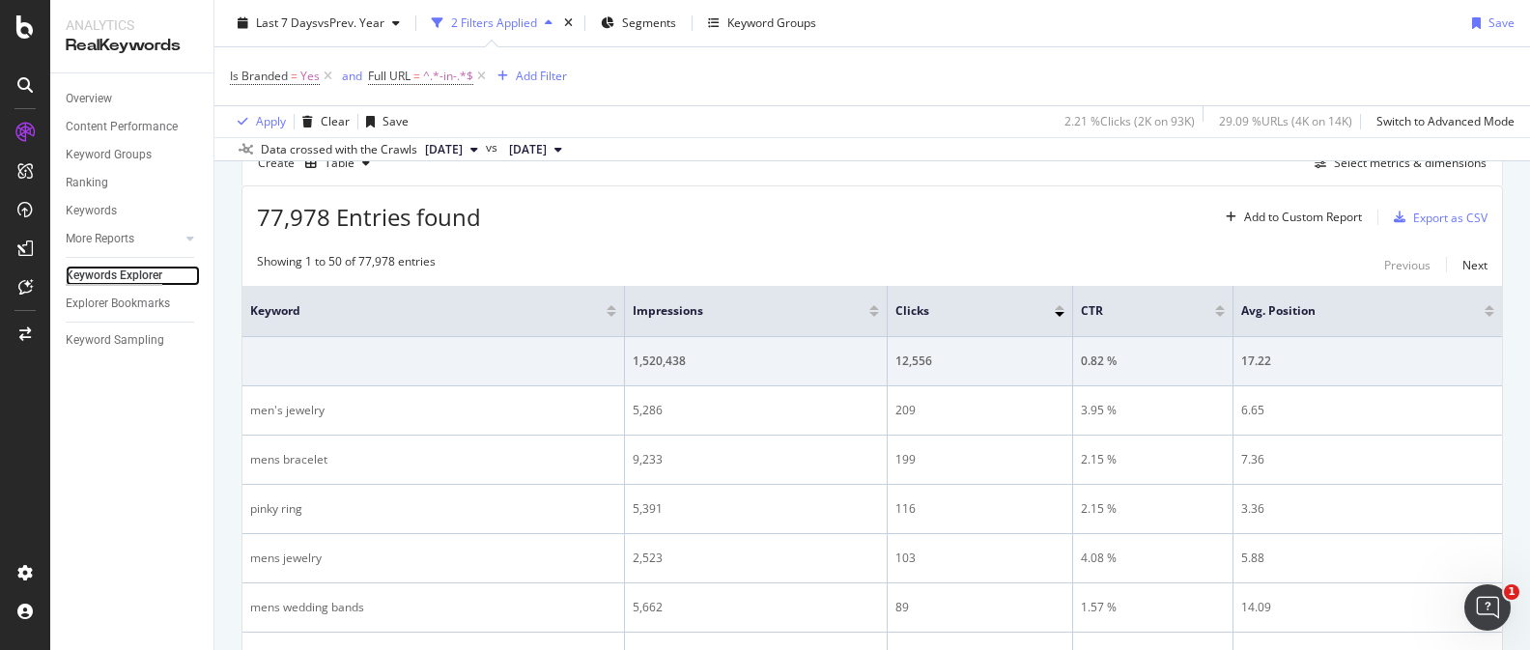
scroll to position [536, 0]
click at [766, 203] on div "77,978 Entries found Add to Custom Report Export as CSV" at bounding box center [871, 212] width 1259 height 47
click at [1330, 226] on div "Add to Custom Report" at bounding box center [1303, 220] width 118 height 12
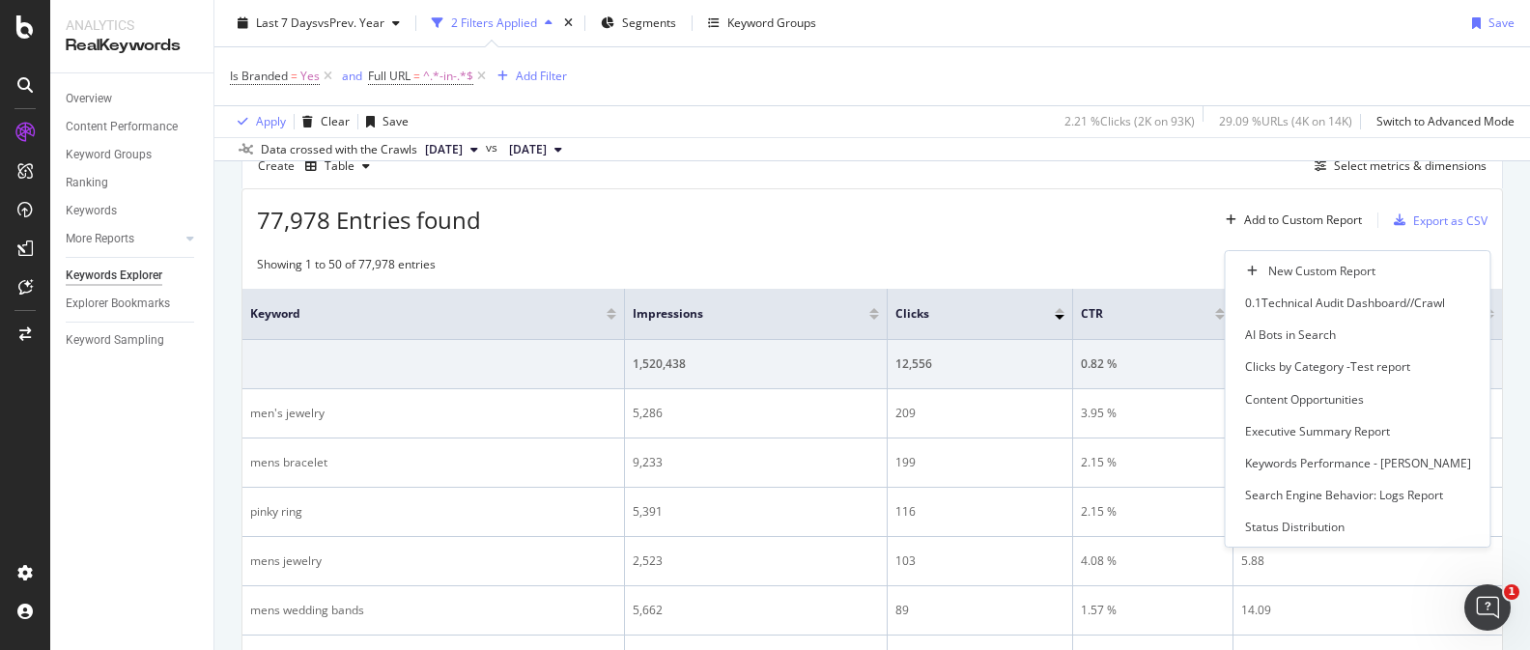
click at [1197, 208] on div "77,978 Entries found Add to Custom Report Export as CSV" at bounding box center [871, 212] width 1259 height 47
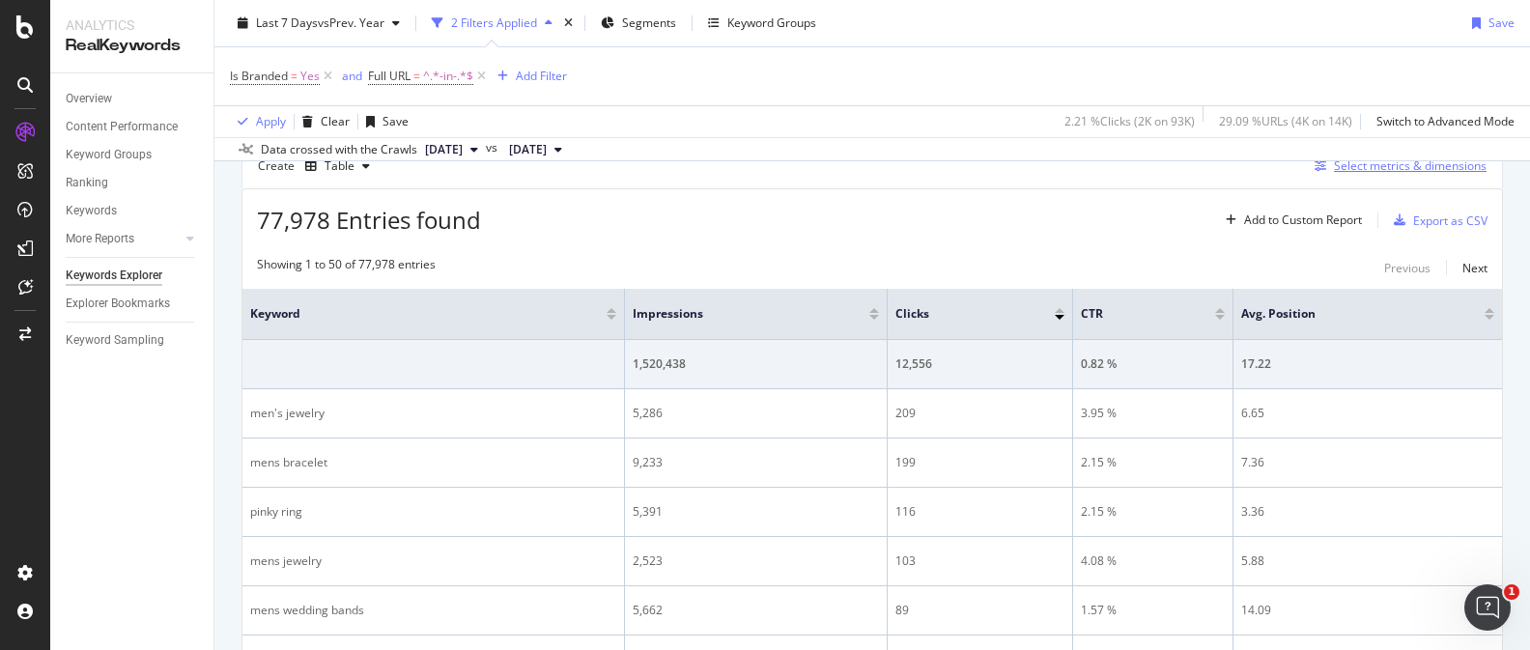
click at [1431, 174] on div "Select metrics & dimensions" at bounding box center [1410, 165] width 153 height 16
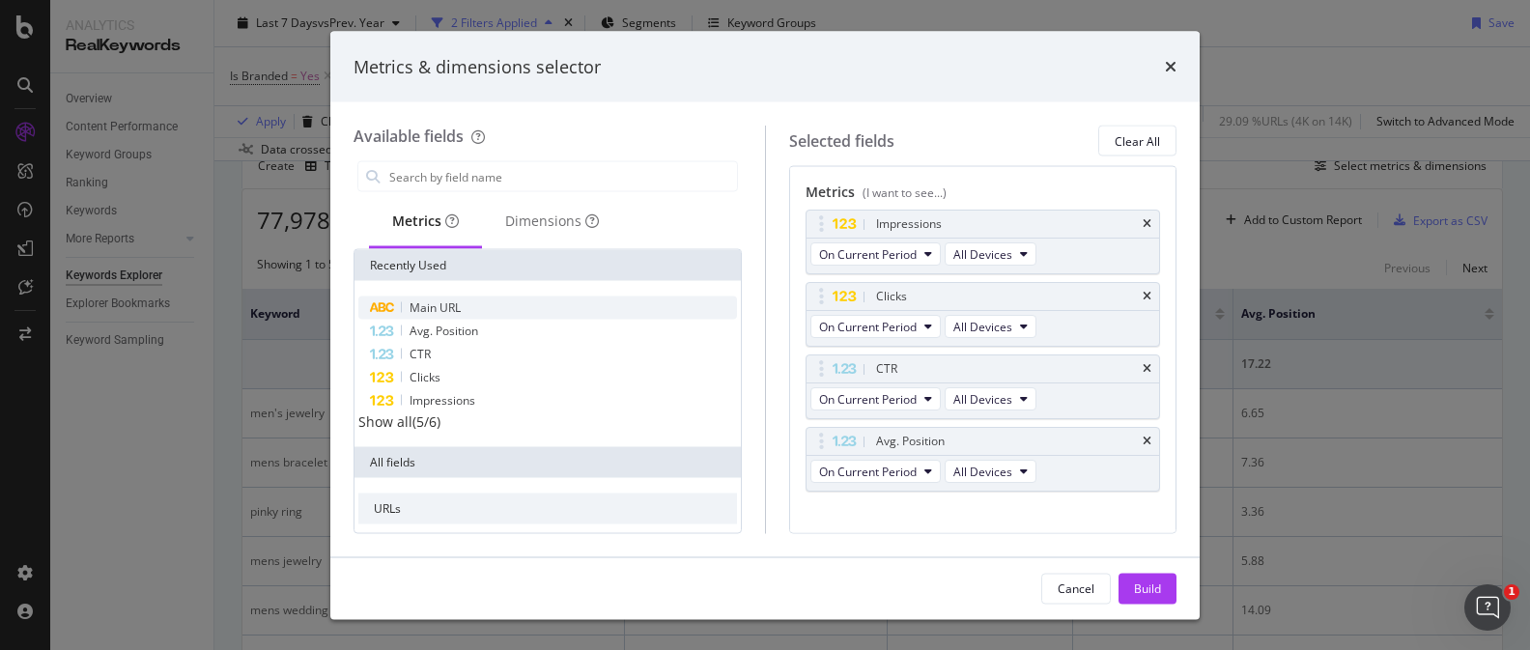
click at [551, 302] on div "Main URL" at bounding box center [547, 307] width 379 height 23
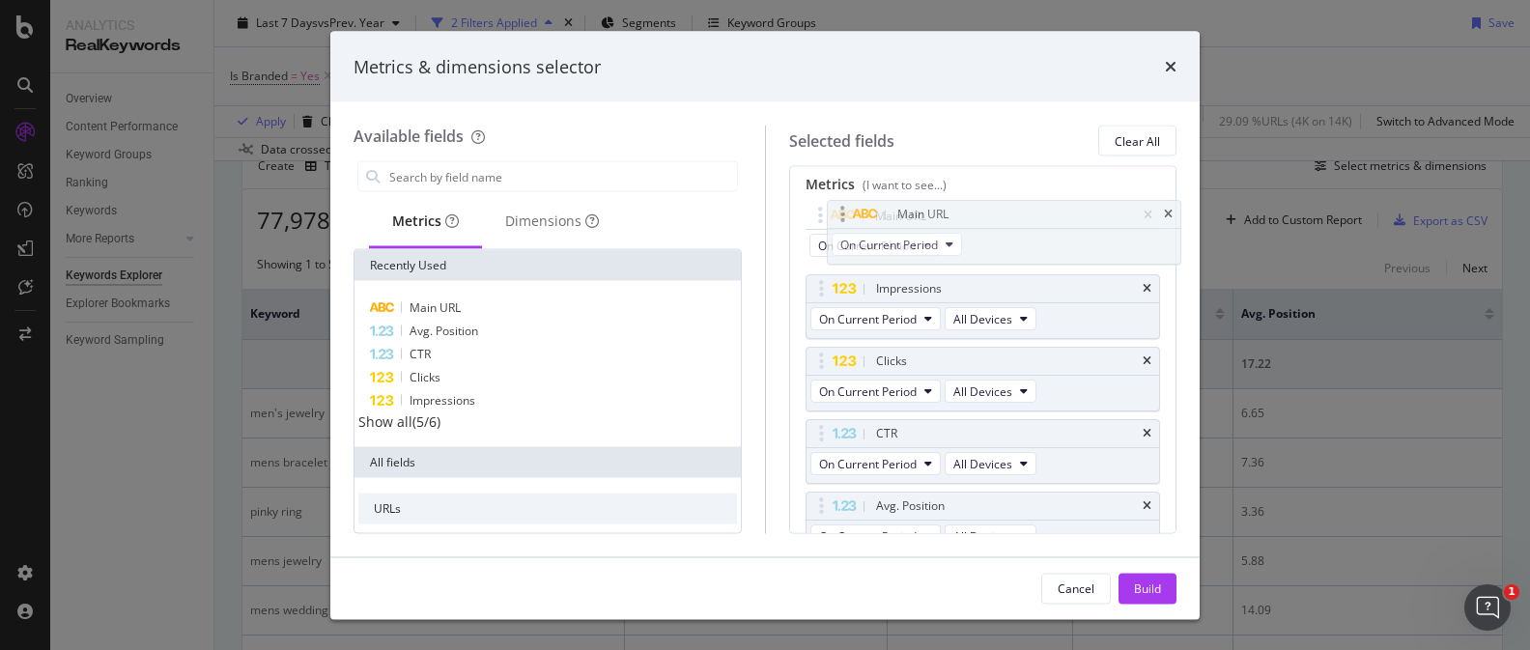
scroll to position [0, 0]
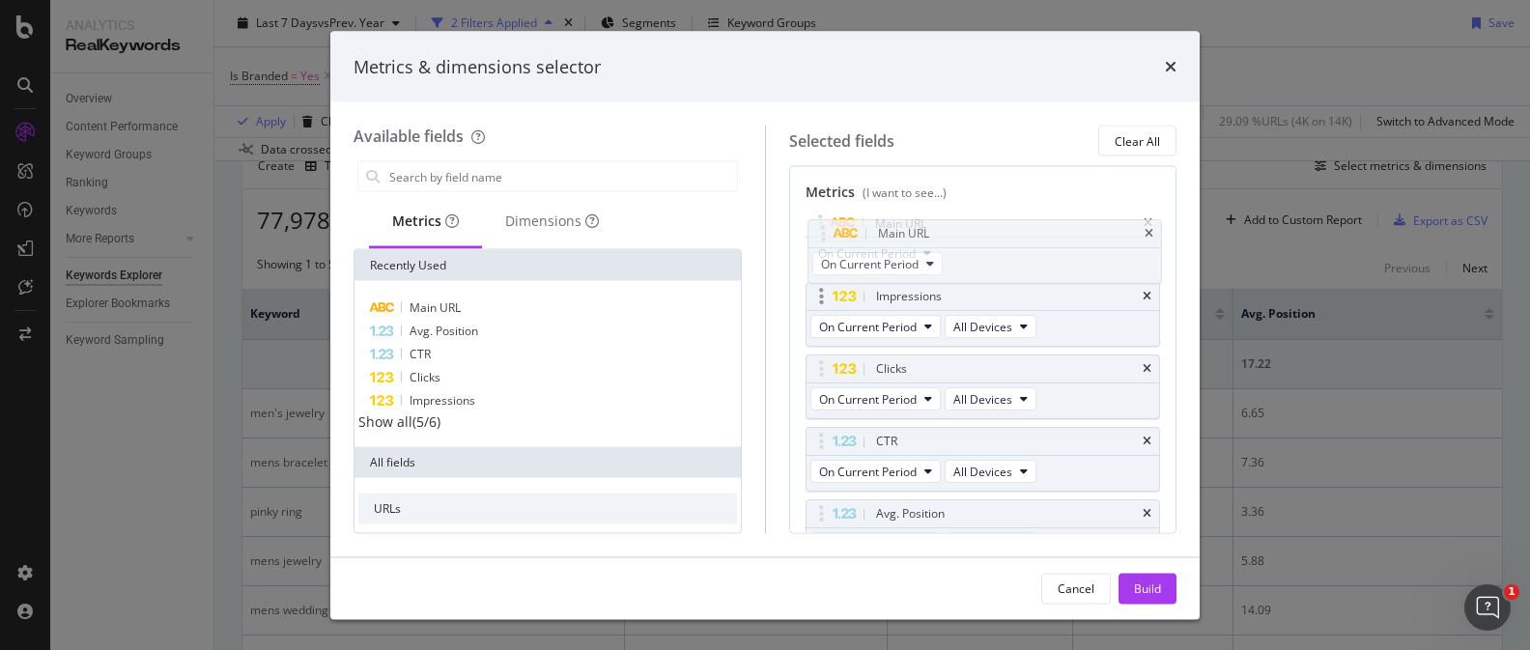
drag, startPoint x: 944, startPoint y: 473, endPoint x: 997, endPoint y: 282, distance: 198.2
click at [945, 222] on body "Analytics RealKeywords Overview Content Performance Keyword Groups Ranking Keyw…" at bounding box center [765, 325] width 1530 height 650
click at [1158, 580] on div "Build" at bounding box center [1147, 587] width 27 height 16
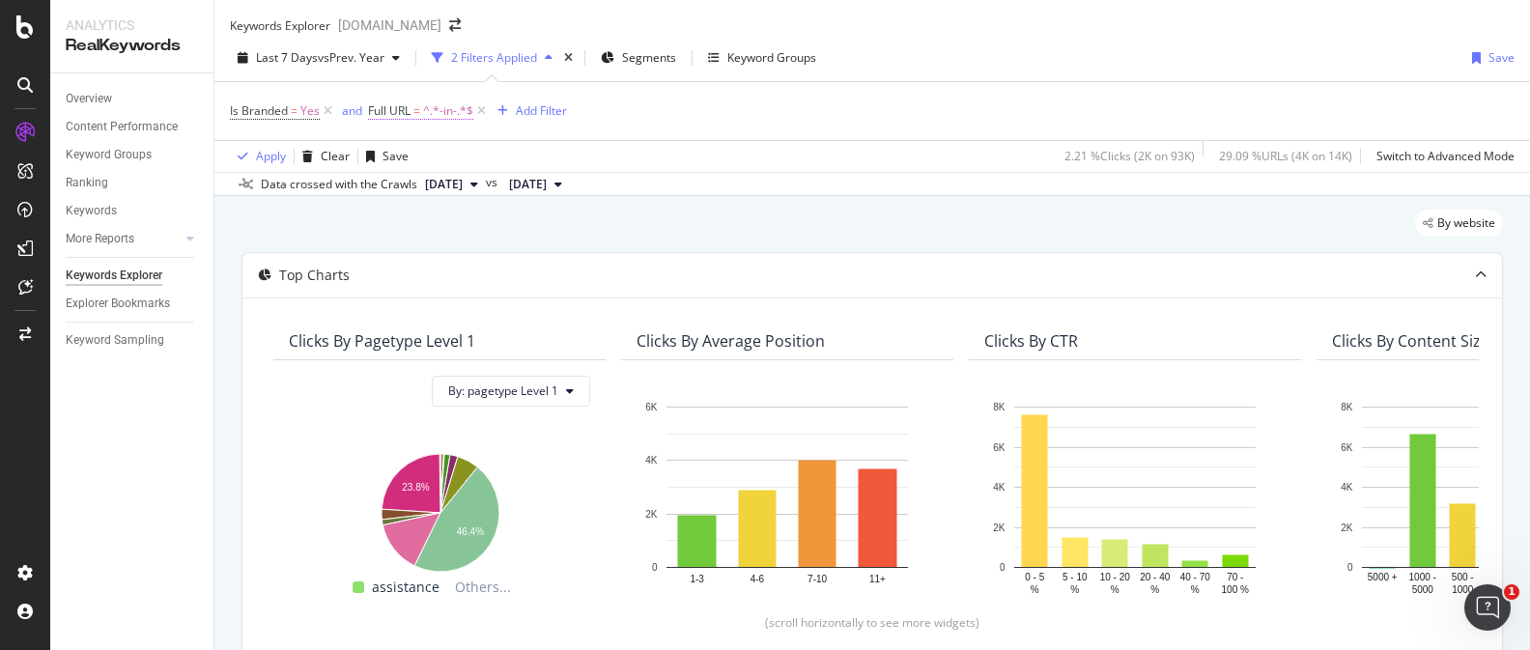
click at [418, 119] on span "=" at bounding box center [416, 110] width 7 height 16
click at [689, 160] on div "button" at bounding box center [702, 155] width 26 height 12
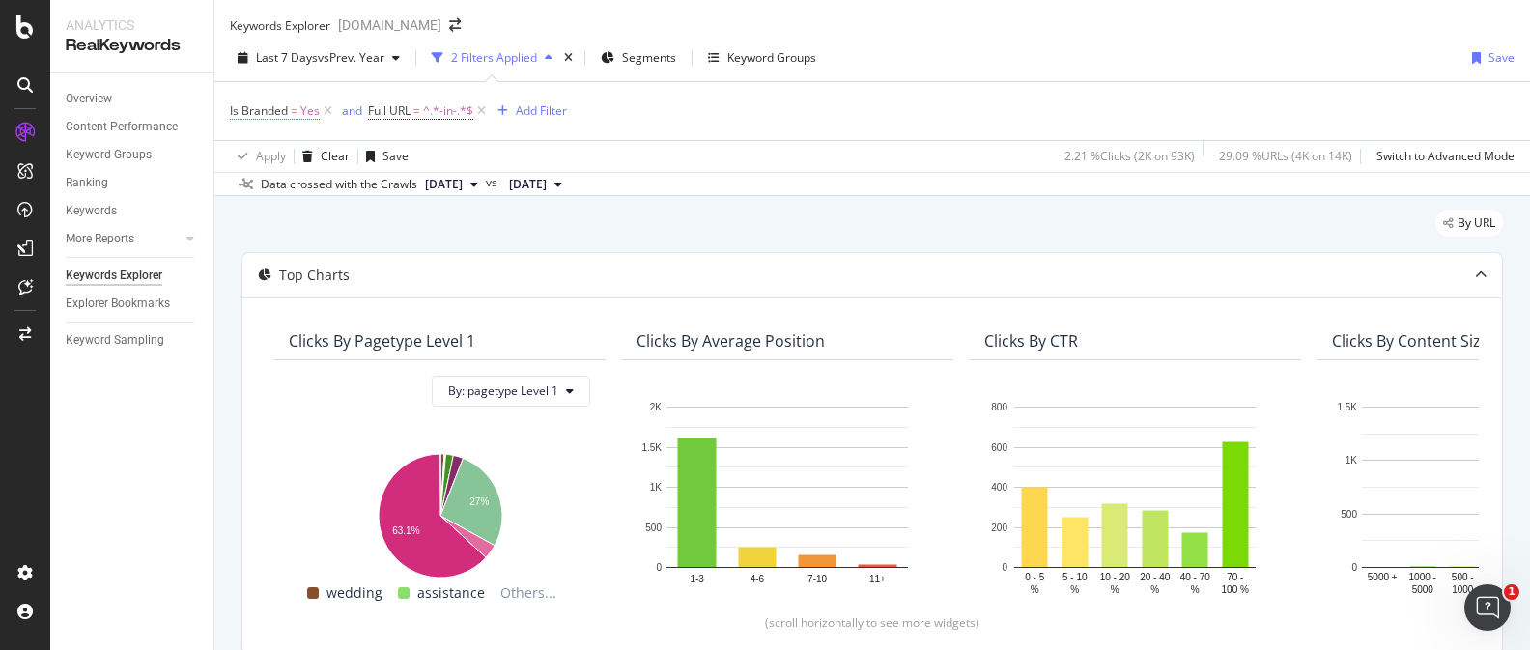
click at [303, 125] on span "Yes" at bounding box center [309, 111] width 19 height 27
click at [273, 146] on icon at bounding box center [267, 140] width 14 height 12
click at [291, 195] on div "No" at bounding box center [261, 185] width 59 height 20
click at [488, 147] on div "Apply" at bounding box center [503, 138] width 30 height 16
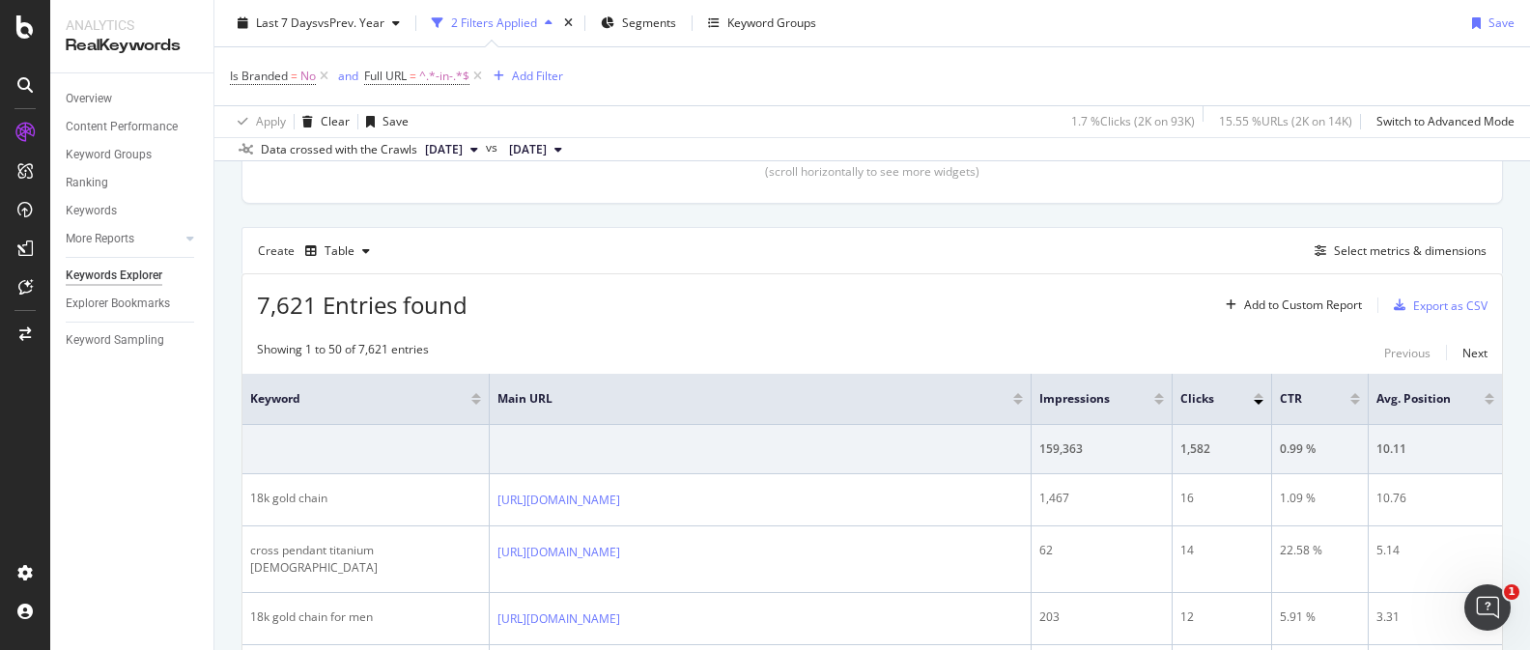
scroll to position [468, 0]
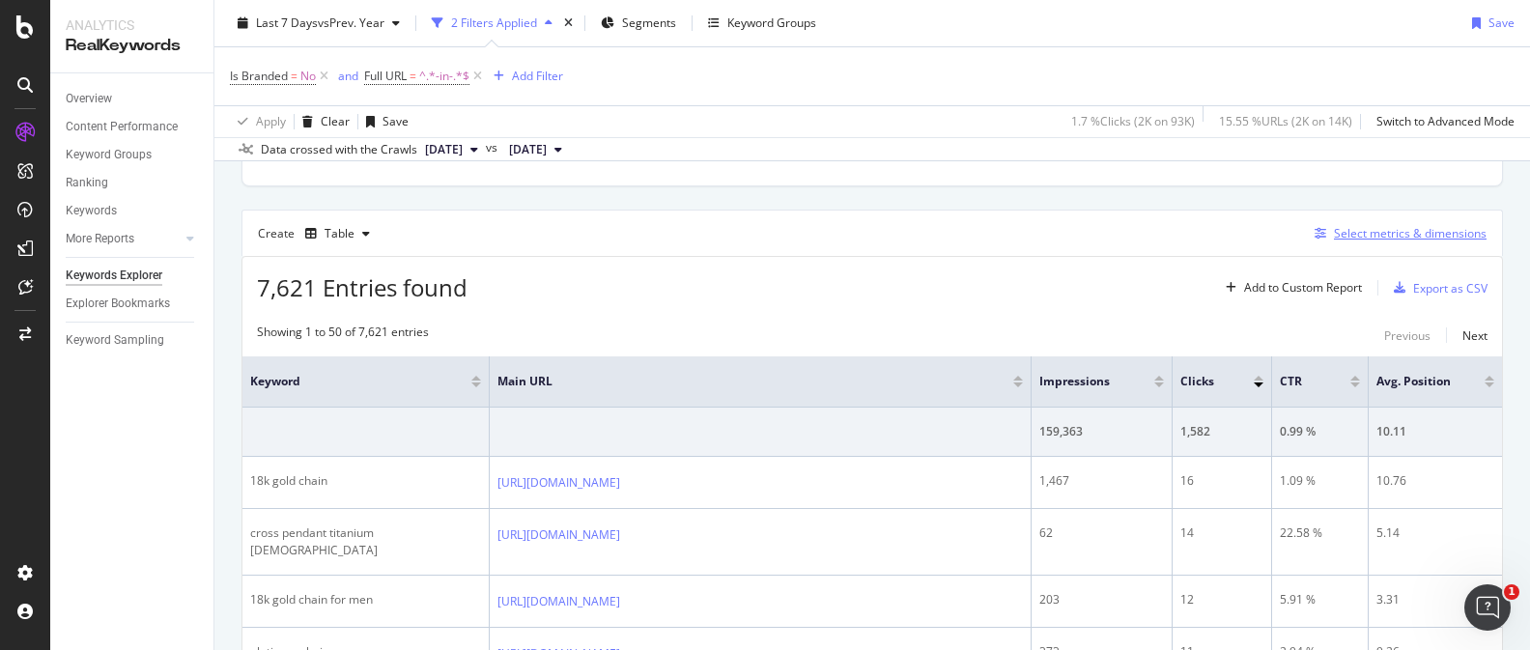
click at [1431, 241] on div "Select metrics & dimensions" at bounding box center [1410, 233] width 153 height 16
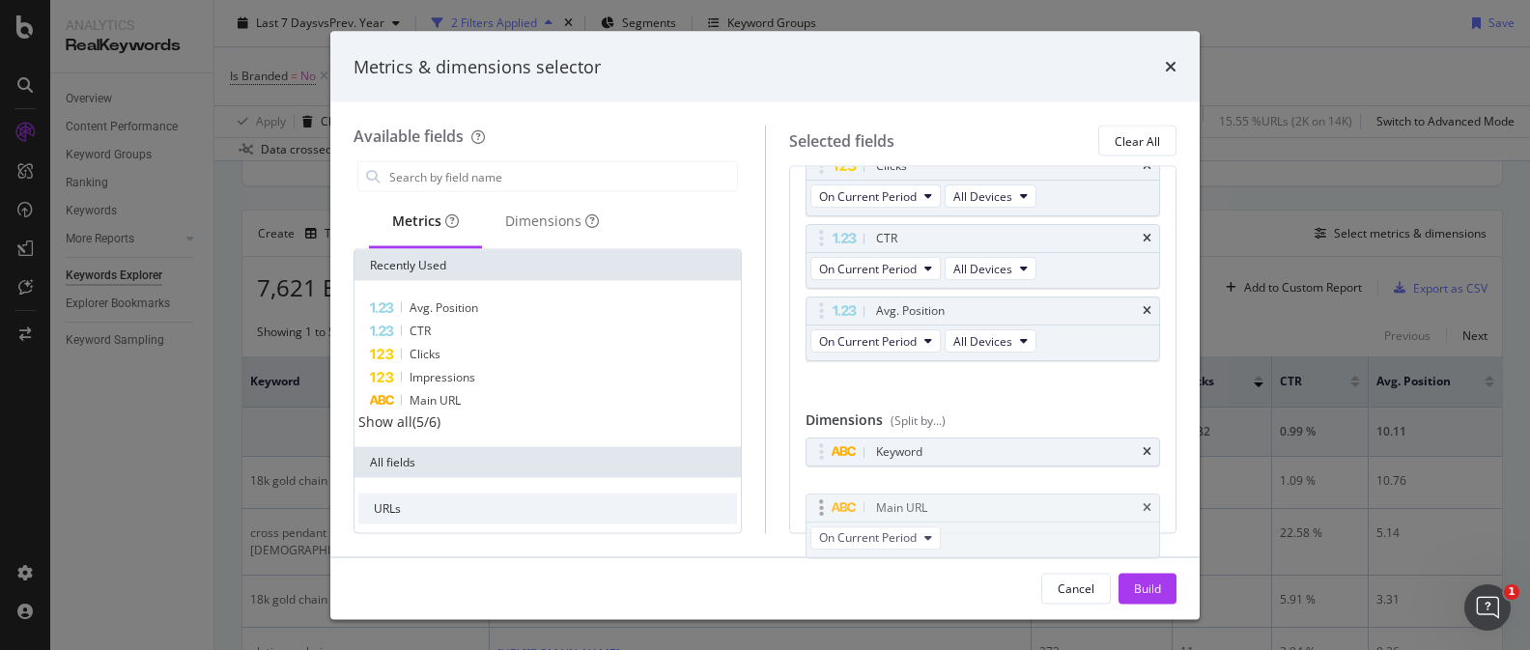
scroll to position [202, 0]
drag, startPoint x: 1024, startPoint y: 228, endPoint x: 1045, endPoint y: 494, distance: 267.4
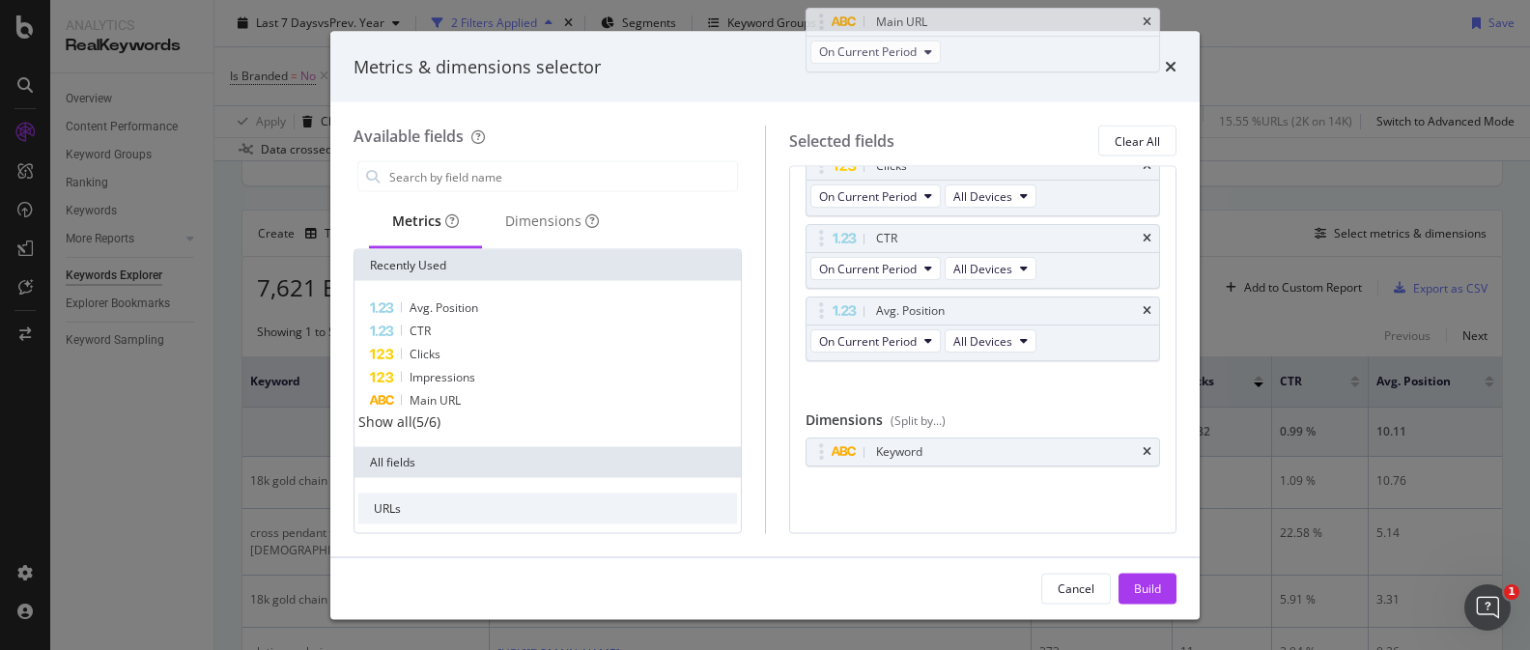
click at [1026, 488] on body "Analytics RealKeywords Overview Content Performance Keyword Groups Ranking Keyw…" at bounding box center [765, 325] width 1530 height 650
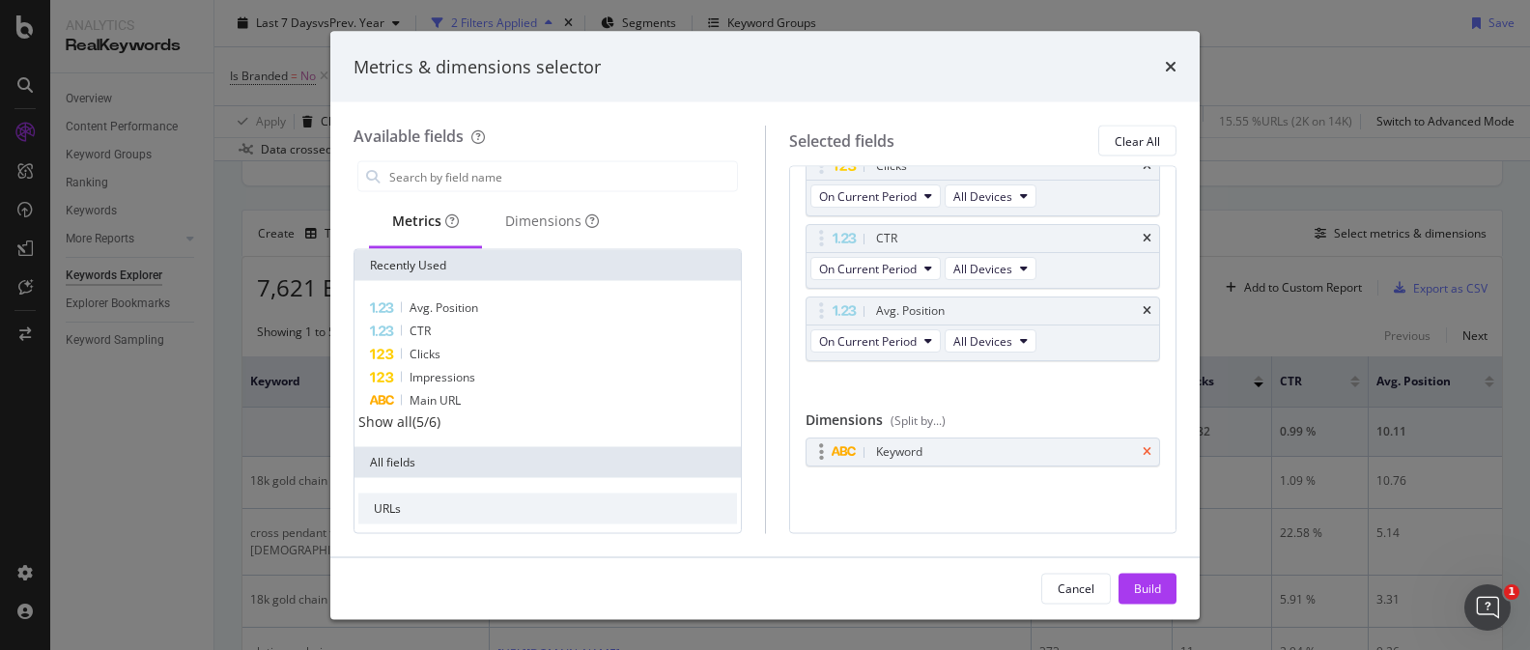
click at [1146, 457] on icon "times" at bounding box center [1146, 453] width 9 height 12
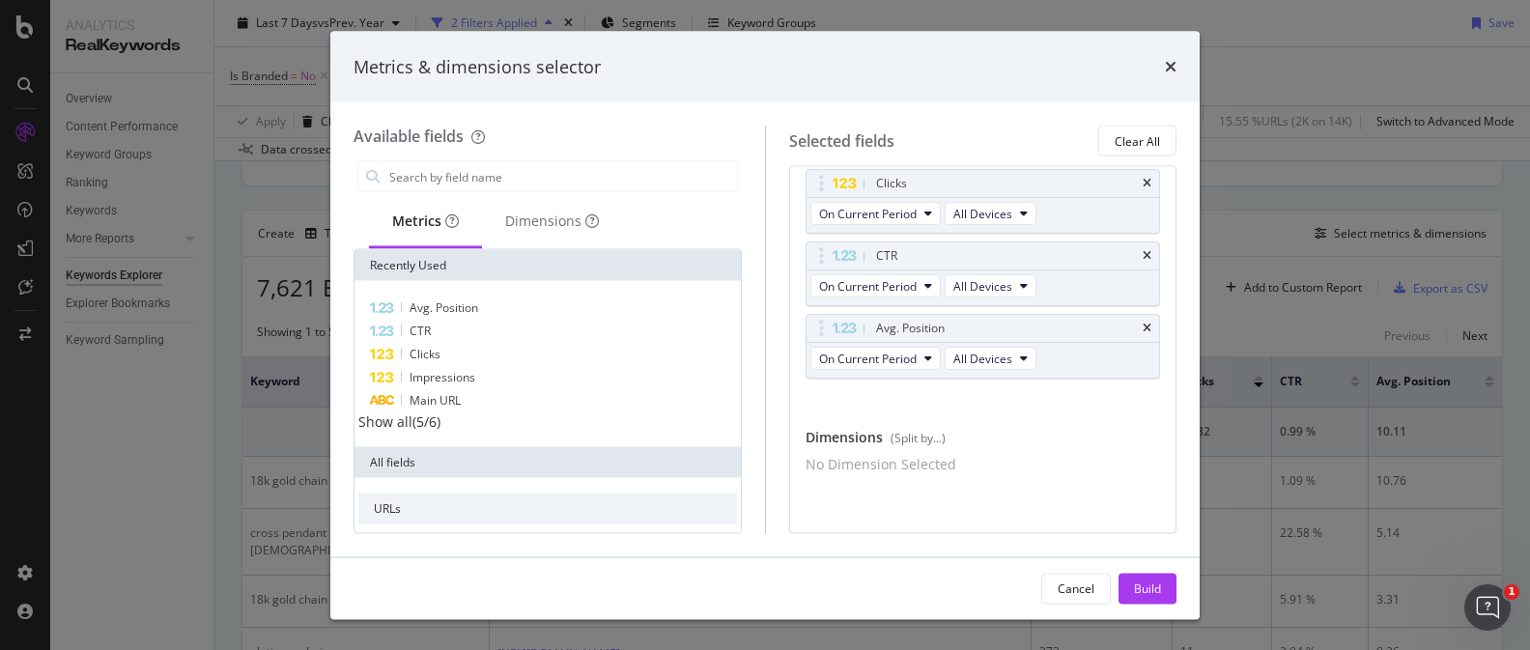
scroll to position [196, 0]
click at [956, 467] on div "No Dimension Selected" at bounding box center [880, 465] width 151 height 19
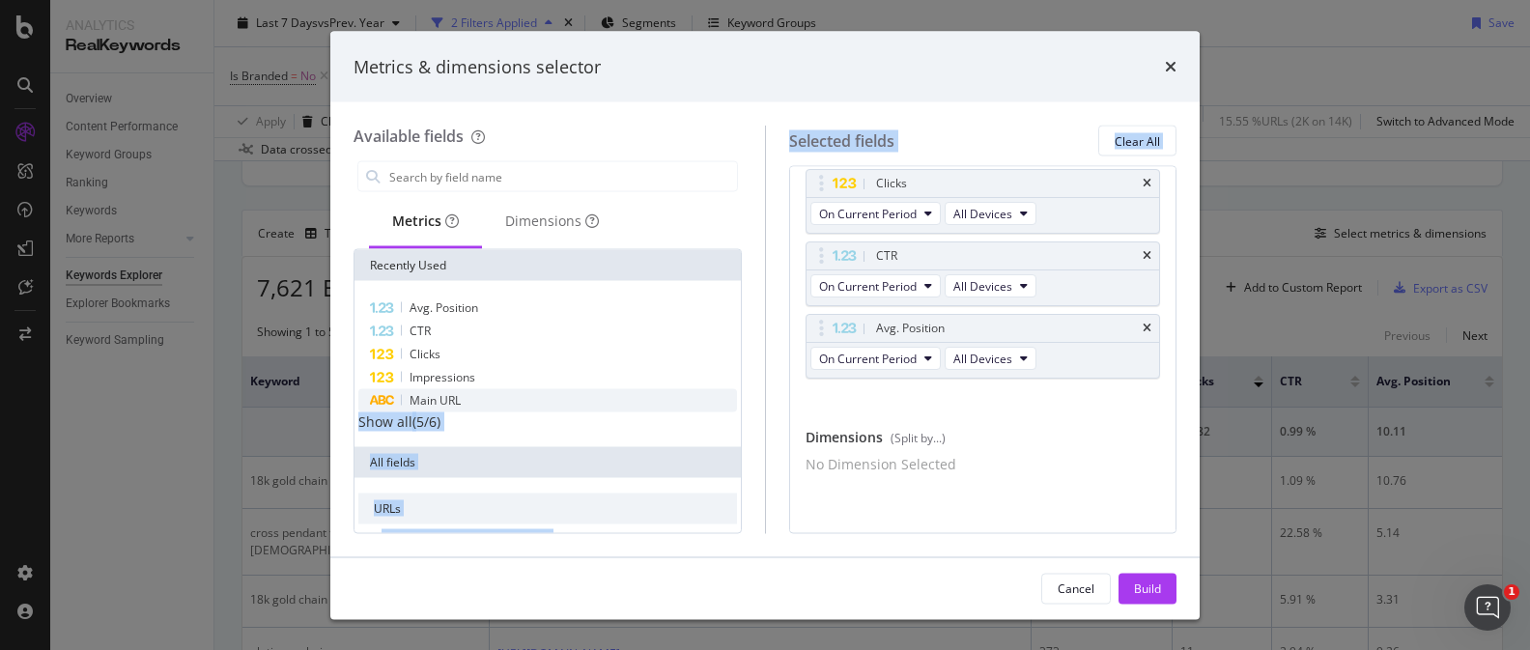
drag, startPoint x: 483, startPoint y: 394, endPoint x: 736, endPoint y: 411, distance: 253.6
click at [764, 415] on div "Available fields Metrics Dimensions Recently Used Avg. Position CTR Clicks Impr…" at bounding box center [764, 330] width 823 height 408
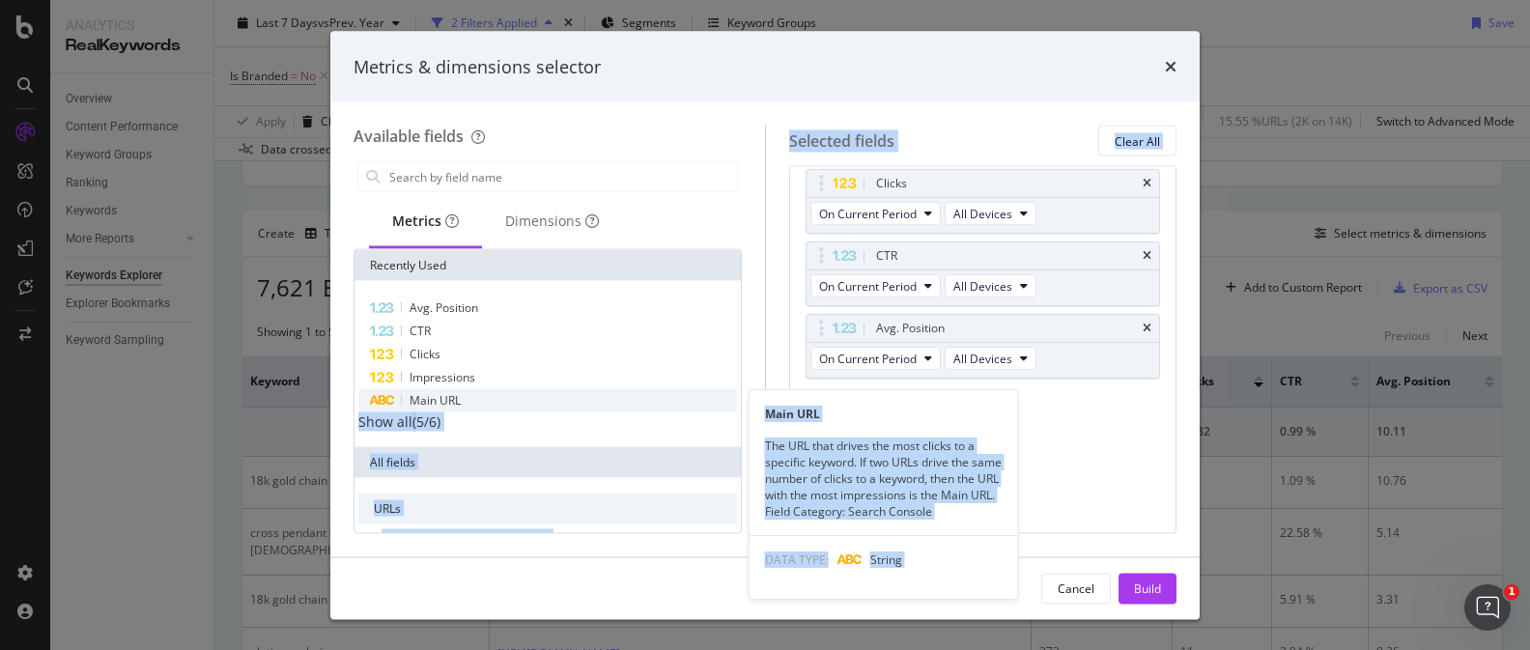
click at [514, 396] on div "Main URL" at bounding box center [547, 400] width 379 height 23
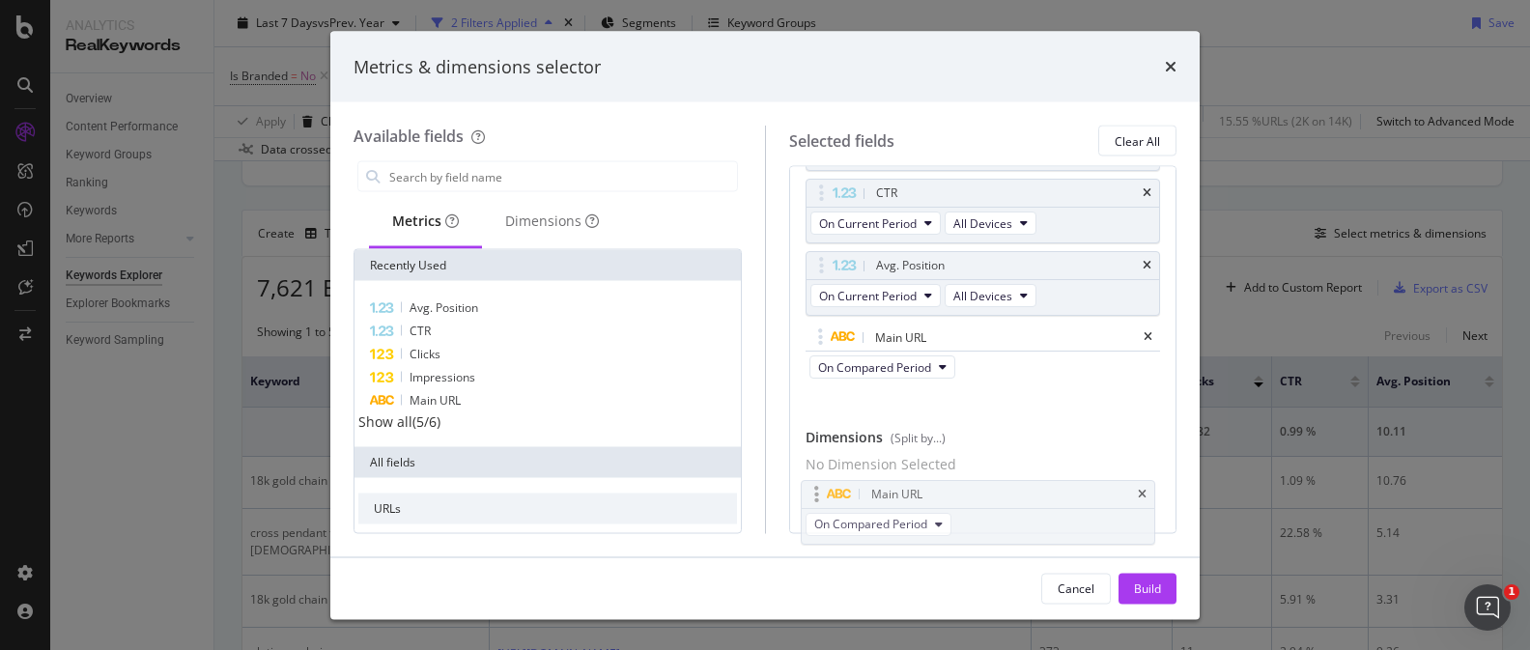
scroll to position [268, 0]
drag, startPoint x: 1017, startPoint y: 396, endPoint x: 1012, endPoint y: 500, distance: 104.4
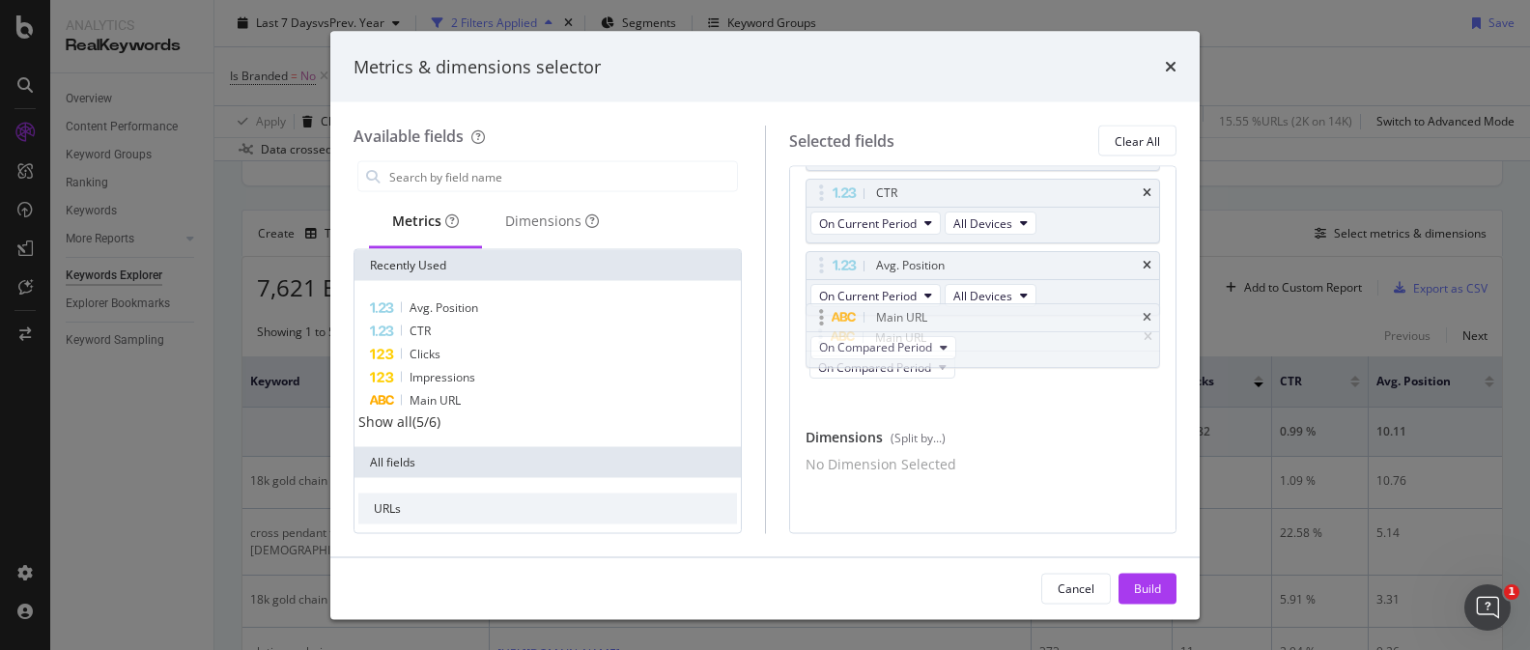
click at [1012, 500] on body "Analytics RealKeywords Overview Content Performance Keyword Groups Ranking Keyw…" at bounding box center [765, 325] width 1530 height 650
click at [1142, 324] on icon "times" at bounding box center [1146, 330] width 9 height 12
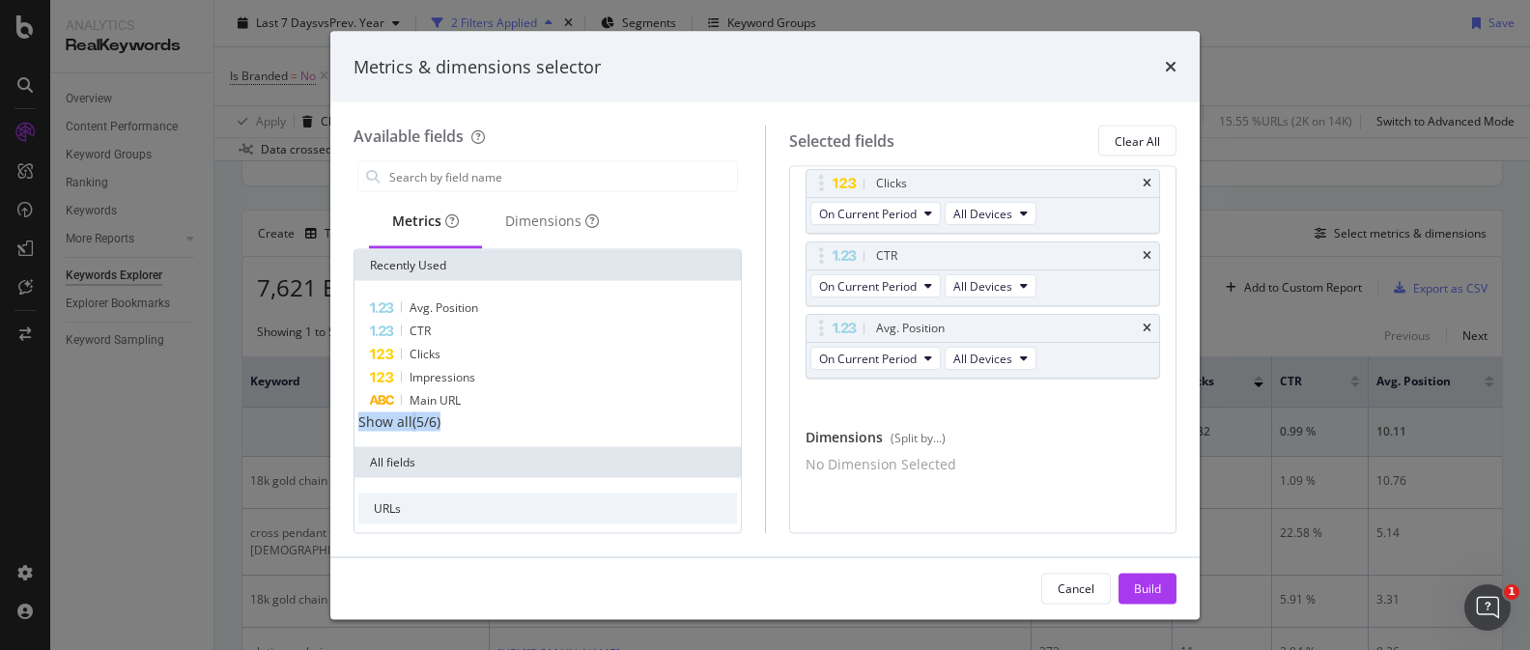
drag, startPoint x: 470, startPoint y: 408, endPoint x: 624, endPoint y: 433, distance: 155.6
click at [758, 434] on div "Available fields Metrics Dimensions Recently Used Avg. Position CTR Clicks Impr…" at bounding box center [558, 330] width 411 height 408
click at [786, 504] on div "Selected fields Clear All Metrics (I want to see...) Main URL On Current Period…" at bounding box center [971, 330] width 412 height 408
click at [421, 398] on span "Main URL" at bounding box center [434, 400] width 51 height 16
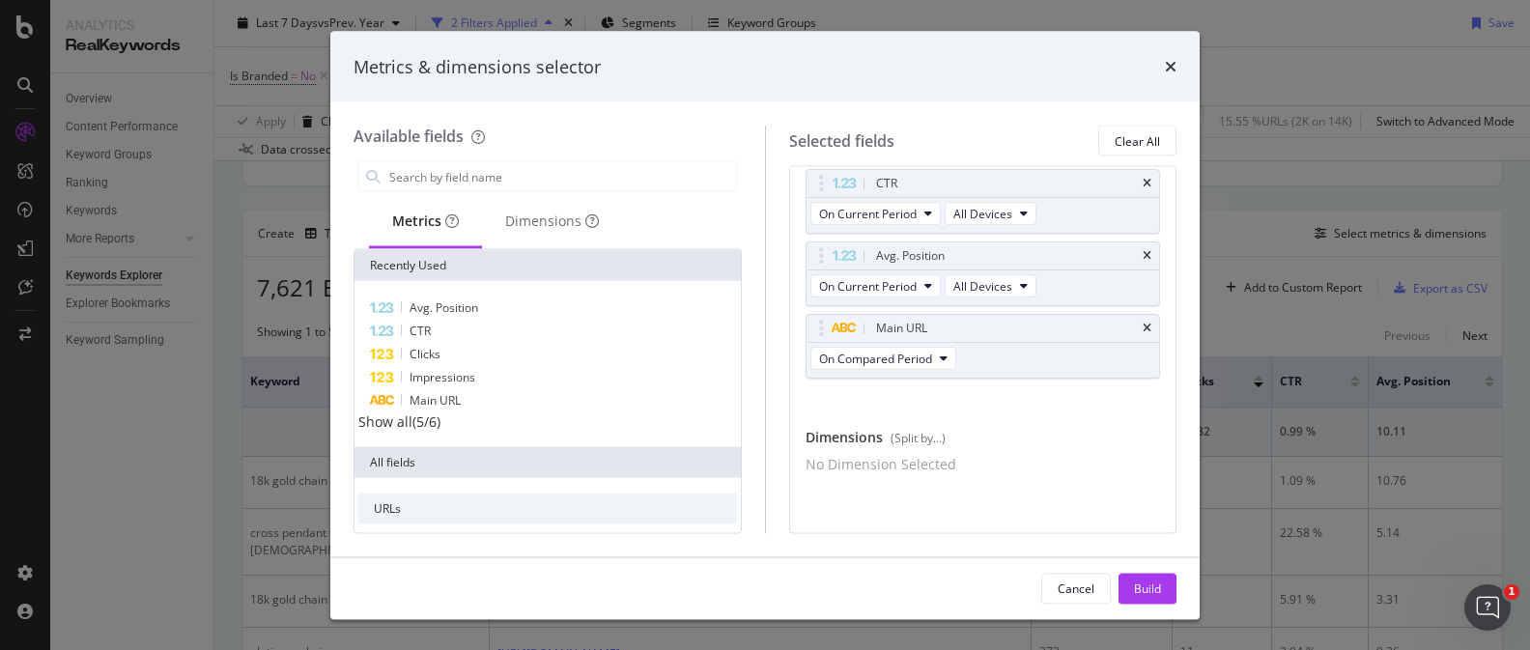
drag, startPoint x: 1145, startPoint y: 318, endPoint x: 793, endPoint y: 358, distance: 354.8
click at [1135, 323] on div "Main URL" at bounding box center [982, 329] width 353 height 27
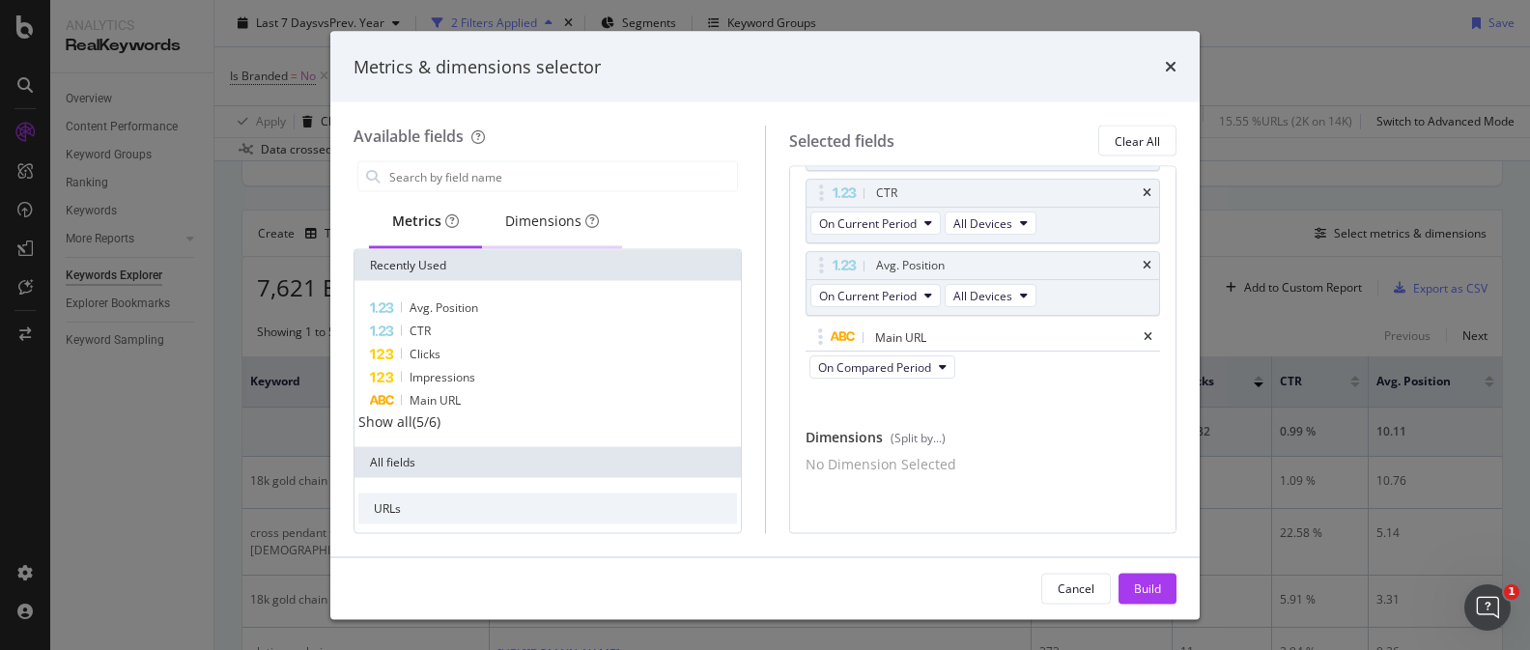
click at [545, 228] on div "Dimensions" at bounding box center [552, 220] width 94 height 19
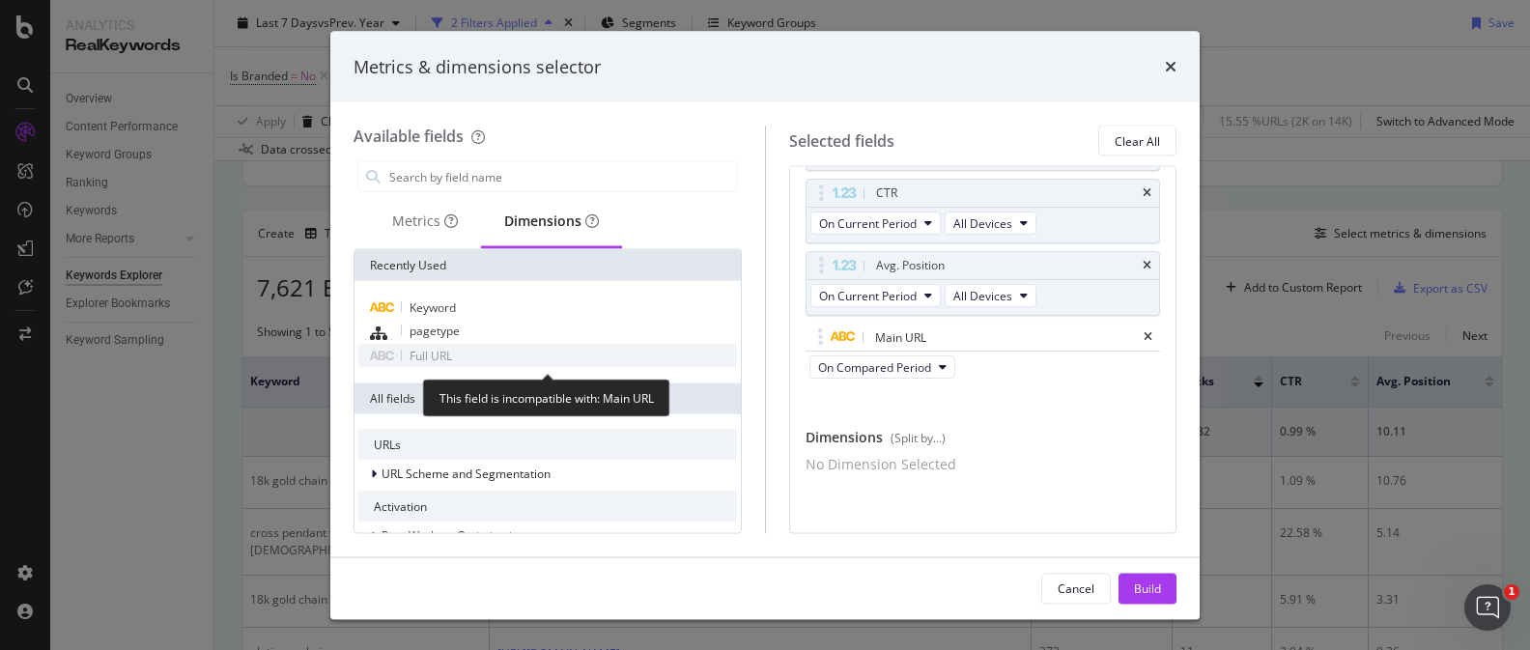
click at [495, 353] on div "Full URL" at bounding box center [547, 356] width 379 height 23
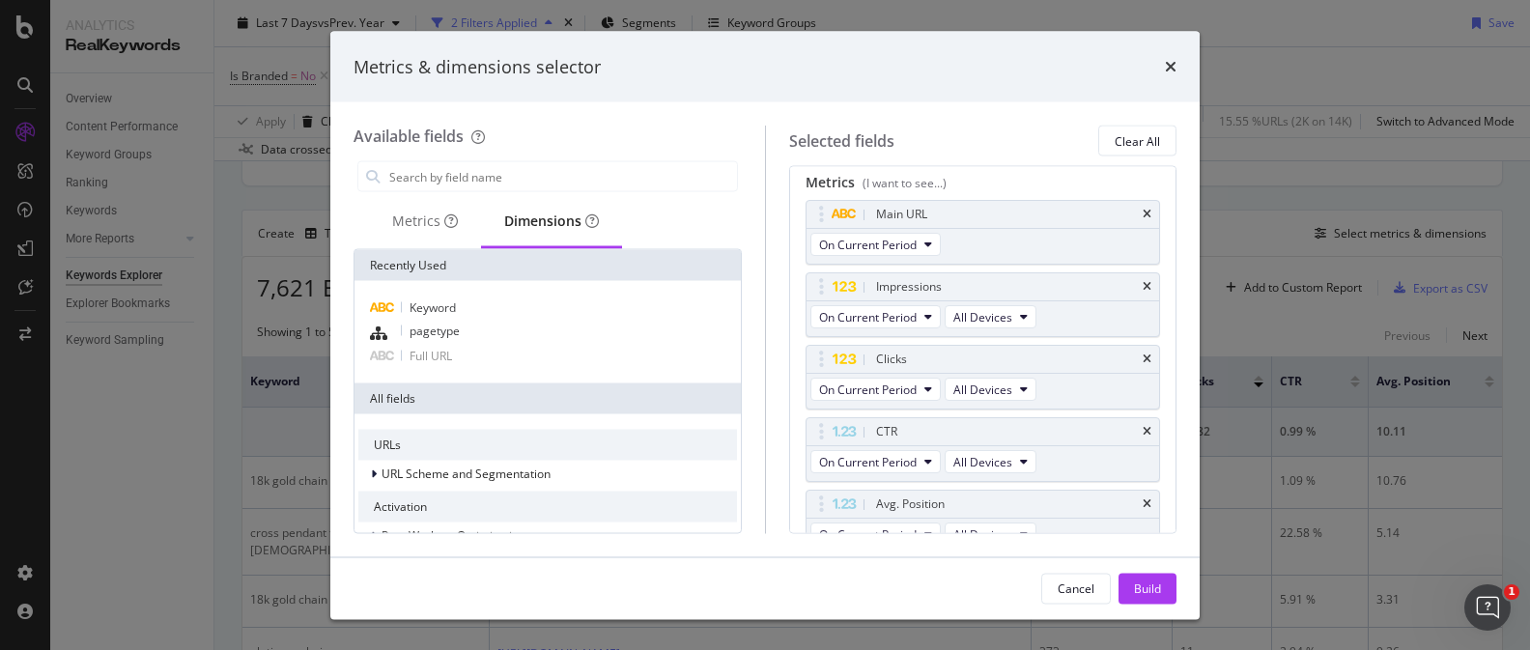
scroll to position [0, 0]
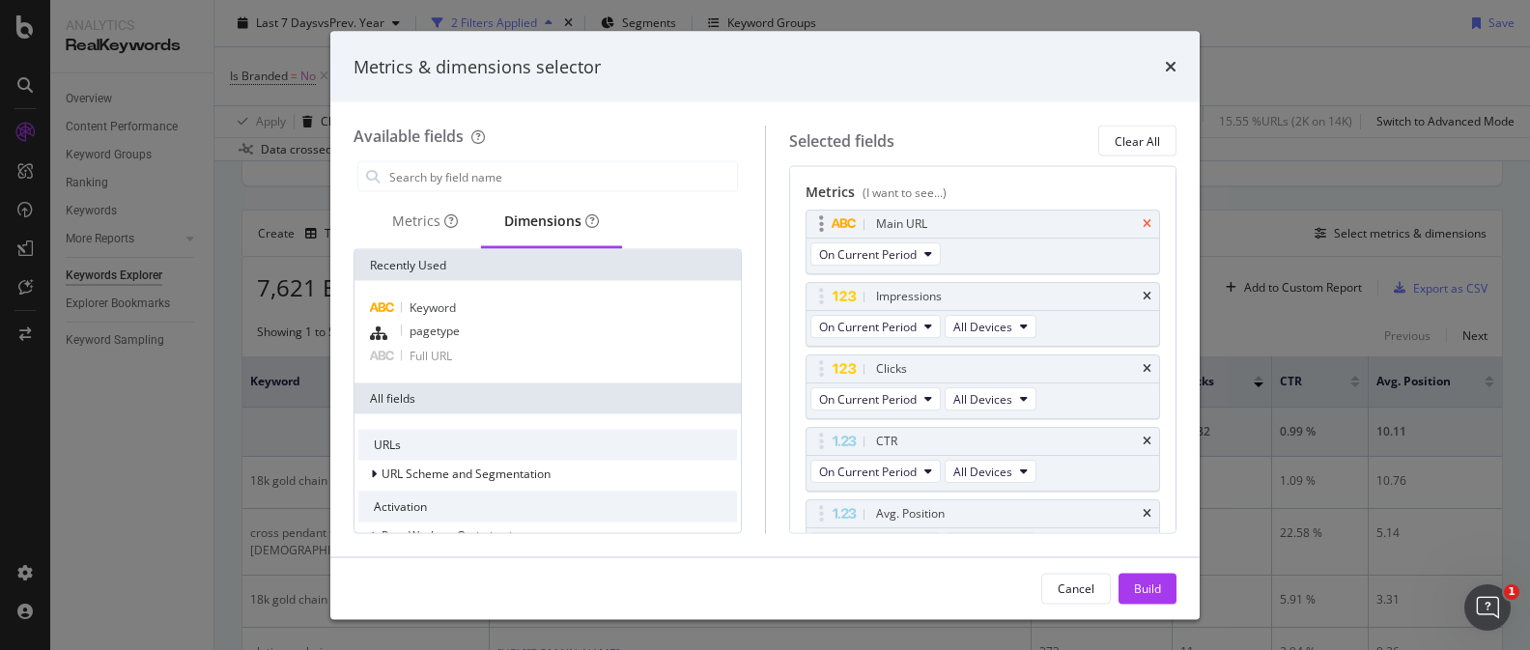
click at [1145, 219] on icon "times" at bounding box center [1146, 224] width 9 height 12
click at [406, 231] on div "Metrics" at bounding box center [425, 222] width 112 height 53
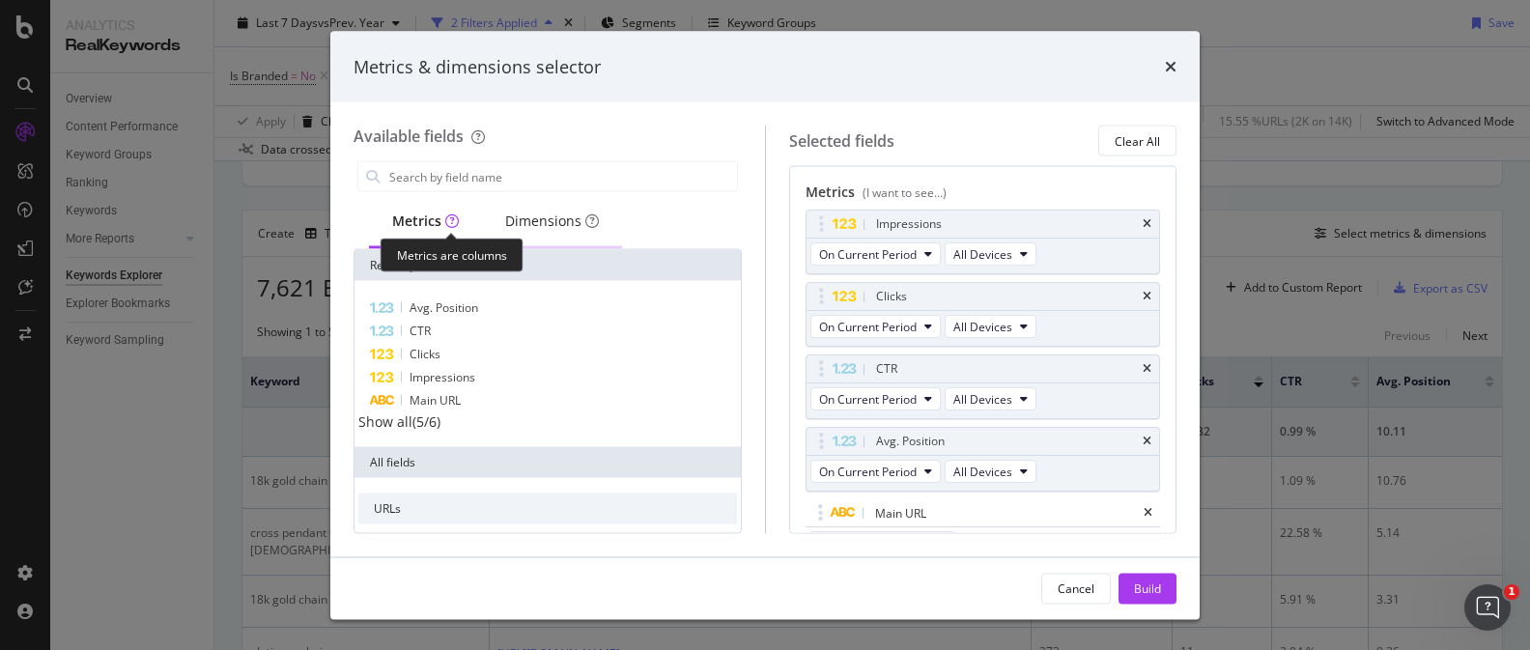
click at [484, 228] on div "Dimensions" at bounding box center [552, 222] width 140 height 53
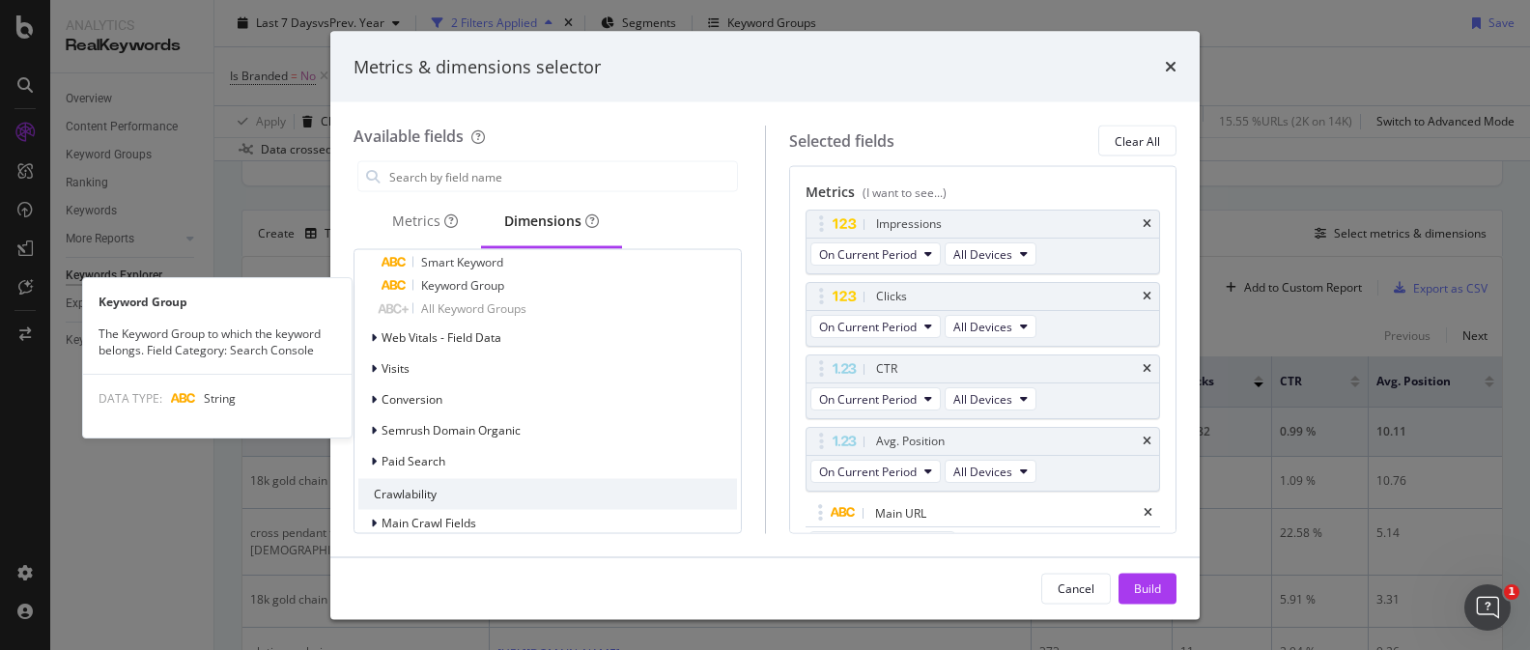
scroll to position [1165, 0]
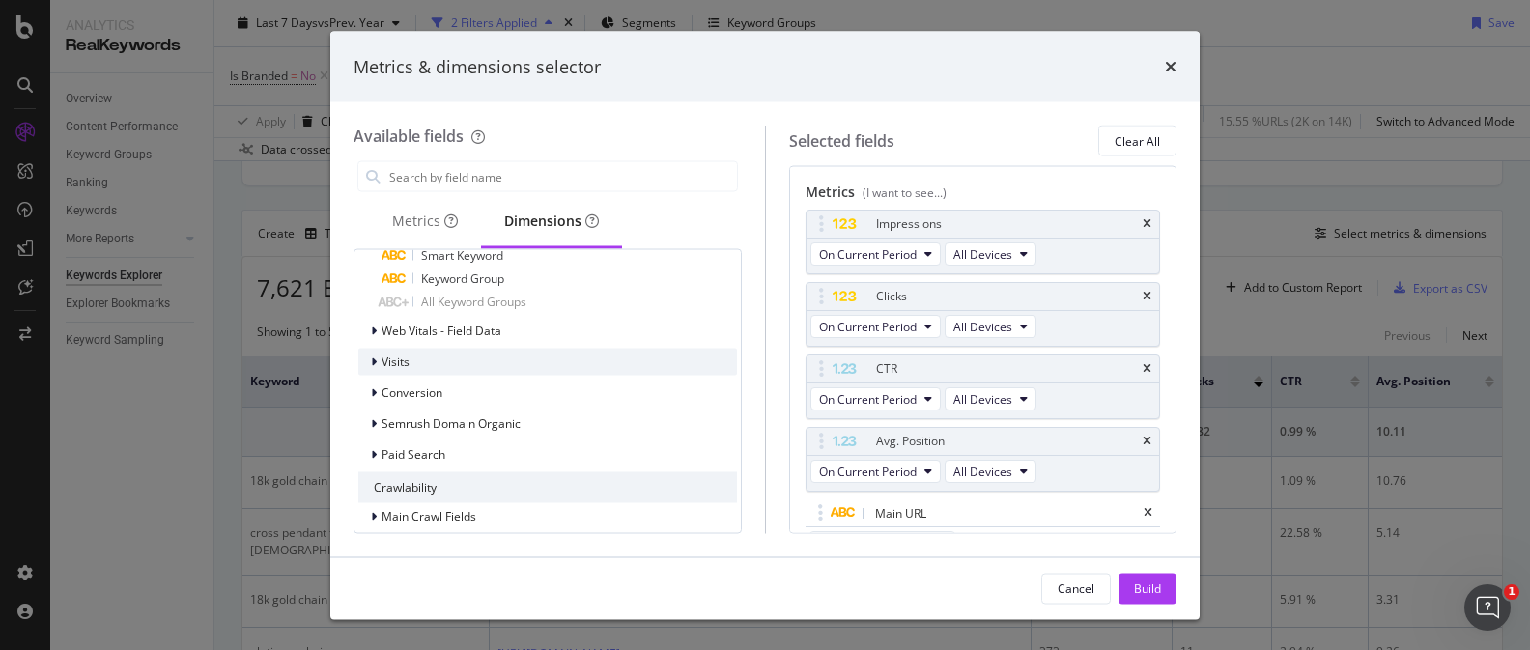
click at [454, 368] on div "Visits" at bounding box center [547, 362] width 379 height 27
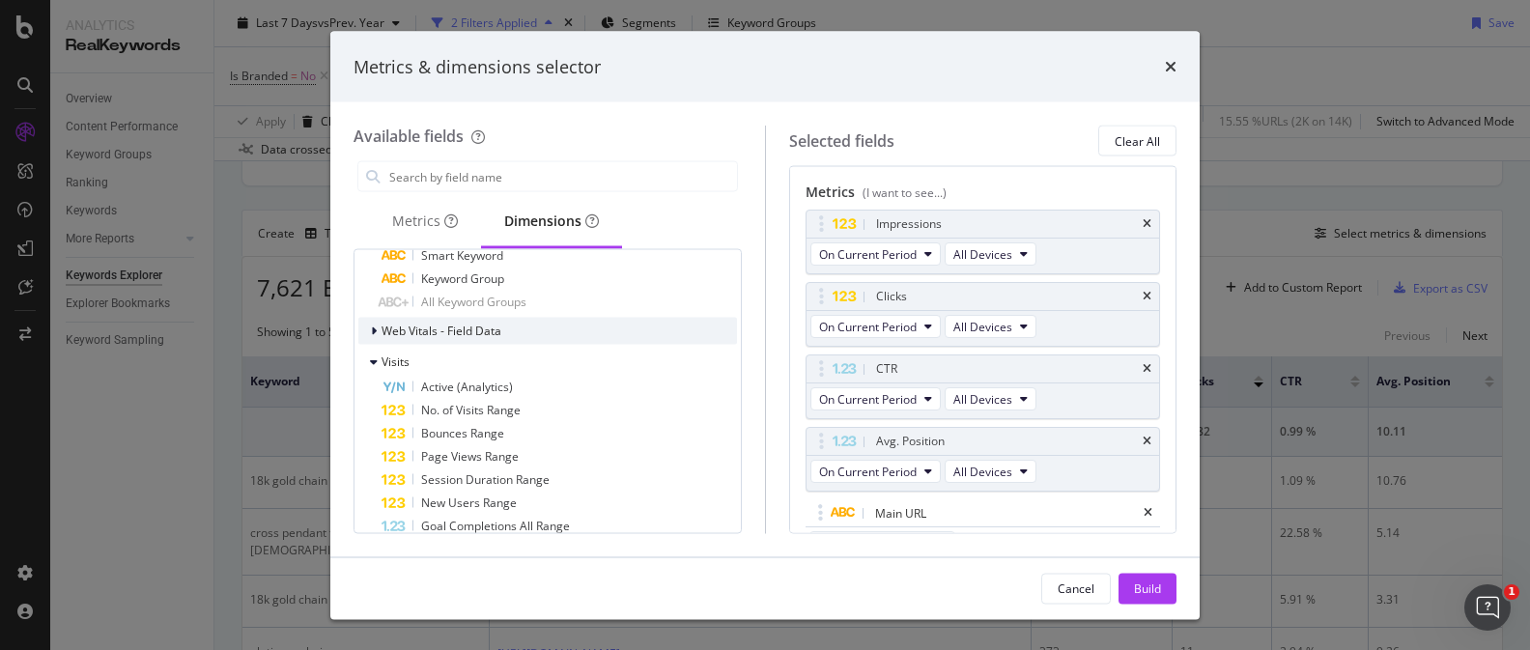
click at [500, 333] on span "Web Vitals - Field Data" at bounding box center [441, 331] width 120 height 16
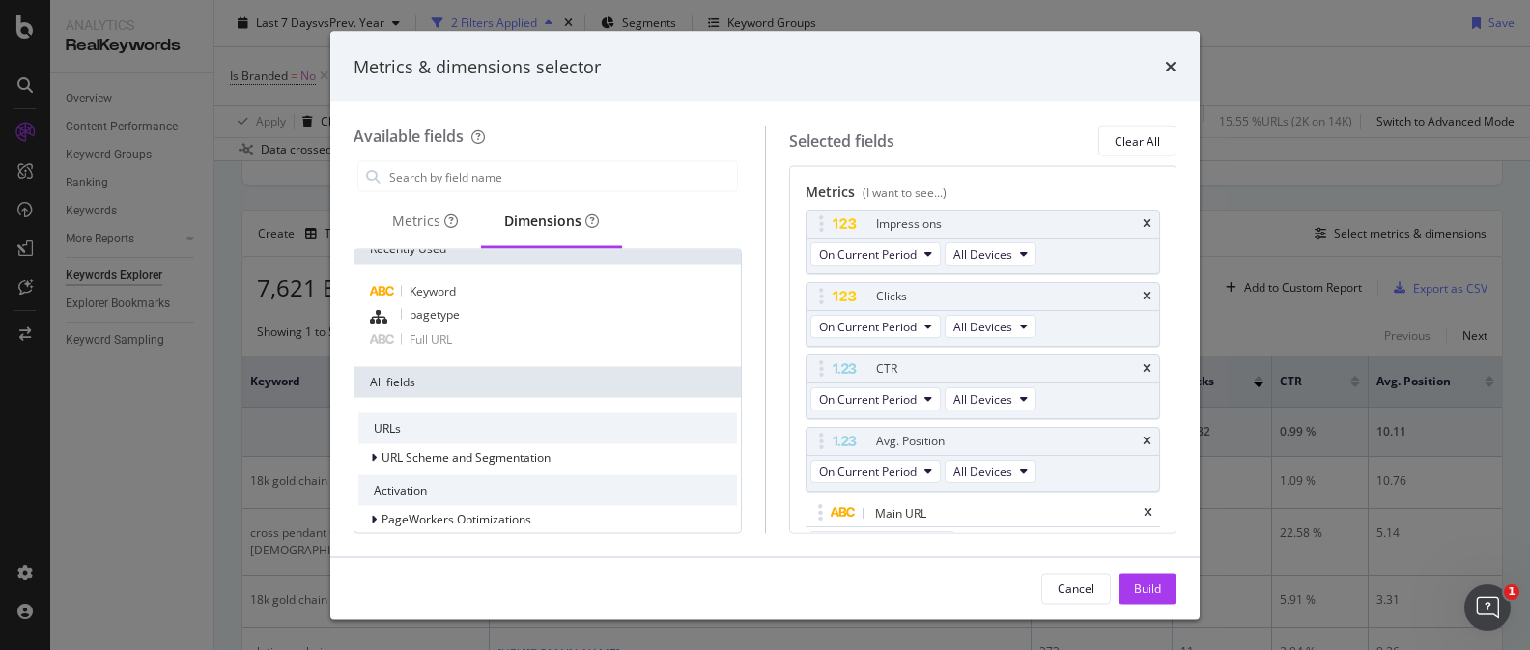
scroll to position [15, 0]
click at [607, 458] on div "URL Scheme and Segmentation" at bounding box center [547, 458] width 379 height 27
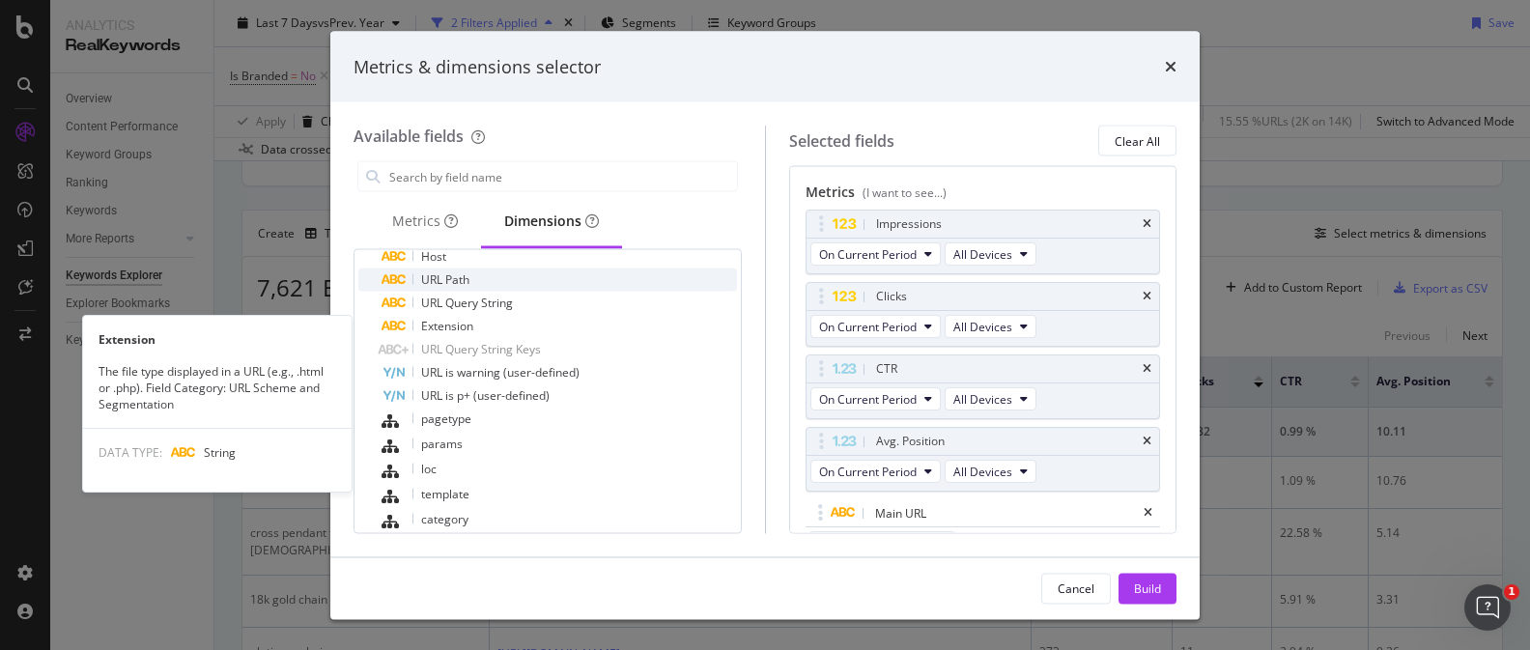
scroll to position [424, 0]
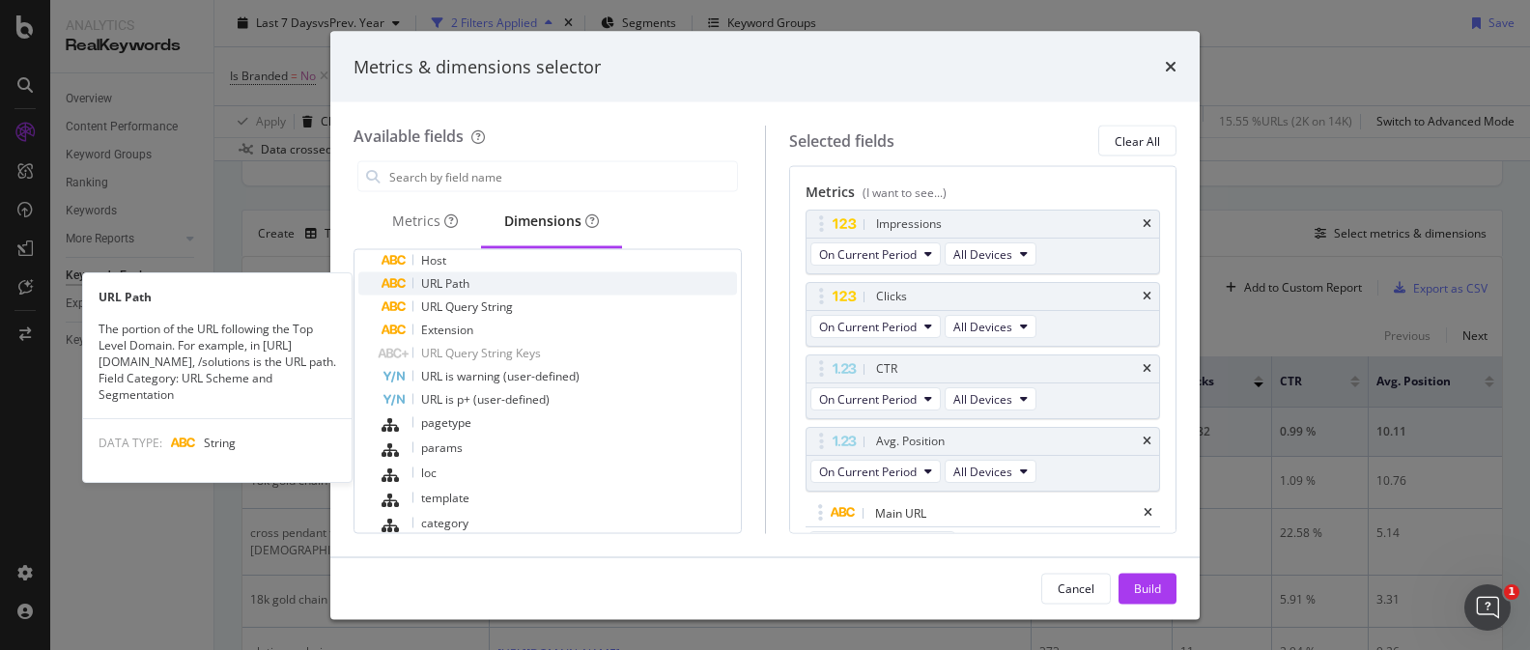
click at [563, 282] on div "URL Path" at bounding box center [558, 283] width 355 height 23
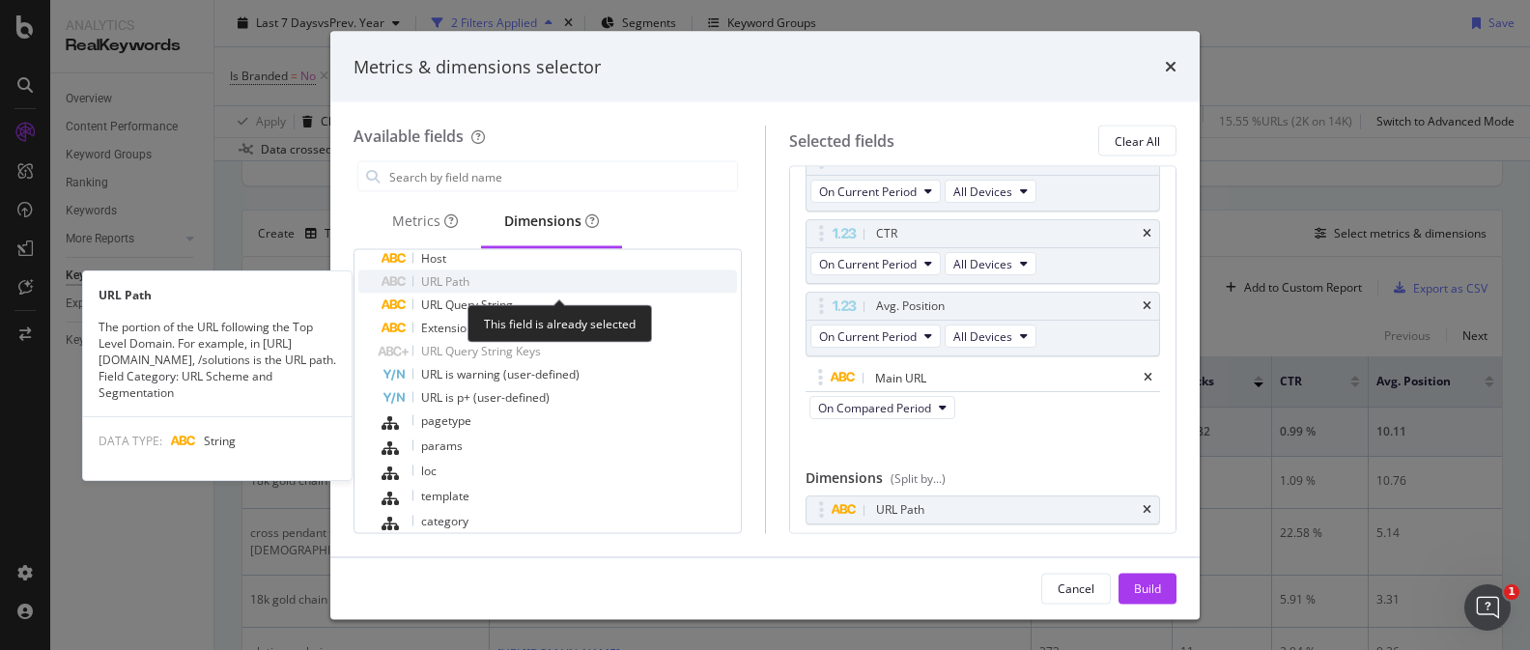
scroll to position [137, 0]
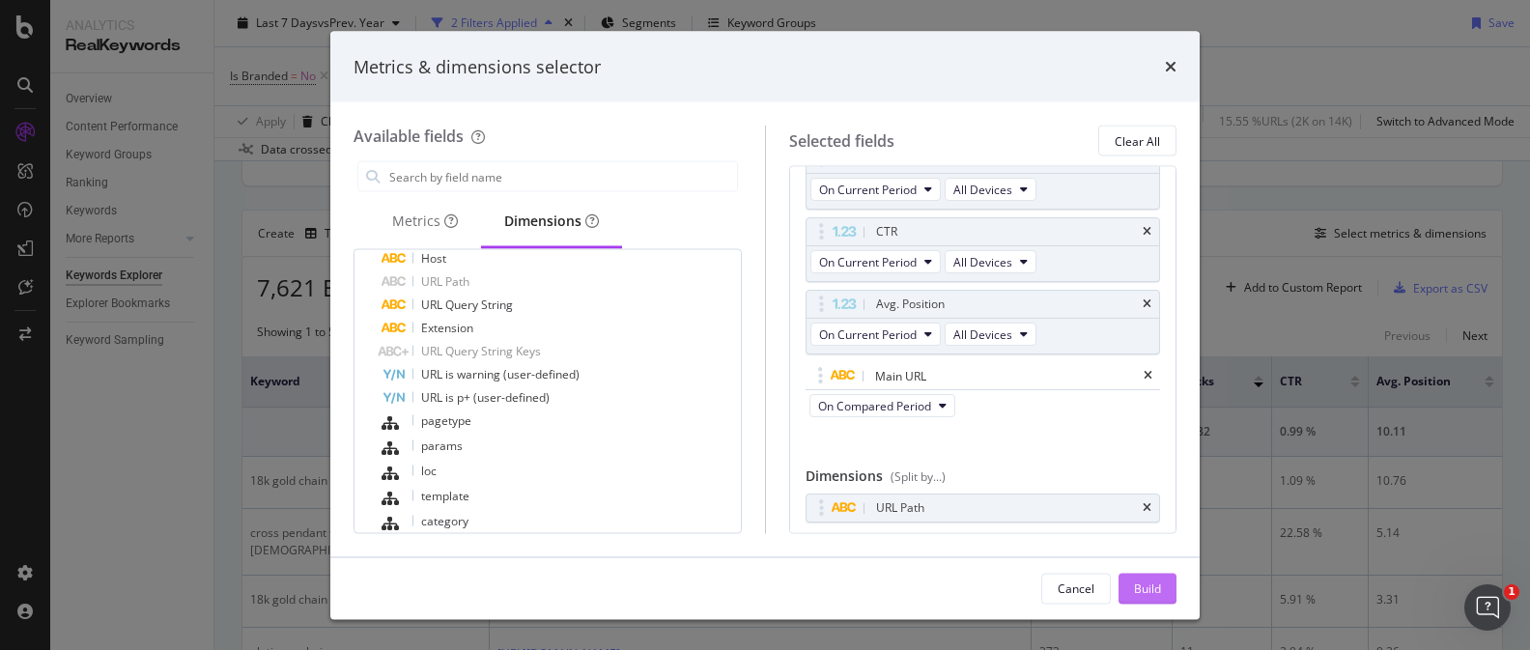
click at [1164, 585] on button "Build" at bounding box center [1147, 588] width 58 height 31
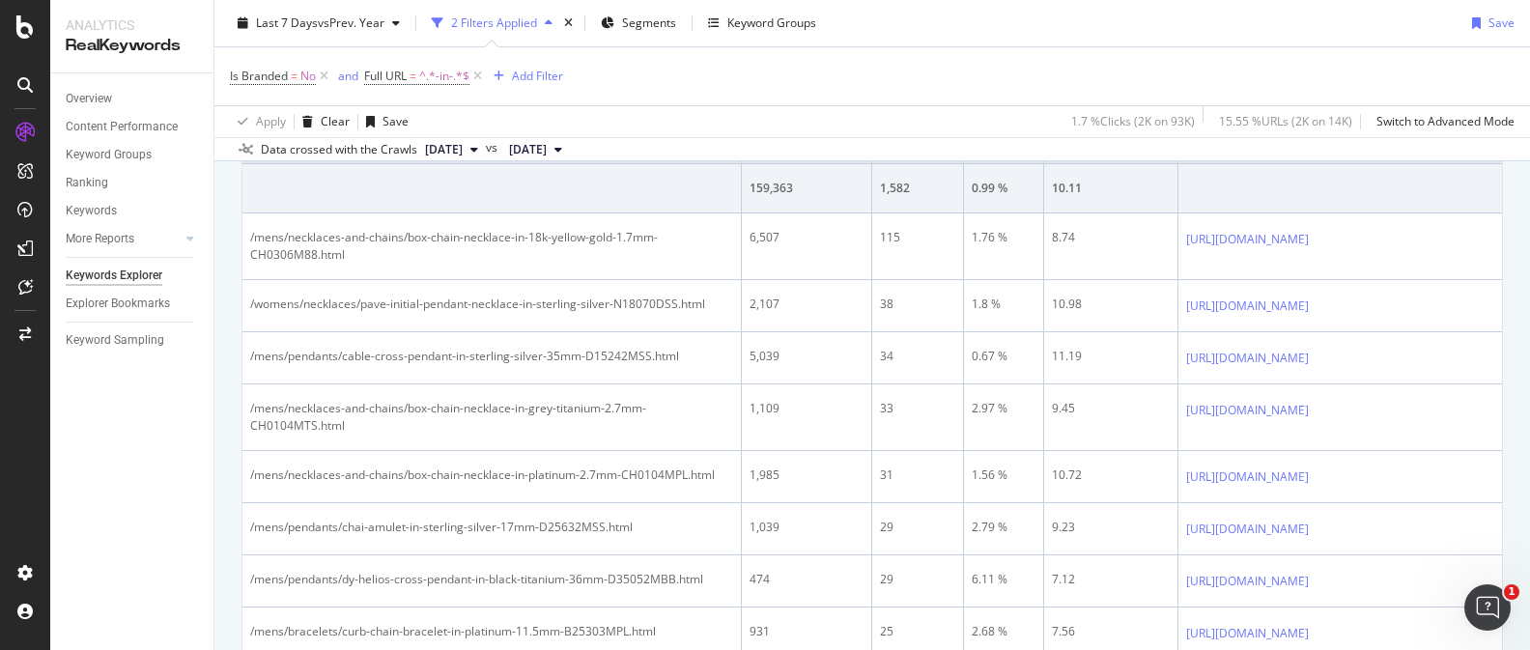
scroll to position [701, 0]
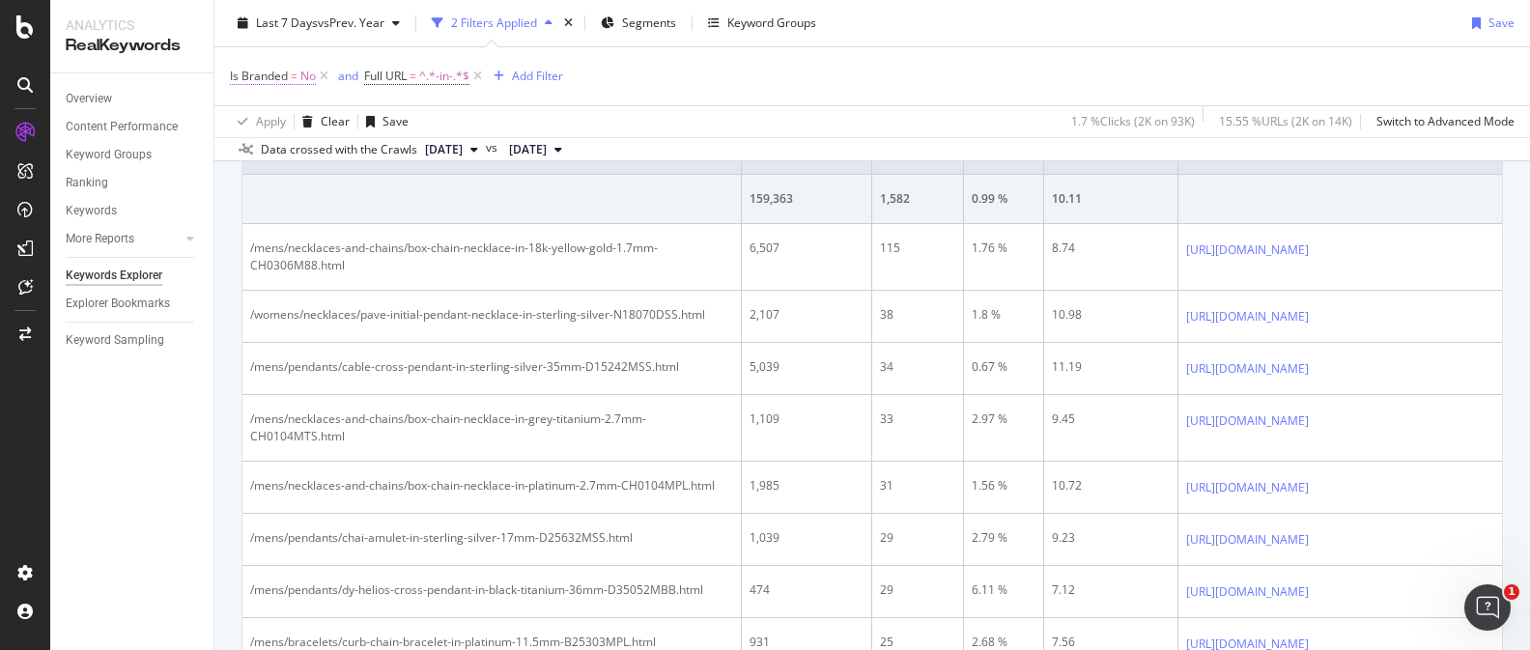
click at [296, 76] on span "=" at bounding box center [294, 76] width 7 height 16
click at [268, 97] on icon at bounding box center [263, 91] width 14 height 12
click at [284, 126] on div "Yes" at bounding box center [259, 115] width 55 height 20
click at [492, 99] on div "Apply" at bounding box center [507, 90] width 30 height 16
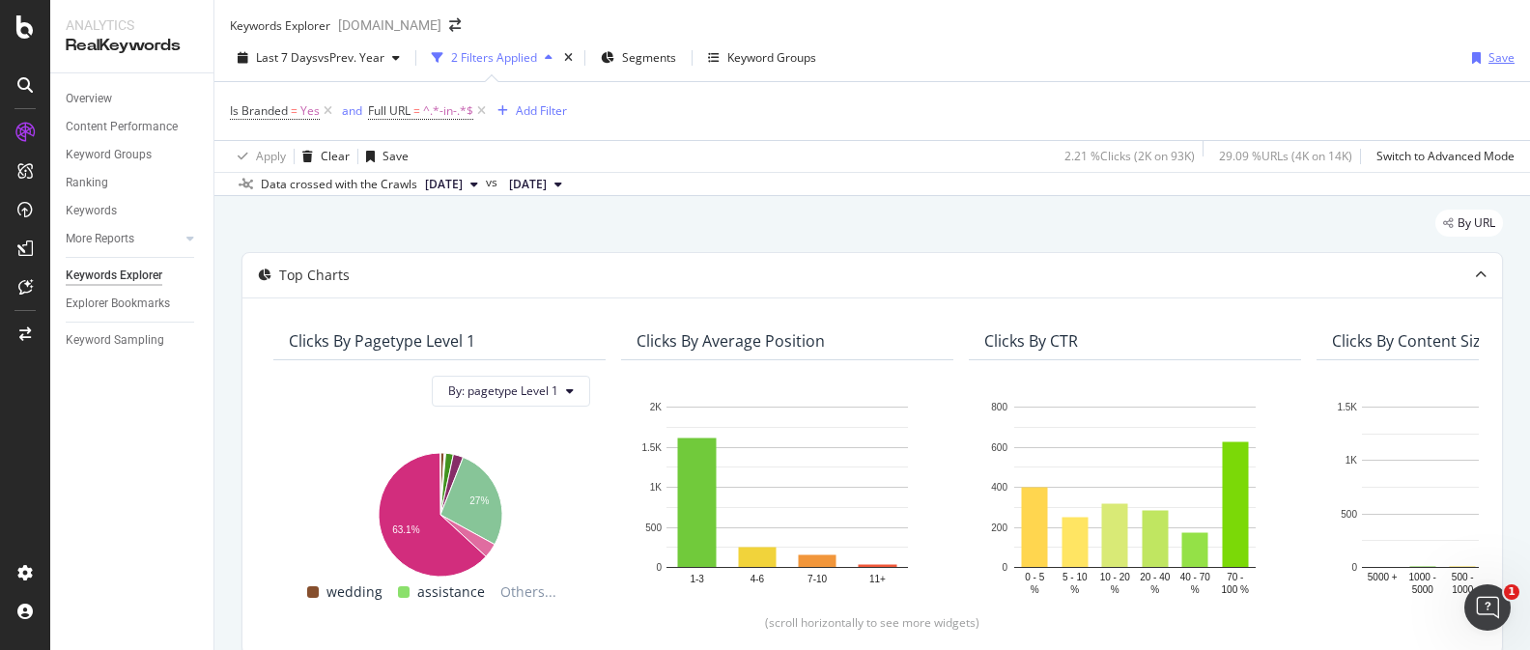
click at [1494, 66] on div "Save" at bounding box center [1501, 57] width 26 height 16
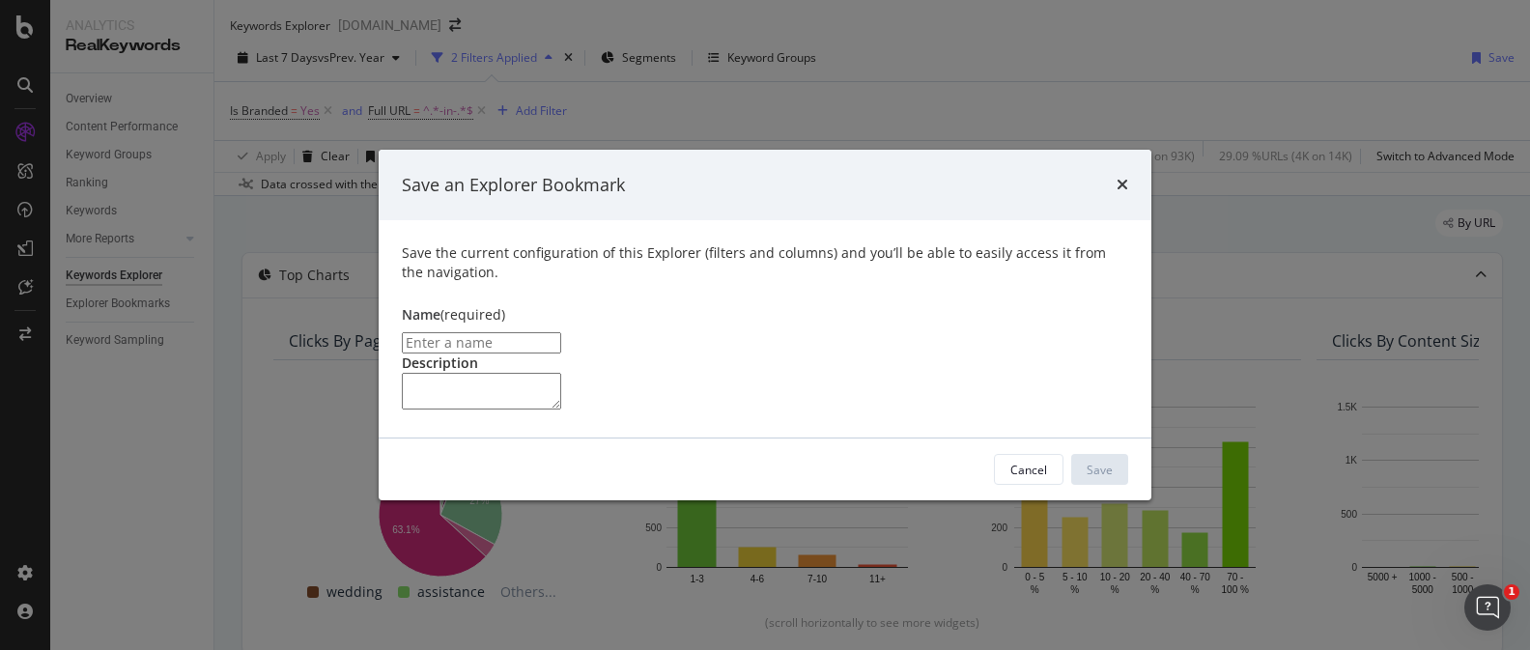
drag, startPoint x: 607, startPoint y: 258, endPoint x: 620, endPoint y: 260, distance: 12.7
click at [561, 332] on input "modal" at bounding box center [481, 342] width 159 height 21
type input "Nonbrand Product Page Clicks"
click at [1109, 478] on div "Save" at bounding box center [1099, 470] width 26 height 16
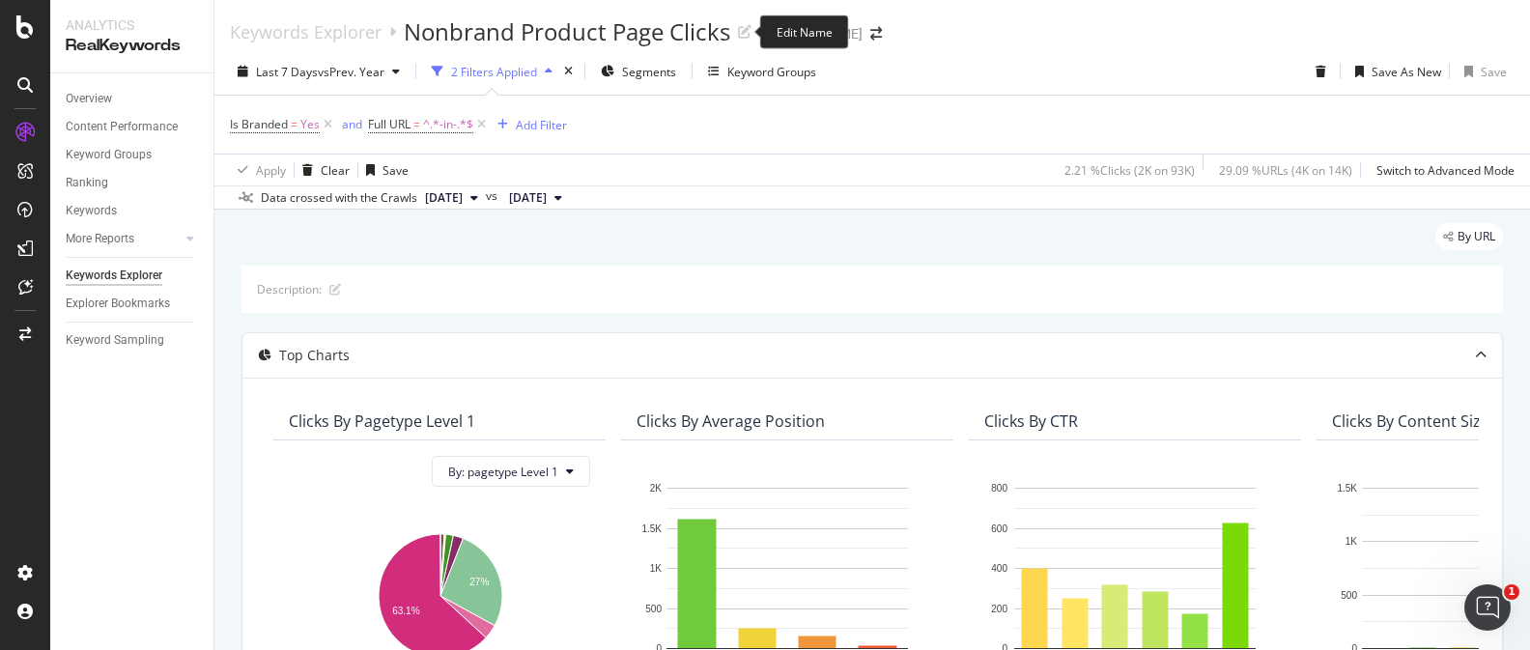
click at [778, 27] on div "Edit Name" at bounding box center [804, 32] width 89 height 34
click at [791, 36] on div "Edit Name" at bounding box center [804, 32] width 89 height 34
click at [746, 33] on icon at bounding box center [745, 32] width 14 height 14
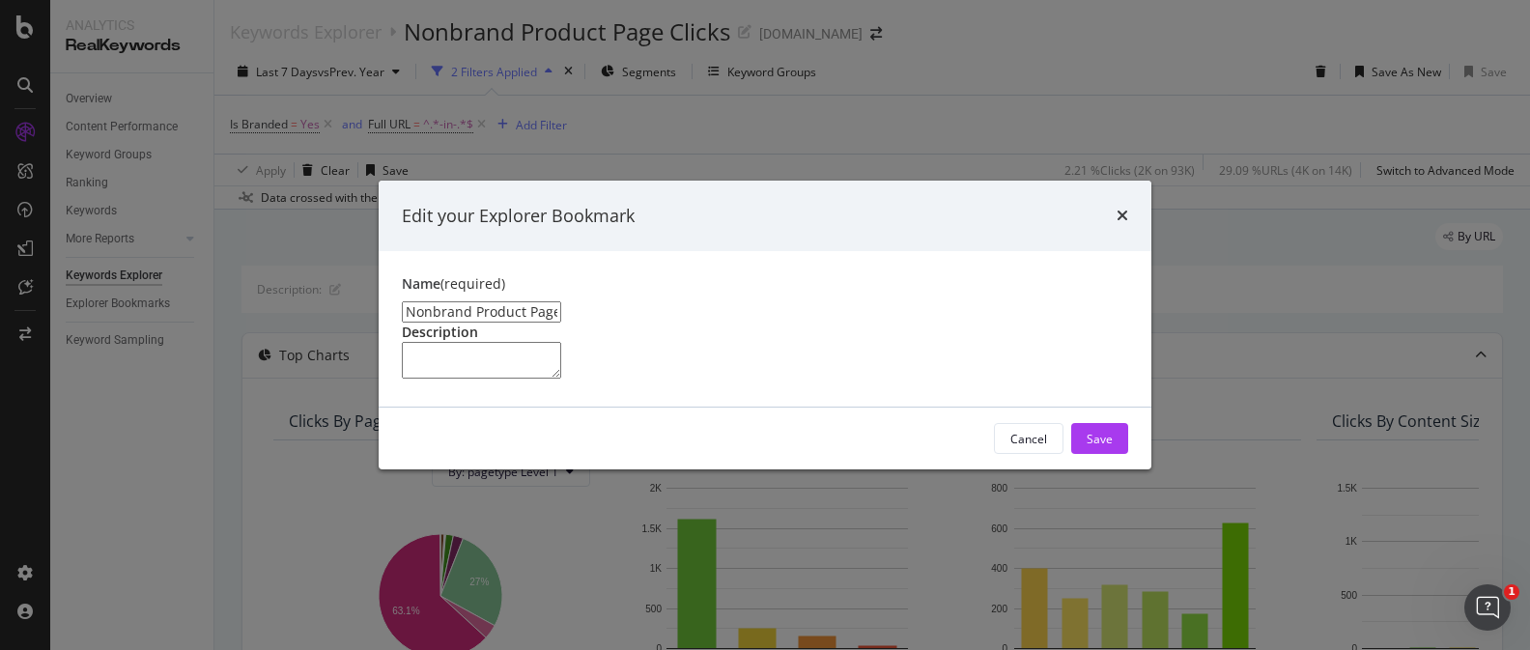
click at [441, 301] on input "Nonbrand Product Page Clicks" at bounding box center [481, 311] width 159 height 21
type input "Brand Product Page Clicks"
click at [1120, 454] on button "Save" at bounding box center [1099, 438] width 57 height 31
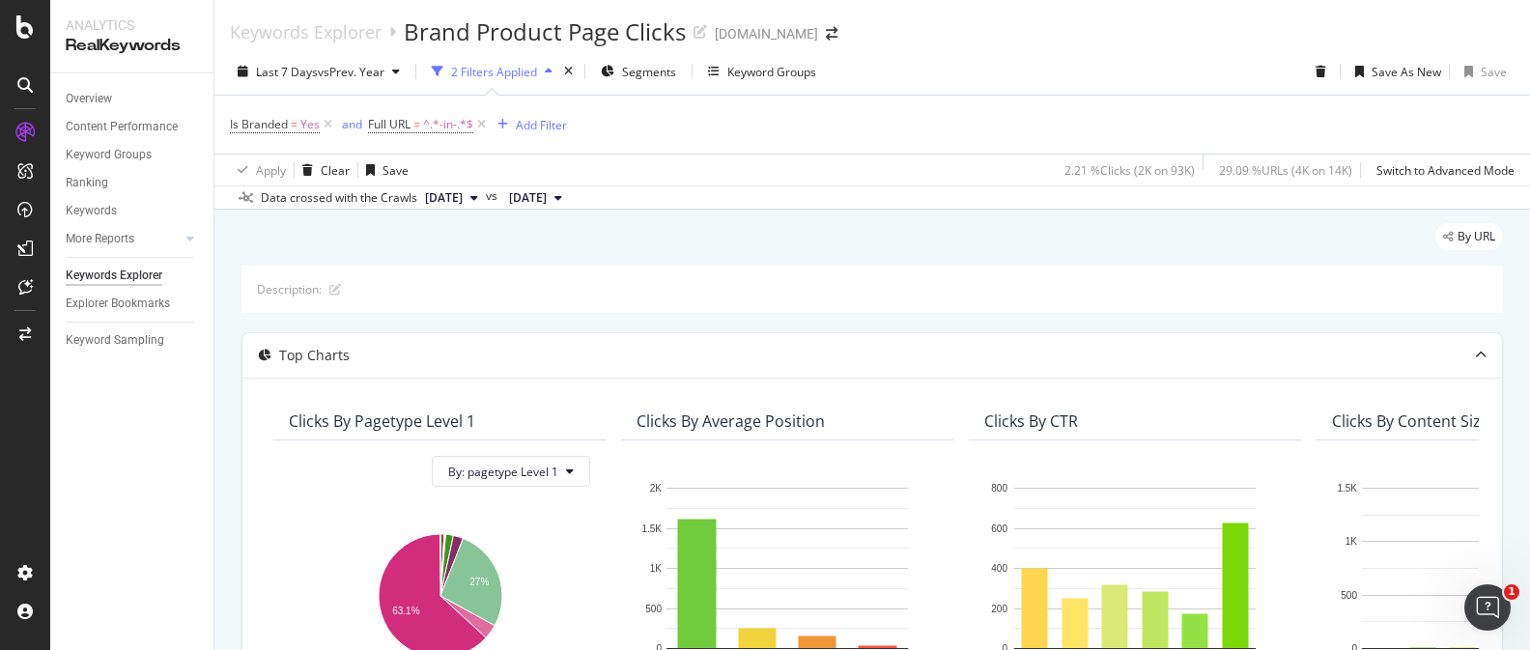
drag, startPoint x: 1502, startPoint y: 29, endPoint x: 1464, endPoint y: 44, distance: 40.7
click at [11, 649] on icon "close toast" at bounding box center [5, 663] width 11 height 27
click at [1411, 76] on div "Save As New" at bounding box center [1406, 72] width 70 height 16
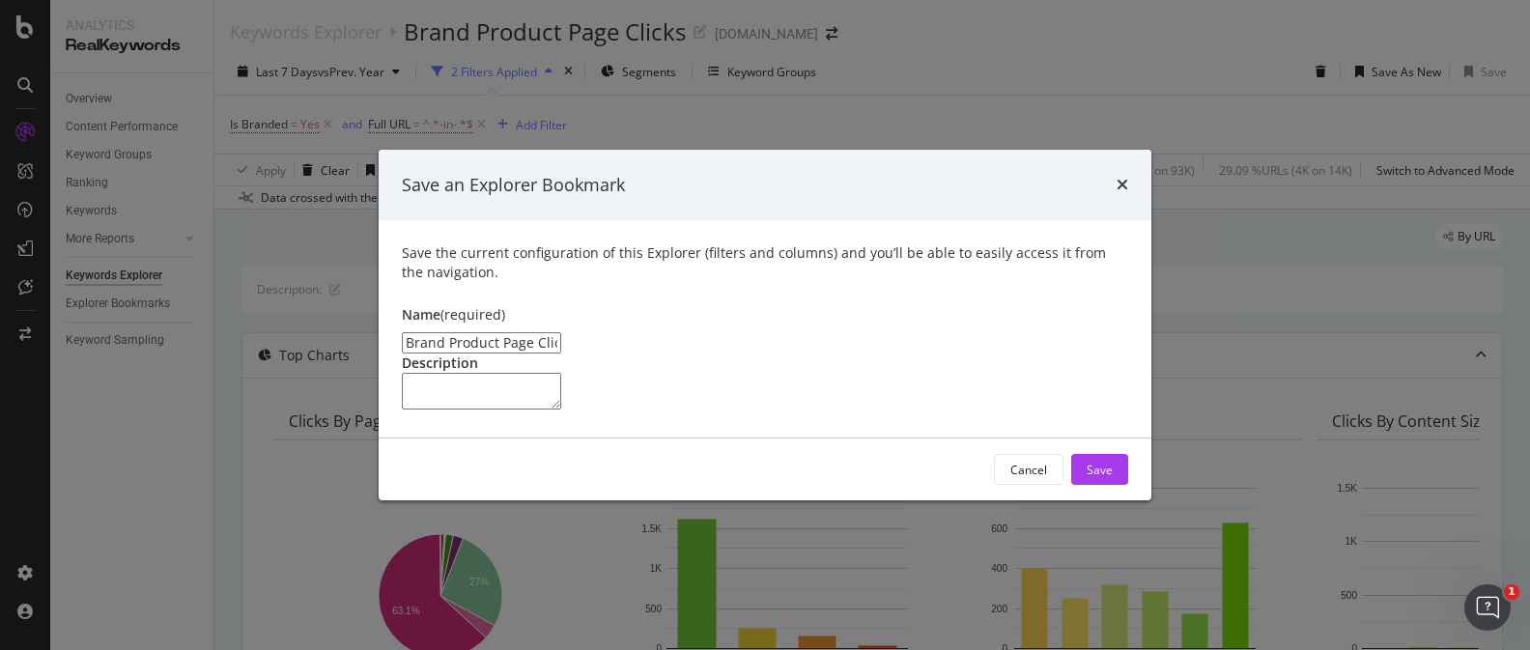
click at [407, 332] on input "Brand Product Page Clicks Clone" at bounding box center [481, 342] width 159 height 21
type input "NonBrand Product Page Clicks Clone"
click at [1108, 484] on div "Save" at bounding box center [1099, 469] width 26 height 29
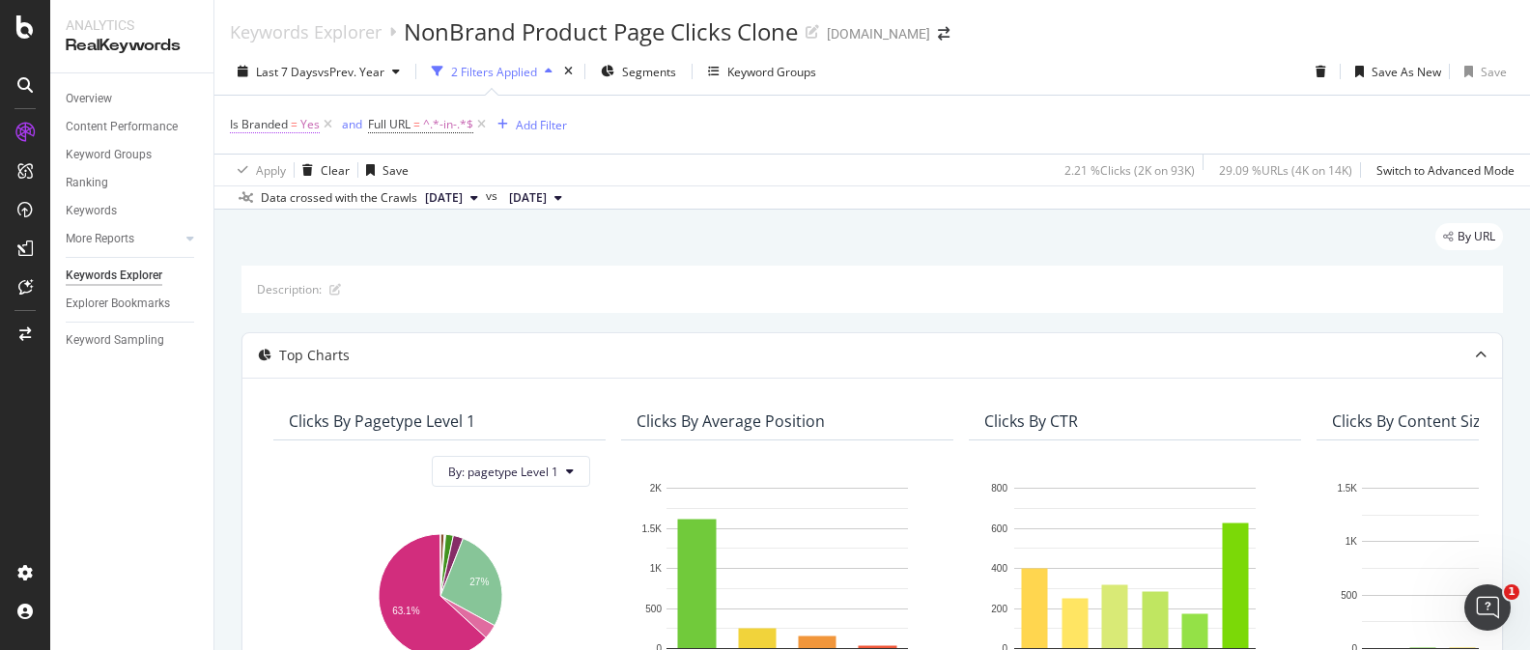
click at [297, 127] on span "Is Branded = Yes" at bounding box center [275, 124] width 90 height 17
click at [269, 146] on icon at bounding box center [267, 140] width 14 height 12
click at [281, 195] on div "No" at bounding box center [261, 185] width 59 height 20
click at [11, 649] on icon "close toast" at bounding box center [5, 663] width 11 height 27
click at [1405, 68] on div "Save As New" at bounding box center [1406, 72] width 70 height 16
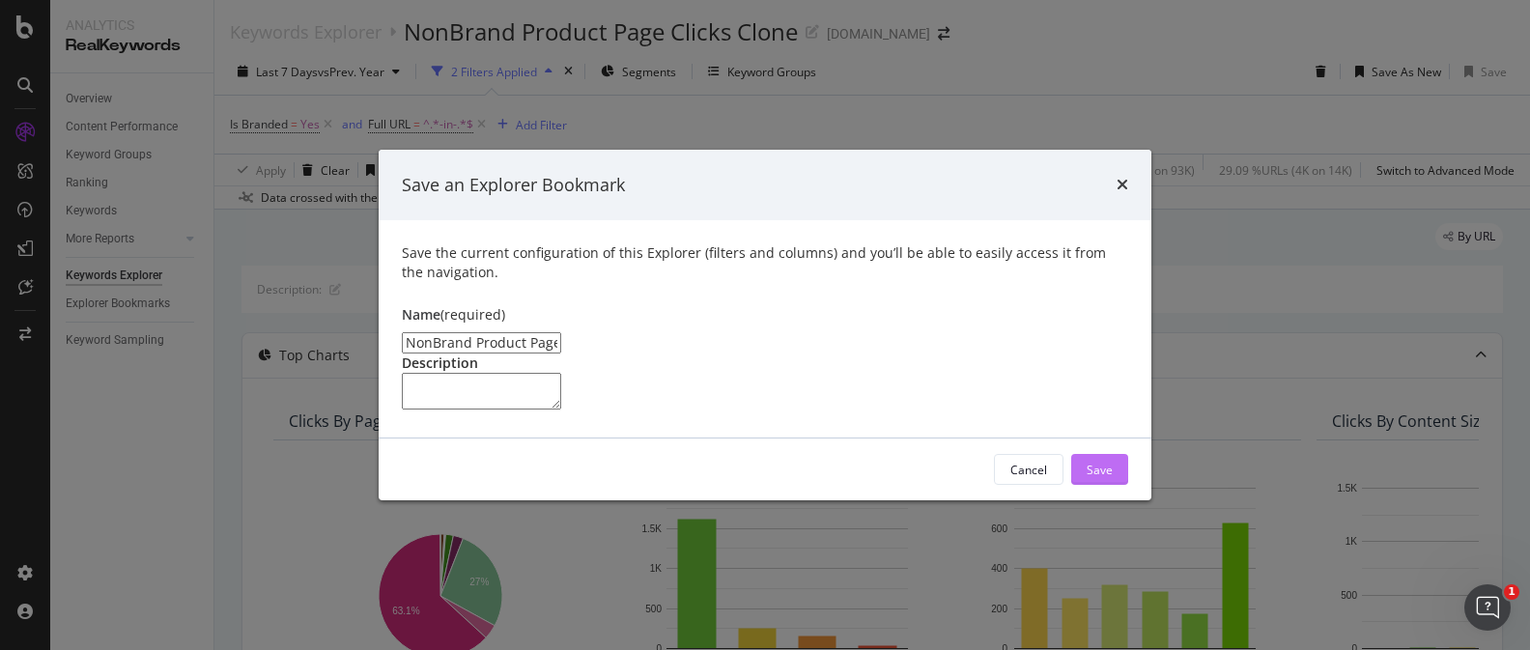
click at [1101, 478] on div "Save" at bounding box center [1099, 470] width 26 height 16
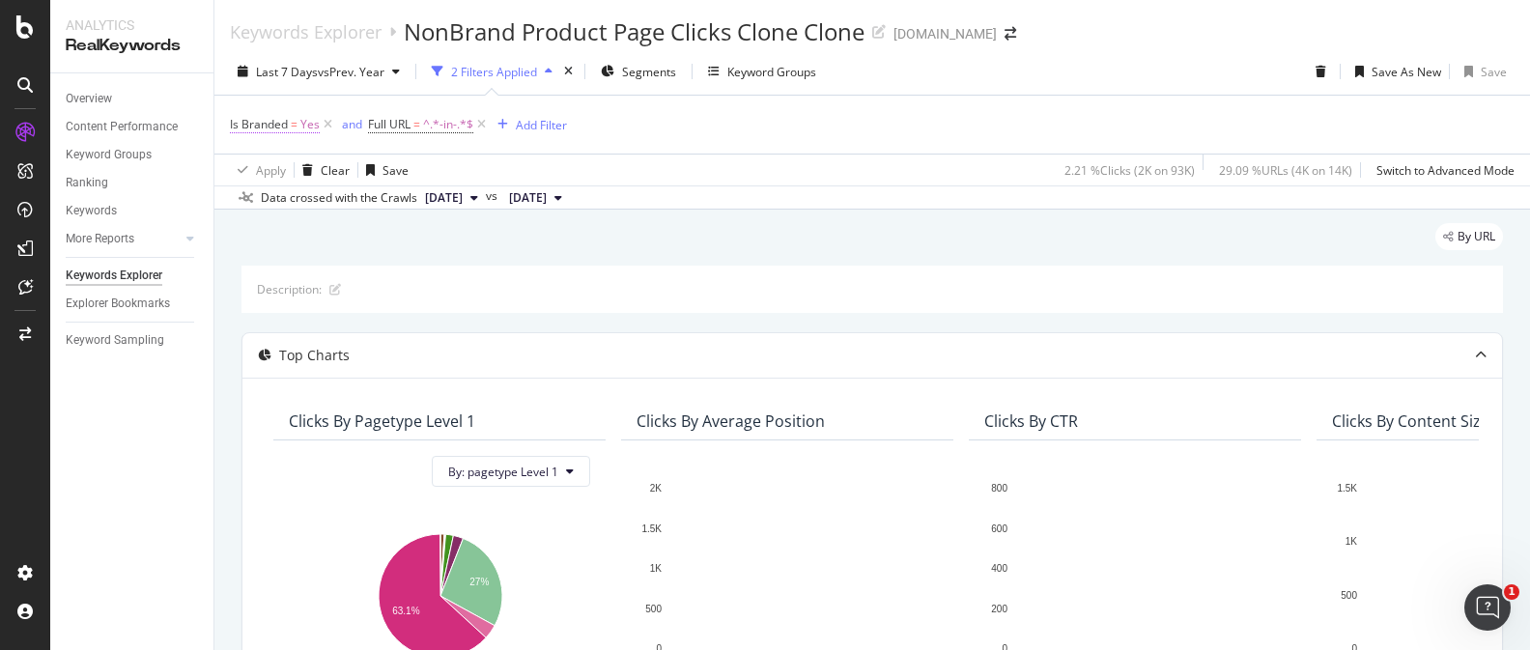
click at [309, 126] on span "Yes" at bounding box center [309, 124] width 19 height 27
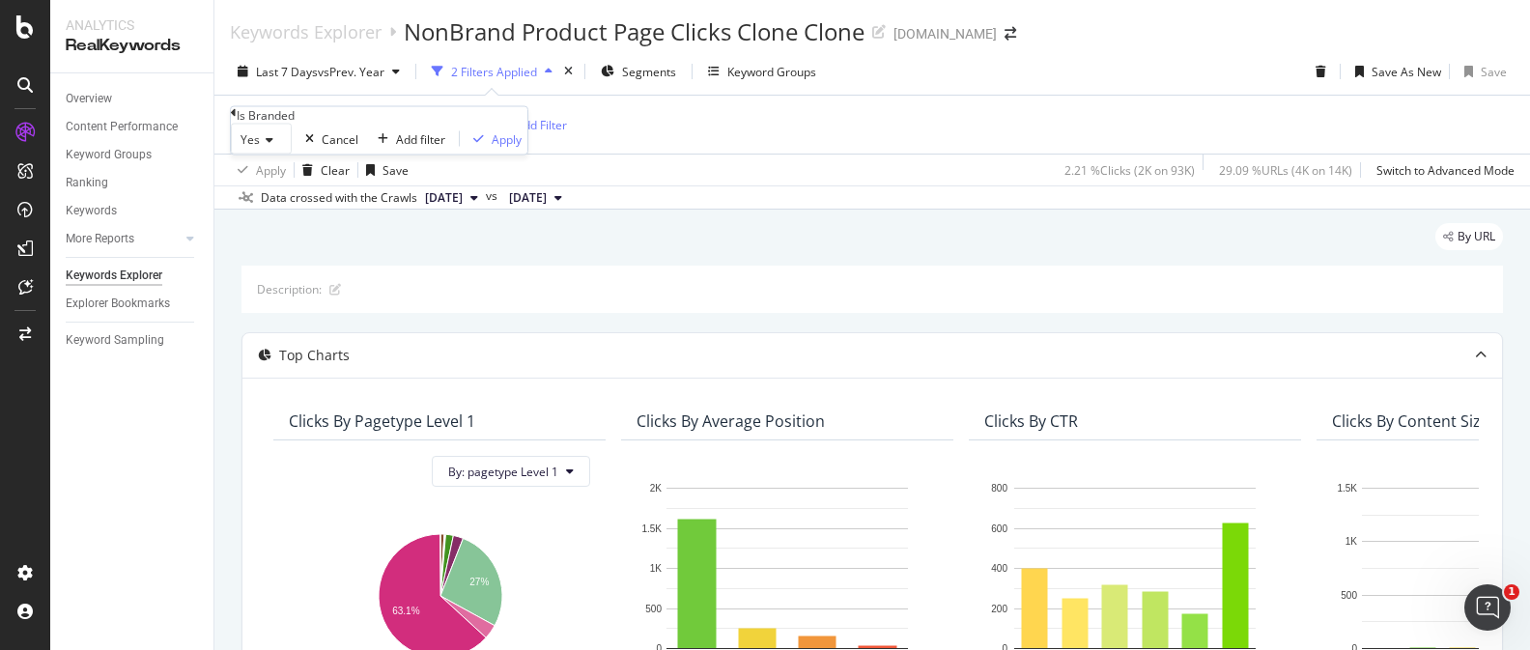
click at [271, 155] on div "Yes" at bounding box center [261, 139] width 61 height 31
click at [281, 195] on div "No" at bounding box center [261, 185] width 59 height 20
click at [469, 145] on icon "button" at bounding box center [474, 139] width 11 height 12
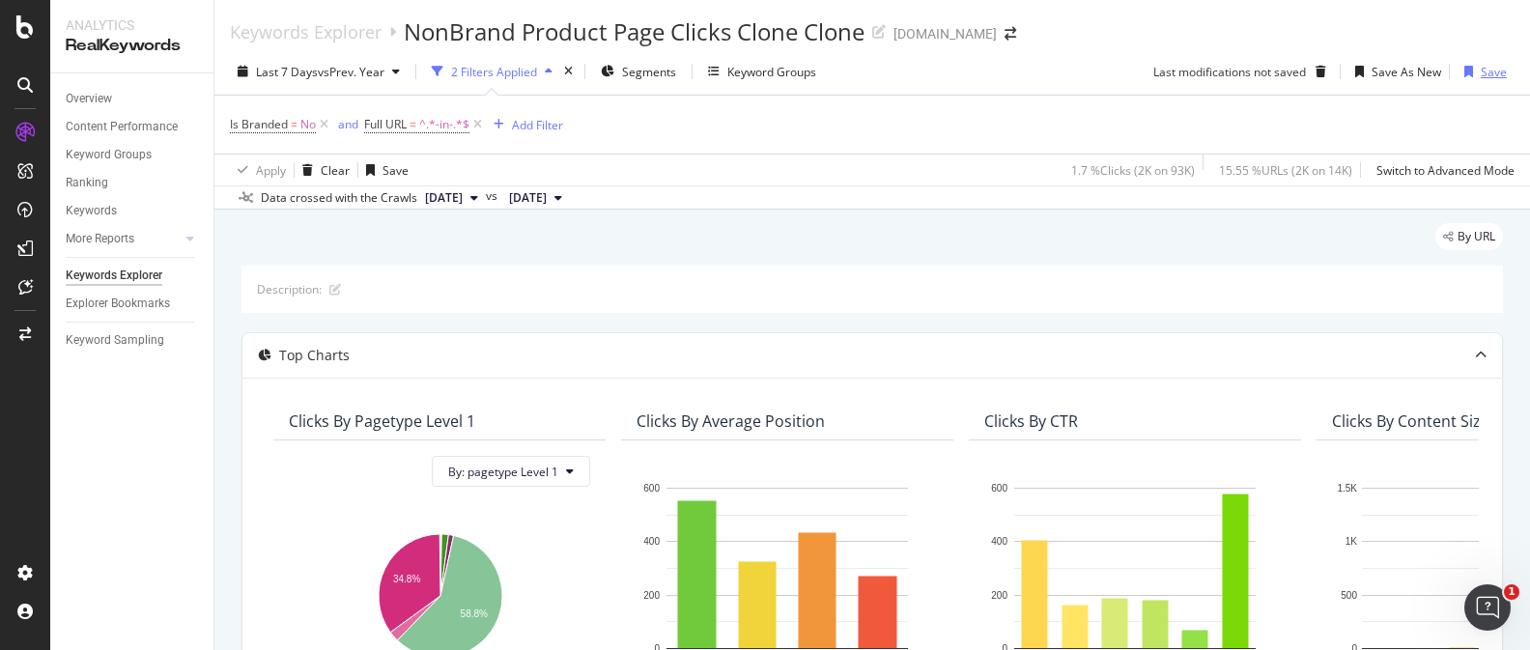
click at [1488, 73] on div "Save" at bounding box center [1493, 72] width 26 height 16
click at [882, 32] on icon at bounding box center [879, 32] width 14 height 14
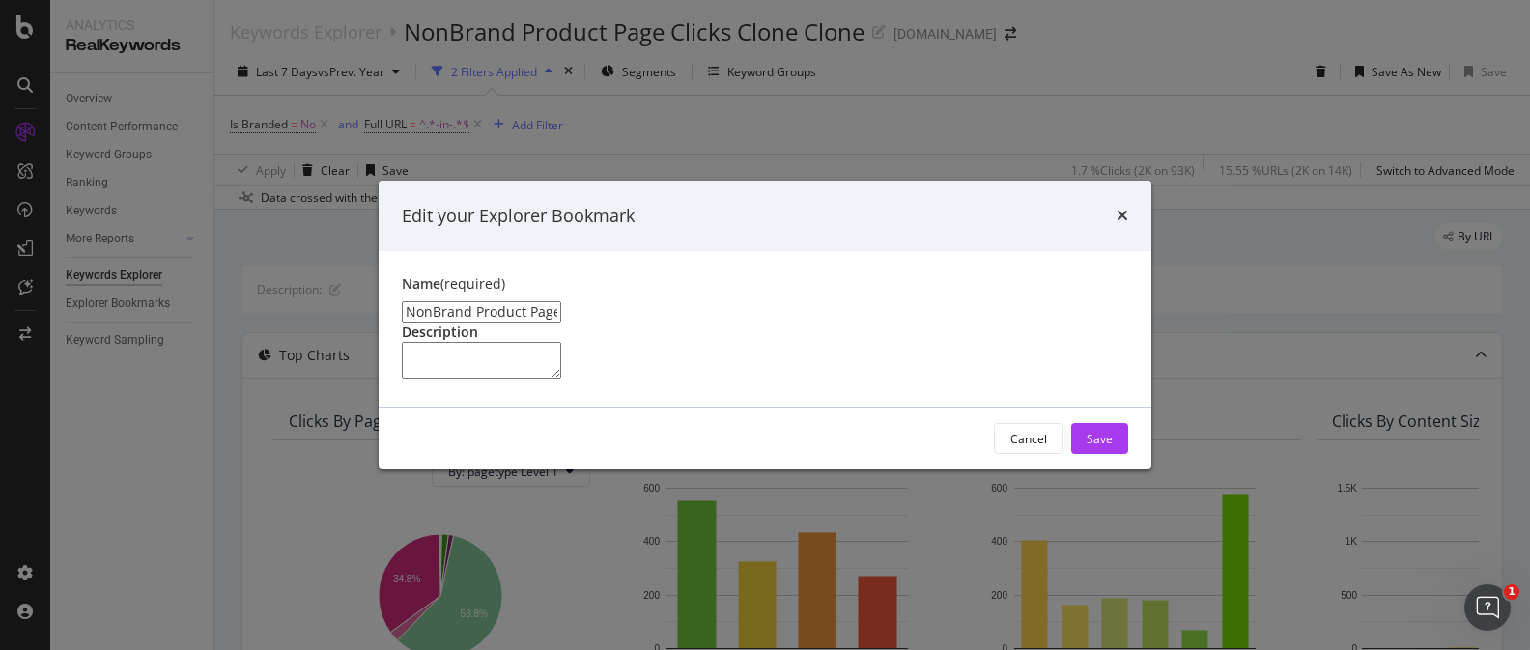
drag, startPoint x: 578, startPoint y: 222, endPoint x: 880, endPoint y: 223, distance: 301.3
click at [561, 301] on input "NonBrand Product Page Clicks Clone Clone" at bounding box center [481, 311] width 159 height 21
type input "NonBrand Product Page Clicks"
click at [1088, 447] on div "Save" at bounding box center [1099, 439] width 26 height 16
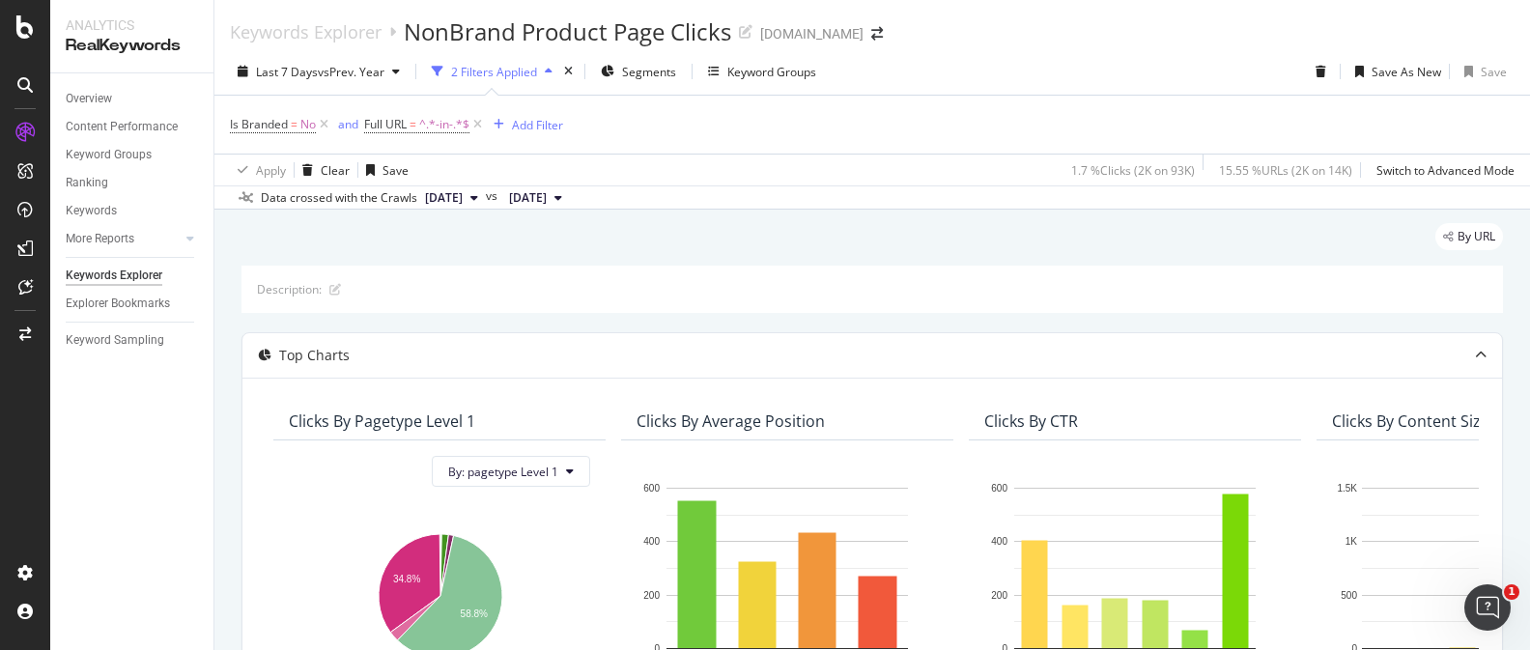
drag, startPoint x: 1499, startPoint y: 30, endPoint x: 1001, endPoint y: 221, distance: 532.8
click at [1494, 649] on div "Your Explorer Bookmark has successfully been updated! Click here to manage your…" at bounding box center [765, 663] width 1530 height 27
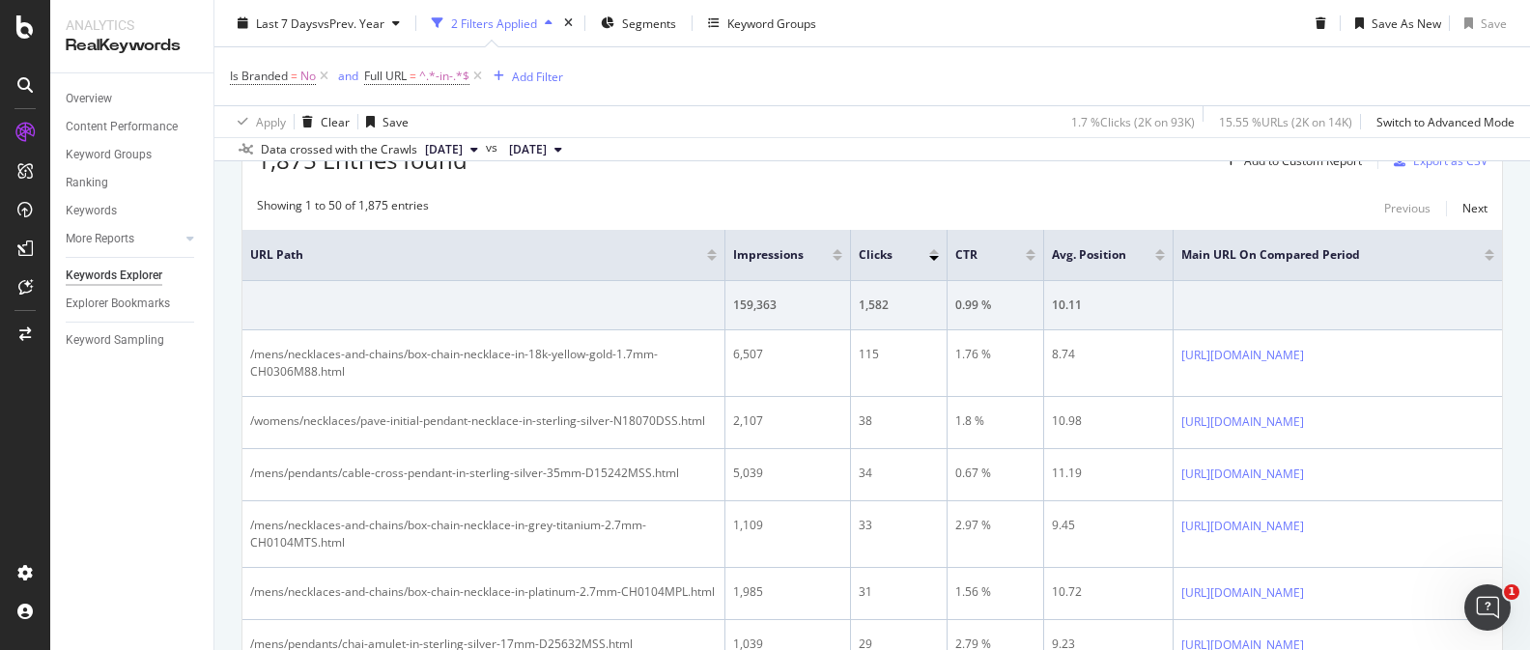
scroll to position [655, 0]
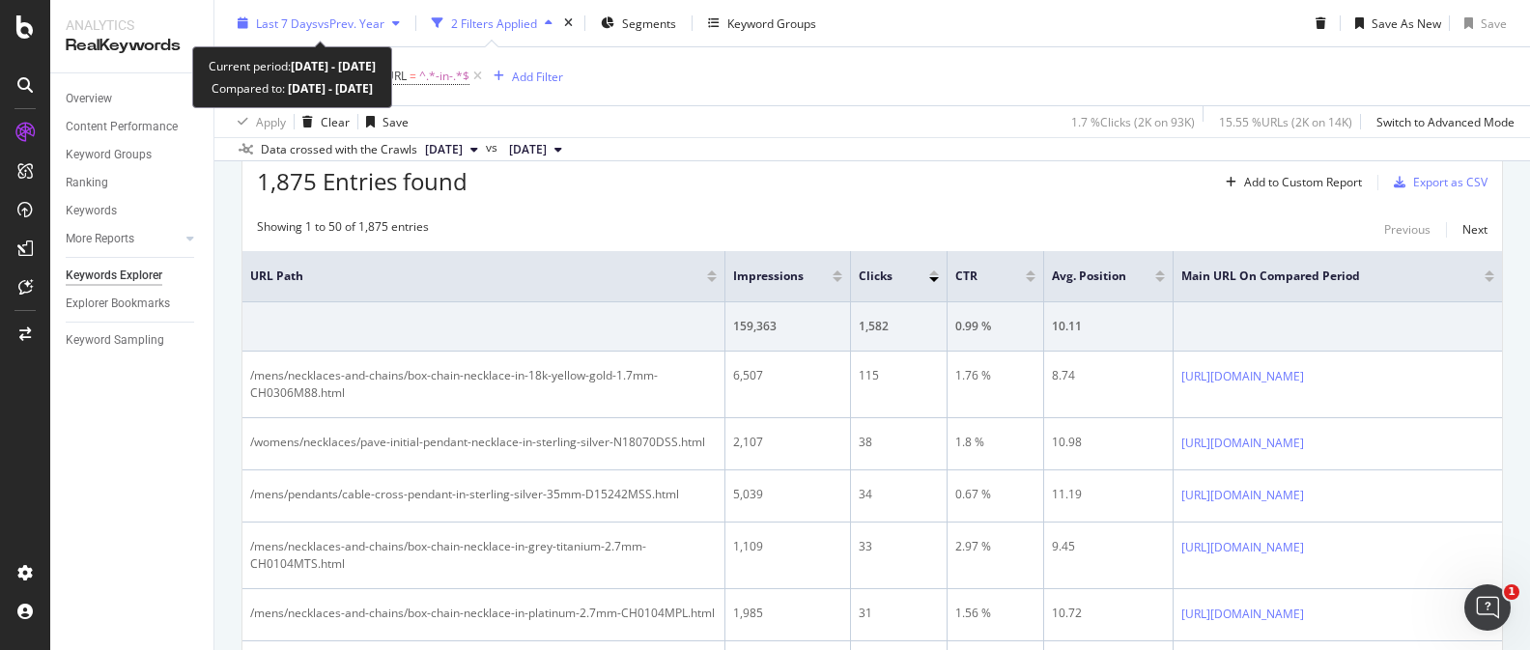
click at [324, 35] on div "Last 7 Days vs Prev. Year" at bounding box center [319, 23] width 178 height 29
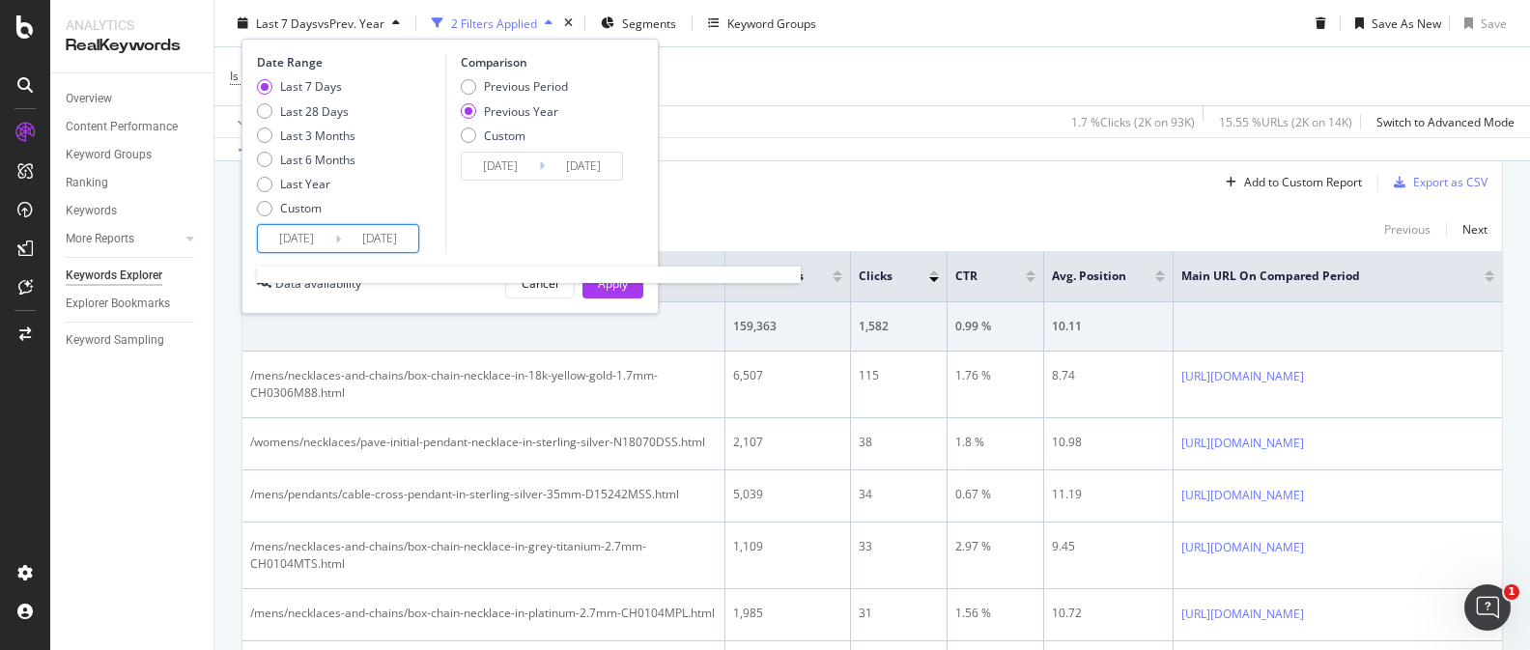
click at [320, 236] on input "2025/10/05" at bounding box center [296, 238] width 77 height 27
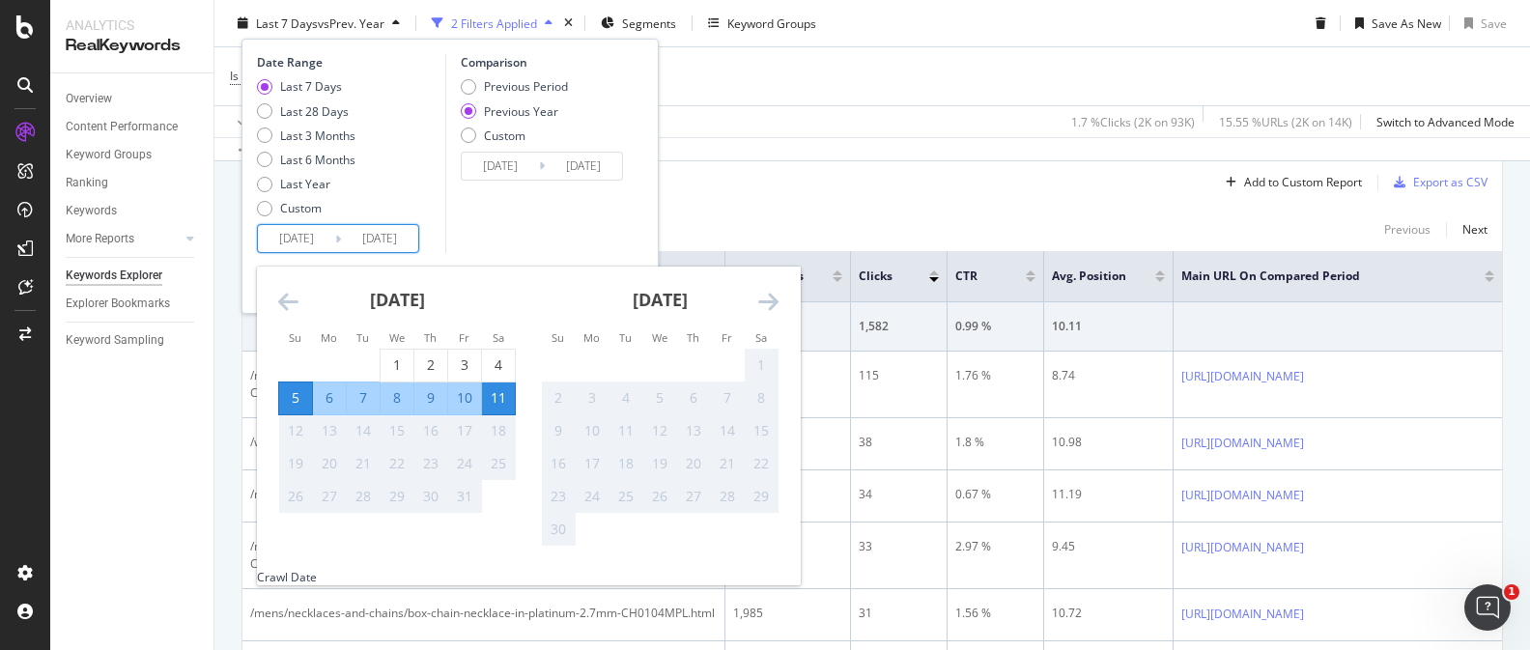
click at [296, 303] on icon "Move backward to switch to the previous month." at bounding box center [288, 301] width 20 height 23
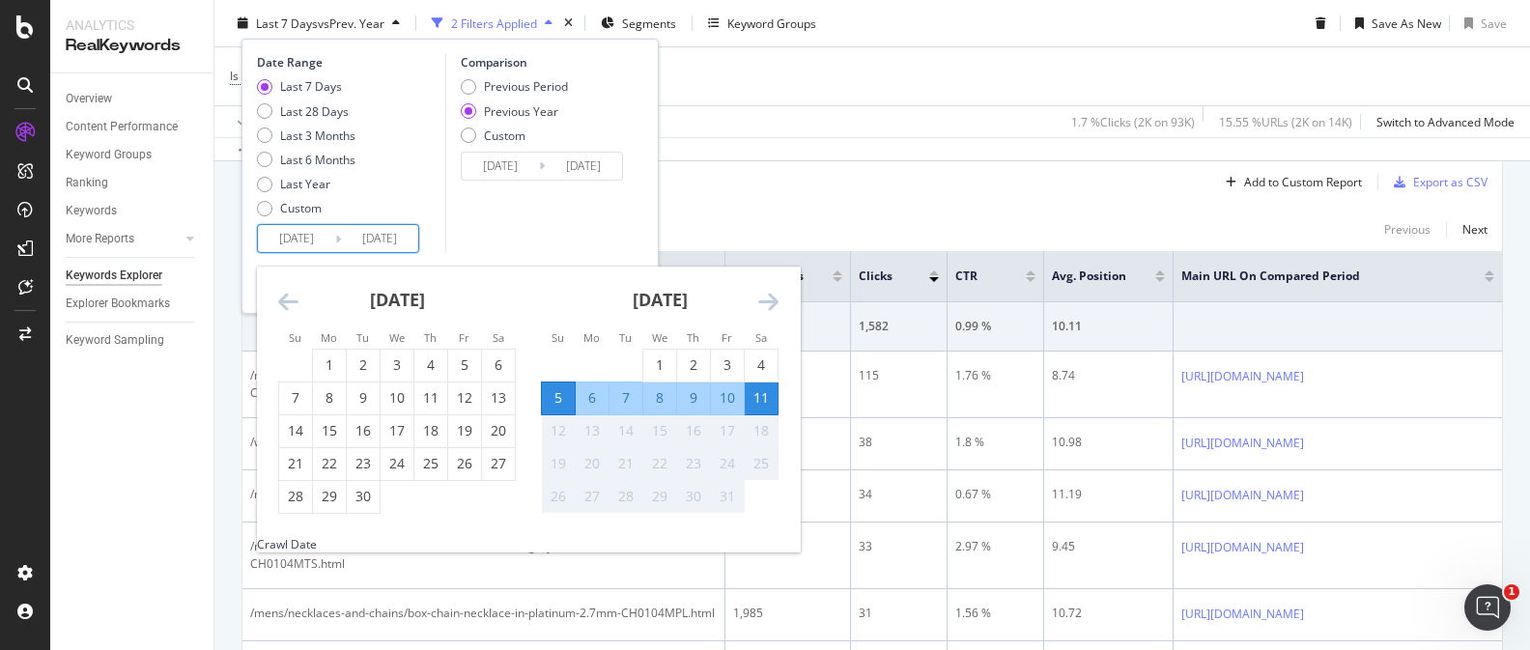
click at [296, 303] on icon "Move backward to switch to the previous month." at bounding box center [288, 301] width 20 height 23
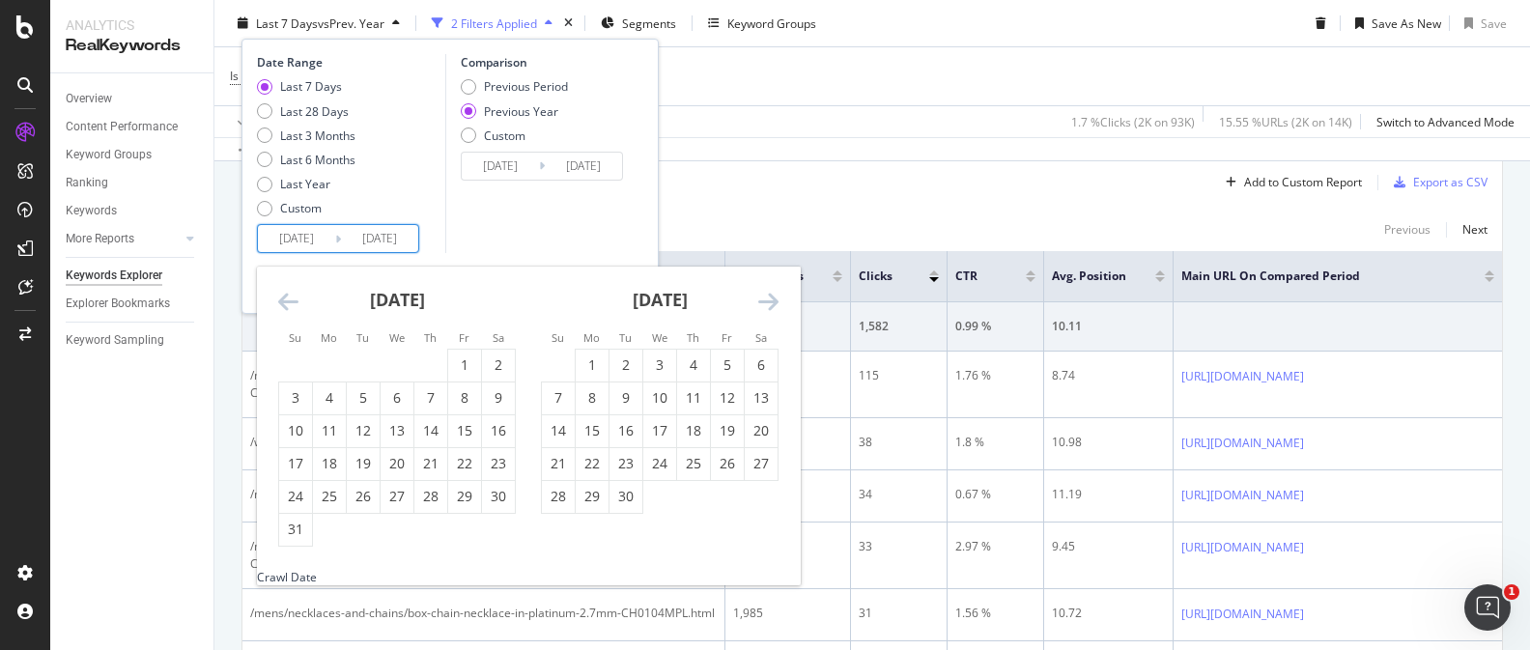
click at [296, 303] on icon "Move backward to switch to the previous month." at bounding box center [288, 301] width 20 height 23
click at [330, 424] on div "16" at bounding box center [329, 430] width 33 height 19
type input "2025/06/16"
type input "2024/06/17"
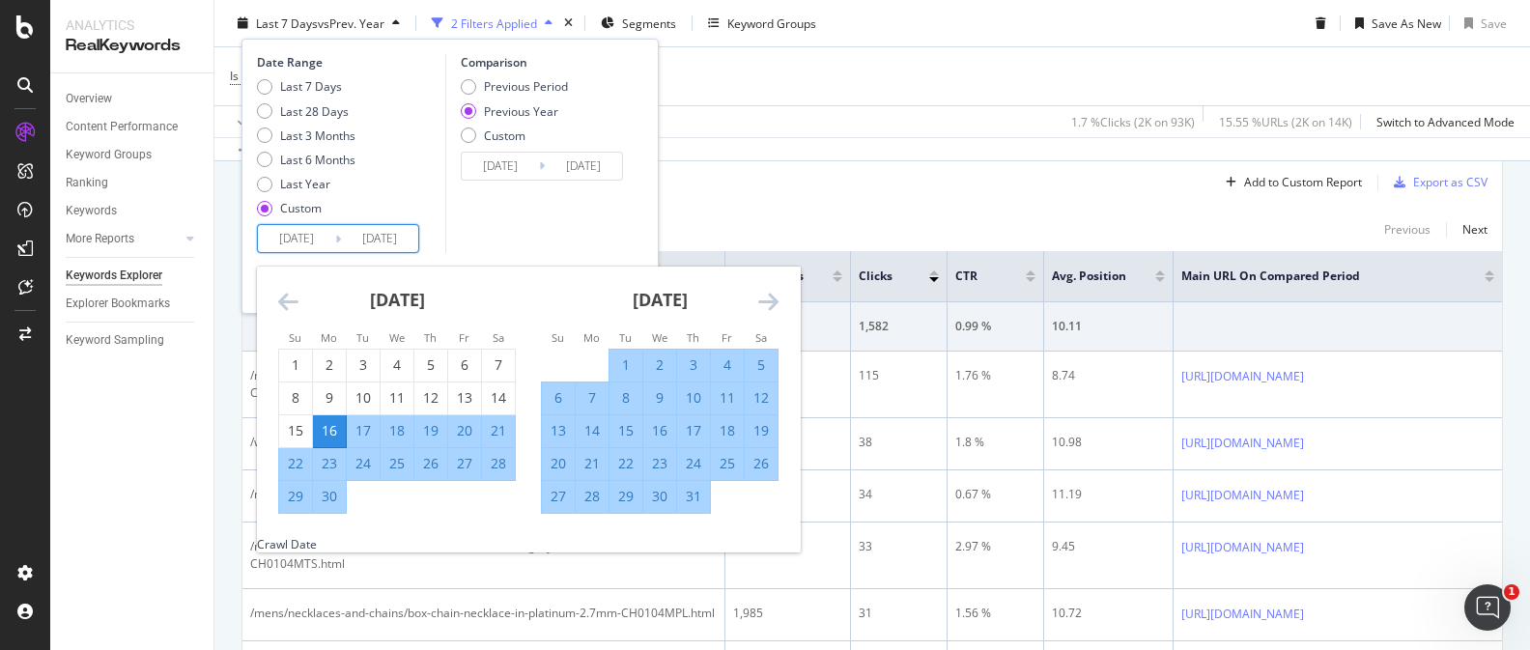
click at [774, 299] on icon "Move forward to switch to the next month." at bounding box center [768, 301] width 20 height 23
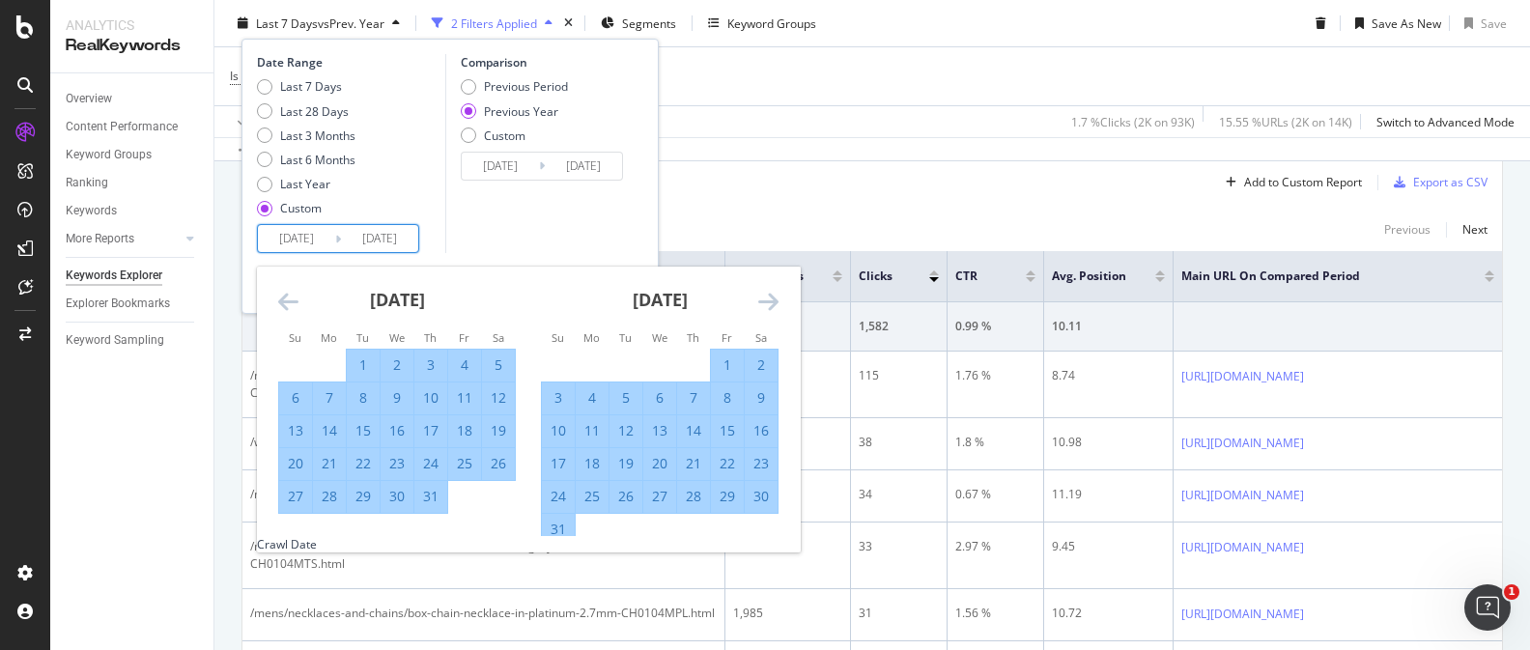
click at [760, 300] on icon "Move forward to switch to the next month." at bounding box center [768, 301] width 20 height 23
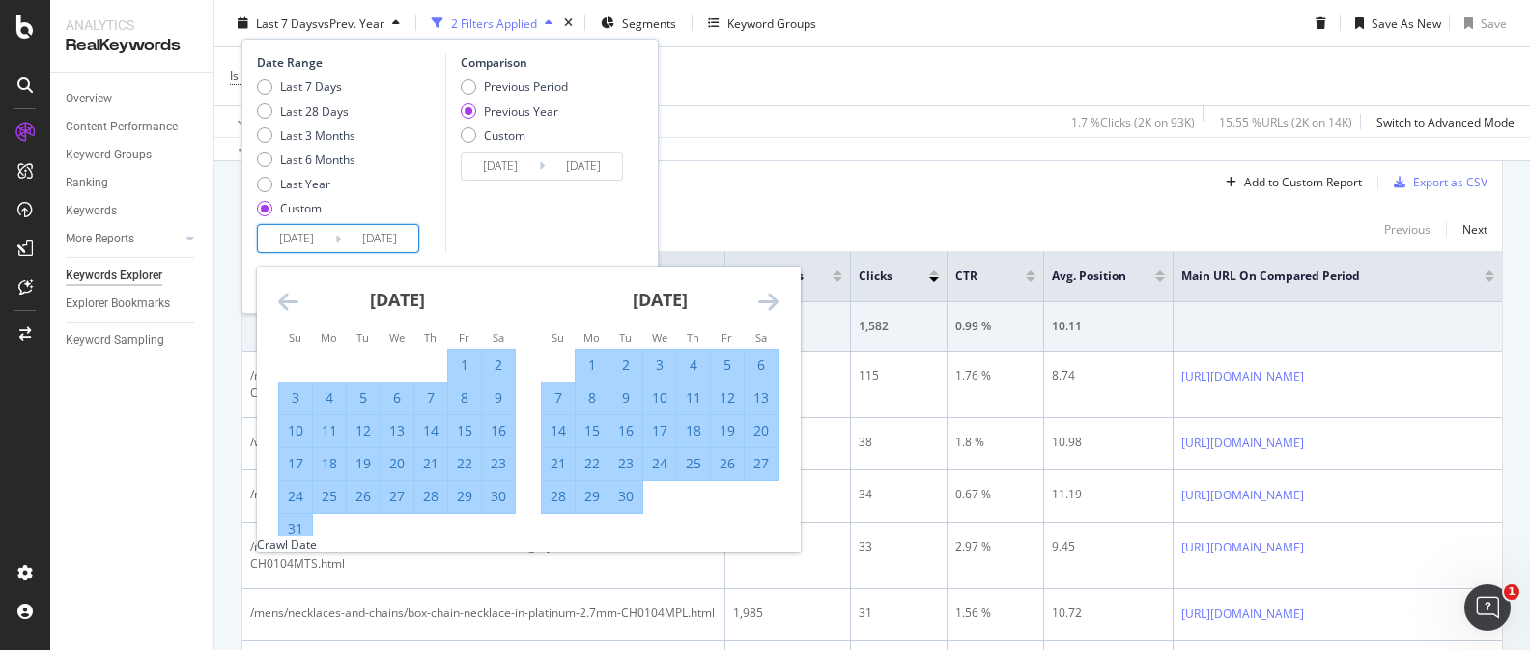
click at [673, 434] on div "17" at bounding box center [659, 430] width 33 height 19
type input "2025/09/17"
type input "2024/09/18"
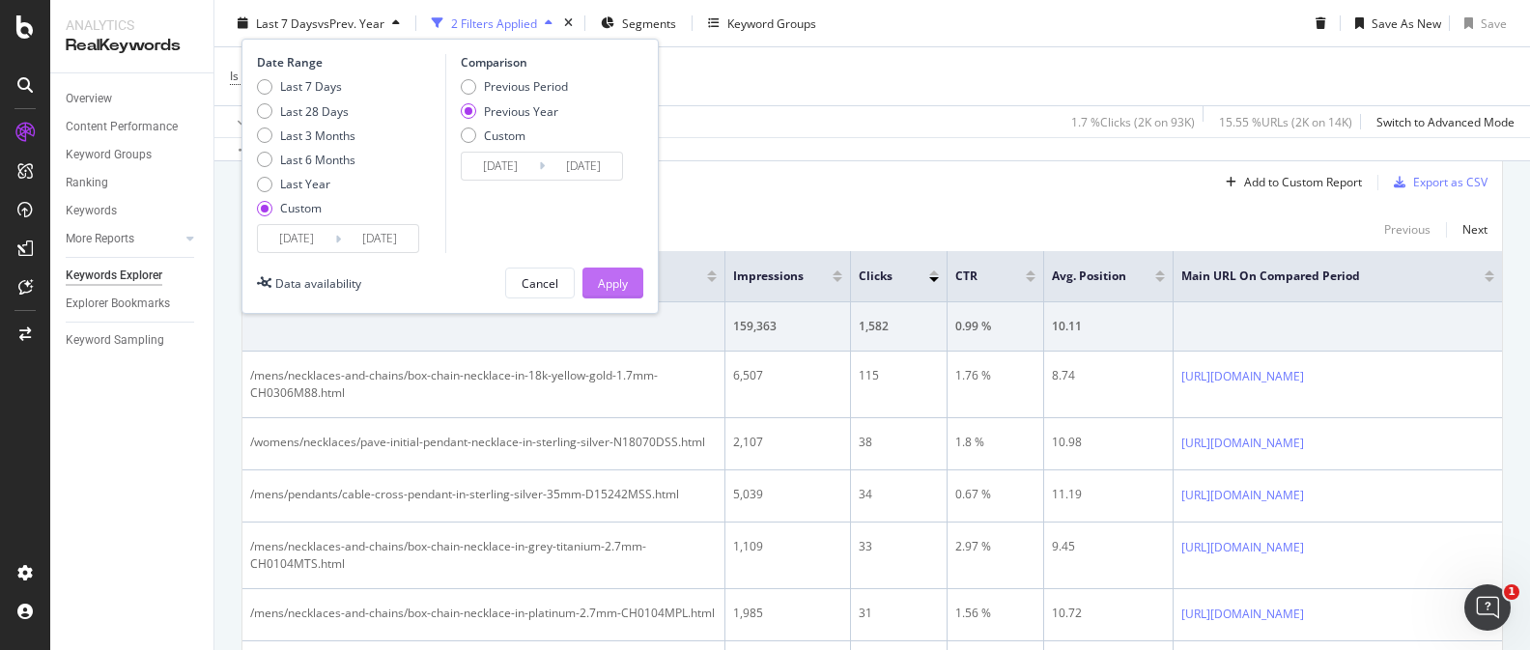
click at [611, 274] on div "Apply" at bounding box center [613, 282] width 30 height 16
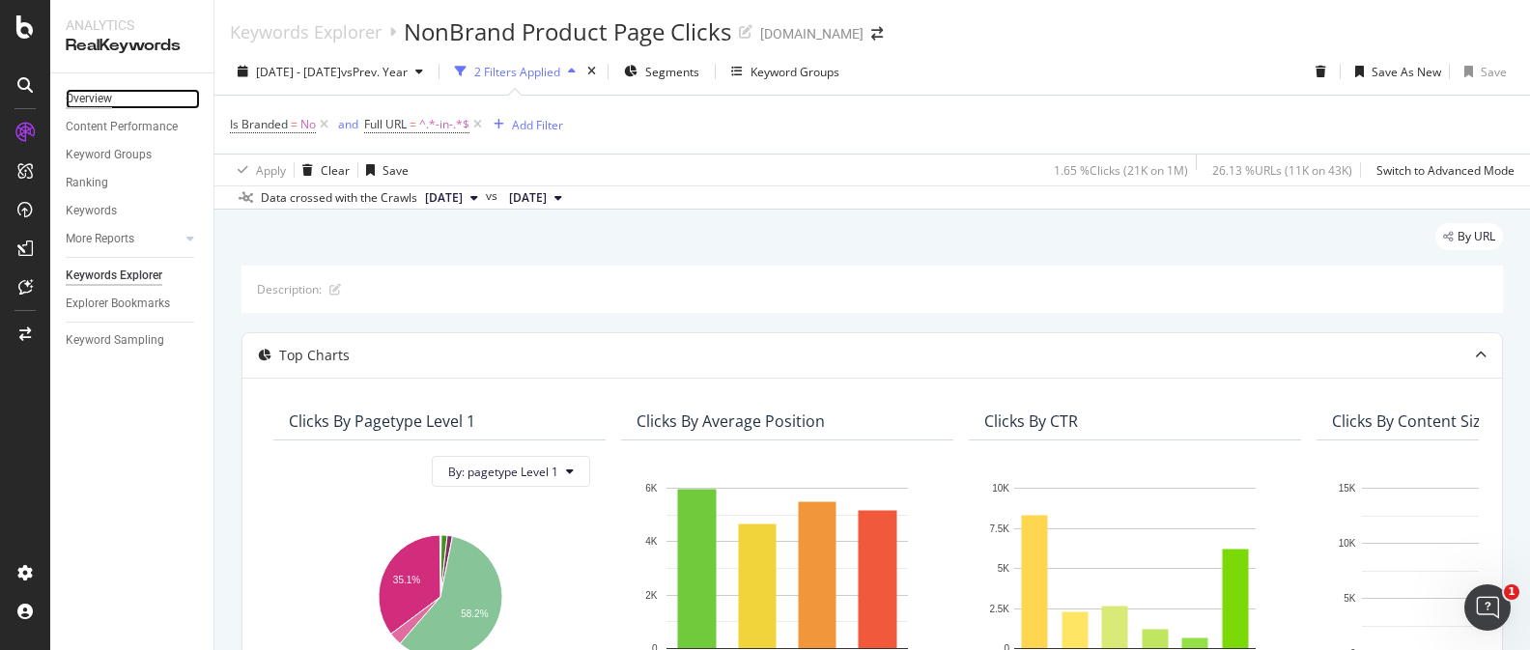
click at [98, 105] on div "Overview" at bounding box center [89, 99] width 46 height 20
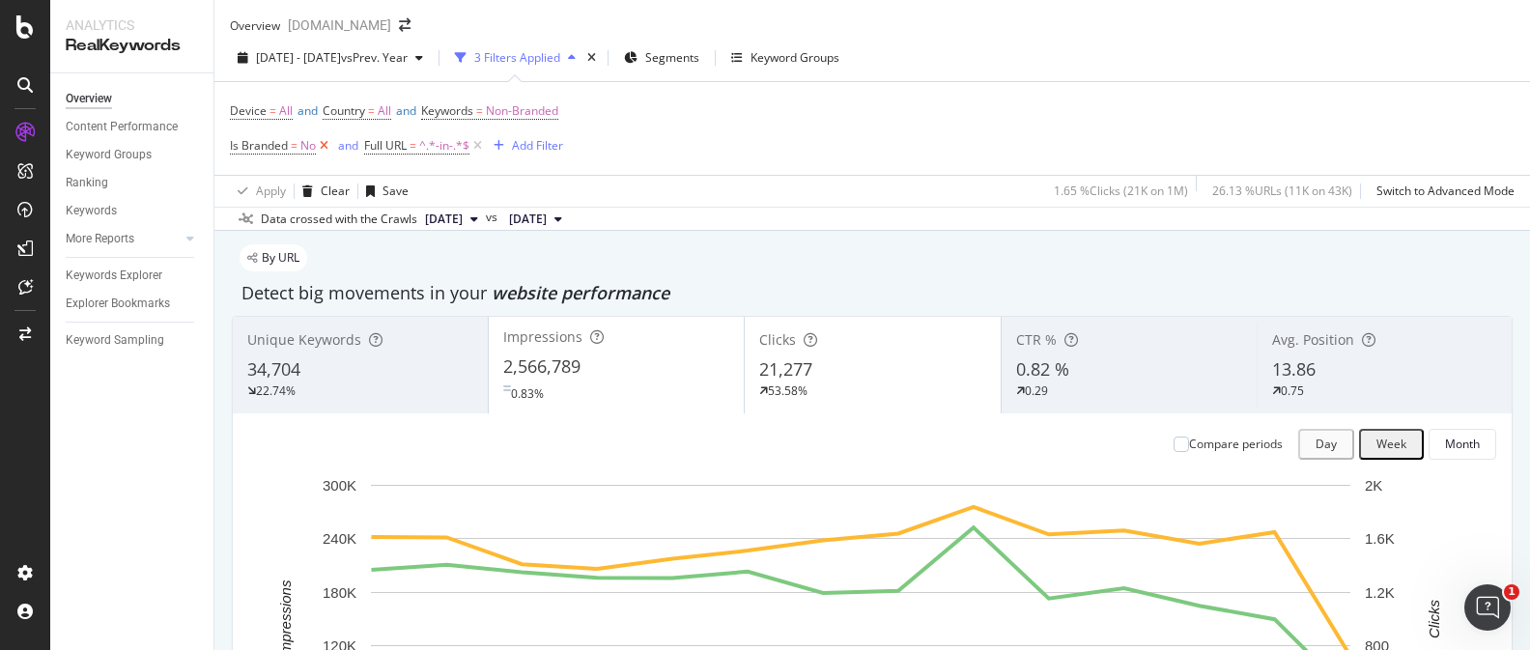
click at [328, 155] on icon at bounding box center [324, 145] width 16 height 19
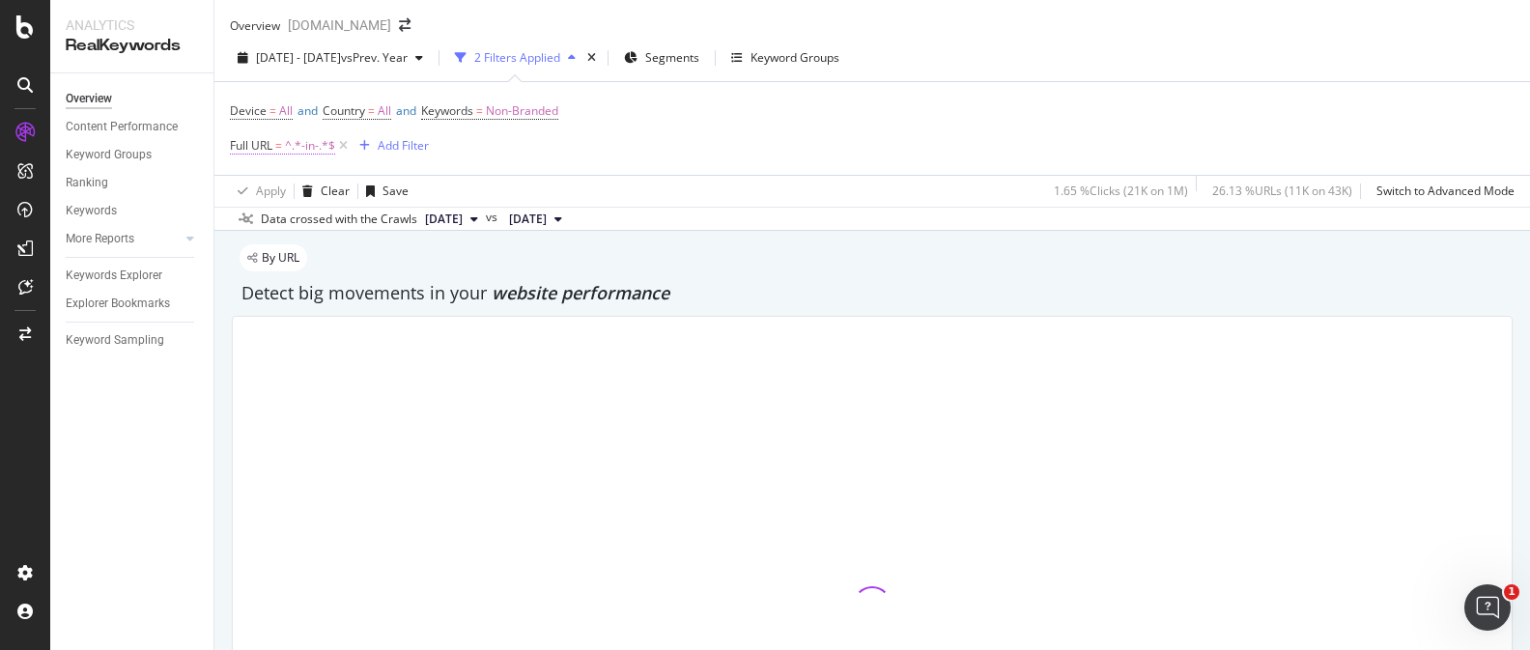
click at [318, 159] on span "^.*-in-.*$" at bounding box center [310, 145] width 50 height 27
click at [297, 219] on input "-in-" at bounding box center [298, 204] width 133 height 29
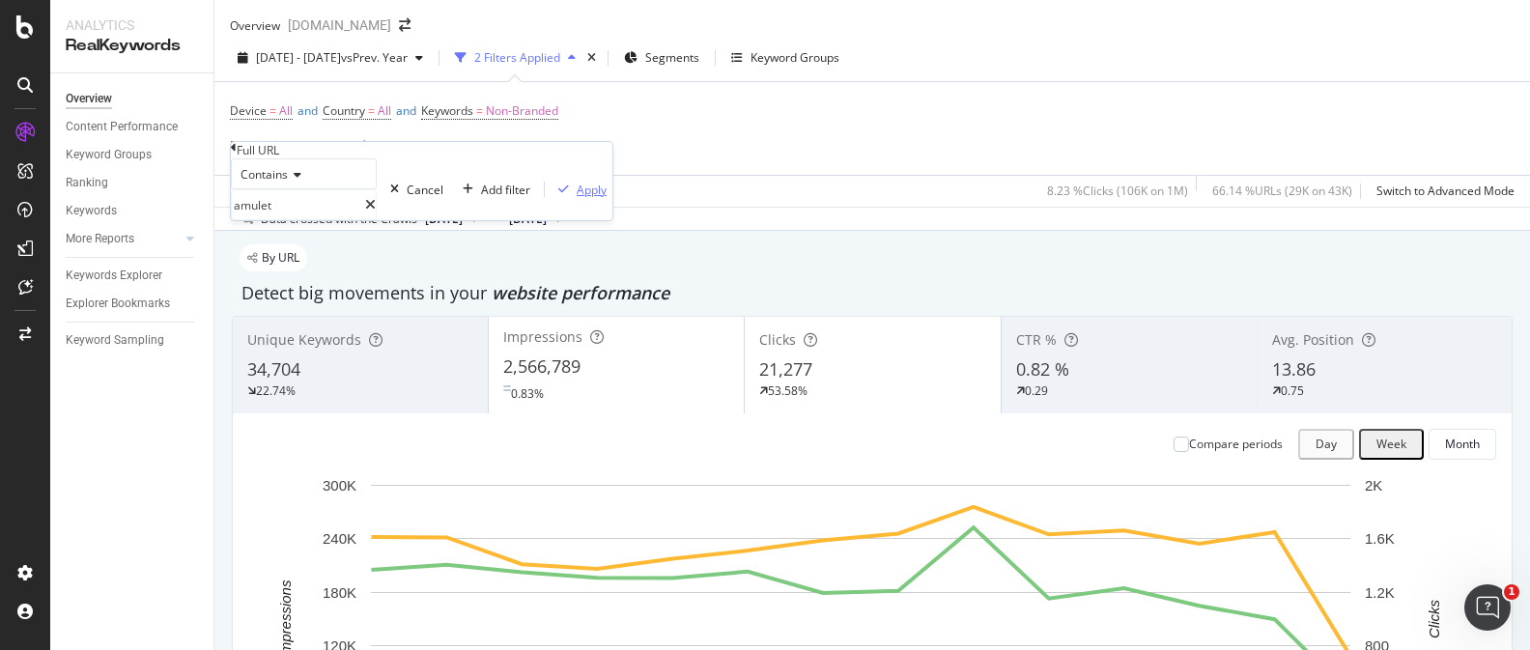
type input "amulet"
click at [577, 198] on div "Apply" at bounding box center [592, 190] width 30 height 16
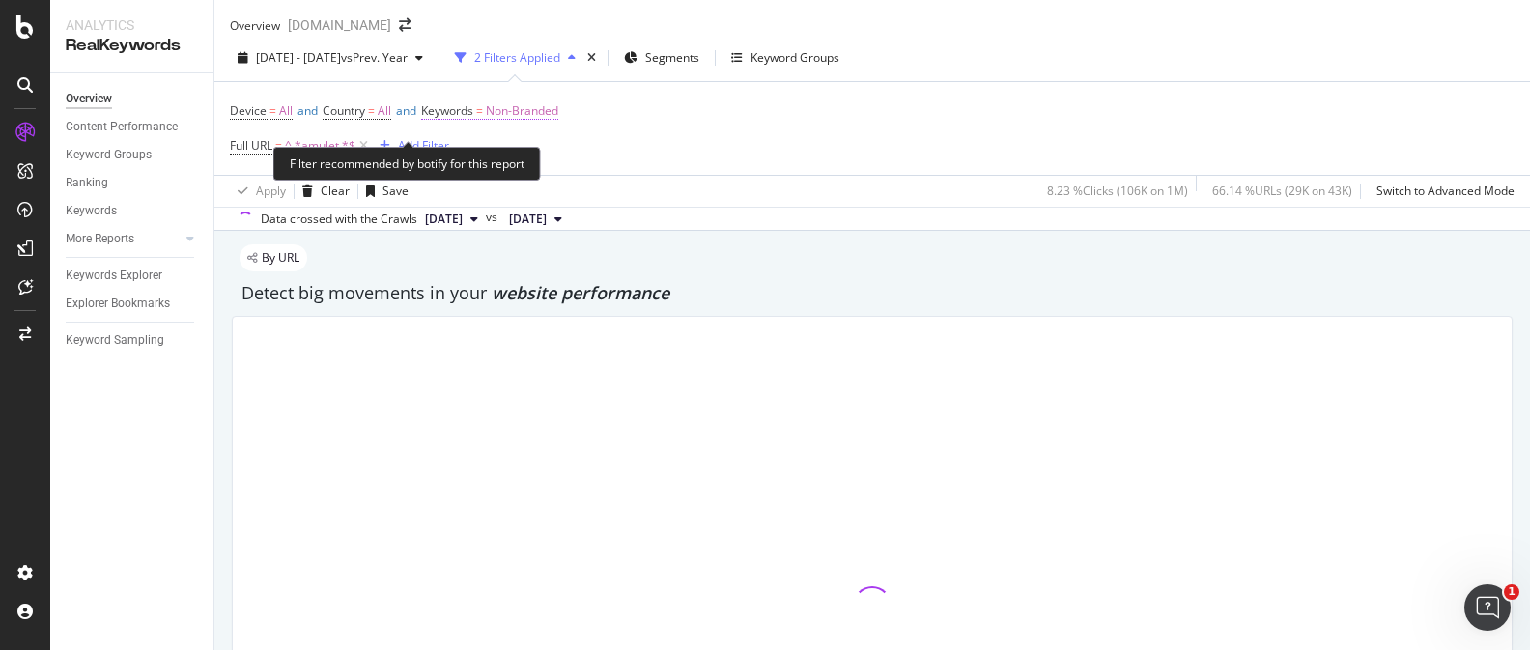
click at [526, 124] on span "Non-Branded" at bounding box center [522, 111] width 72 height 27
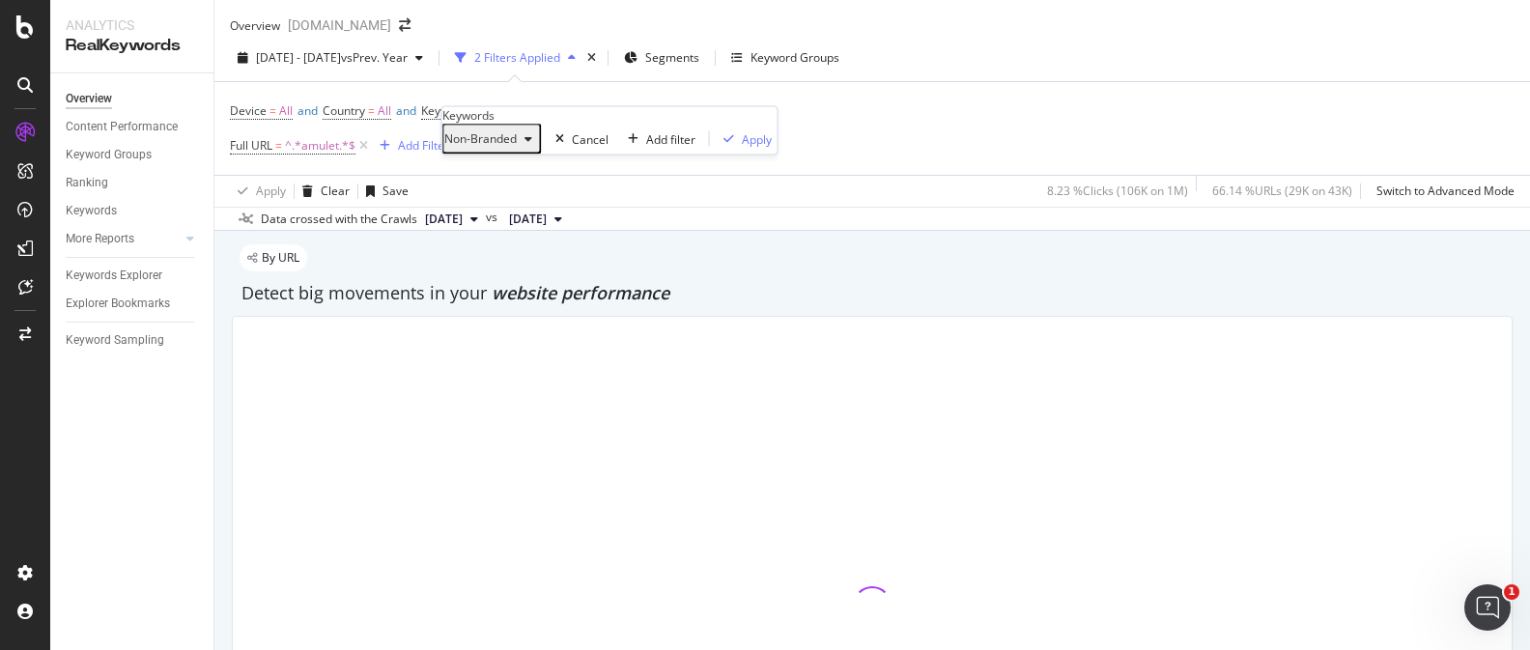
click at [511, 152] on div "Non-Branded" at bounding box center [492, 139] width 96 height 25
click at [508, 320] on div at bounding box center [872, 605] width 1279 height 577
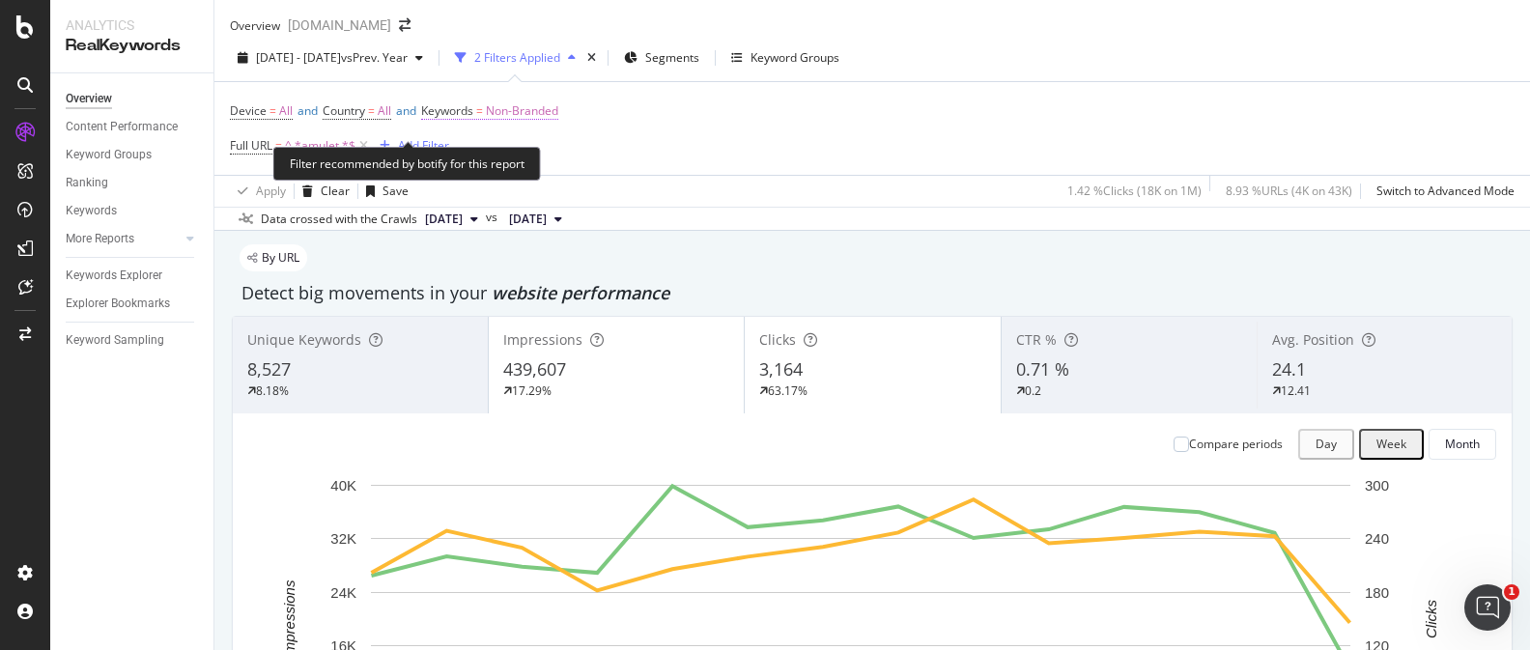
click at [549, 125] on span "Non-Branded" at bounding box center [522, 111] width 72 height 27
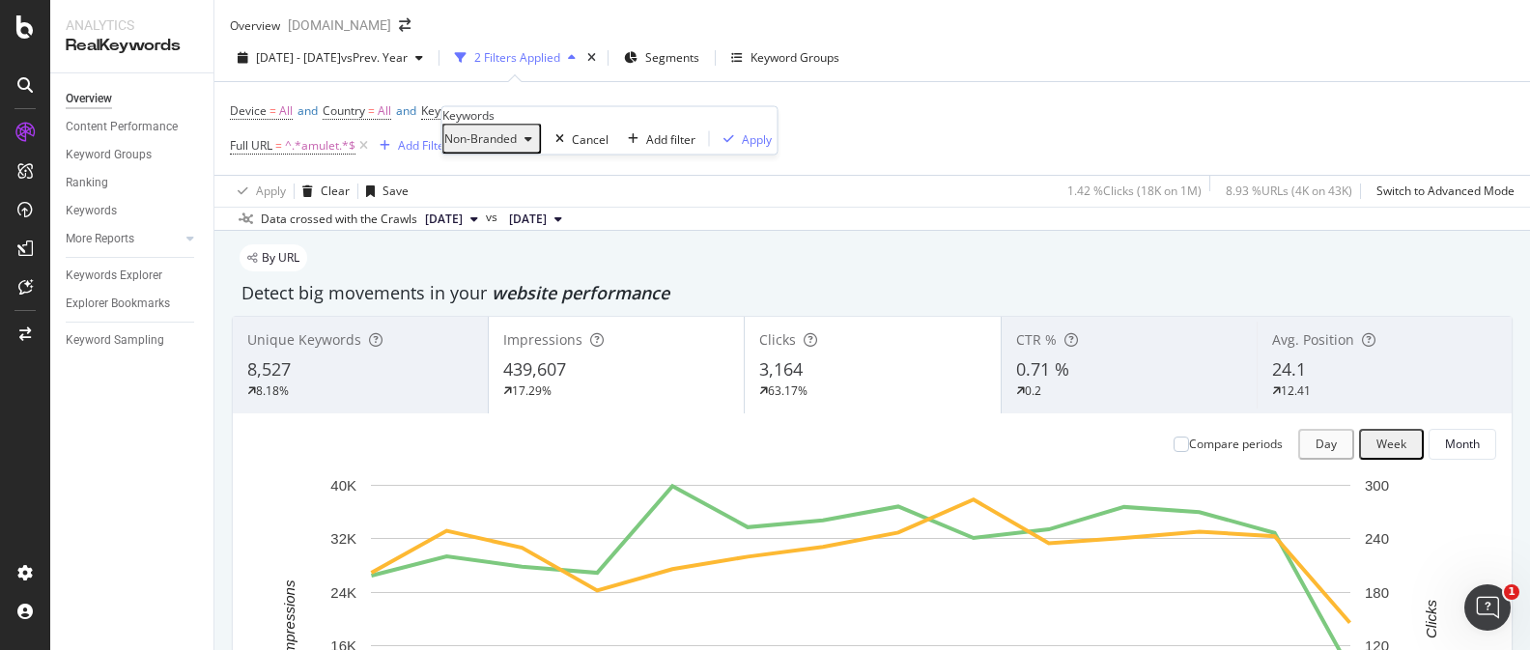
click at [517, 147] on span "Non-Branded" at bounding box center [480, 138] width 72 height 16
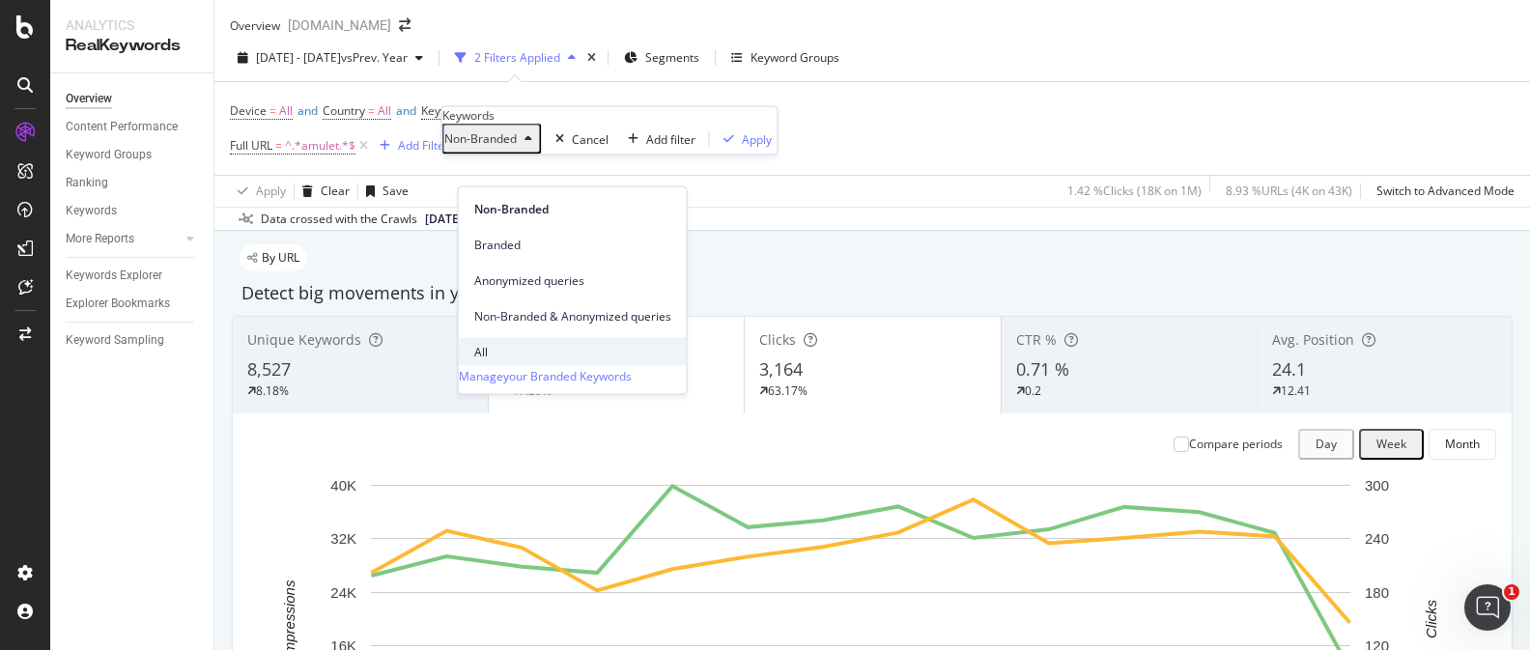
click at [519, 343] on span "All" at bounding box center [572, 351] width 197 height 17
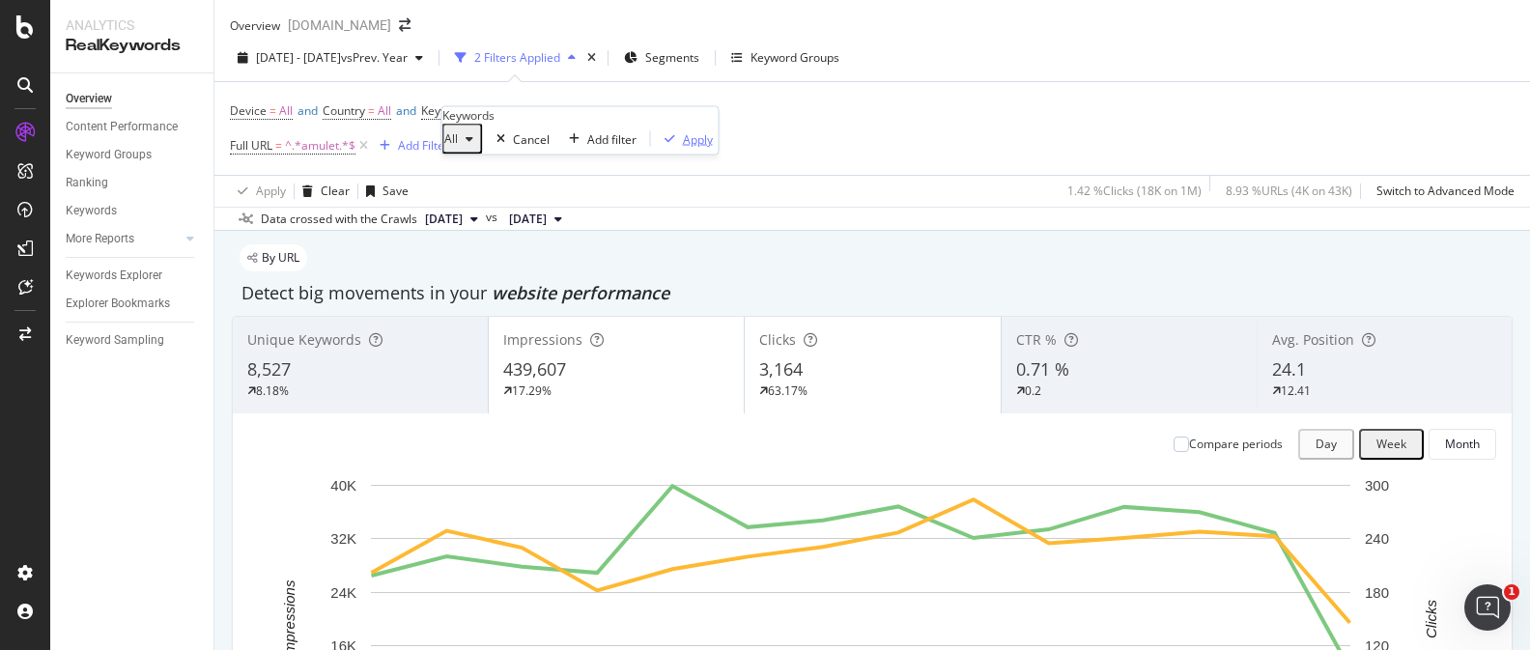
click at [683, 147] on div "Apply" at bounding box center [698, 138] width 30 height 16
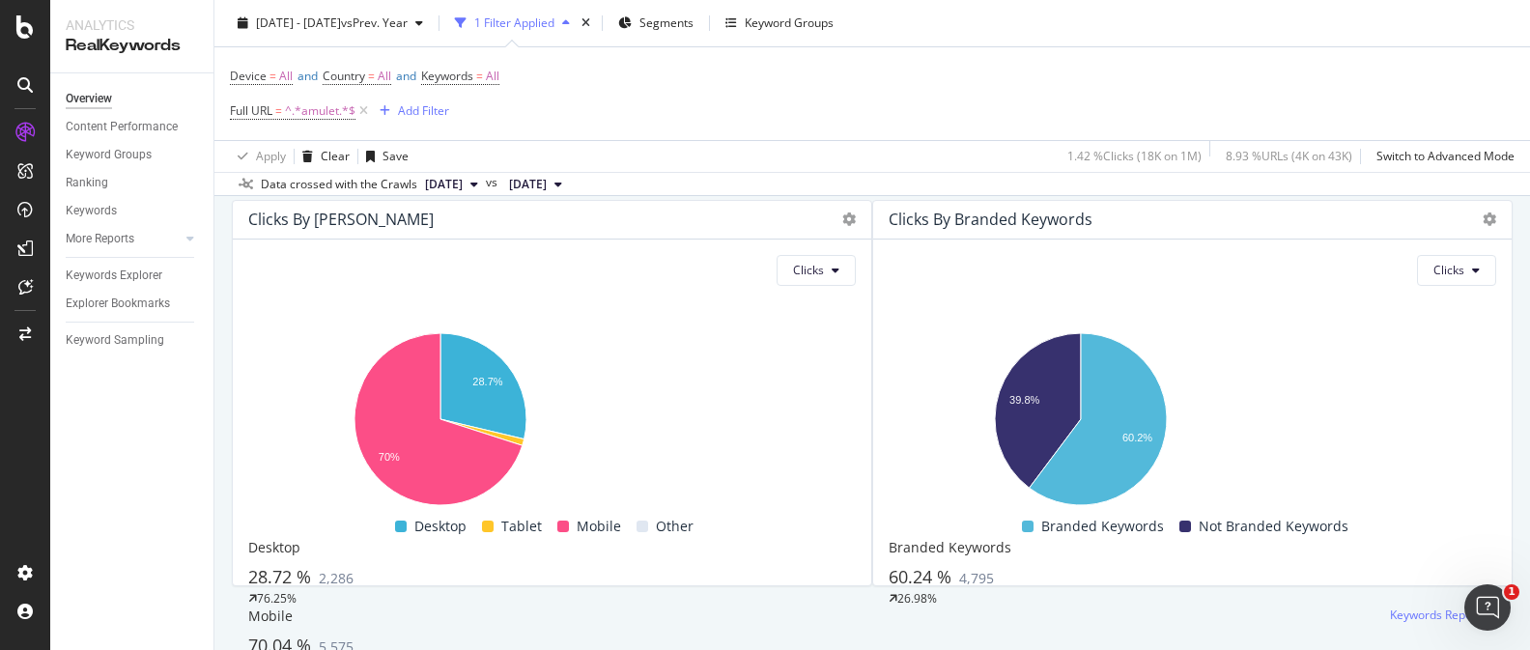
scroll to position [3268, 0]
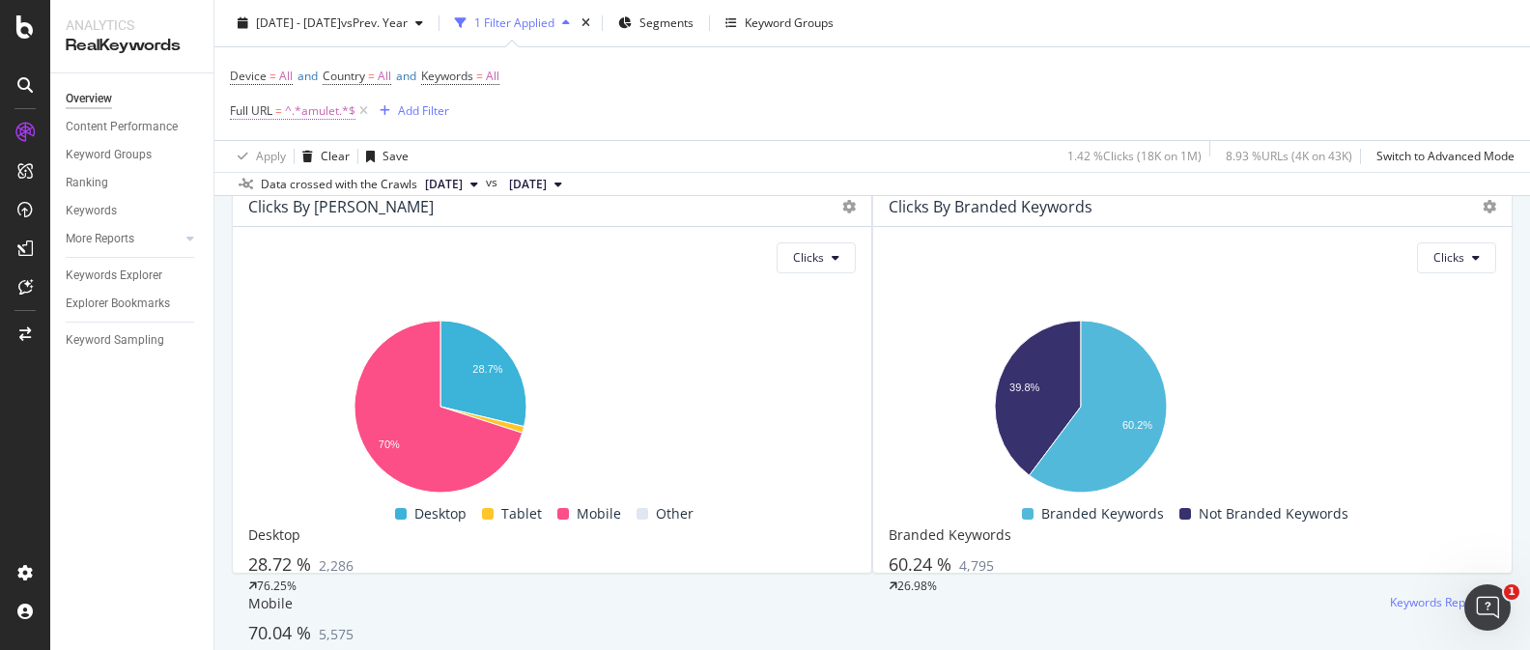
click at [338, 120] on span "^.*amulet.*$" at bounding box center [320, 111] width 70 height 27
click at [291, 171] on input "amulet" at bounding box center [298, 156] width 133 height 29
type input "charm"
click at [577, 149] on div "Apply" at bounding box center [592, 140] width 30 height 16
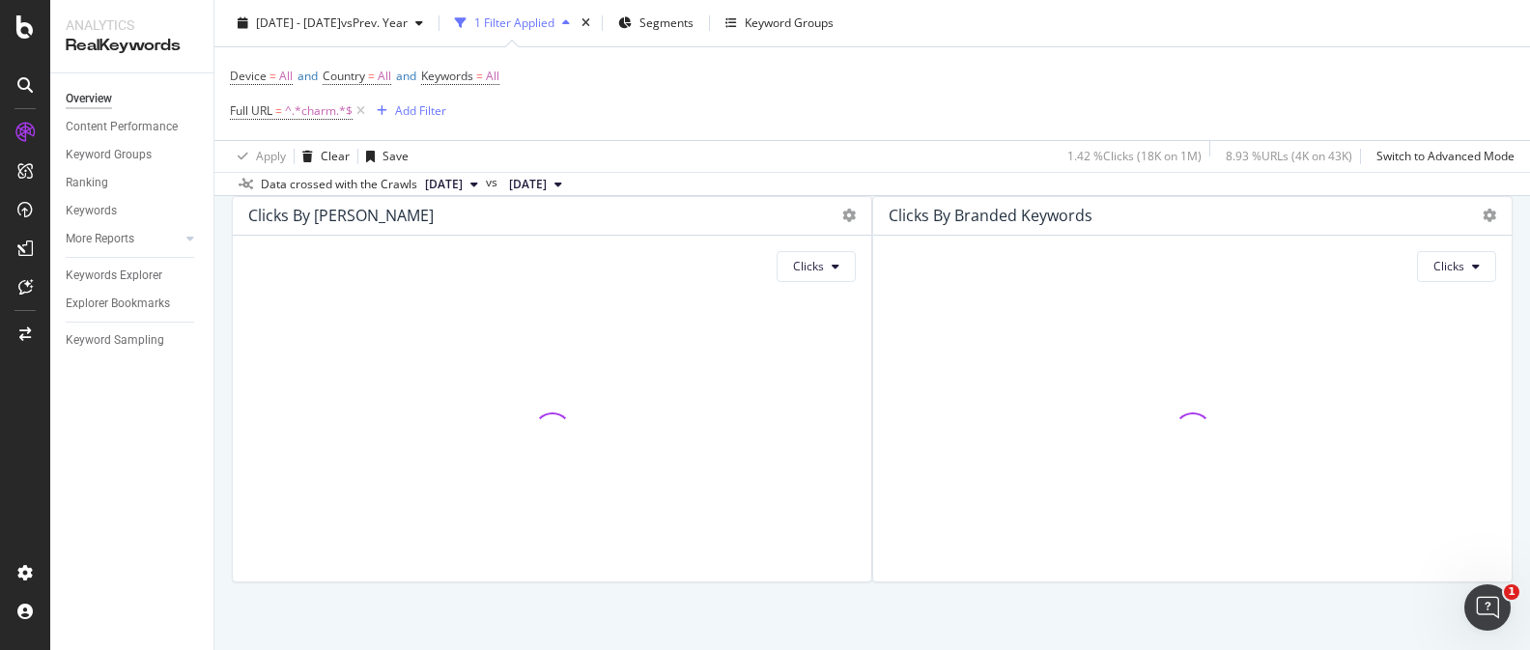
scroll to position [3268, 0]
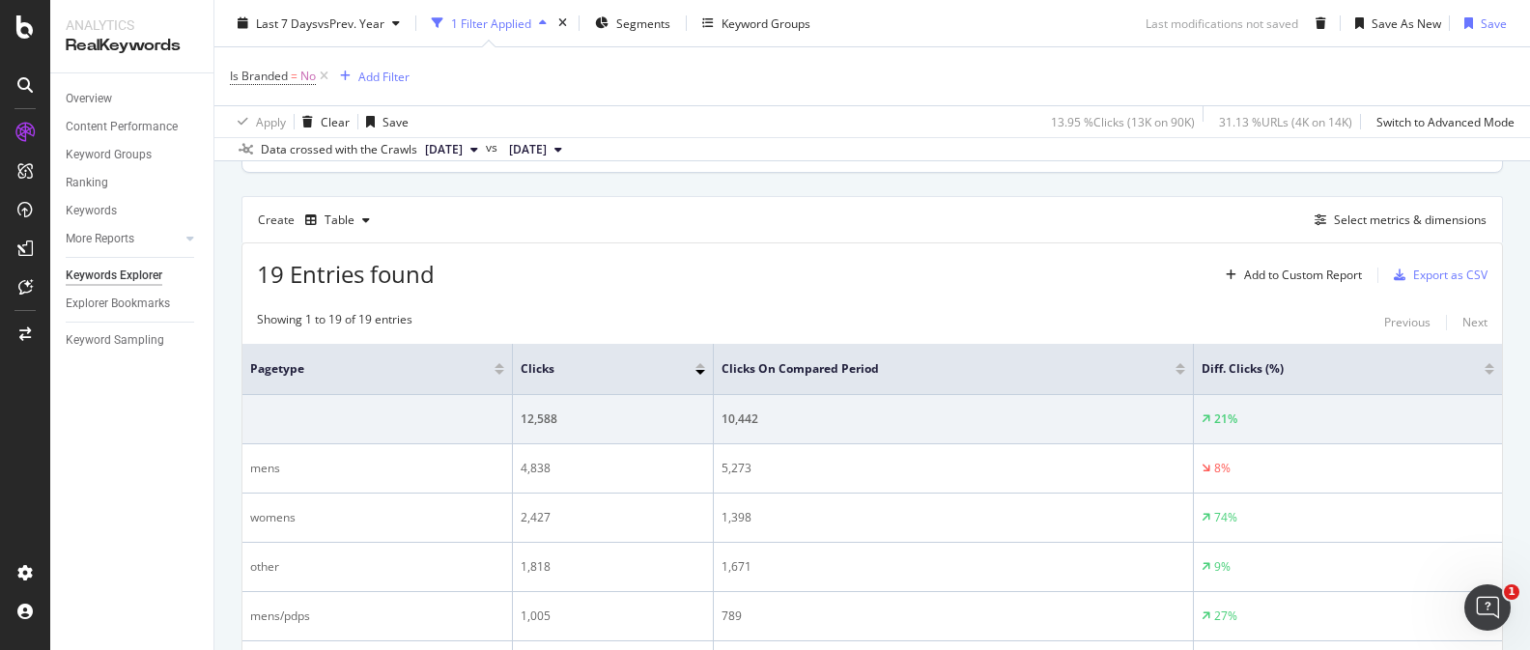
scroll to position [555, 0]
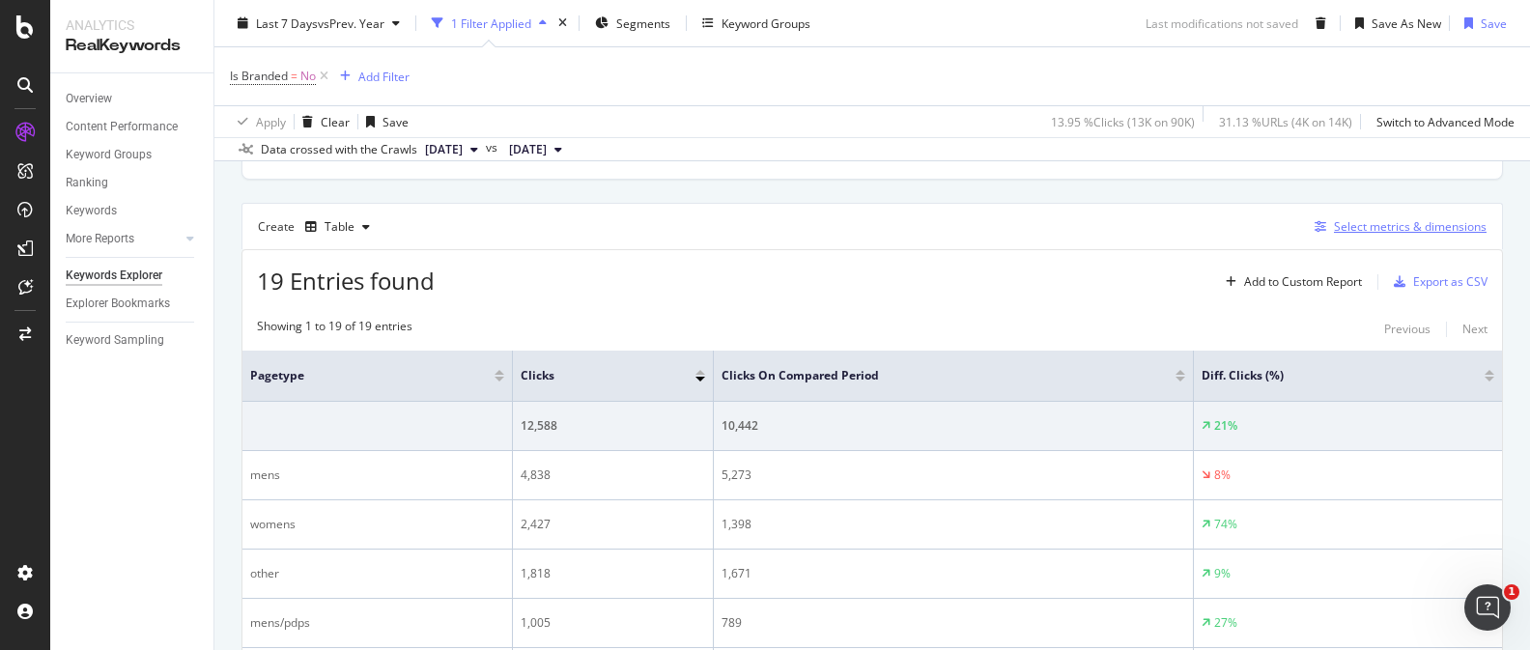
click at [1407, 234] on div "Select metrics & dimensions" at bounding box center [1410, 226] width 153 height 16
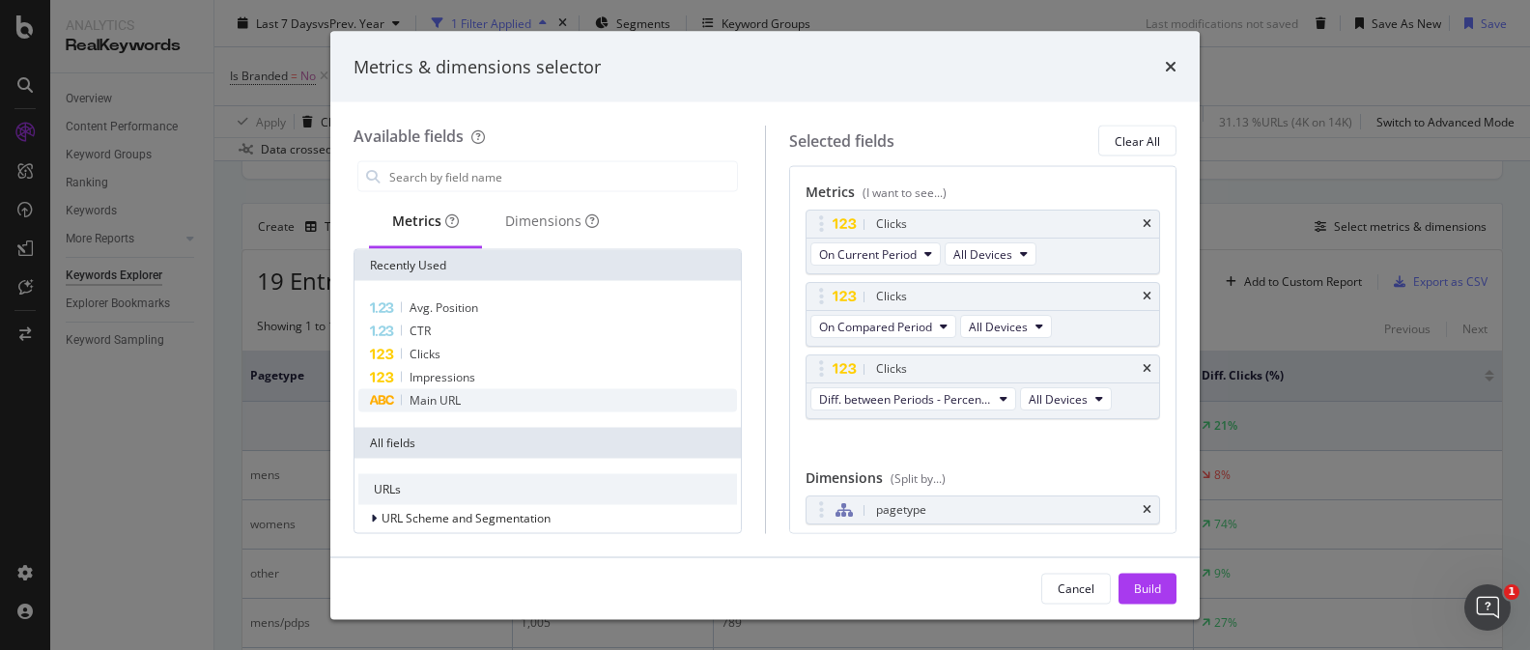
click at [642, 409] on div "Main URL" at bounding box center [547, 400] width 379 height 23
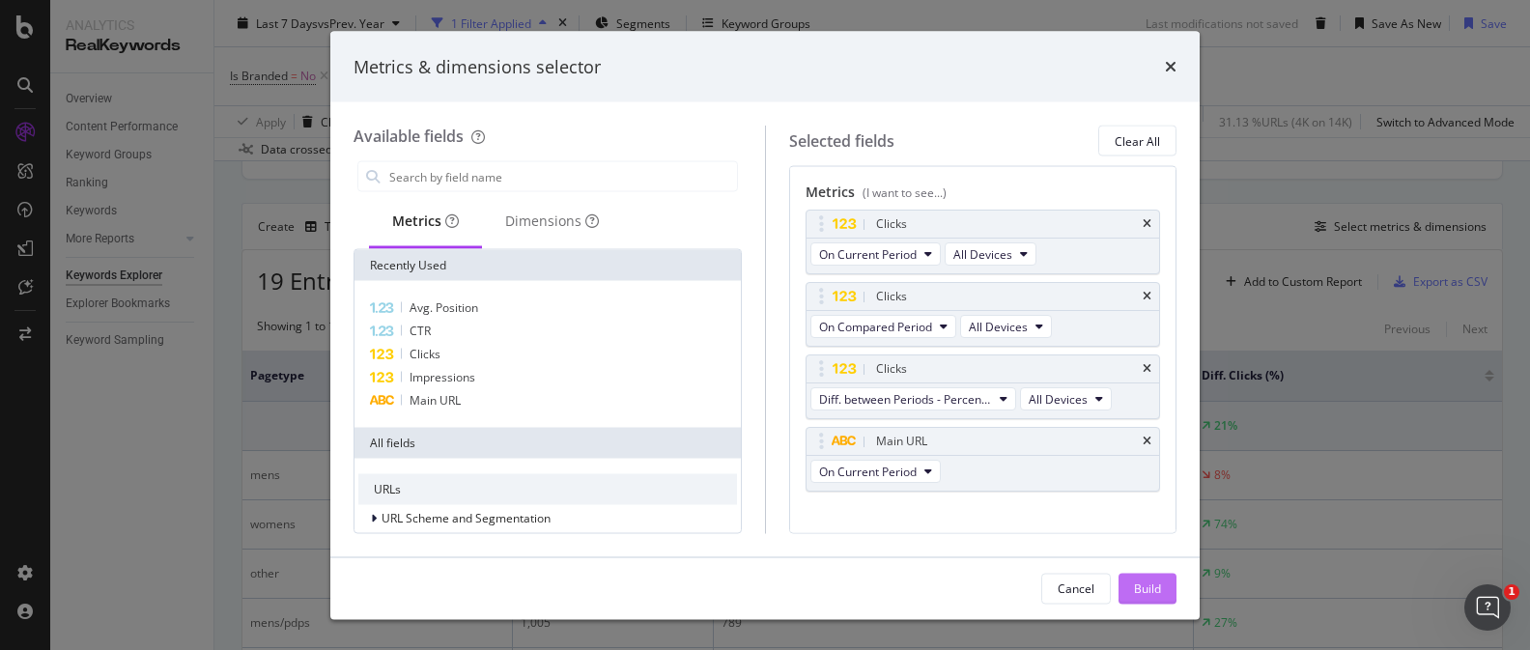
click at [1139, 577] on div "Build" at bounding box center [1147, 588] width 27 height 29
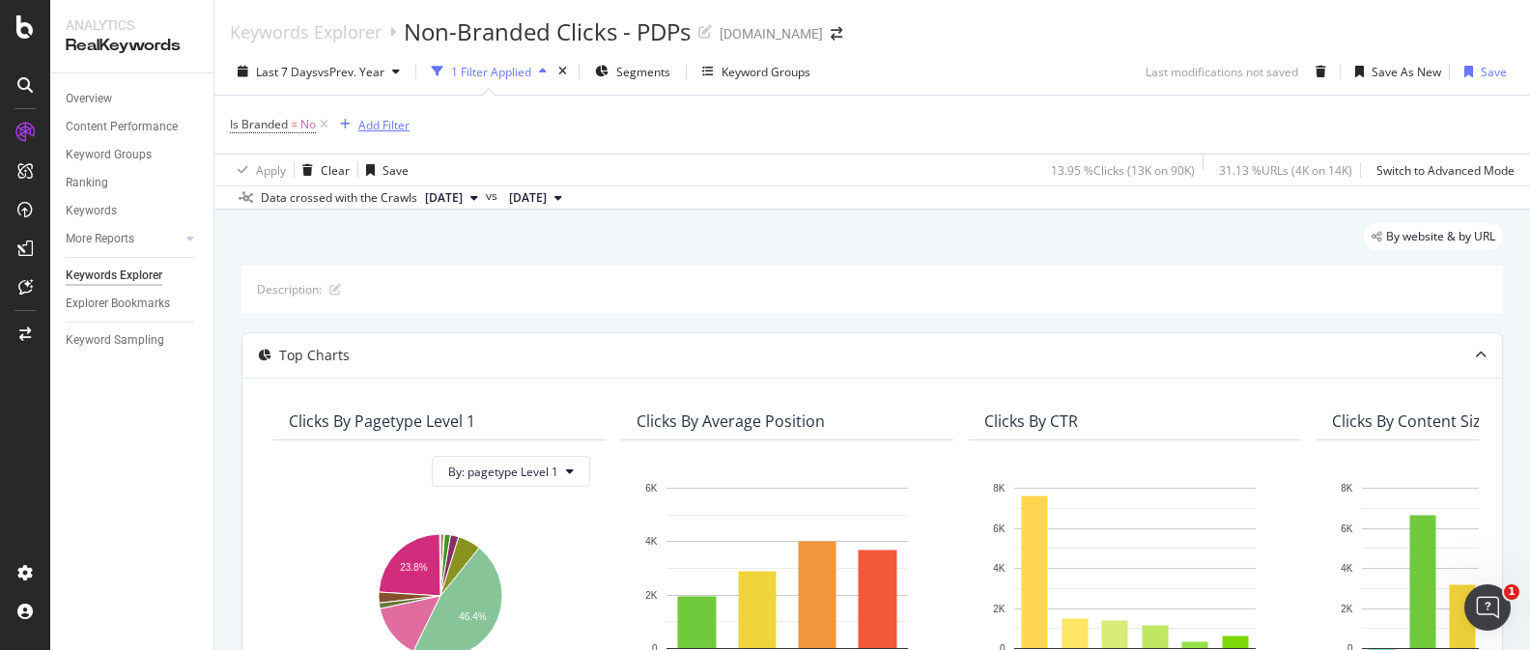
click at [383, 123] on div "Add Filter" at bounding box center [383, 125] width 51 height 16
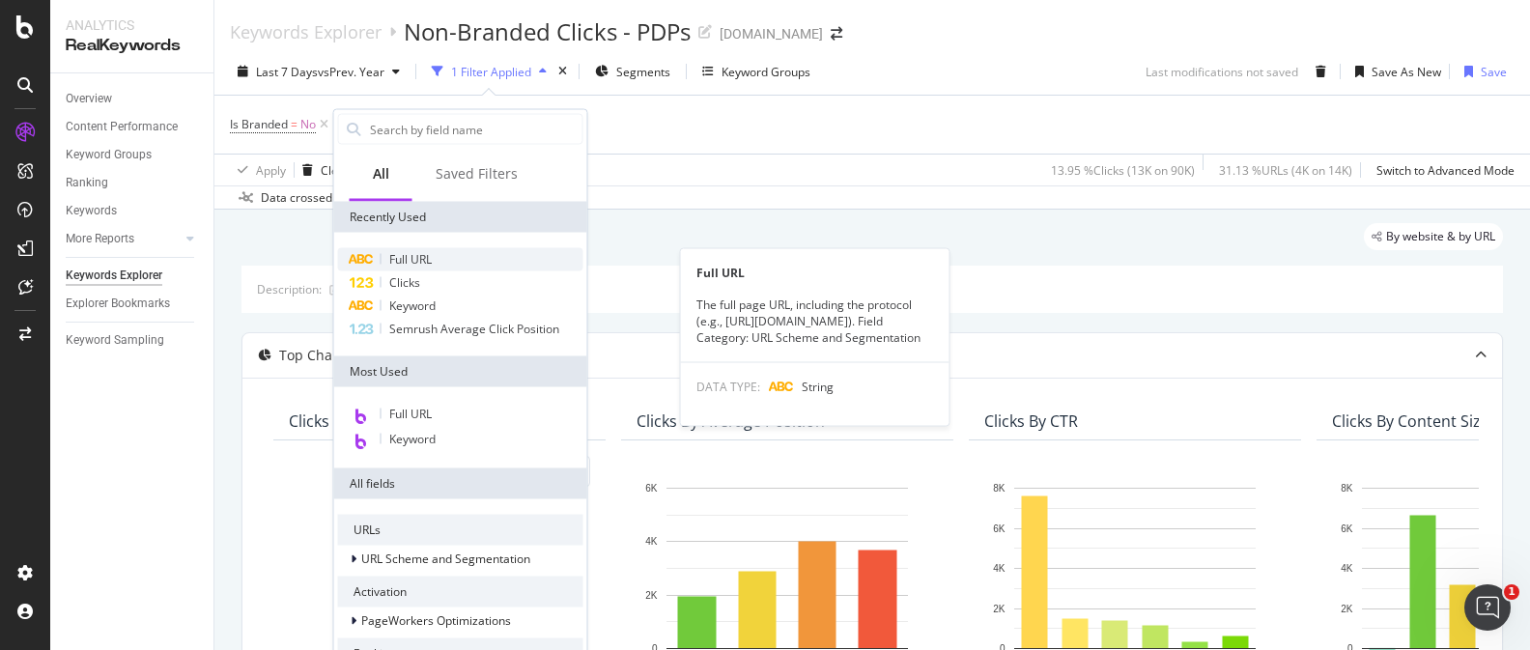
click at [474, 262] on div "Full URL" at bounding box center [460, 259] width 245 height 23
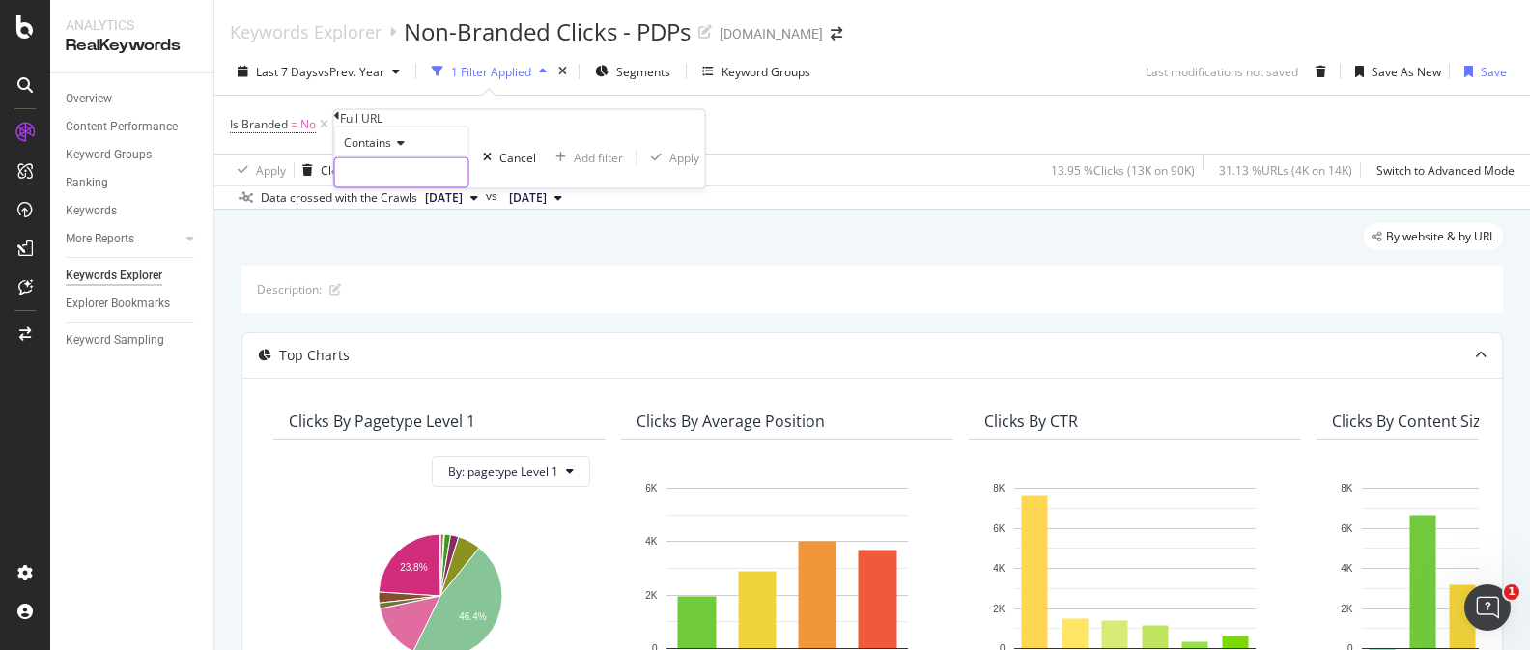
click at [435, 187] on input "text" at bounding box center [401, 172] width 133 height 29
click at [453, 187] on input "text" at bounding box center [401, 172] width 133 height 29
type input "-with-"
click at [680, 165] on div "Apply" at bounding box center [695, 157] width 30 height 16
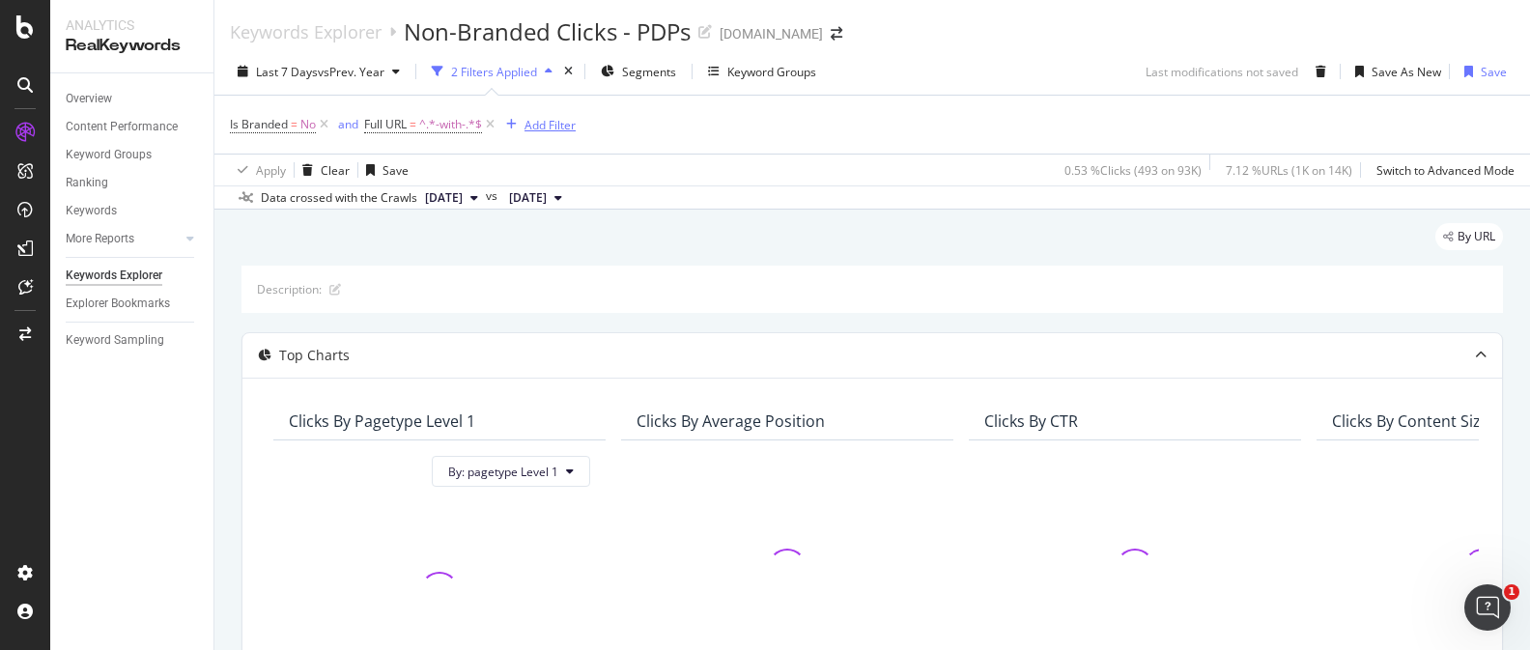
click at [532, 127] on div "Add Filter" at bounding box center [549, 125] width 51 height 16
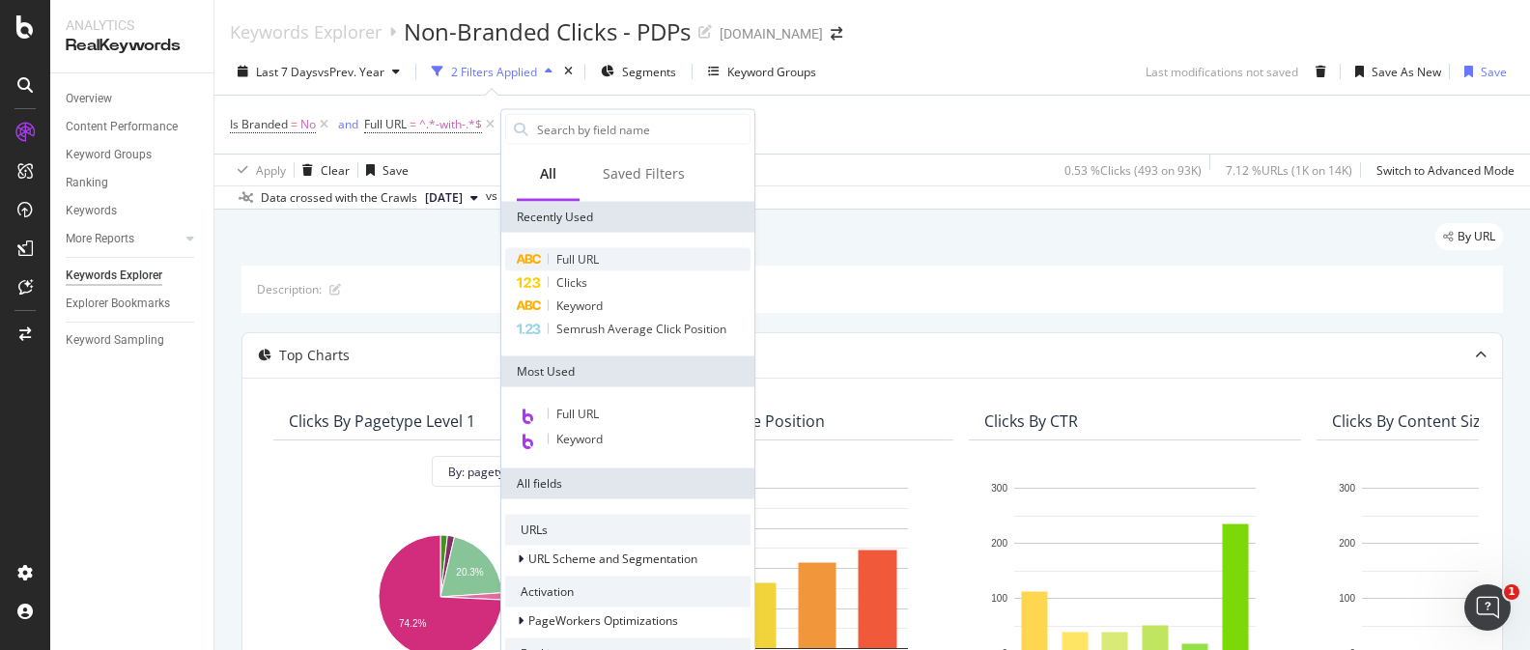
click at [593, 254] on span "Full URL" at bounding box center [577, 259] width 42 height 16
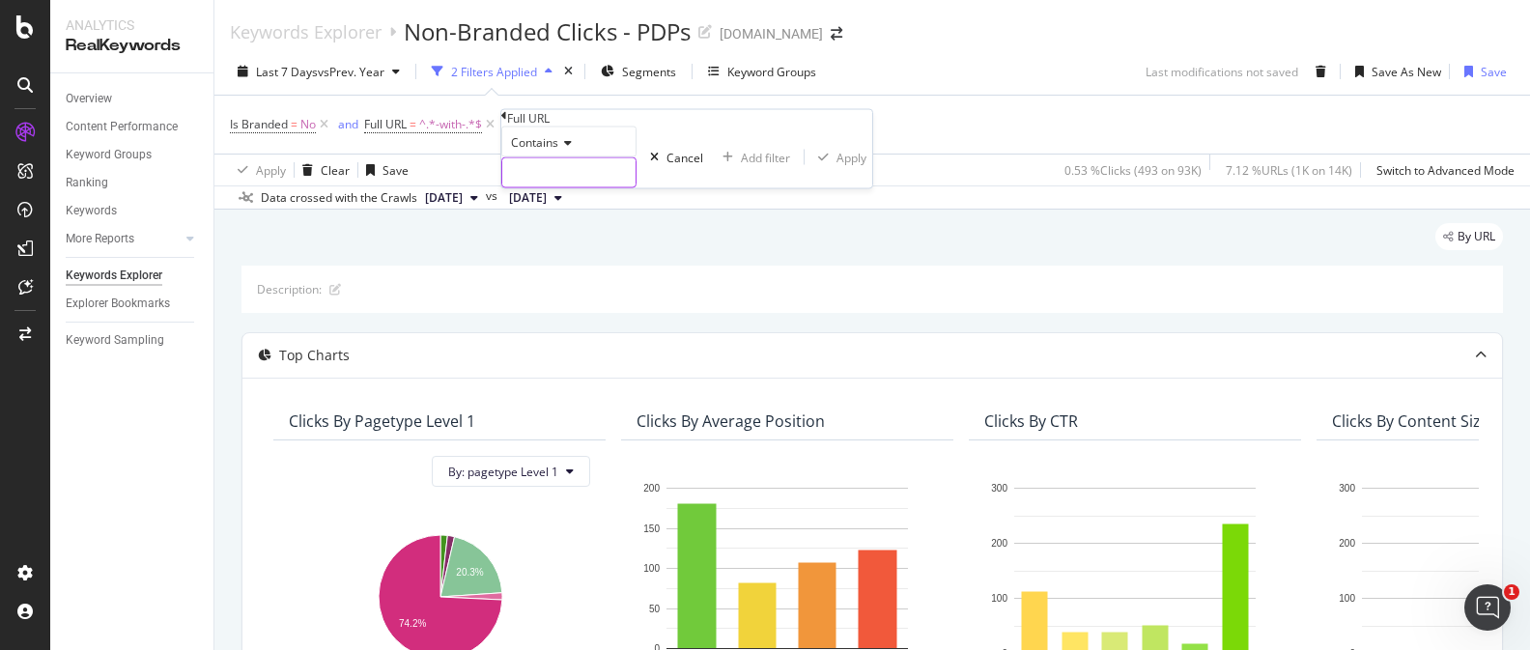
click at [589, 187] on input "text" at bounding box center [568, 172] width 133 height 29
type input "-in-"
click at [847, 165] on div "Apply" at bounding box center [862, 157] width 30 height 16
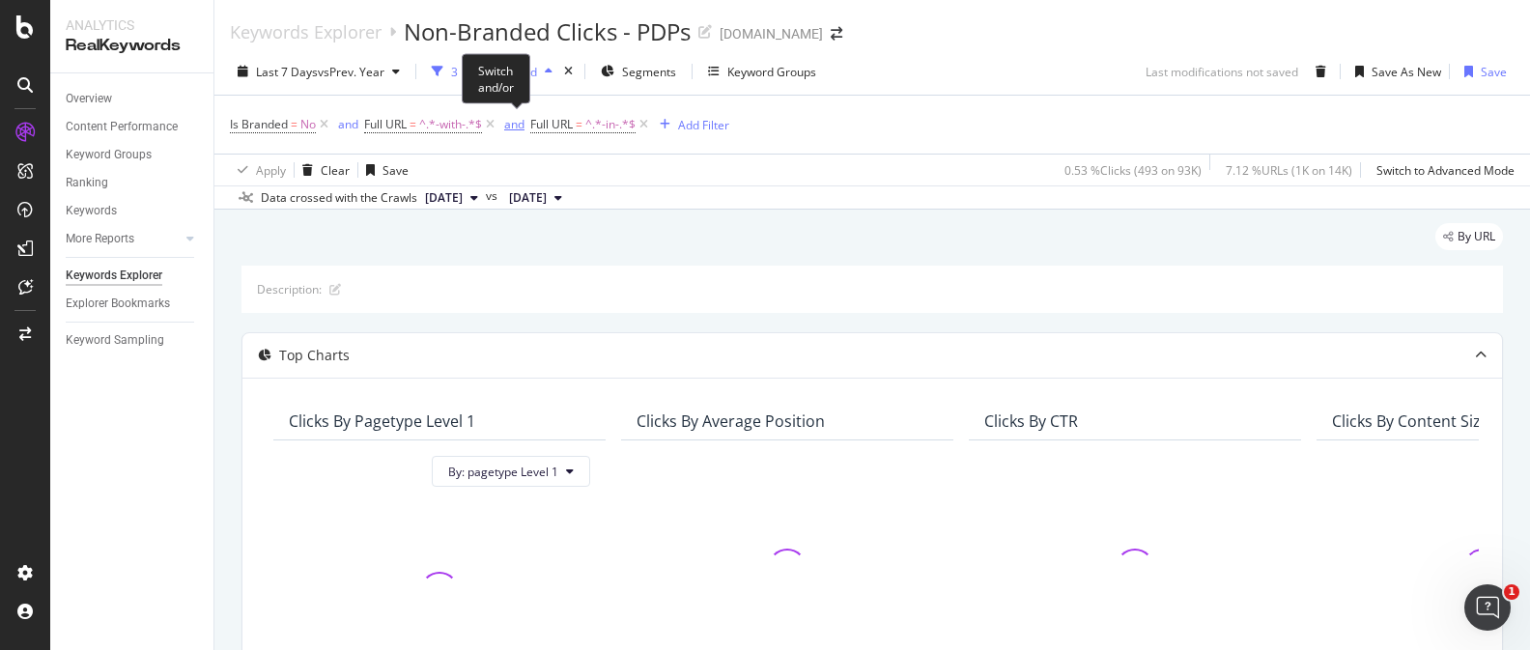
click at [516, 130] on div "and" at bounding box center [514, 124] width 20 height 16
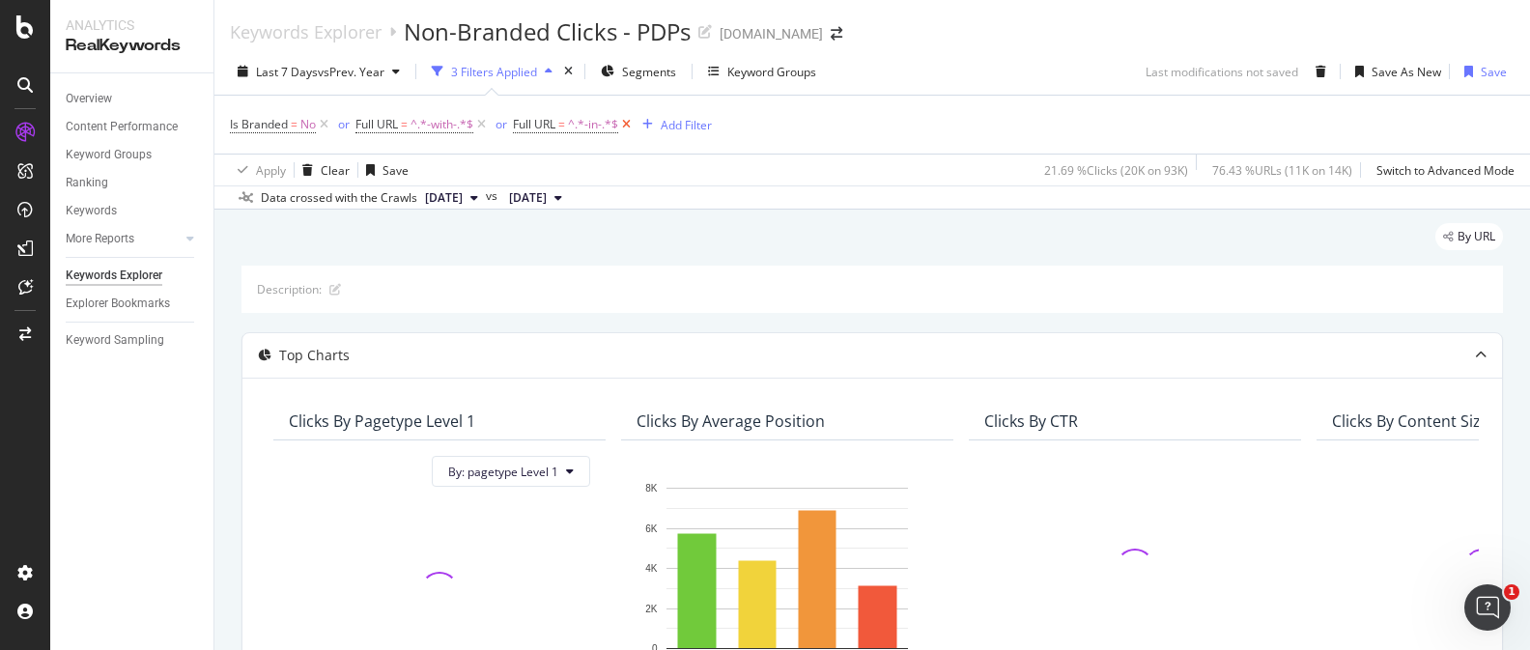
click at [629, 126] on icon at bounding box center [626, 124] width 16 height 19
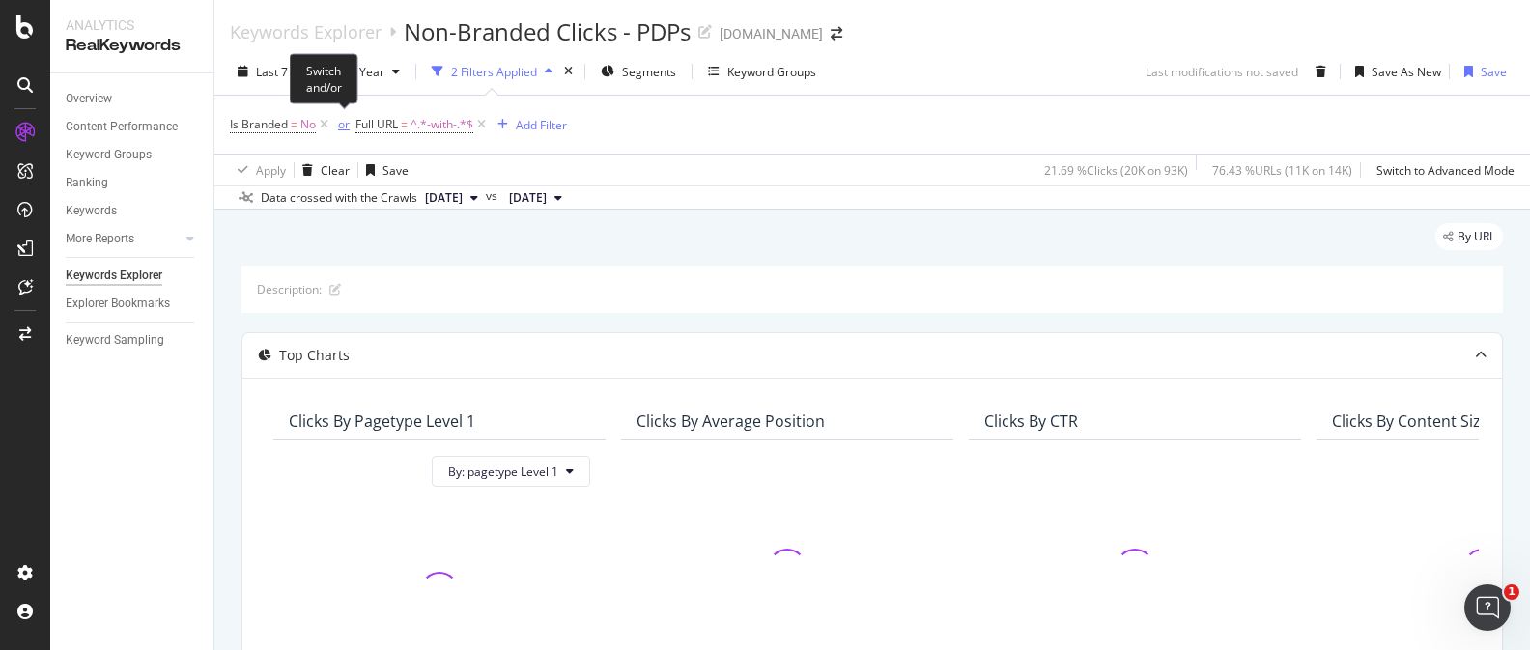
click at [343, 127] on div "or" at bounding box center [344, 124] width 12 height 16
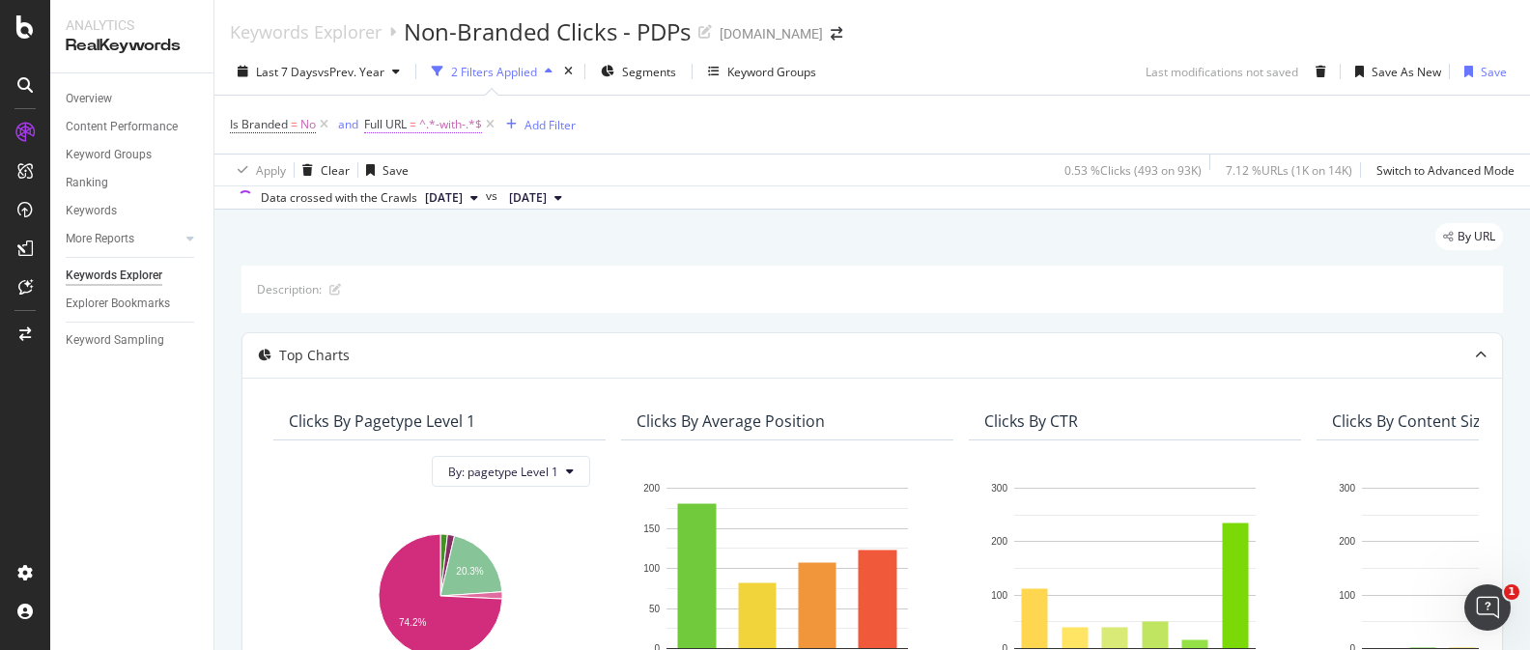
click at [437, 131] on span "^.*-with-.*$" at bounding box center [450, 124] width 63 height 27
click at [410, 148] on span "Contains" at bounding box center [399, 139] width 47 height 16
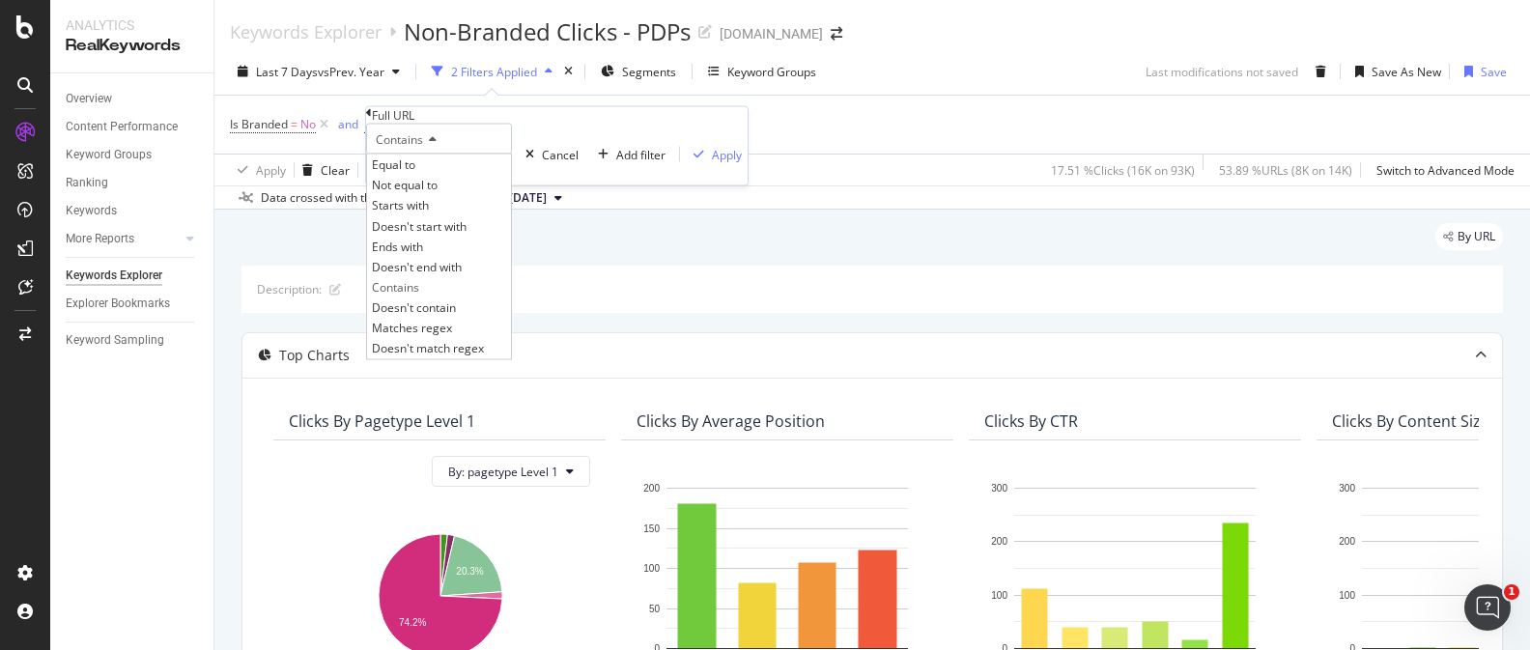
click at [479, 155] on div "Contains" at bounding box center [439, 139] width 146 height 31
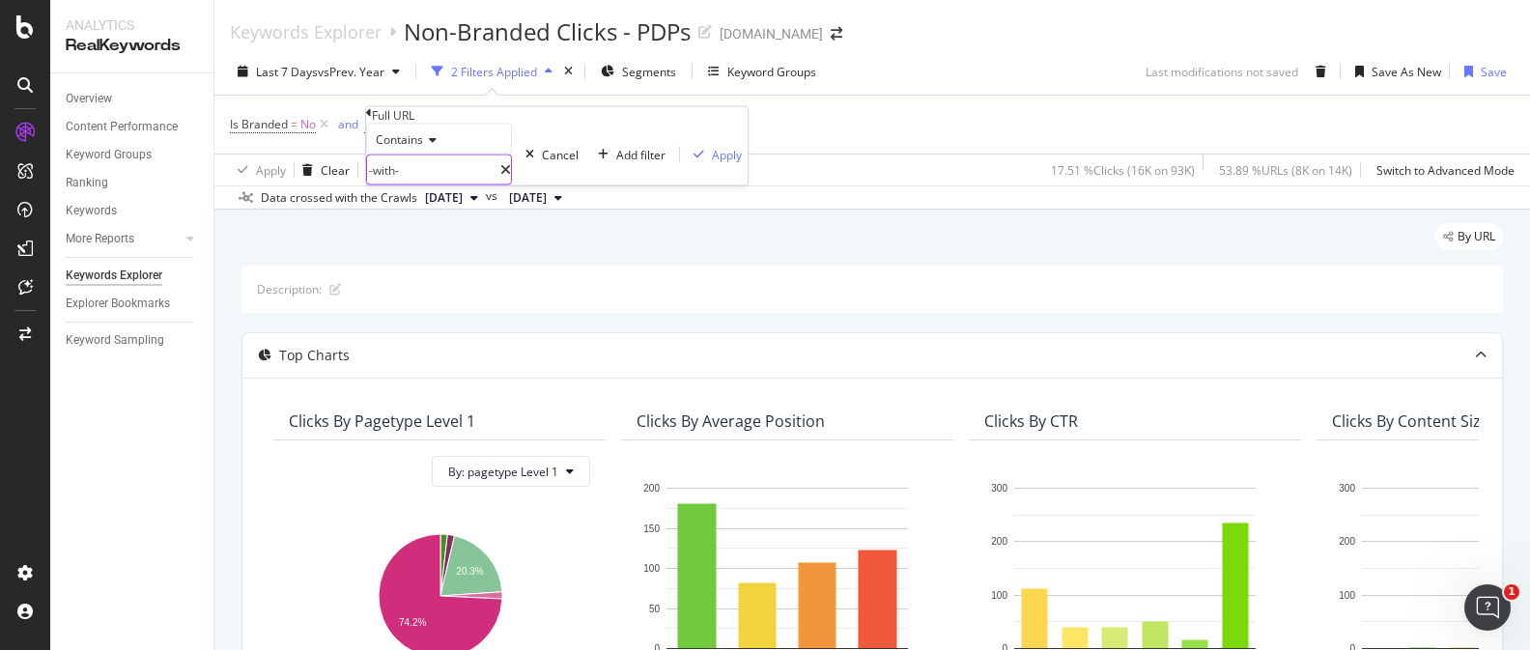
click at [406, 184] on input "-with-" at bounding box center [433, 169] width 133 height 29
click at [413, 184] on input "-with-" at bounding box center [433, 169] width 133 height 29
drag, startPoint x: 416, startPoint y: 204, endPoint x: 443, endPoint y: 204, distance: 27.0
click at [426, 184] on input "-with-" at bounding box center [433, 169] width 133 height 29
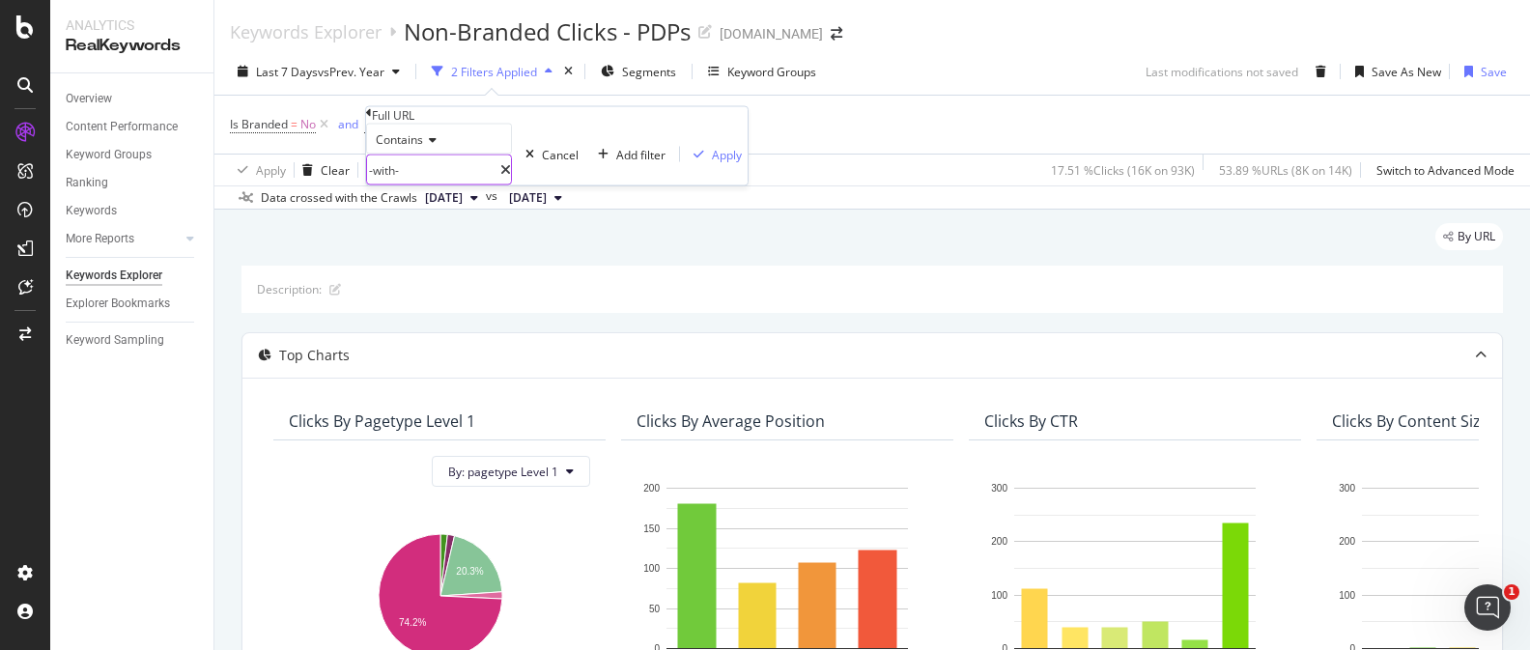
click at [404, 184] on input "-with-" at bounding box center [433, 169] width 133 height 29
click at [414, 184] on input "-with-" at bounding box center [433, 169] width 133 height 29
drag, startPoint x: 415, startPoint y: 204, endPoint x: 404, endPoint y: 200, distance: 12.2
click at [397, 184] on input "-with-" at bounding box center [433, 169] width 133 height 29
type input "-in-"
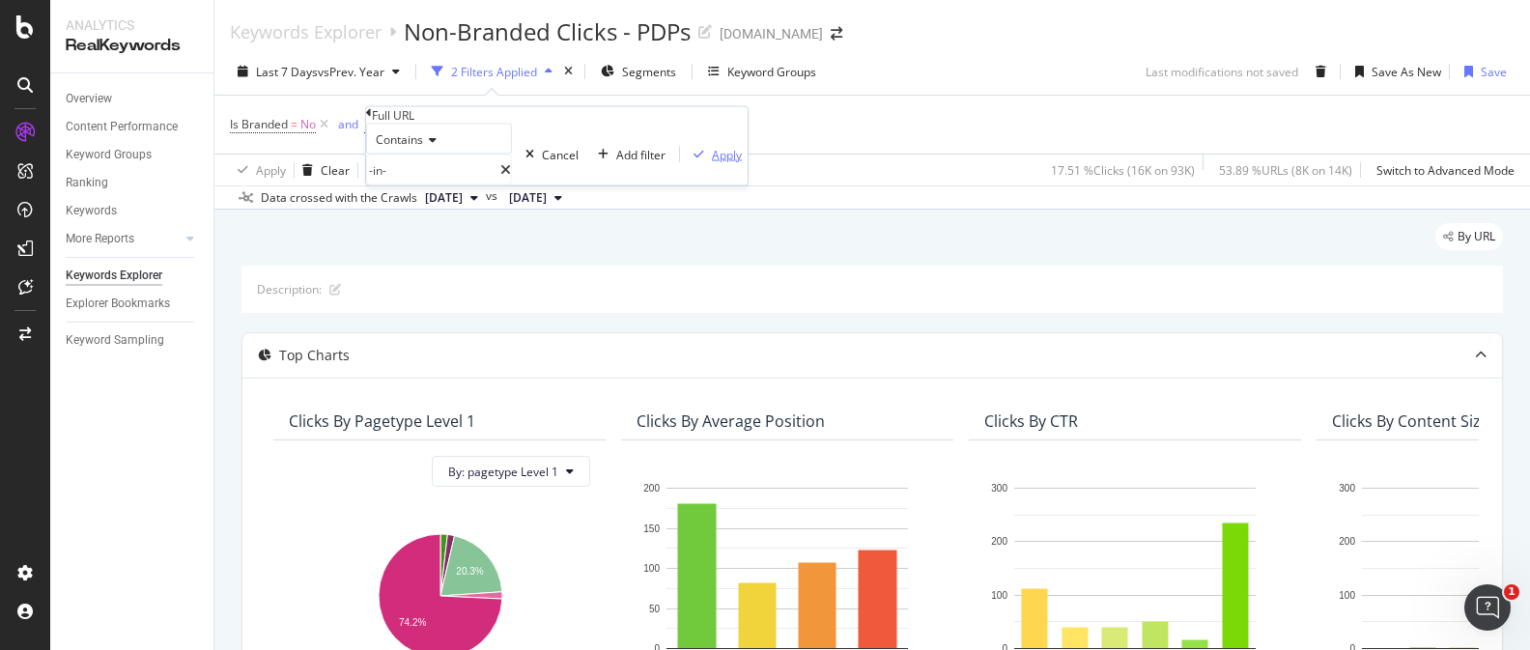
click at [712, 162] on div "Apply" at bounding box center [727, 154] width 30 height 16
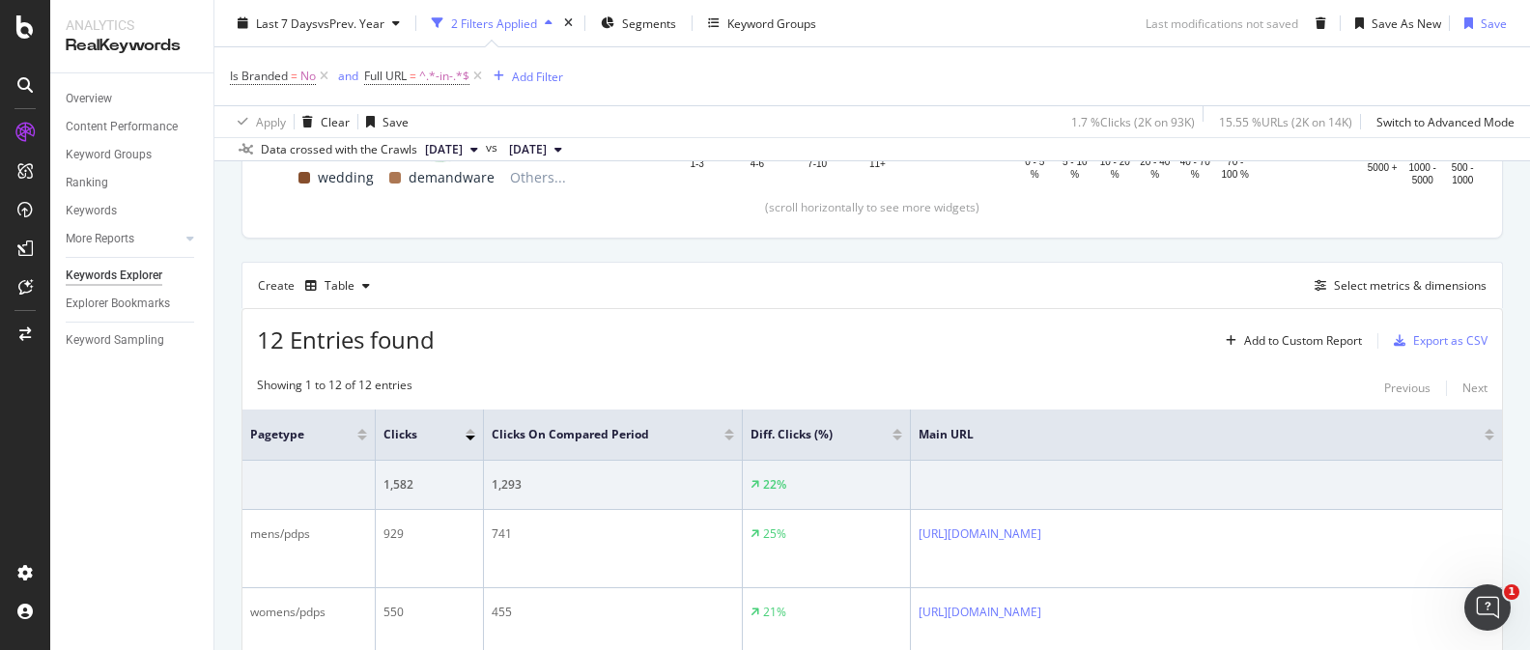
scroll to position [495, 0]
click at [1366, 280] on div "Select metrics & dimensions" at bounding box center [1410, 286] width 153 height 16
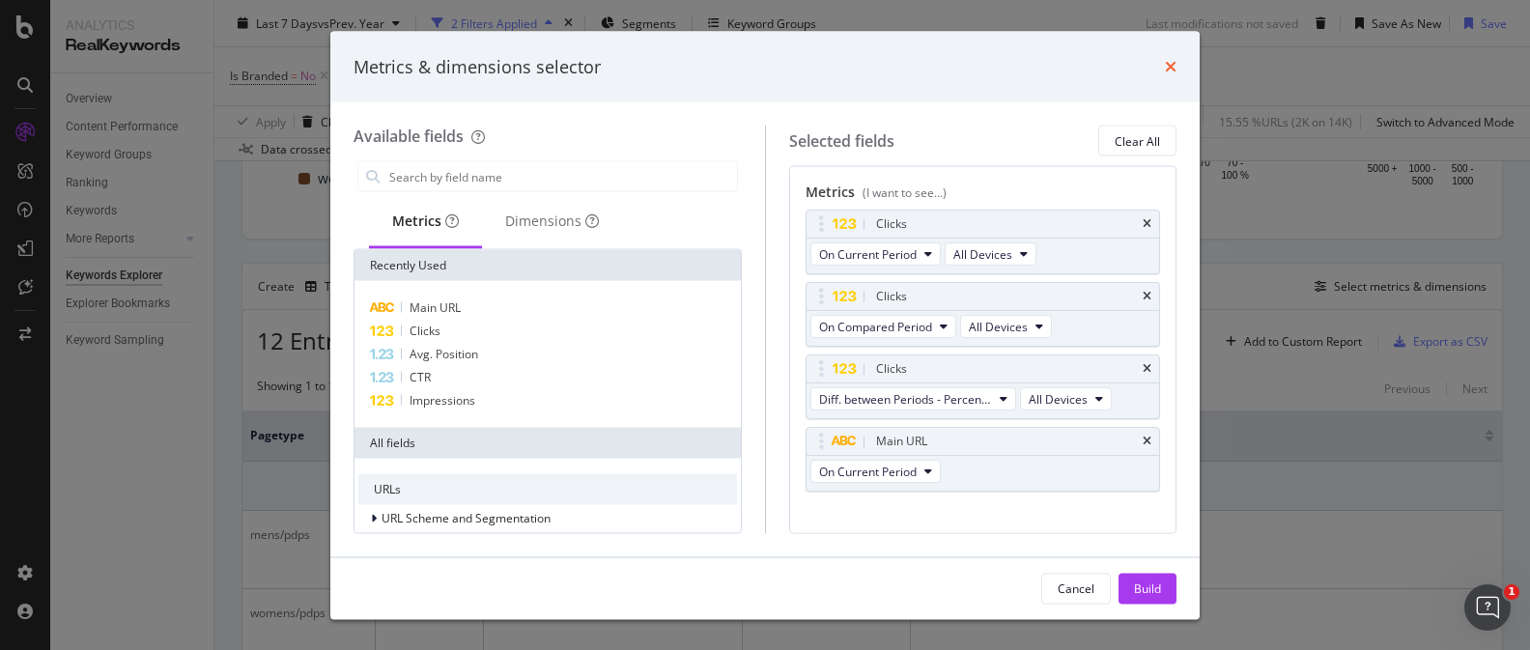
click at [1171, 61] on icon "times" at bounding box center [1171, 66] width 12 height 15
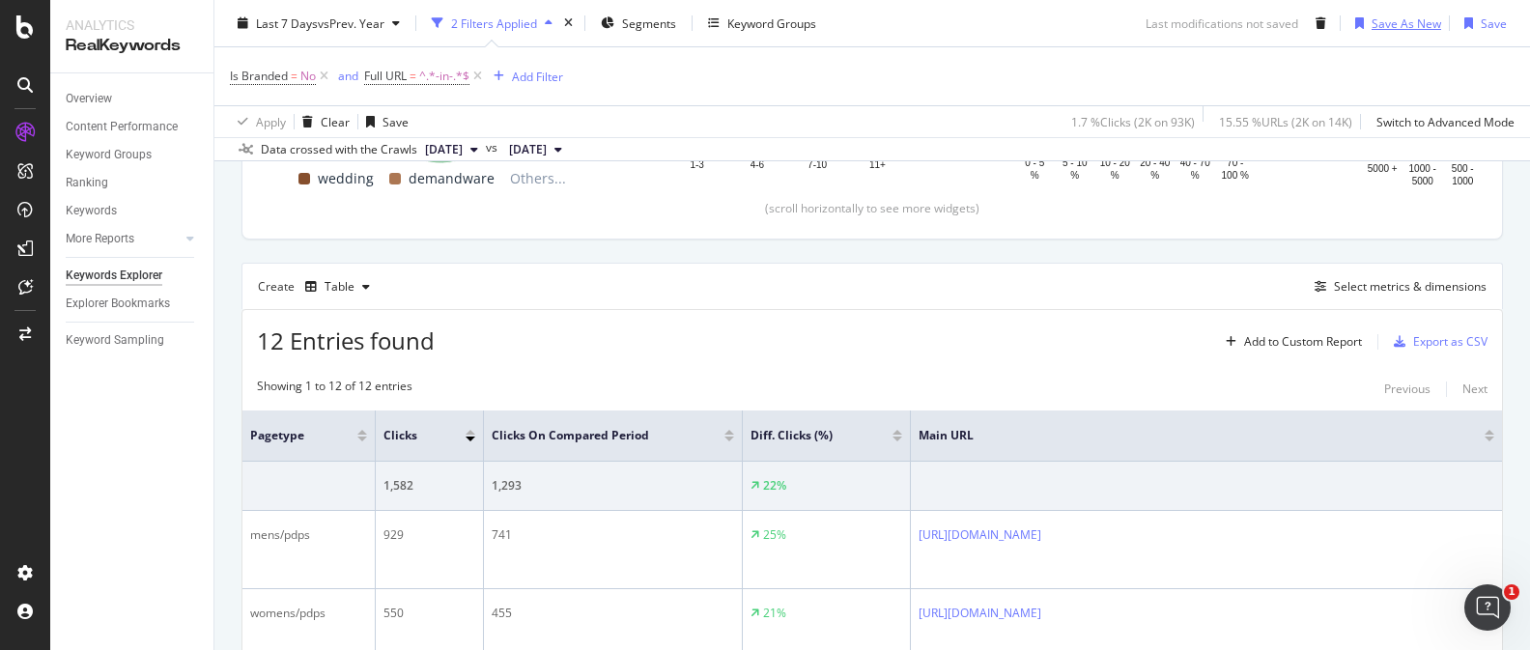
click at [1403, 16] on div "Save As New" at bounding box center [1406, 22] width 70 height 16
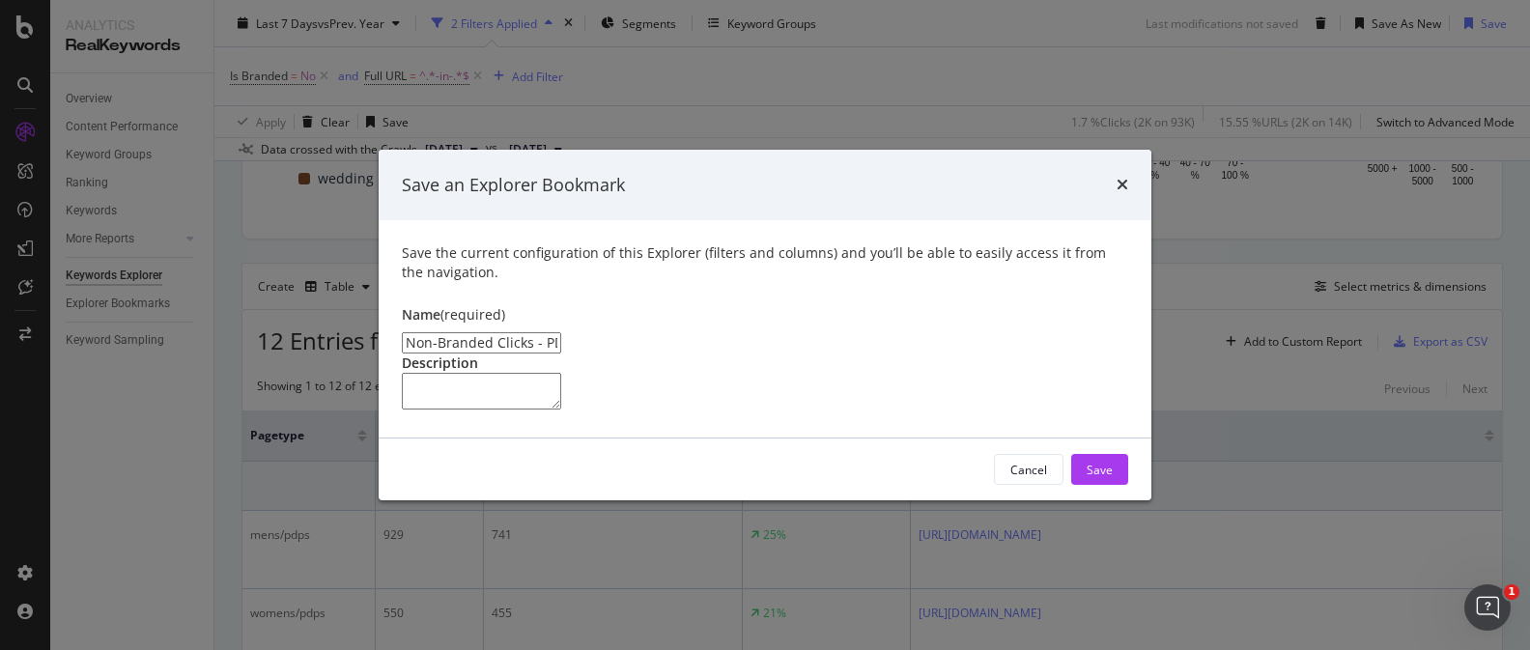
click at [561, 332] on input "Non-Branded Clicks - PDPs Clone" at bounding box center [481, 342] width 159 height 21
type input "Non-Branded Clicks - Product Pages"
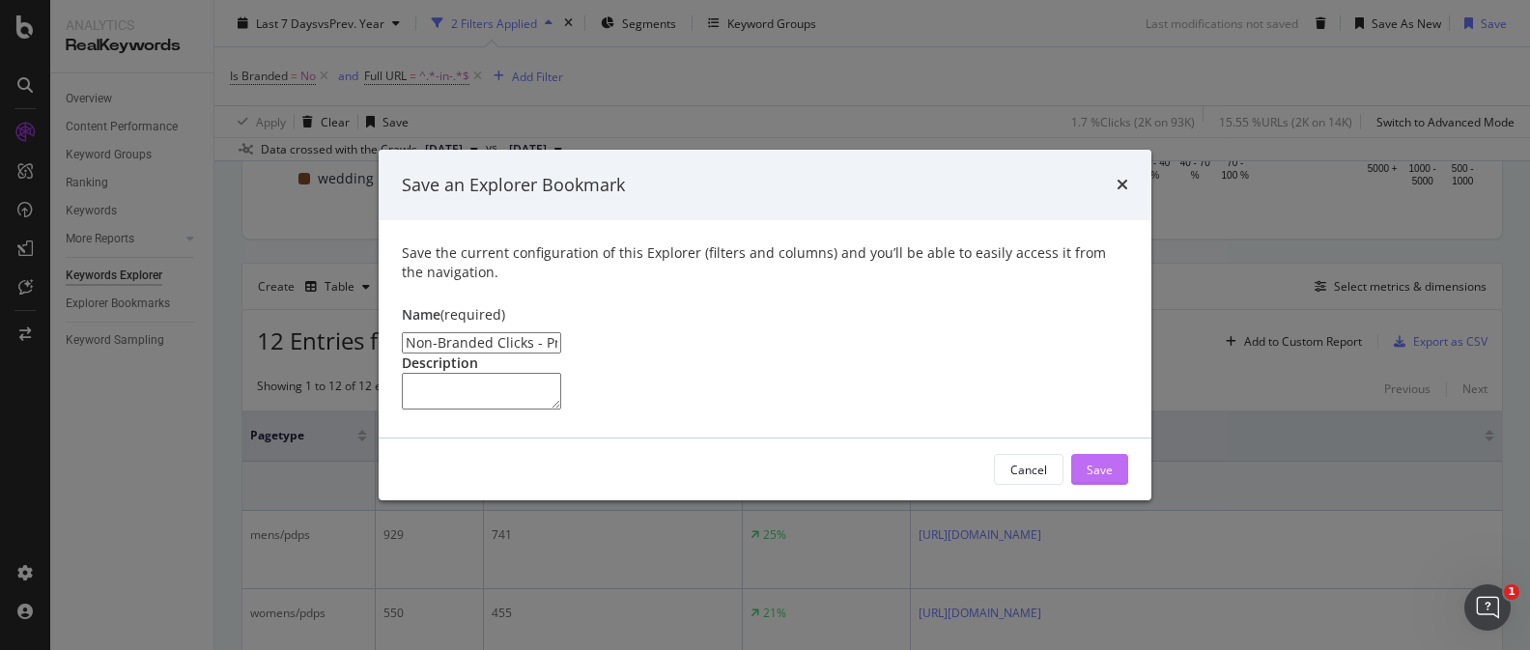
click at [1103, 484] on div "Save" at bounding box center [1099, 469] width 26 height 29
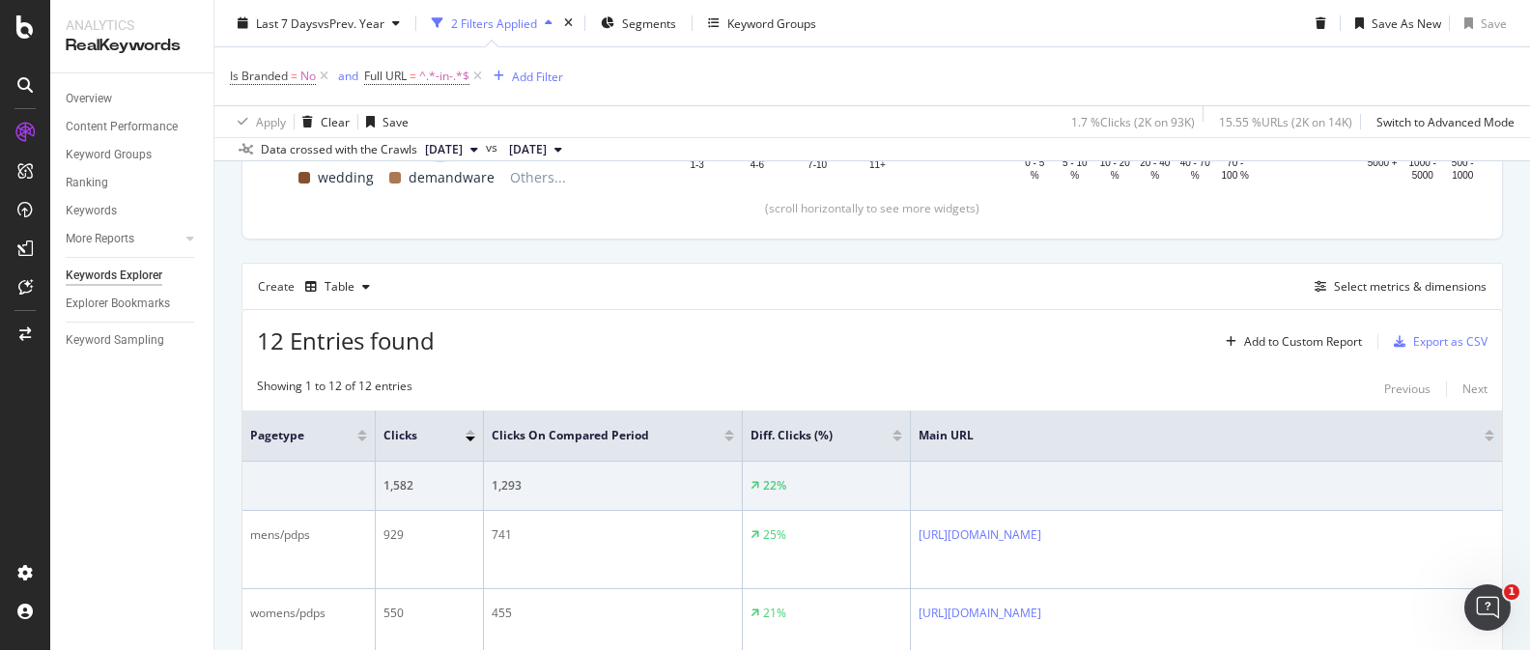
click at [11, 649] on icon "close toast" at bounding box center [5, 663] width 11 height 27
click at [1413, 288] on div "Select metrics & dimensions" at bounding box center [1410, 286] width 153 height 16
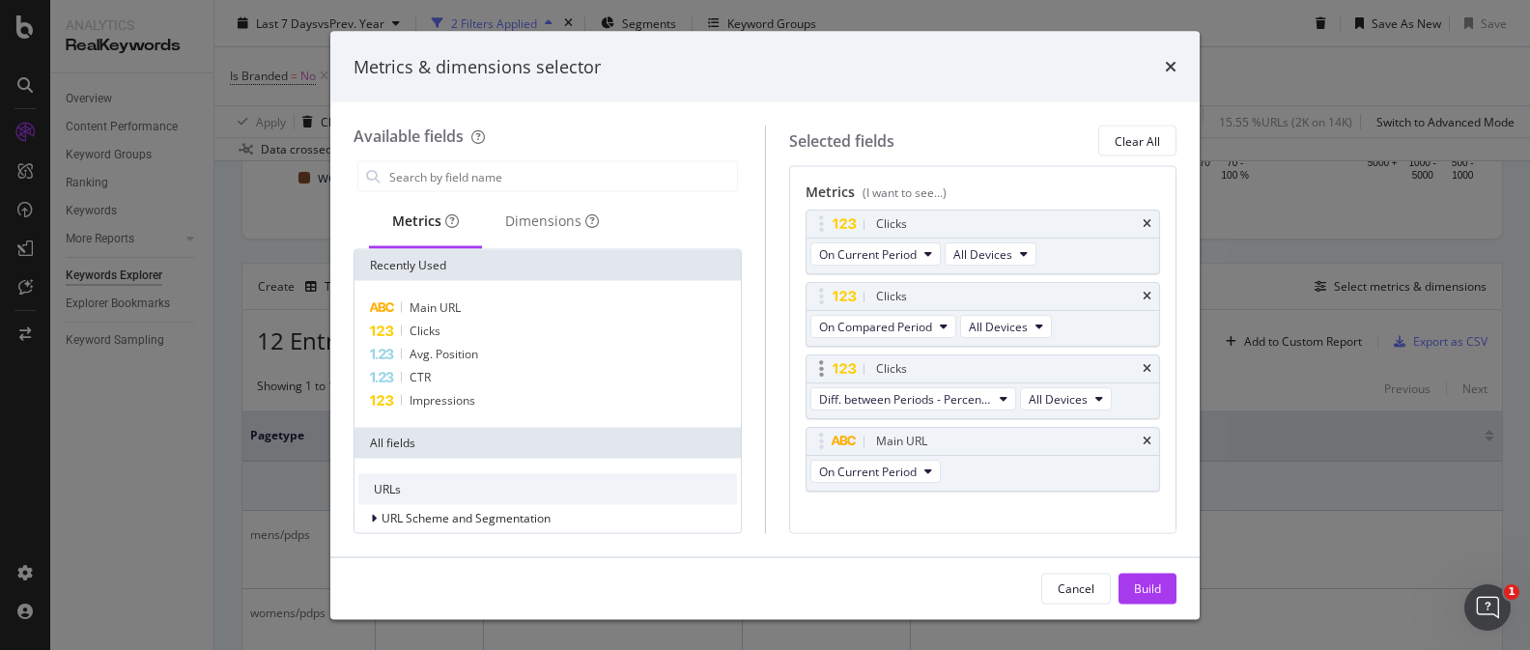
scroll to position [129, 0]
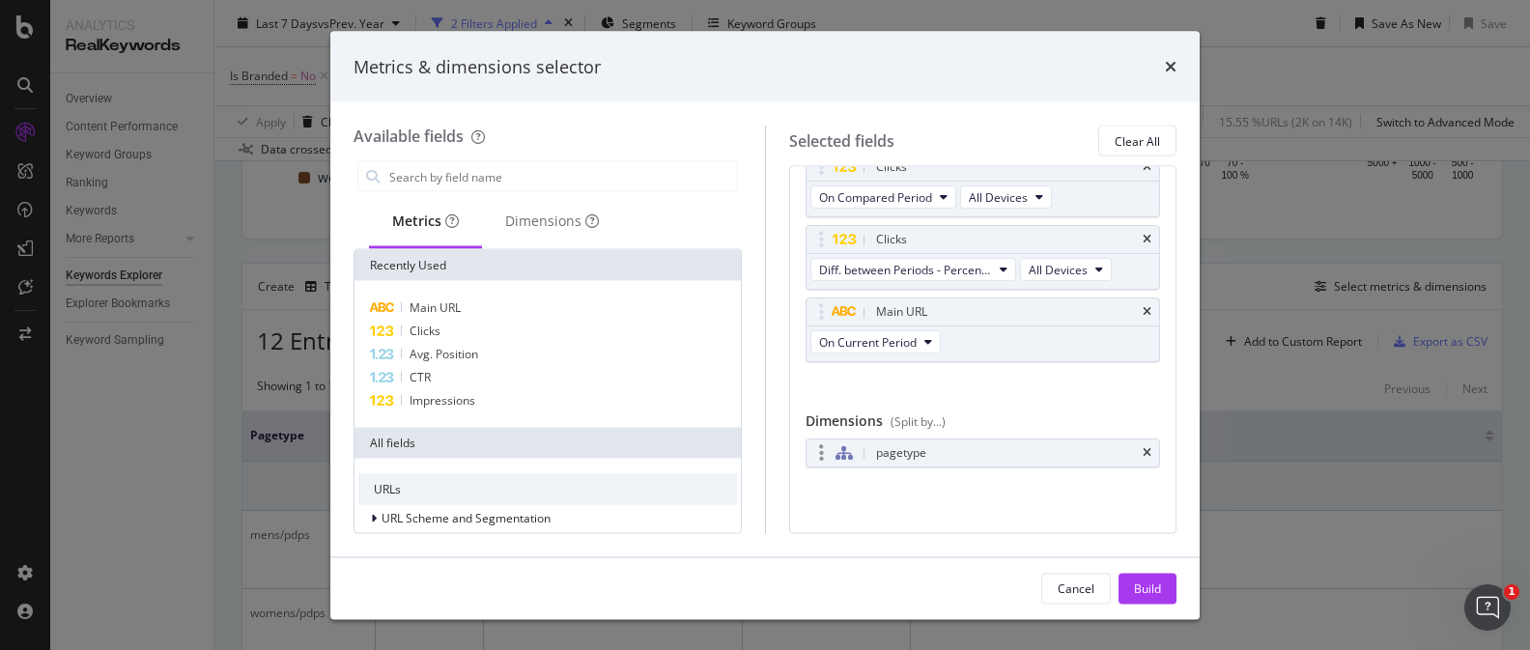
click at [1141, 450] on div "pagetype" at bounding box center [982, 452] width 353 height 27
click at [1146, 454] on icon "times" at bounding box center [1146, 453] width 9 height 12
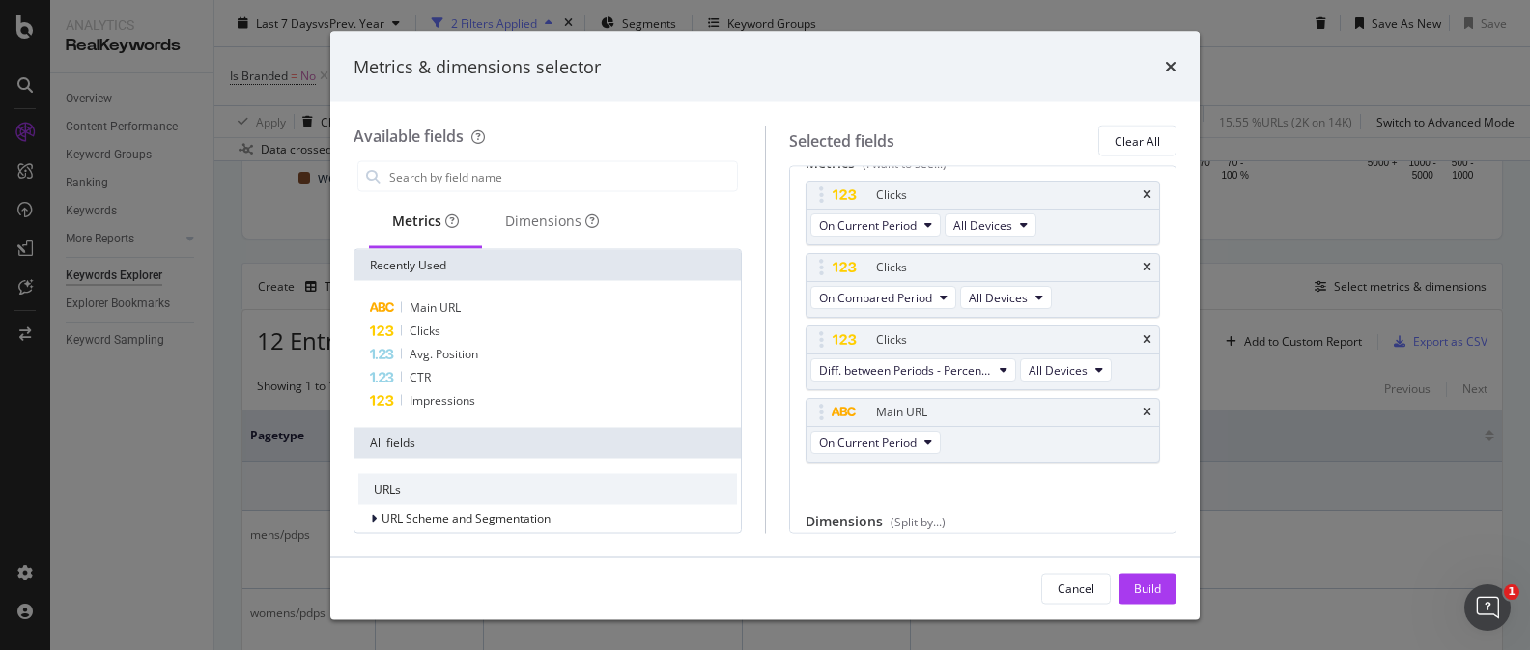
scroll to position [0, 0]
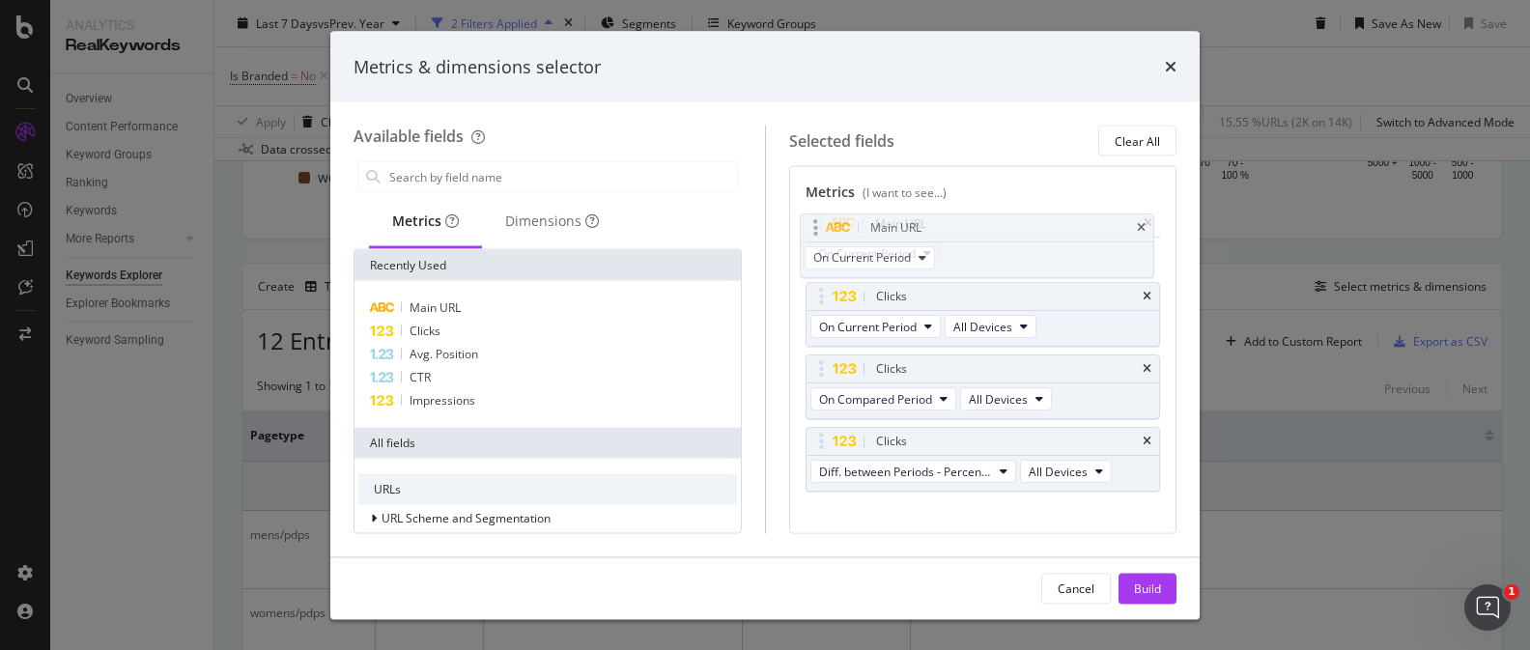
drag, startPoint x: 993, startPoint y: 433, endPoint x: 987, endPoint y: 219, distance: 213.5
click at [987, 219] on body "Analytics RealKeywords Overview Content Performance Keyword Groups Ranking Keyw…" at bounding box center [765, 325] width 1530 height 650
click at [1154, 586] on div "Build" at bounding box center [1147, 587] width 27 height 16
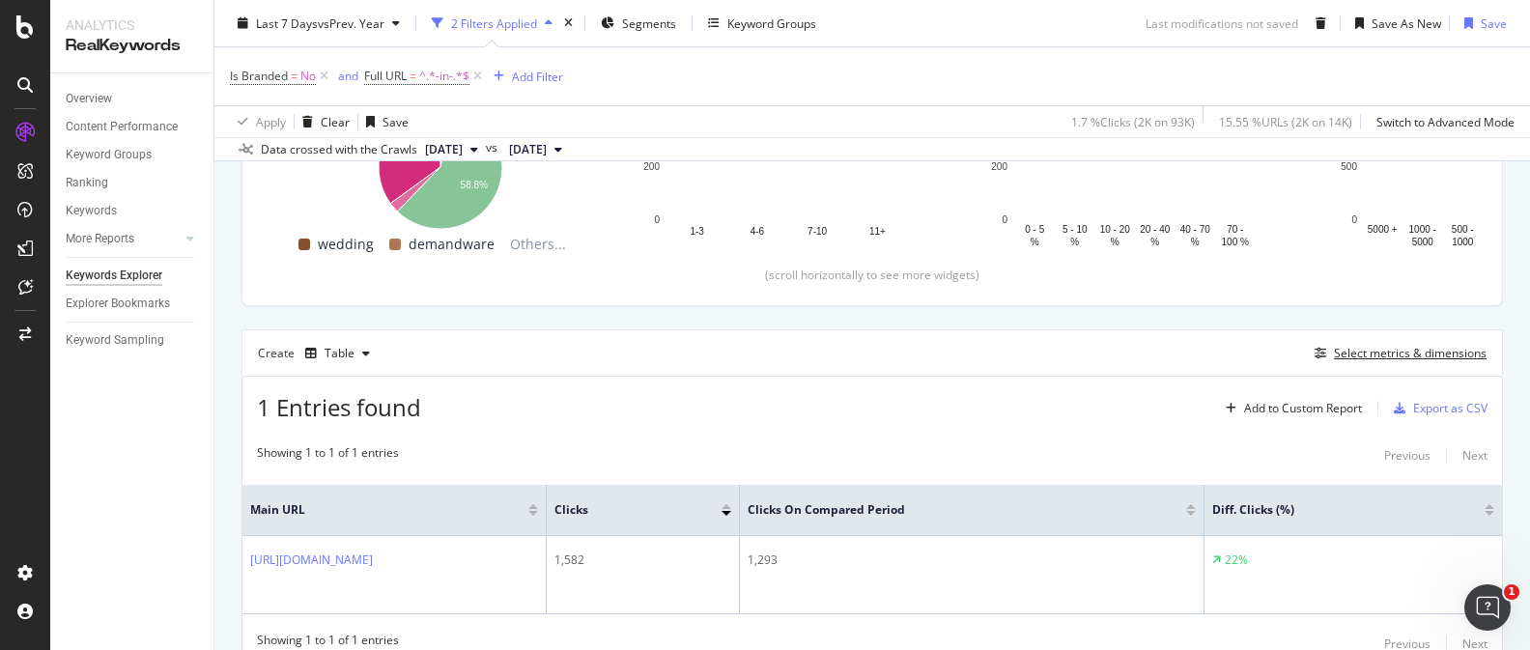
scroll to position [513, 0]
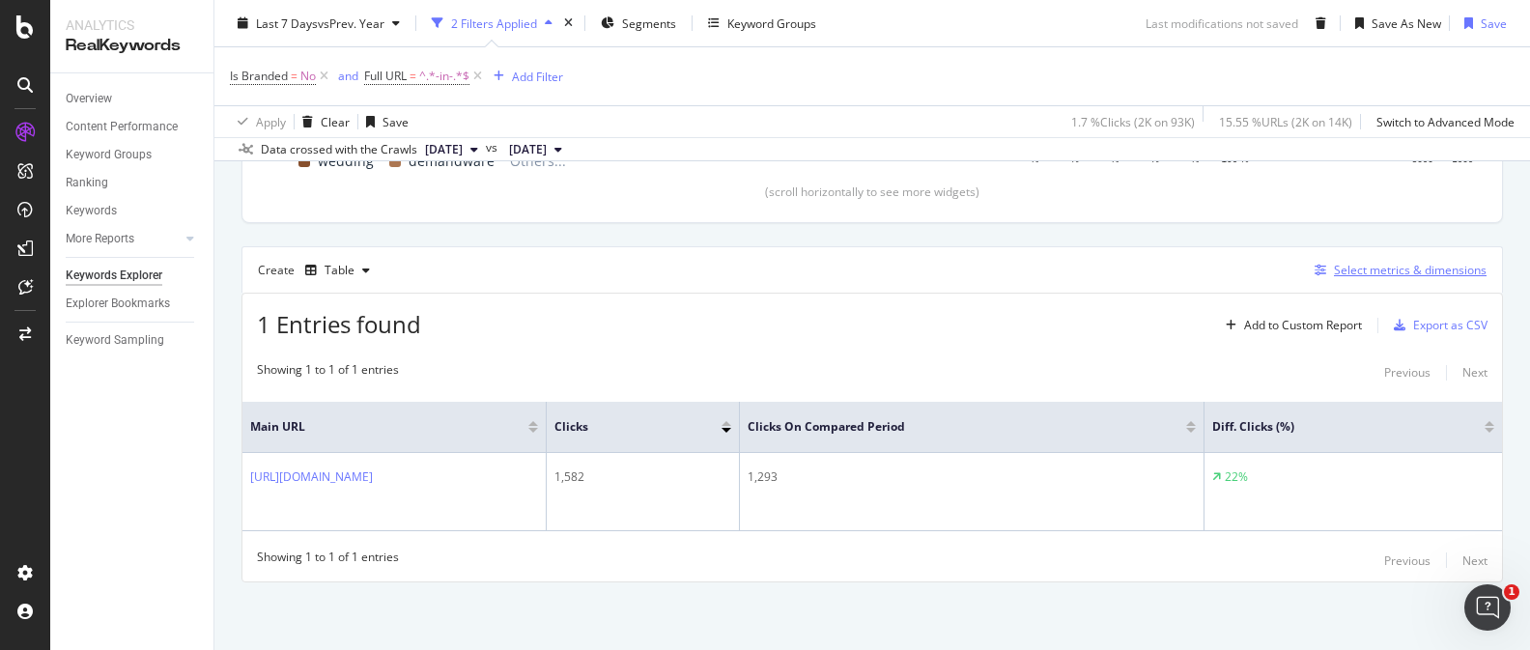
click at [1395, 273] on div "Select metrics & dimensions" at bounding box center [1410, 270] width 153 height 16
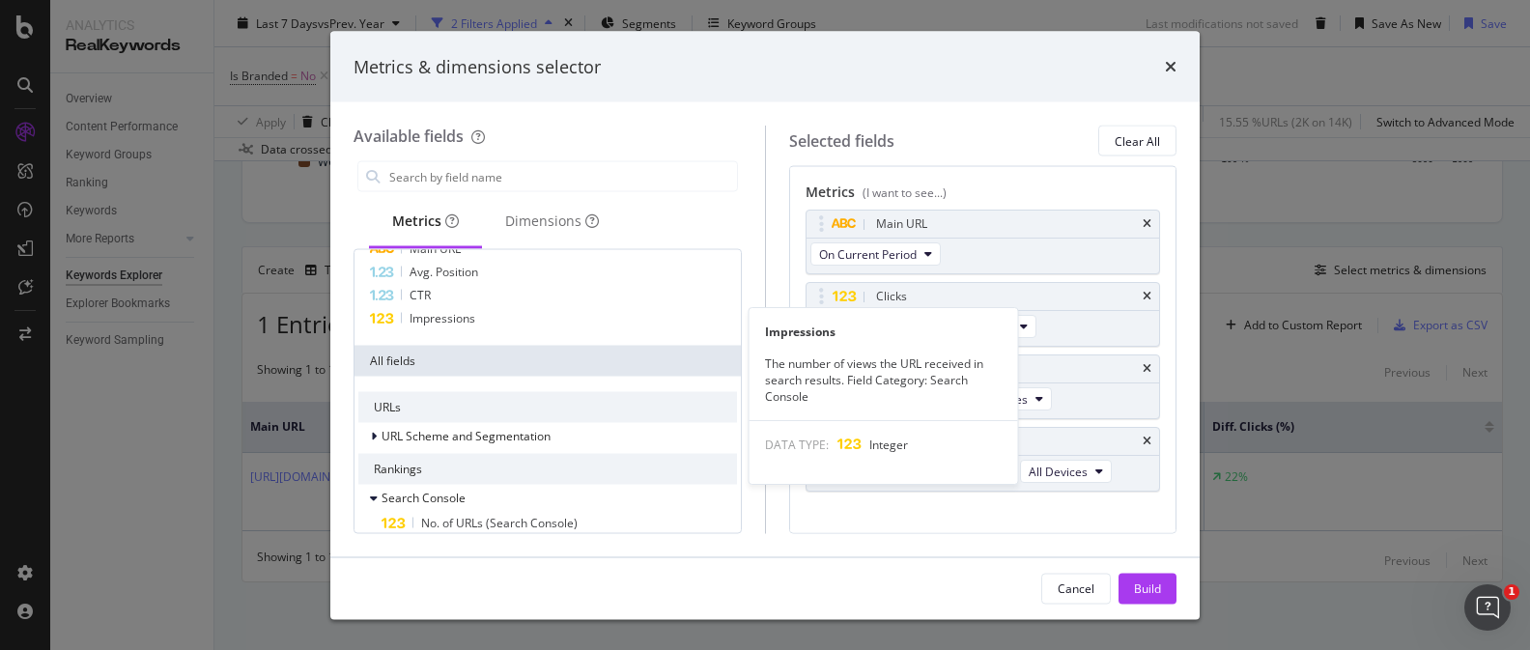
scroll to position [0, 0]
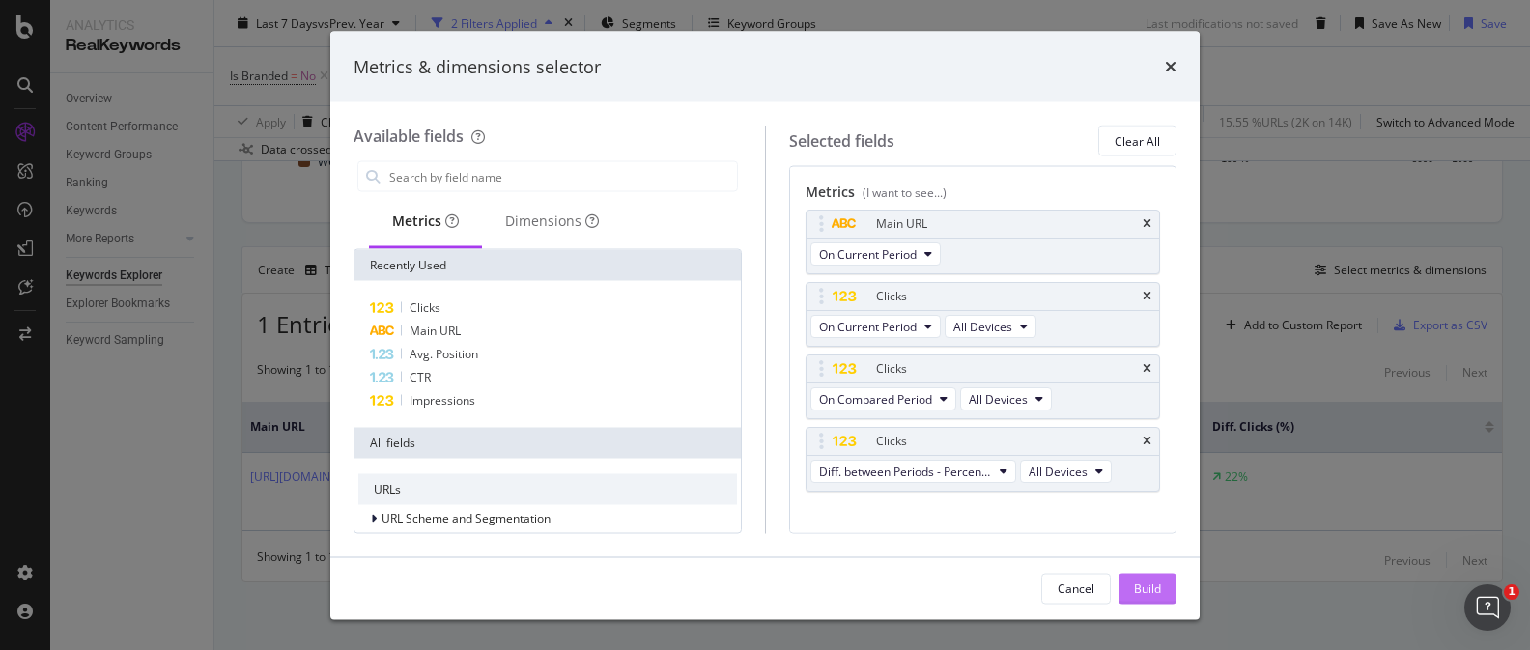
click at [1138, 580] on div "Build" at bounding box center [1147, 587] width 27 height 16
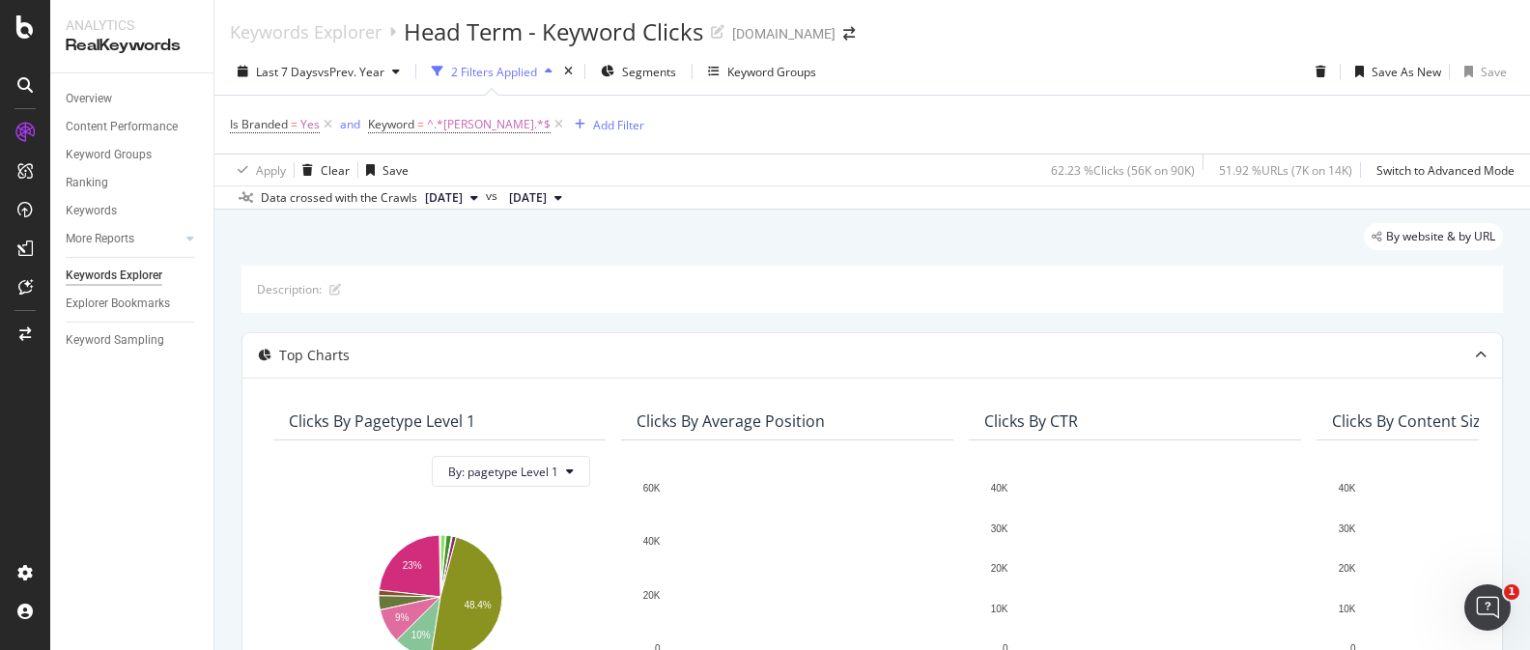
scroll to position [1, 0]
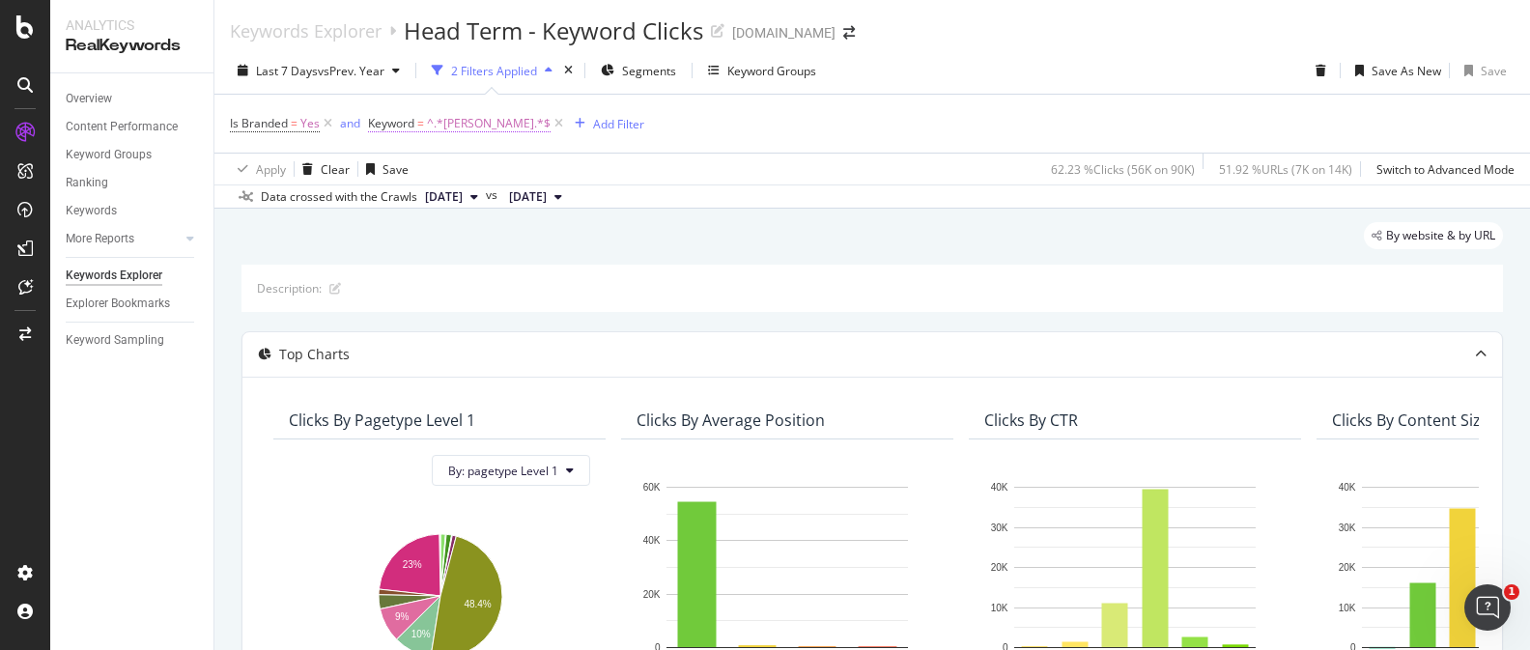
click at [445, 127] on span "^.*[PERSON_NAME].*$" at bounding box center [489, 123] width 124 height 27
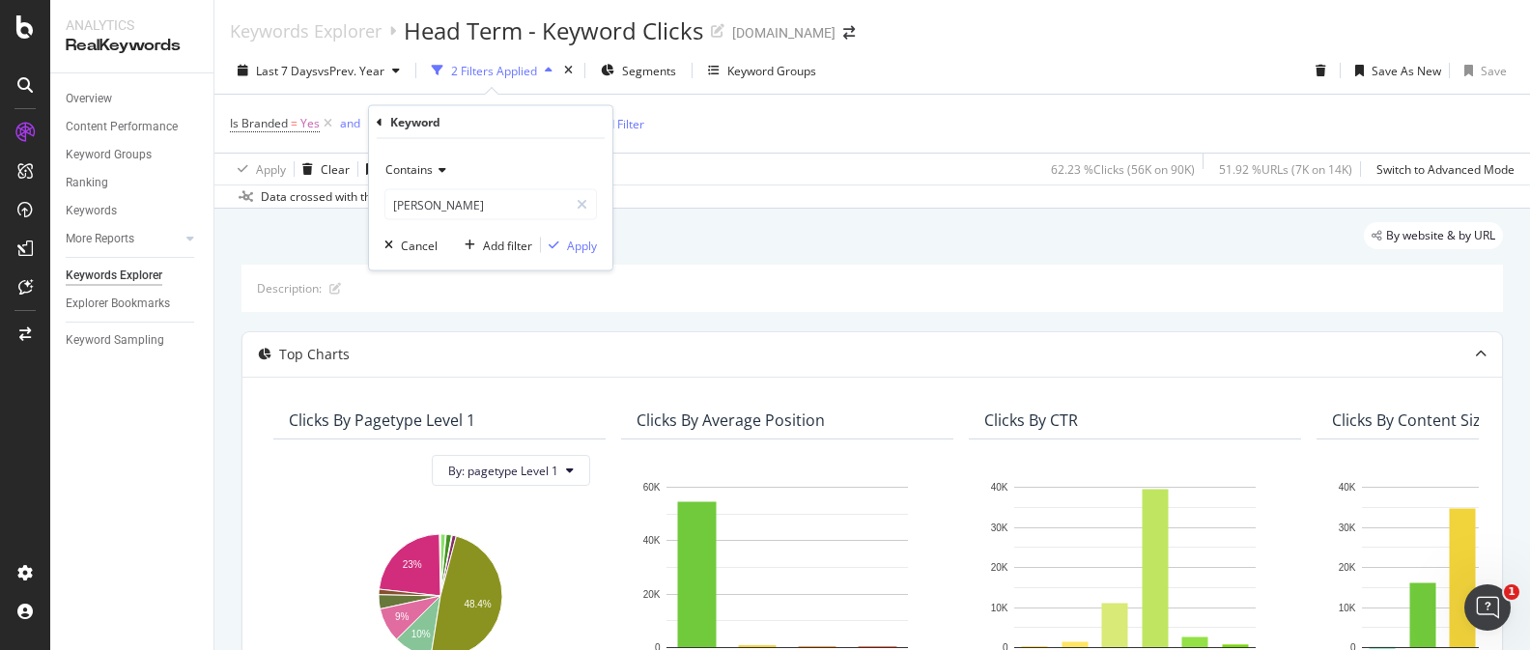
click at [434, 170] on icon at bounding box center [440, 170] width 14 height 12
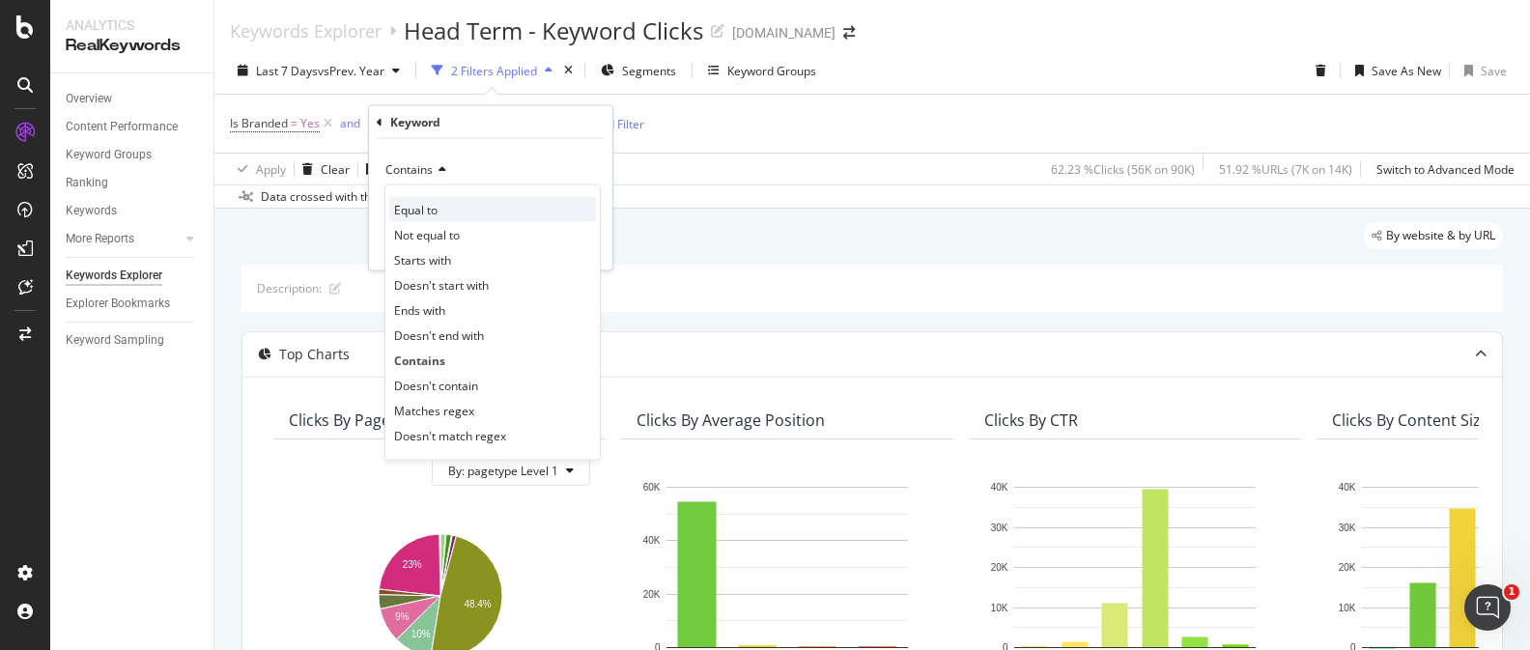
click at [465, 211] on div "Equal to" at bounding box center [492, 209] width 207 height 25
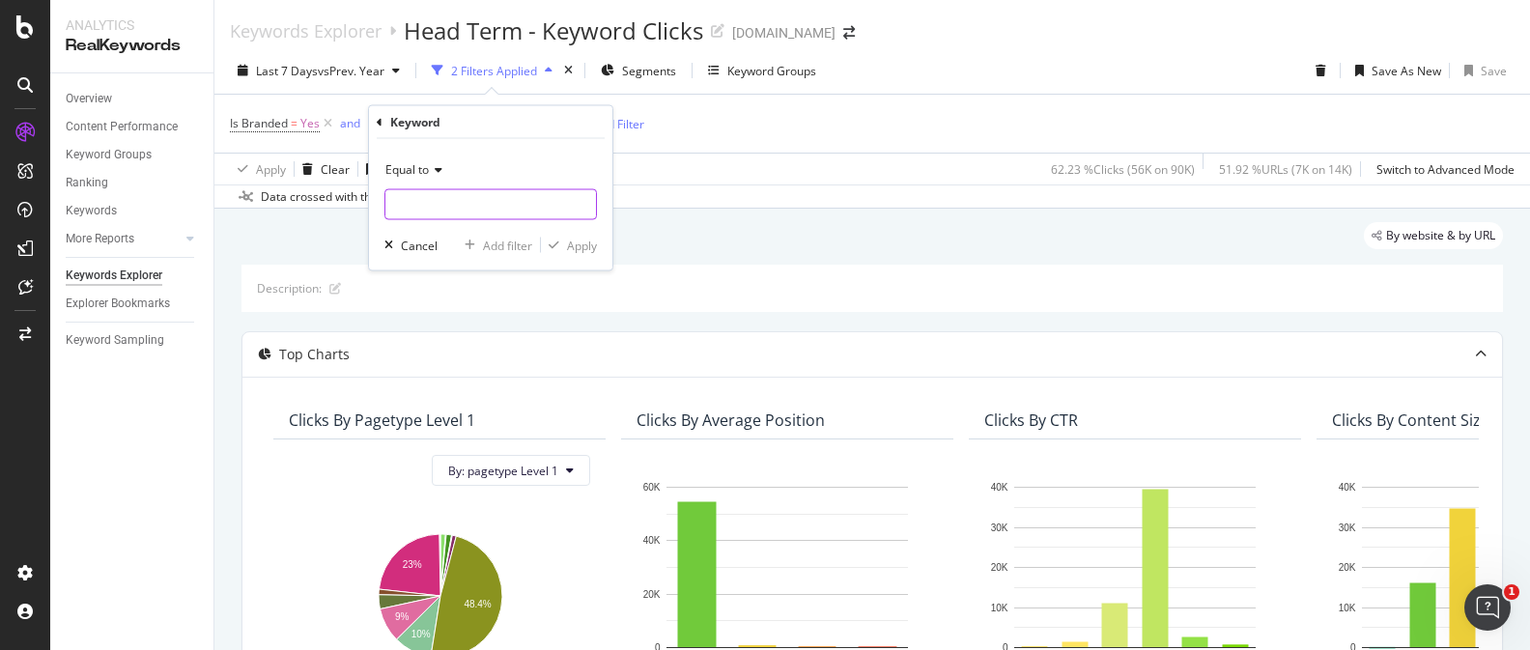
click at [456, 200] on input "text" at bounding box center [490, 204] width 211 height 31
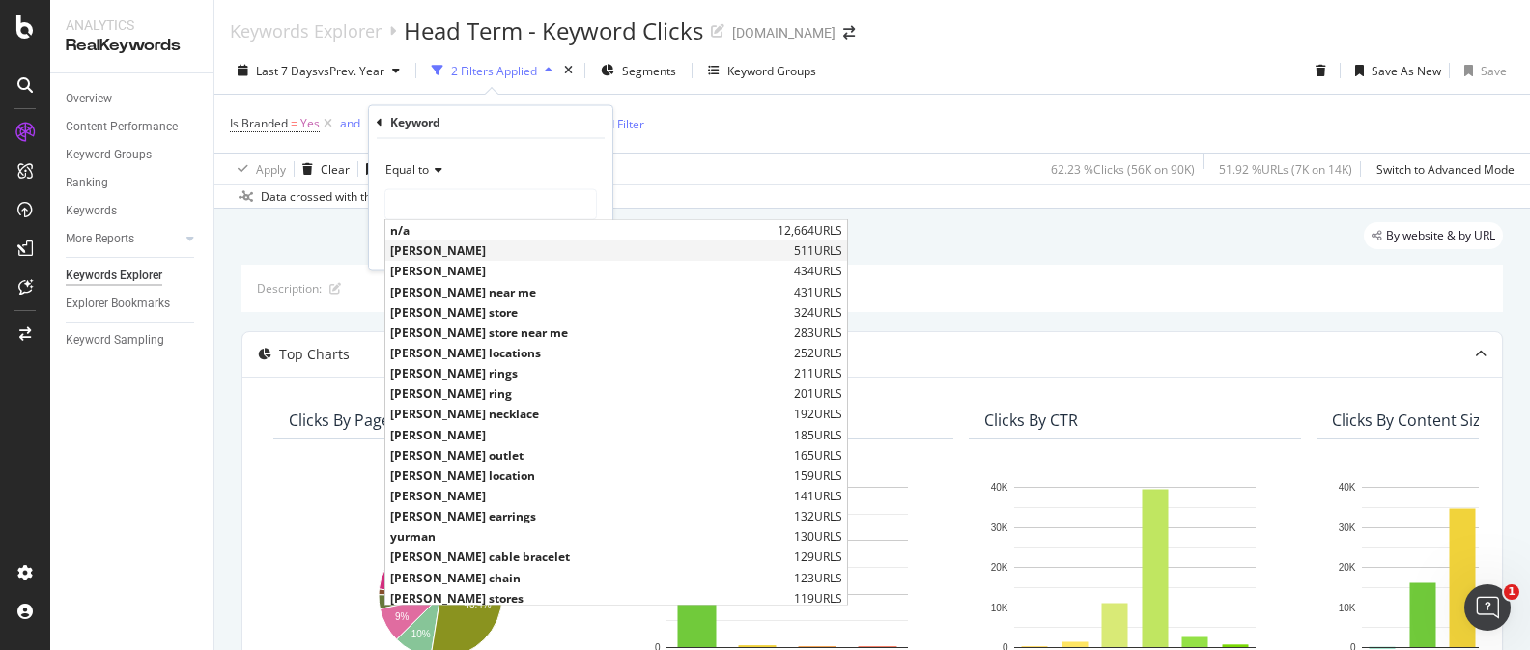
click at [456, 245] on span "[PERSON_NAME]" at bounding box center [589, 250] width 399 height 16
type input "[PERSON_NAME]"
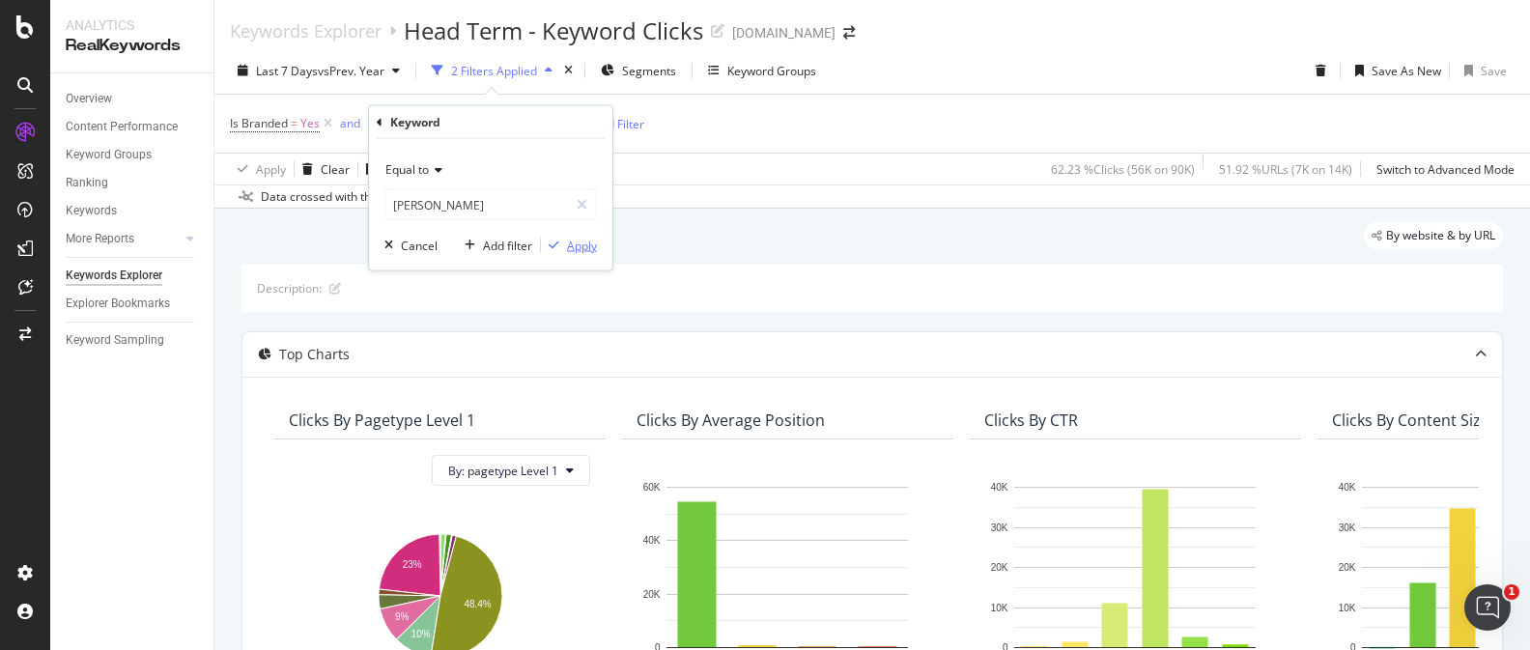
click at [561, 239] on div "button" at bounding box center [554, 245] width 26 height 12
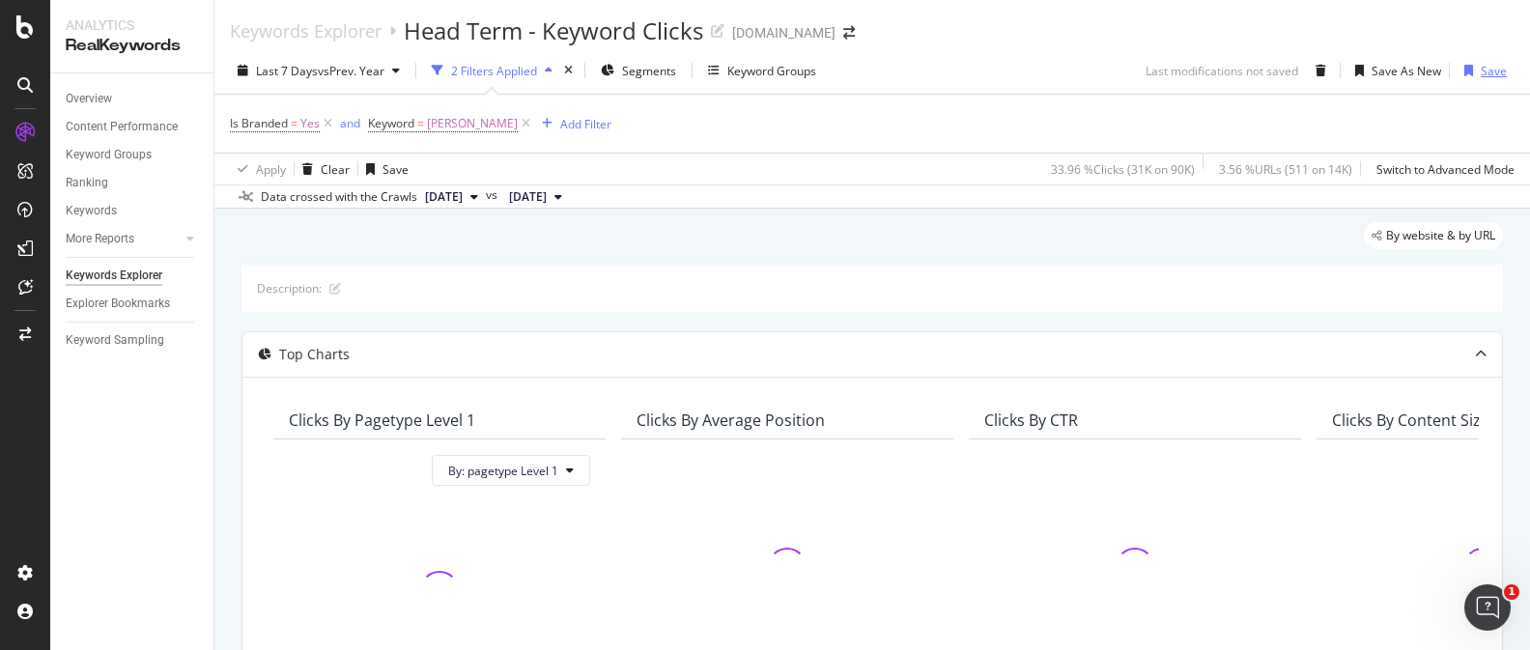
click at [1498, 71] on div "Save" at bounding box center [1493, 71] width 26 height 16
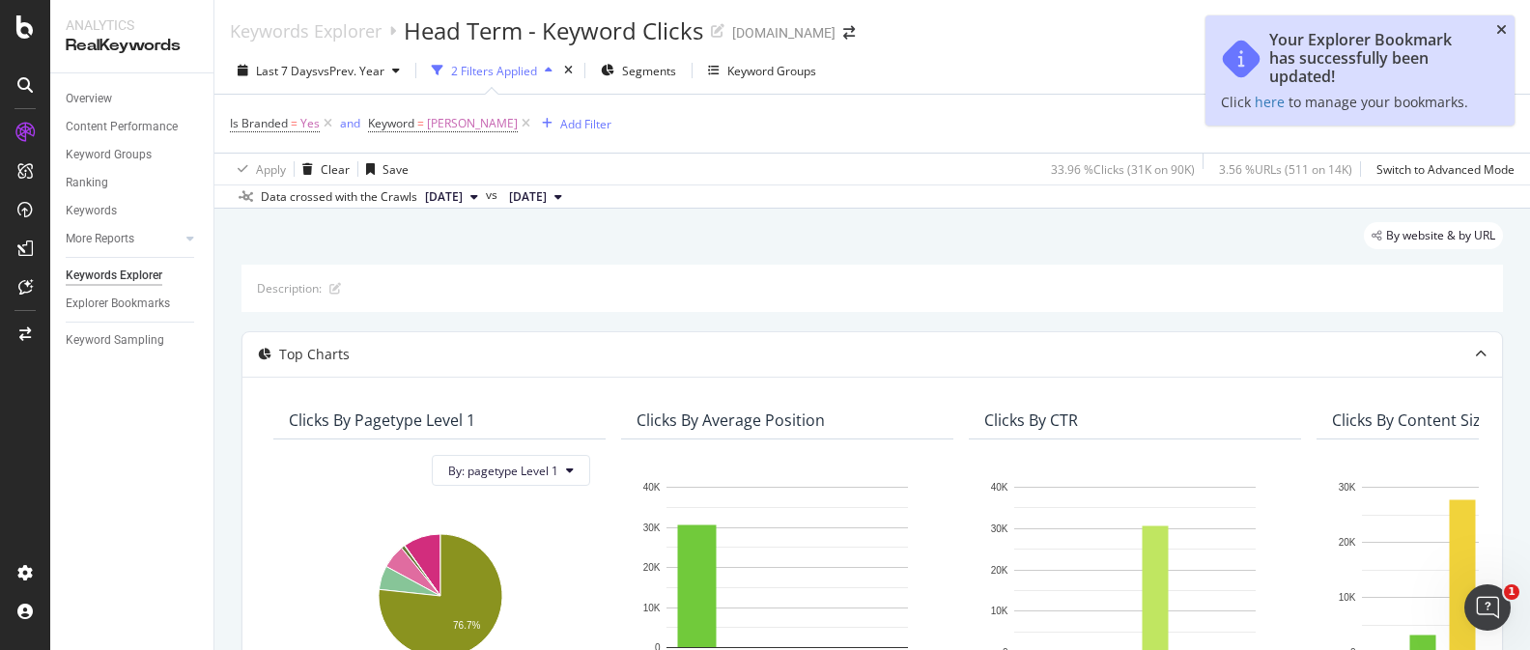
click at [1499, 32] on icon "close toast" at bounding box center [1501, 30] width 11 height 14
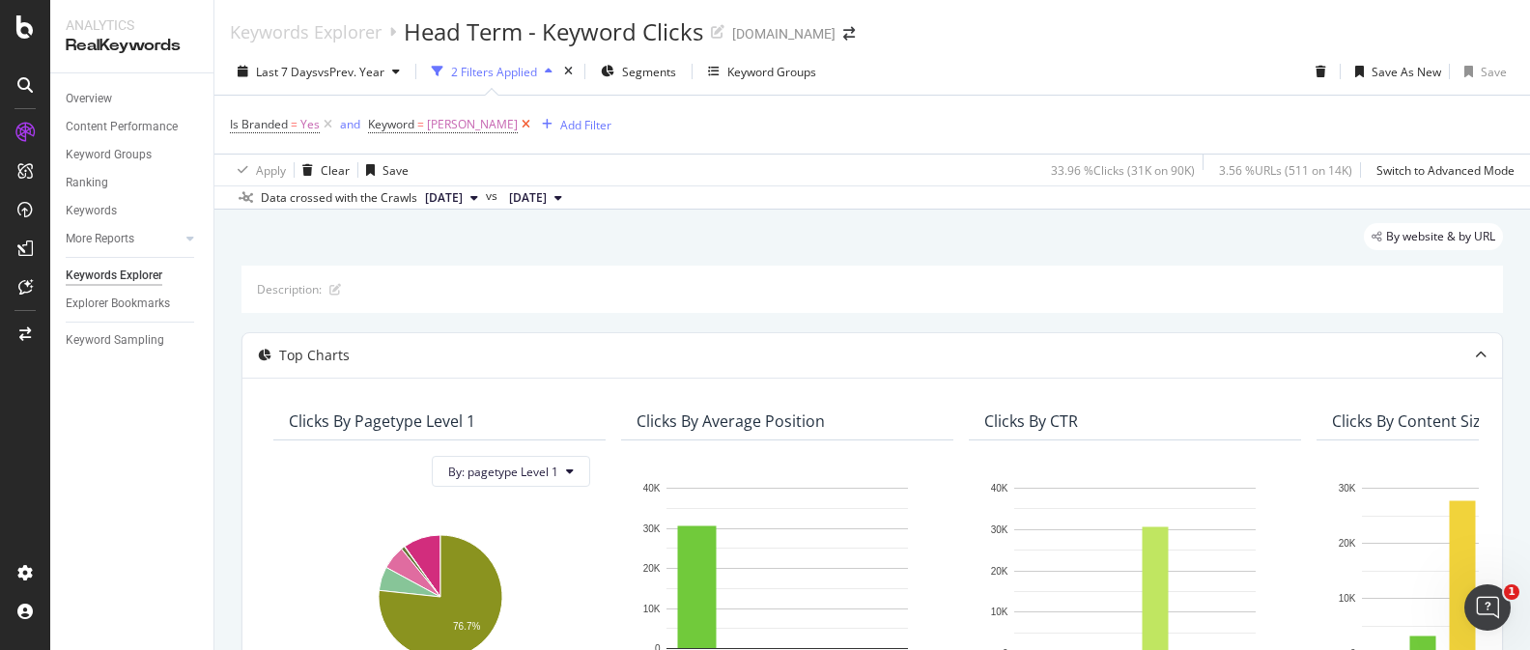
click at [518, 127] on icon at bounding box center [526, 124] width 16 height 19
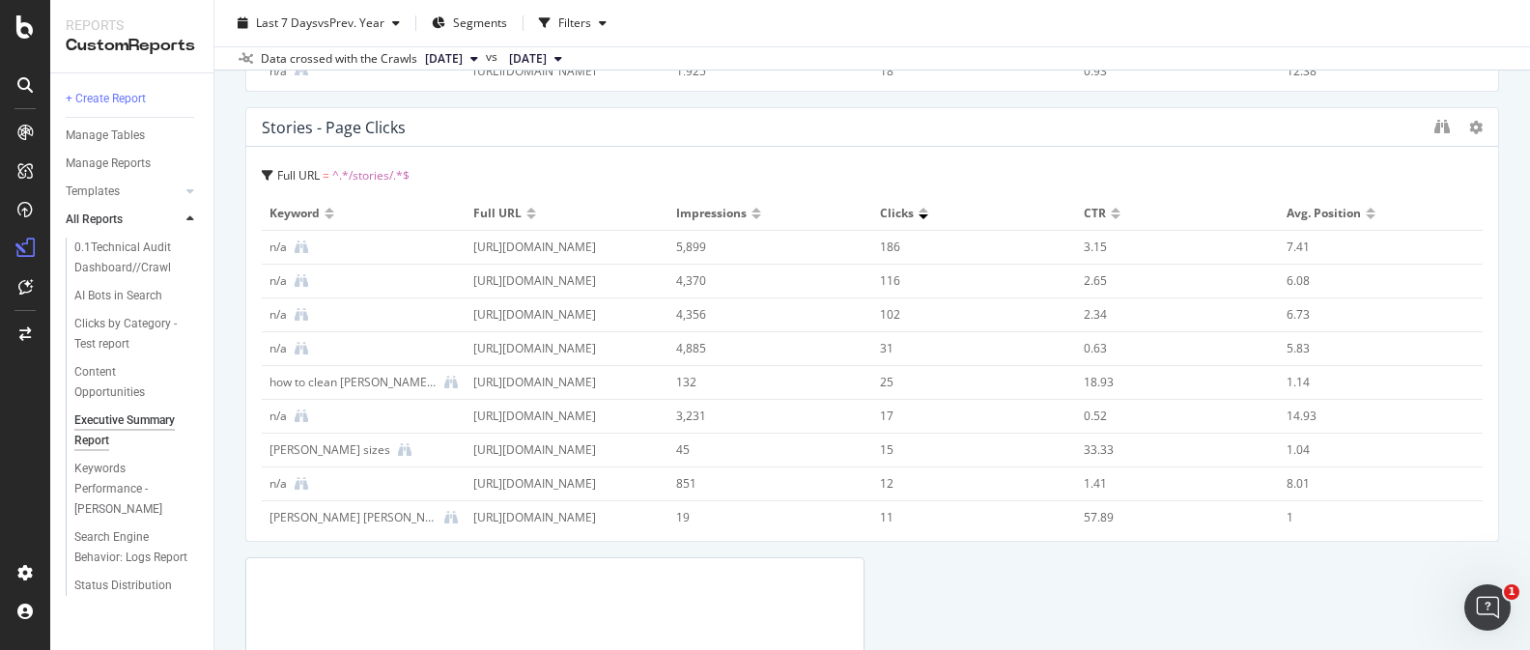
scroll to position [5030, 0]
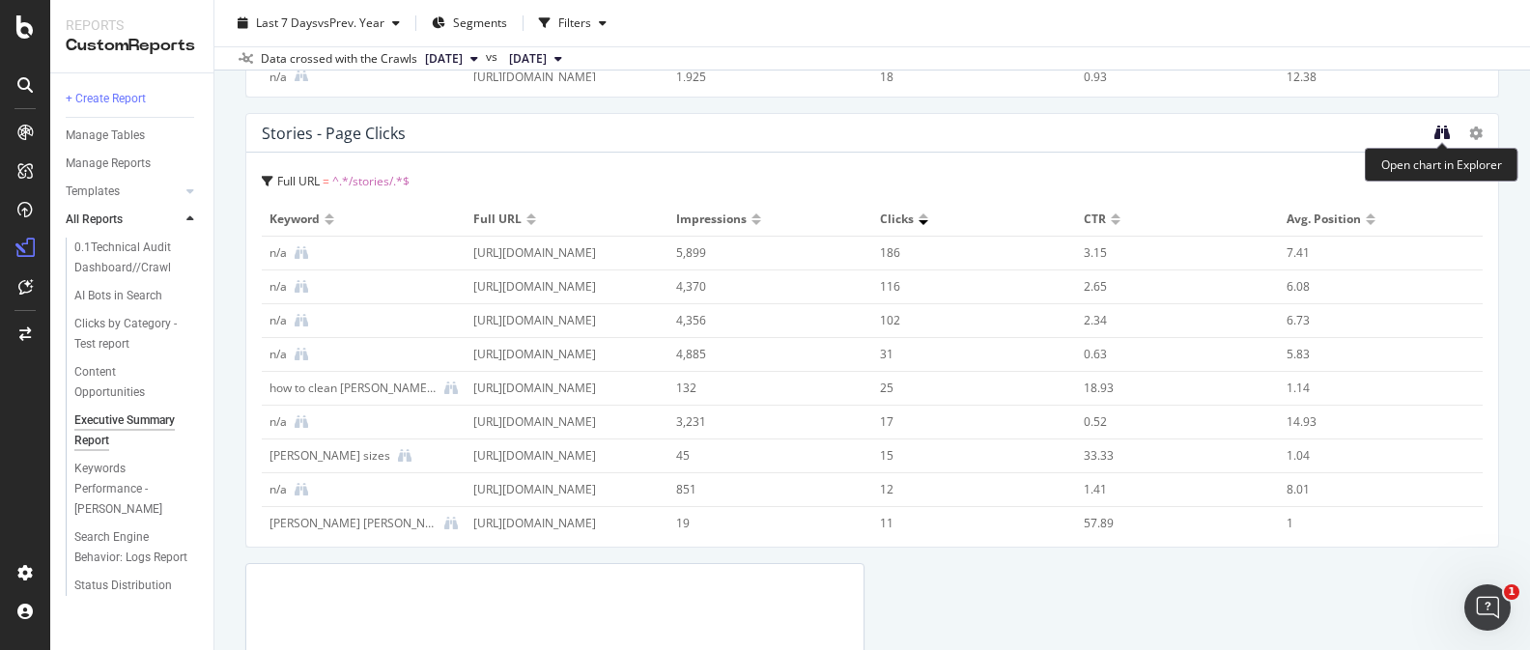
click at [1443, 127] on icon "binoculars" at bounding box center [1441, 132] width 15 height 15
click at [1436, 136] on icon "binoculars" at bounding box center [1441, 135] width 15 height 15
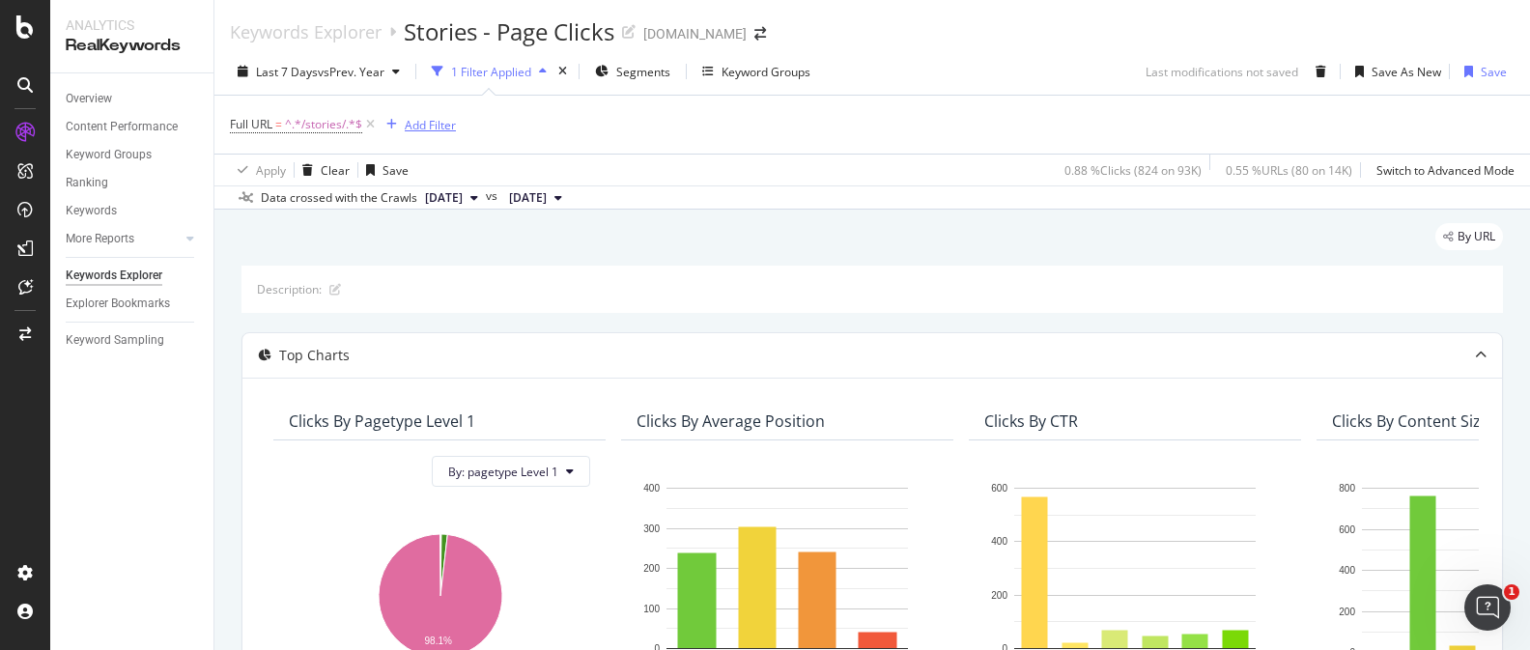
click at [411, 126] on div "Add Filter" at bounding box center [430, 125] width 51 height 16
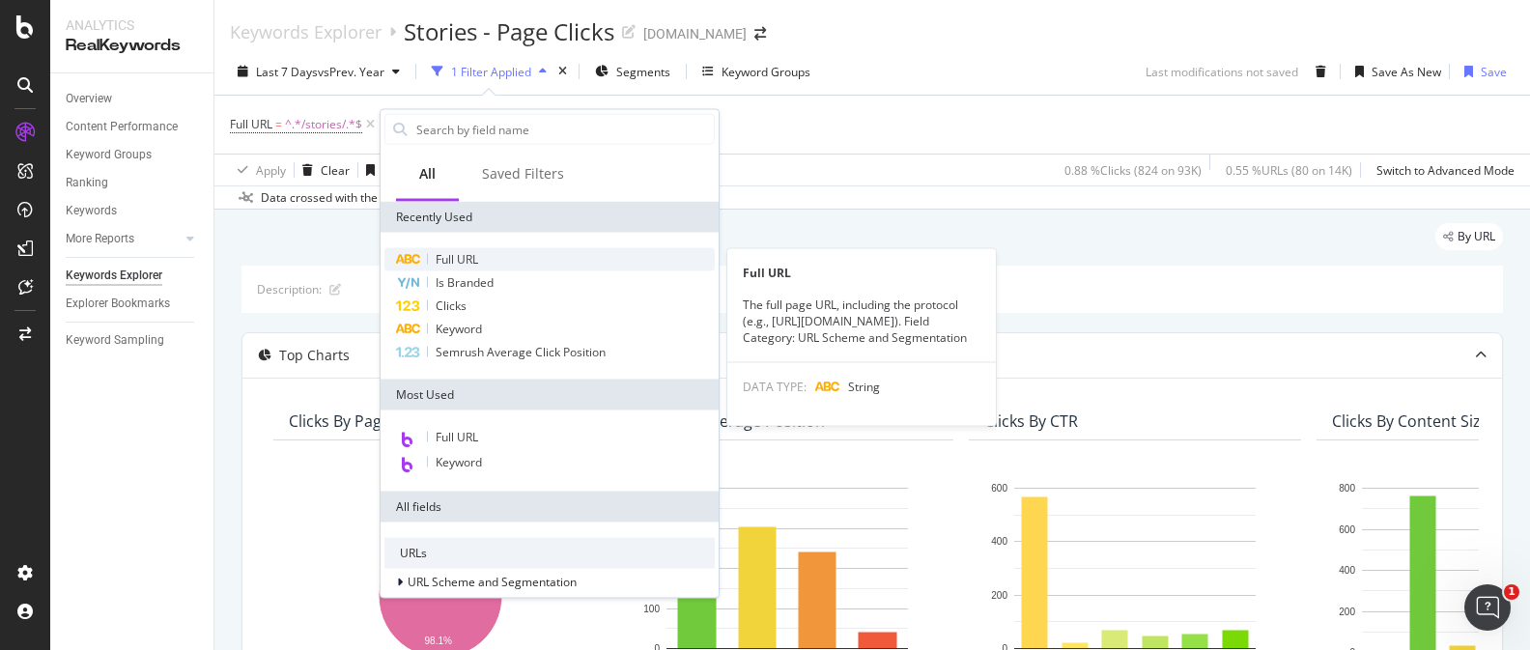
click at [503, 253] on div "Full URL" at bounding box center [549, 259] width 330 height 23
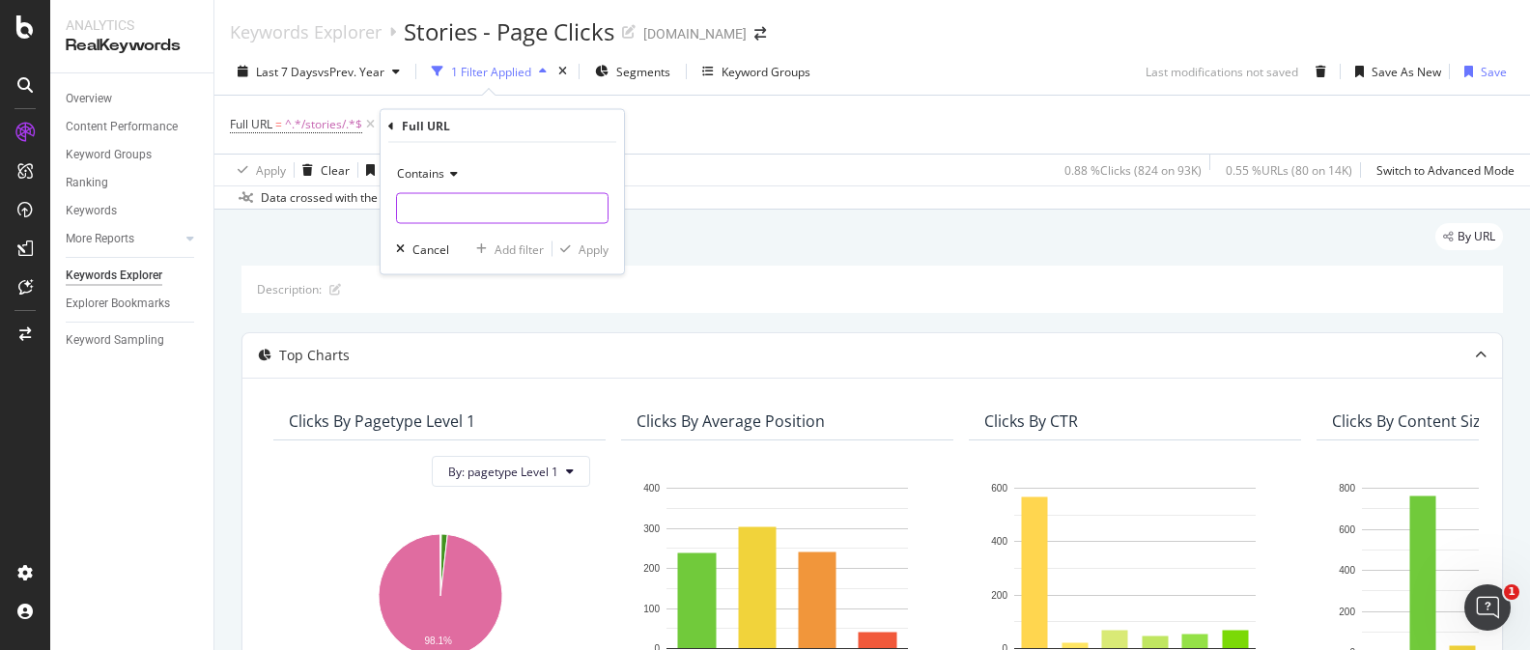
click at [499, 211] on input "text" at bounding box center [502, 208] width 211 height 31
type input "amulet"
click at [595, 255] on div "Apply" at bounding box center [593, 248] width 30 height 16
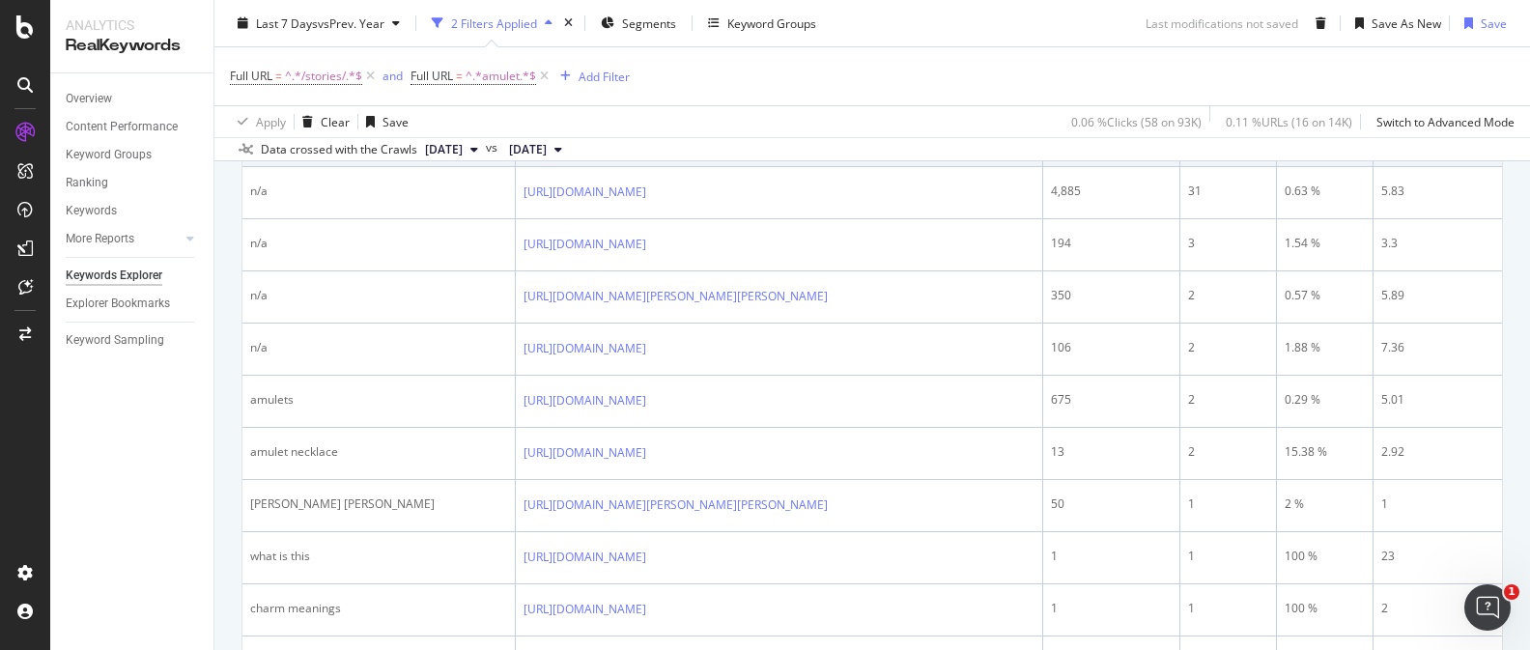
scroll to position [844, 0]
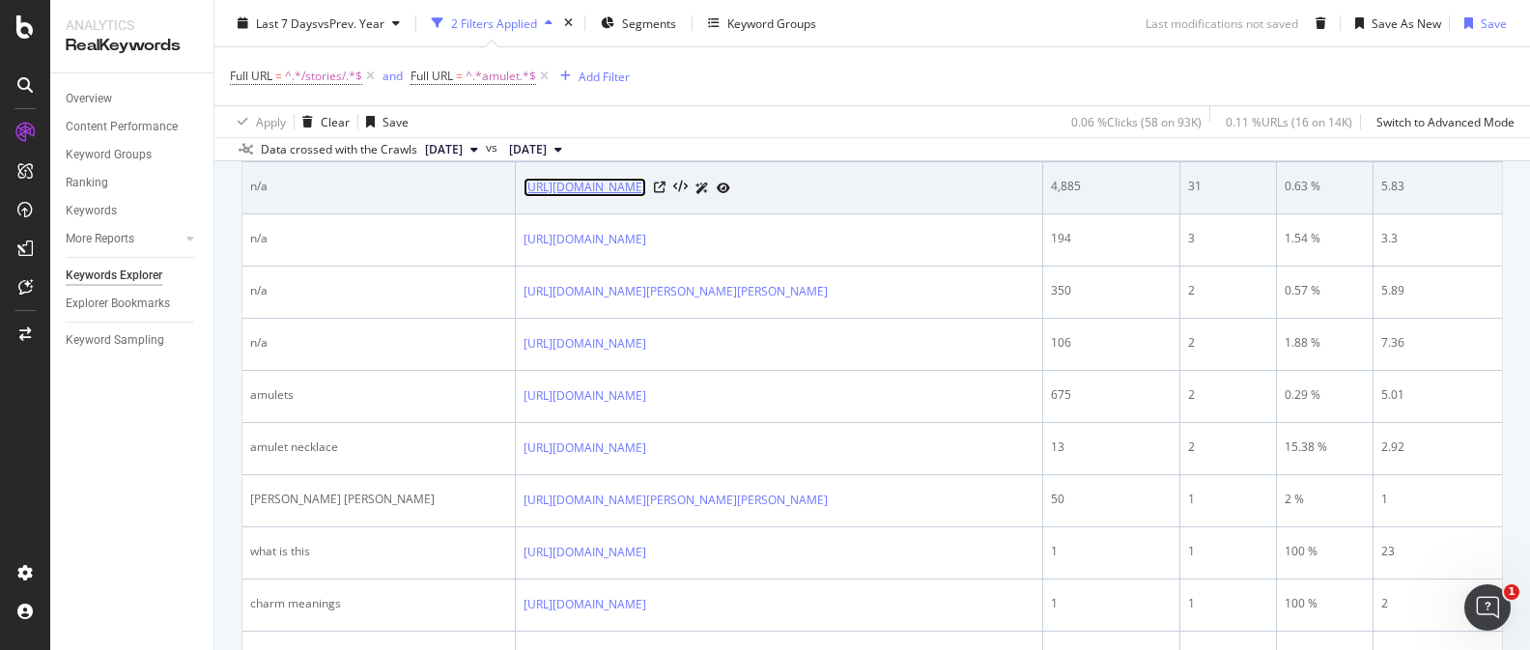
click at [646, 196] on link "[URL][DOMAIN_NAME]" at bounding box center [584, 187] width 123 height 19
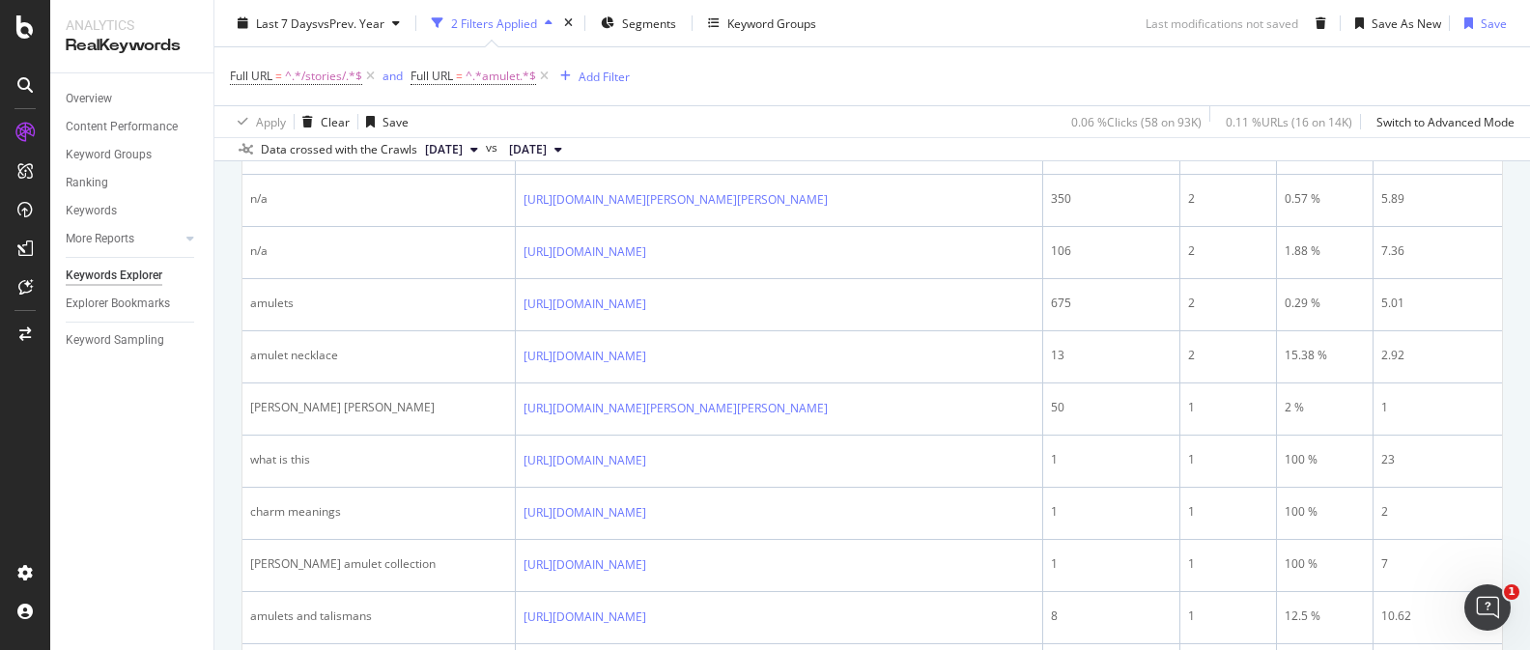
scroll to position [0, 0]
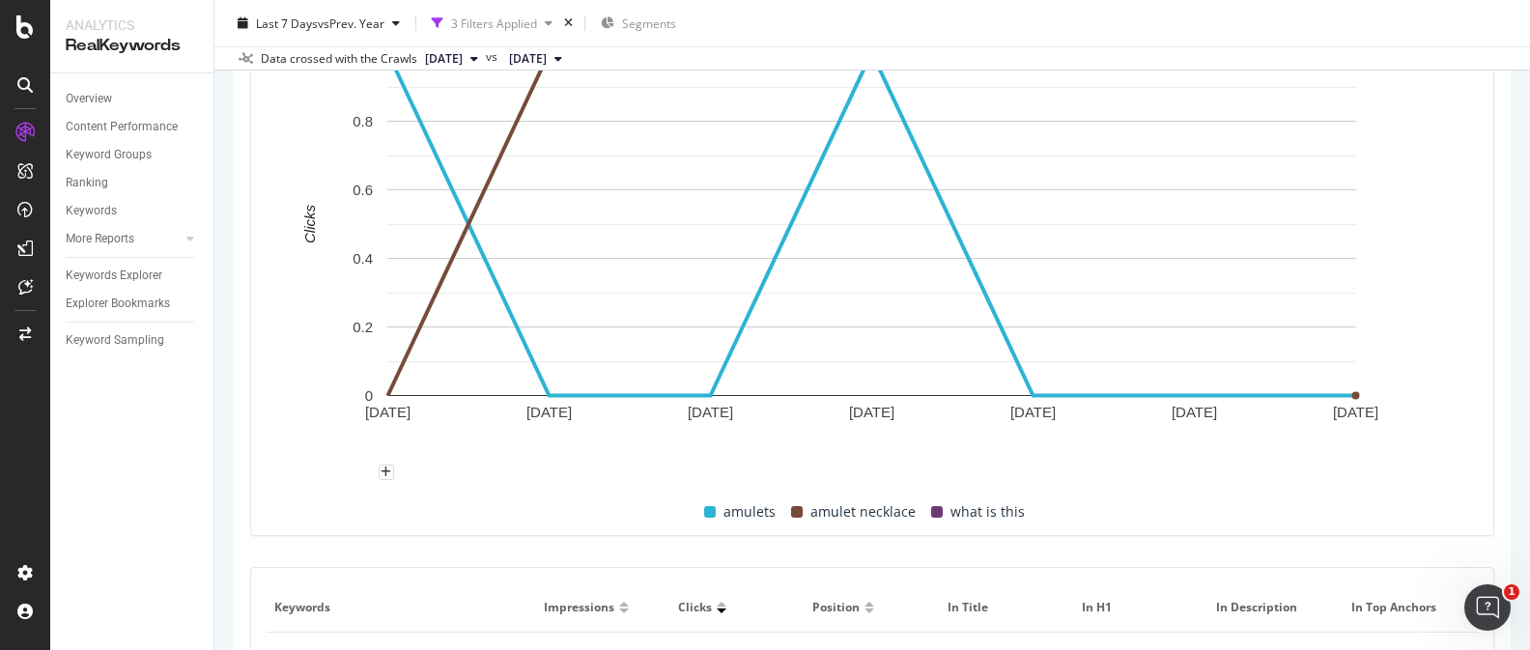
scroll to position [406, 0]
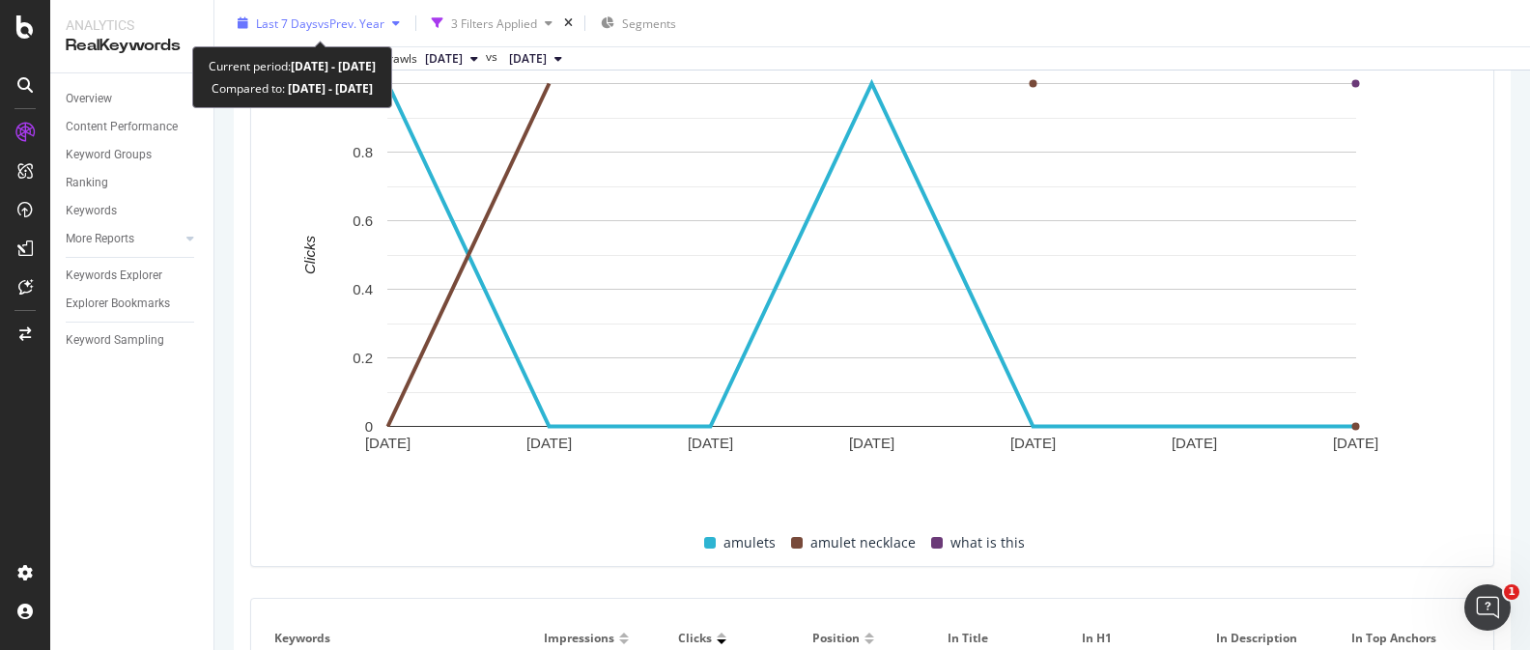
click at [379, 31] on div "Last 7 Days vs Prev. Year" at bounding box center [319, 23] width 178 height 29
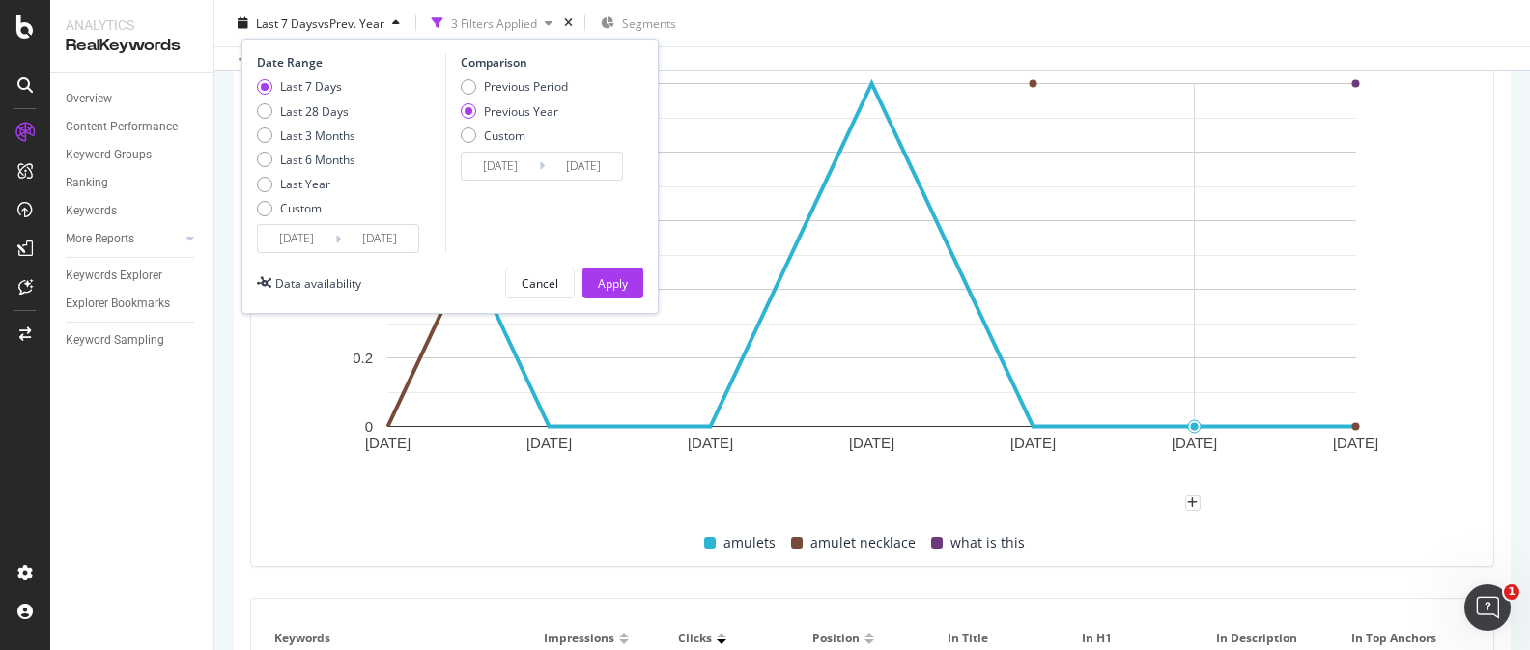
scroll to position [501, 0]
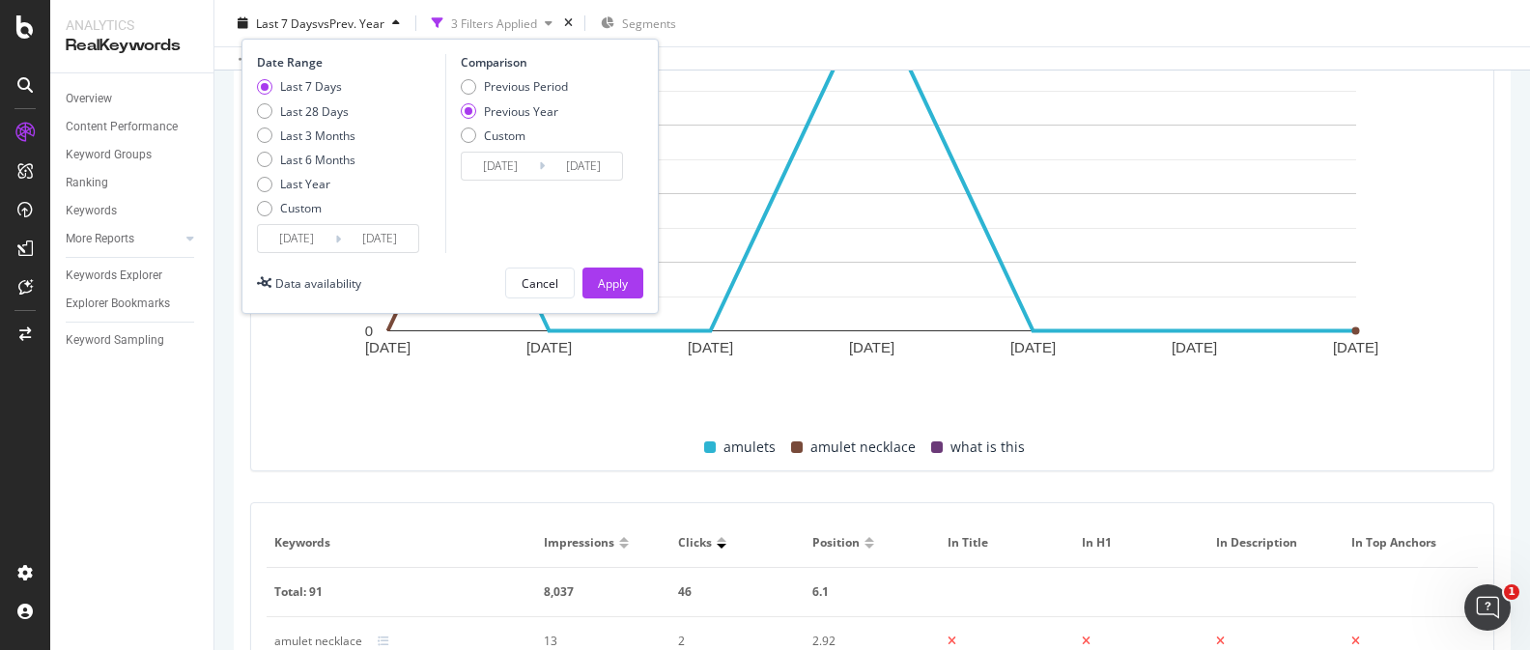
click at [1492, 275] on div "[DATE] [DATE] [DATE] [DATE] [DATE] [DATE] [DATE] 0 0.2 0.4 0.6 0.8 1 Clicks Key…" at bounding box center [872, 216] width 1242 height 508
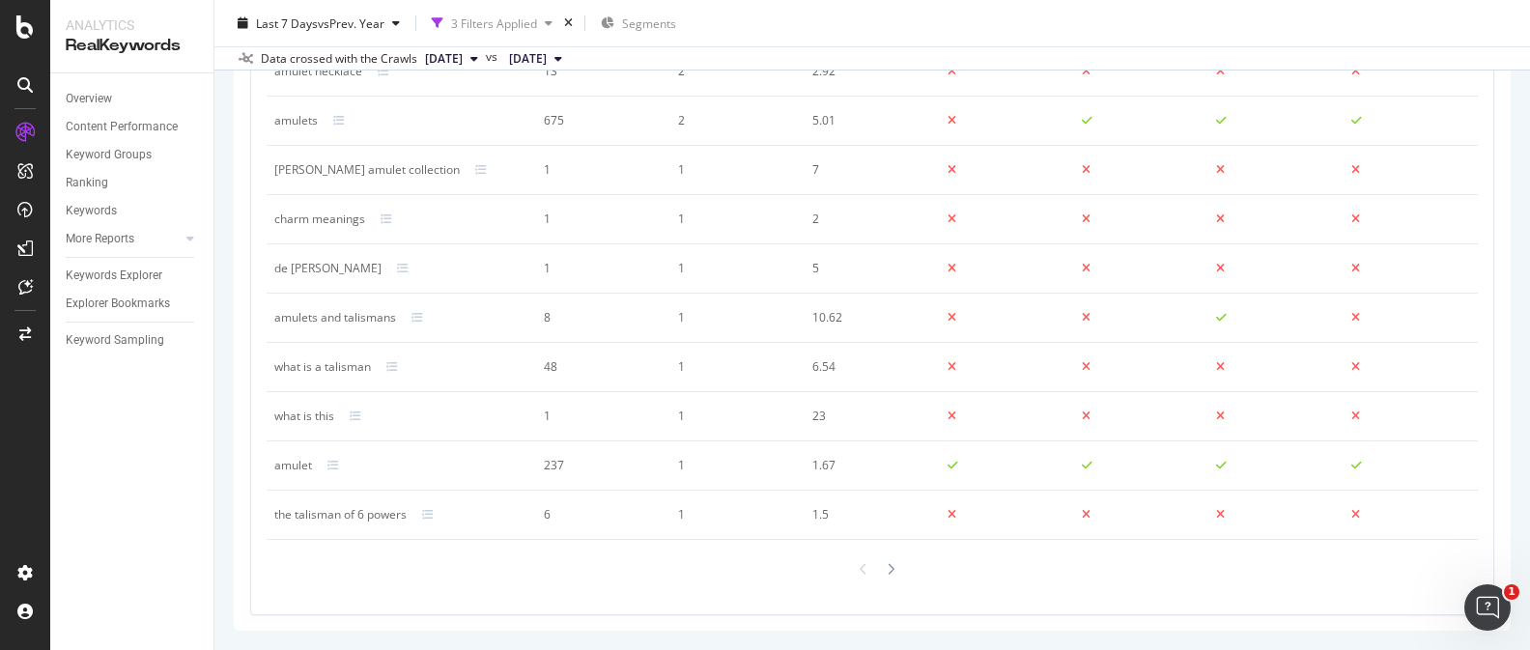
scroll to position [0, 0]
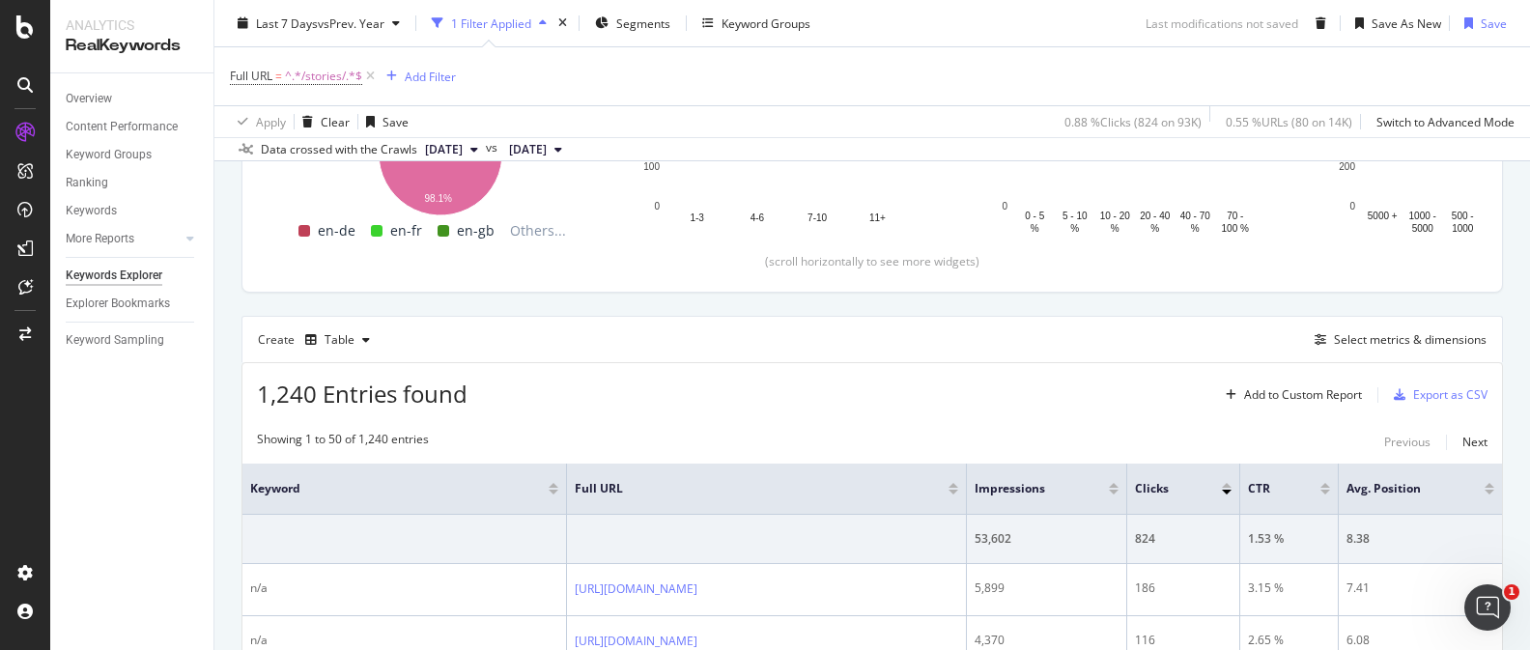
scroll to position [436, 0]
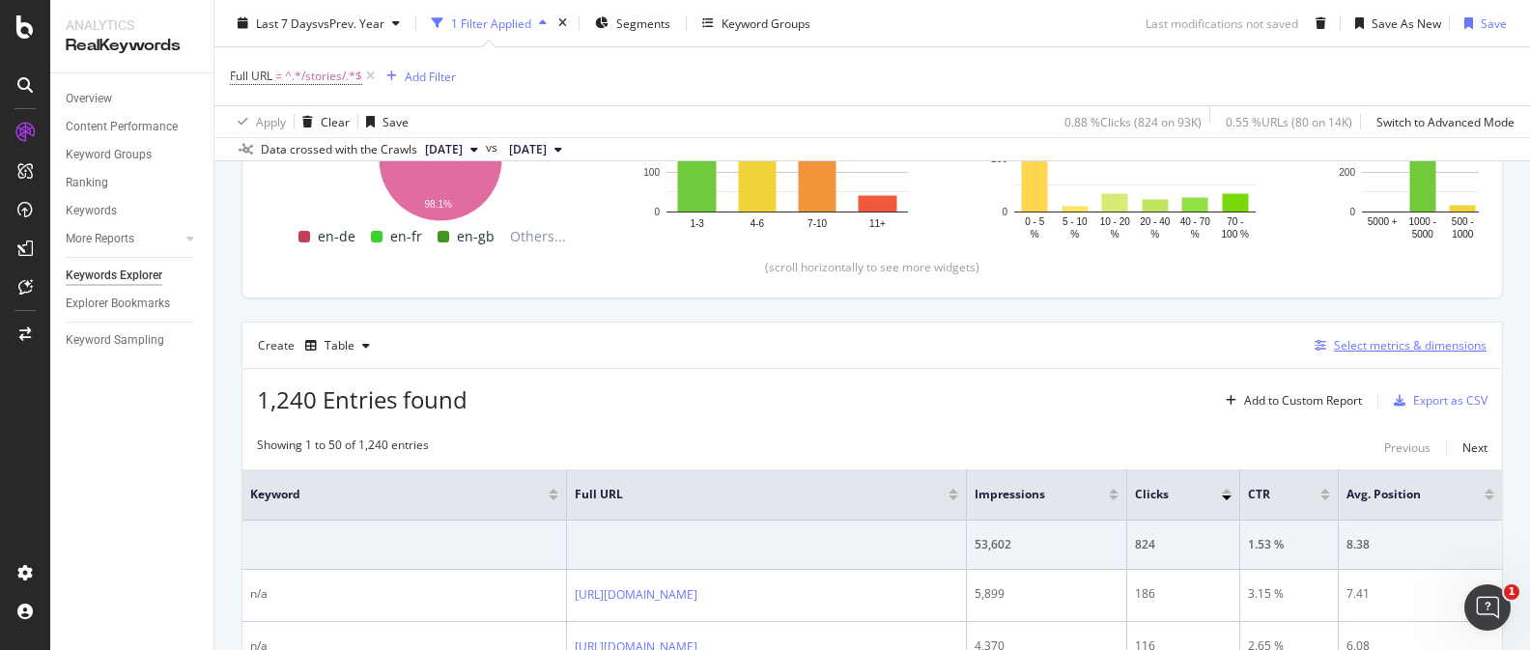
click at [1410, 348] on div "Select metrics & dimensions" at bounding box center [1410, 345] width 153 height 16
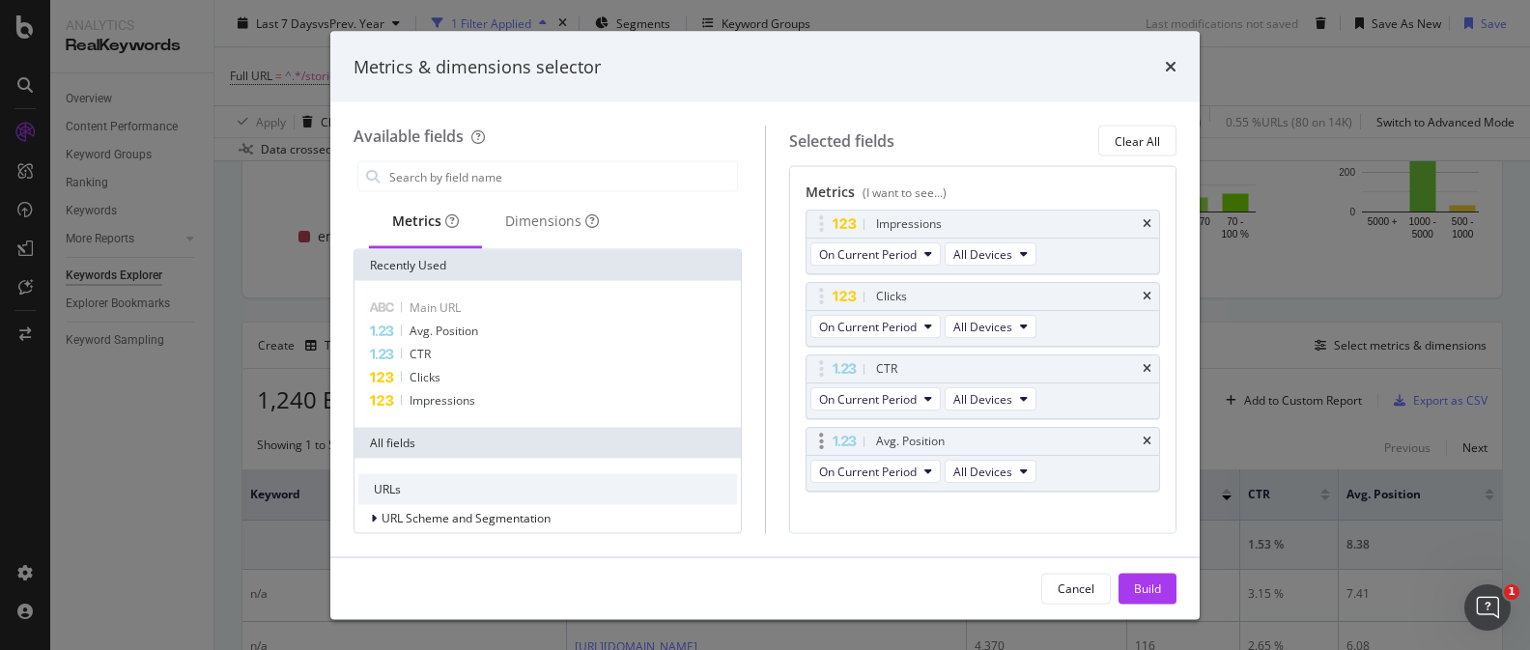
scroll to position [166, 0]
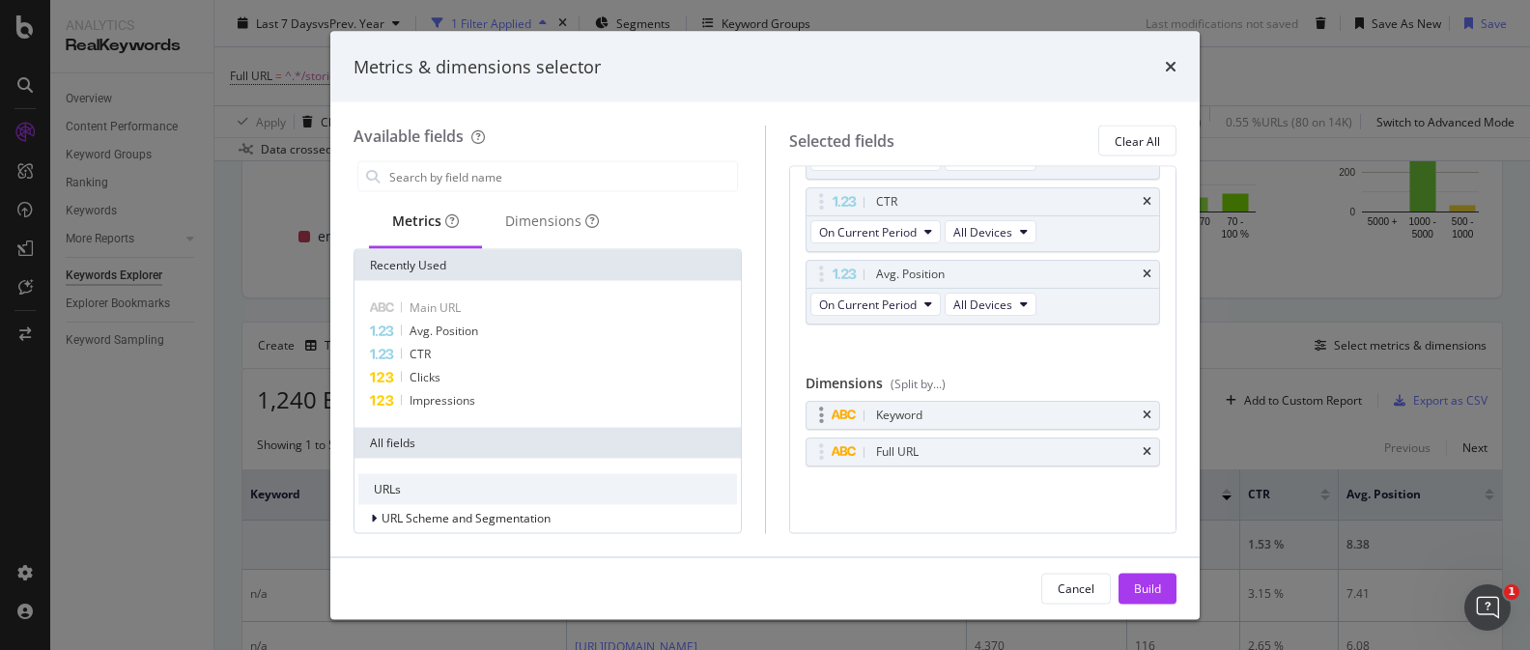
click at [1151, 417] on div "Keyword" at bounding box center [982, 416] width 353 height 27
click at [1150, 415] on icon "times" at bounding box center [1146, 416] width 9 height 12
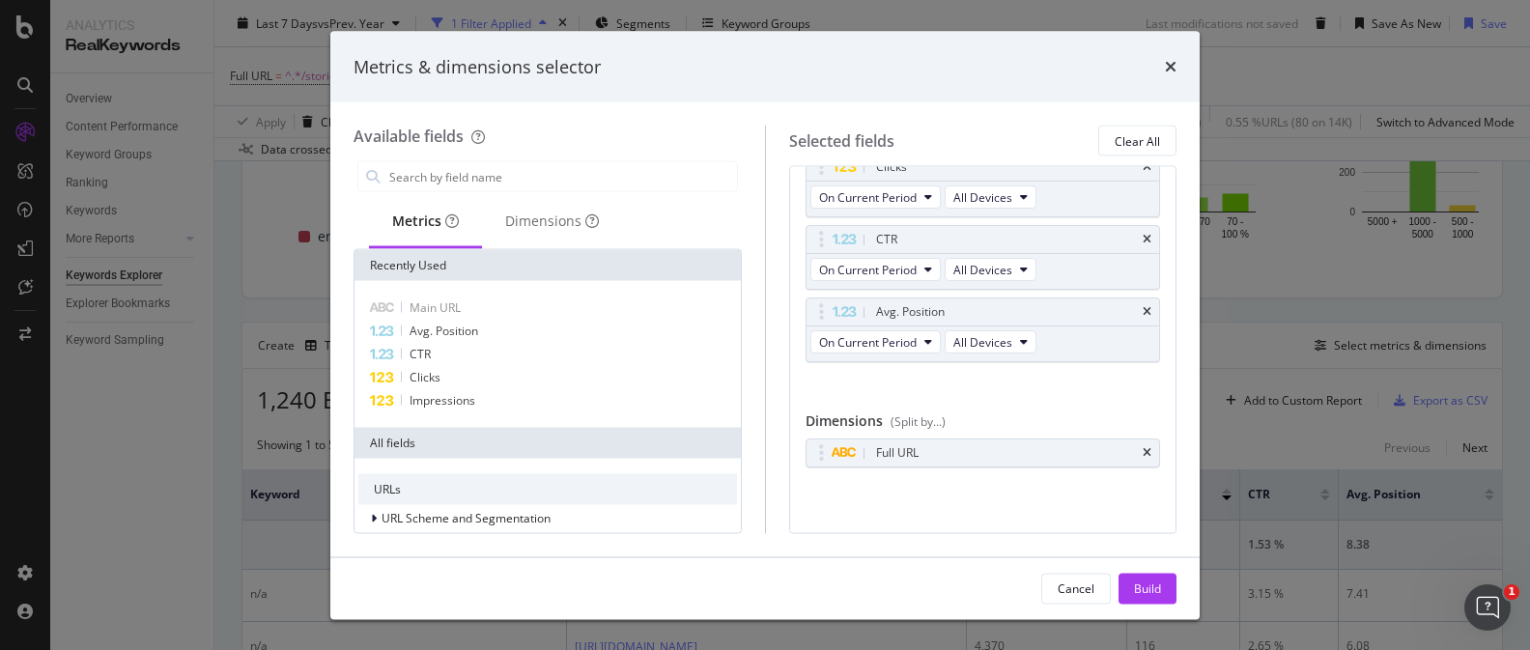
scroll to position [129, 0]
click at [1164, 592] on button "Build" at bounding box center [1147, 588] width 58 height 31
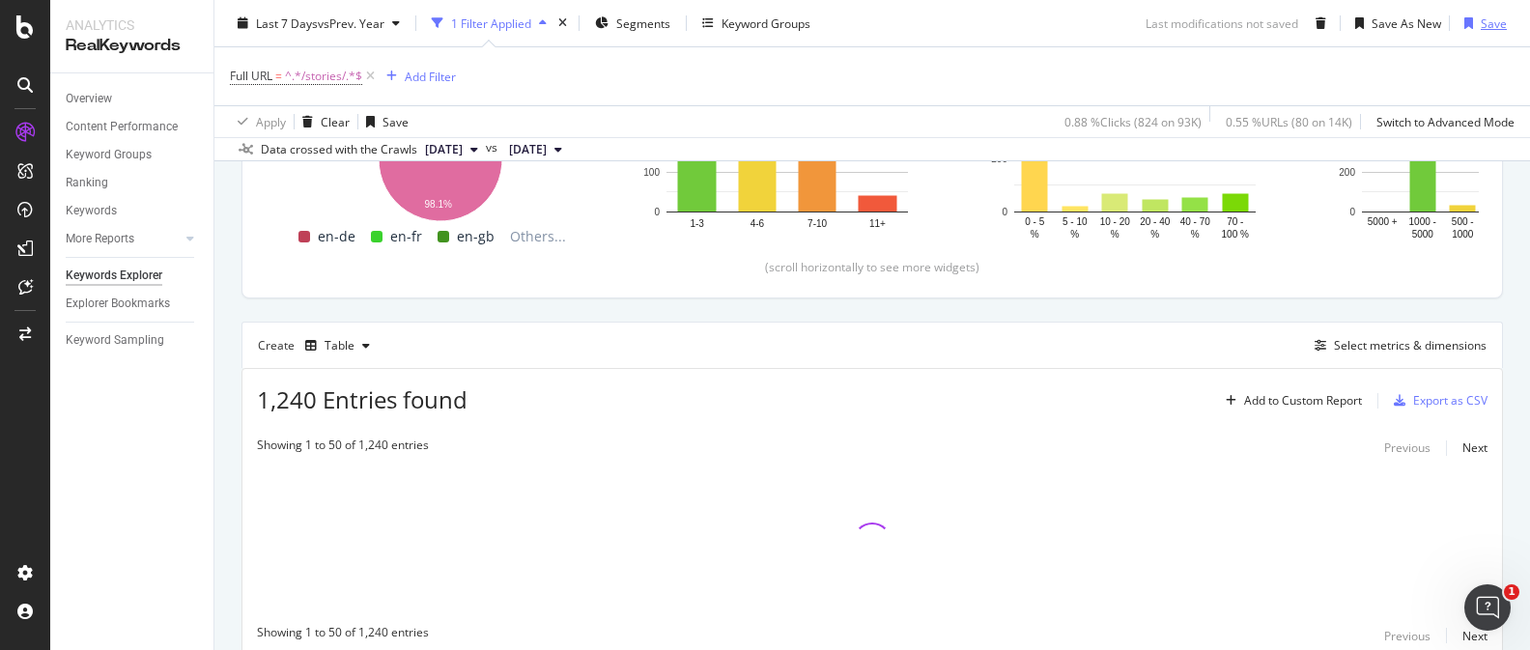
click at [1490, 17] on div "Save" at bounding box center [1493, 22] width 26 height 16
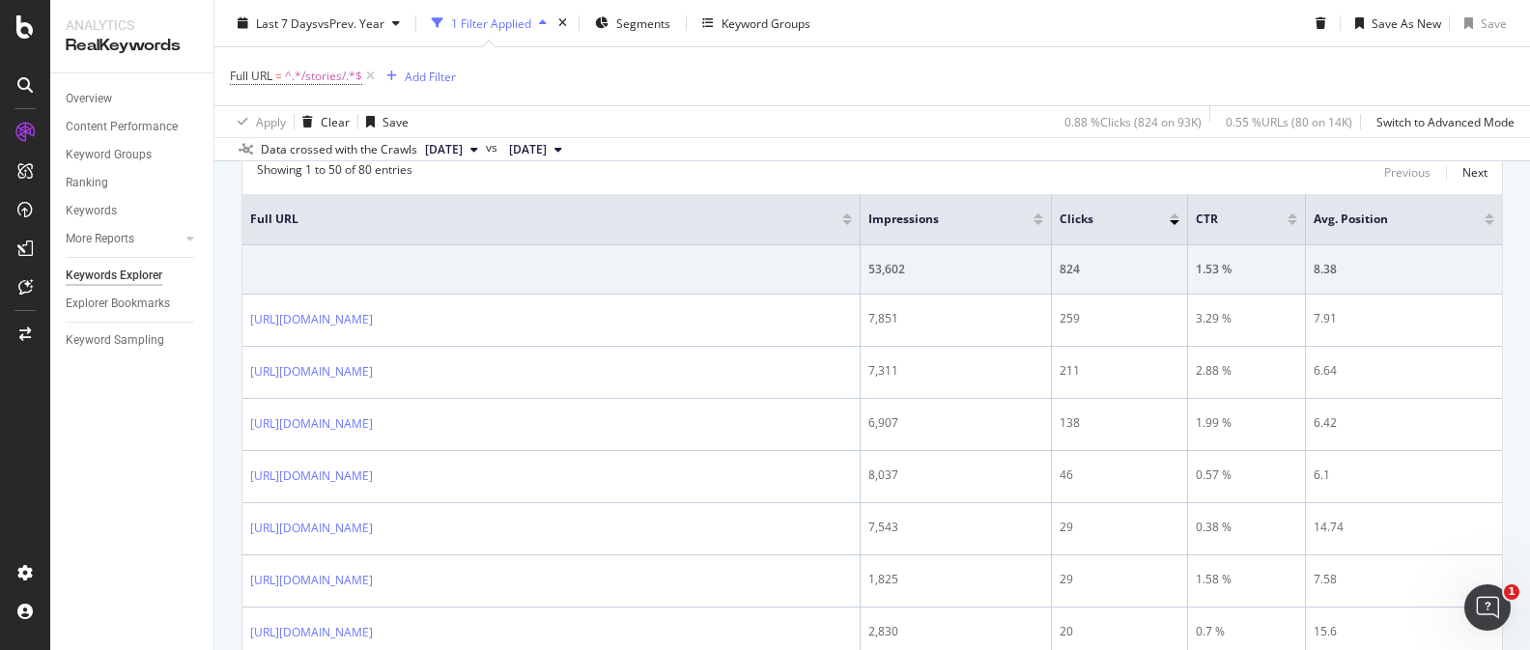
scroll to position [698, 0]
